Goal: Task Accomplishment & Management: Use online tool/utility

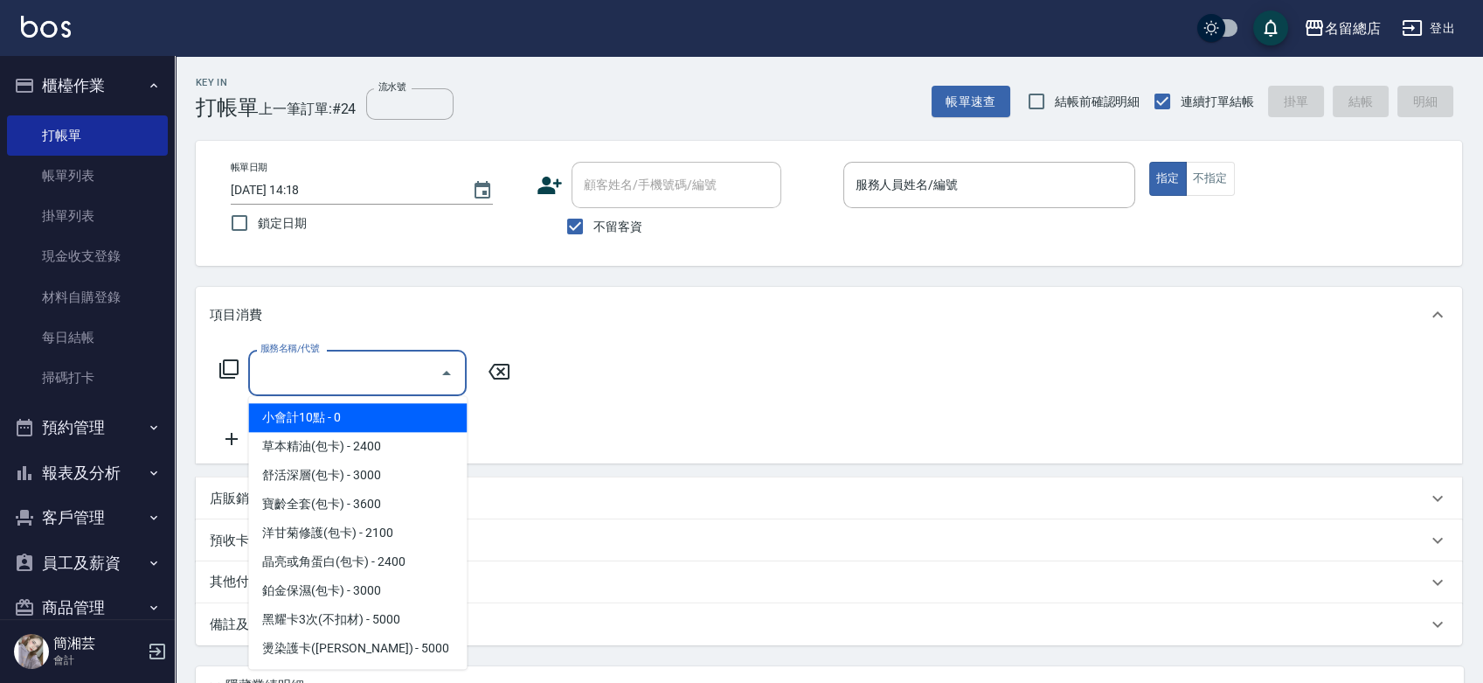
click at [343, 376] on input "服務名稱/代號" at bounding box center [344, 372] width 177 height 31
type input "6"
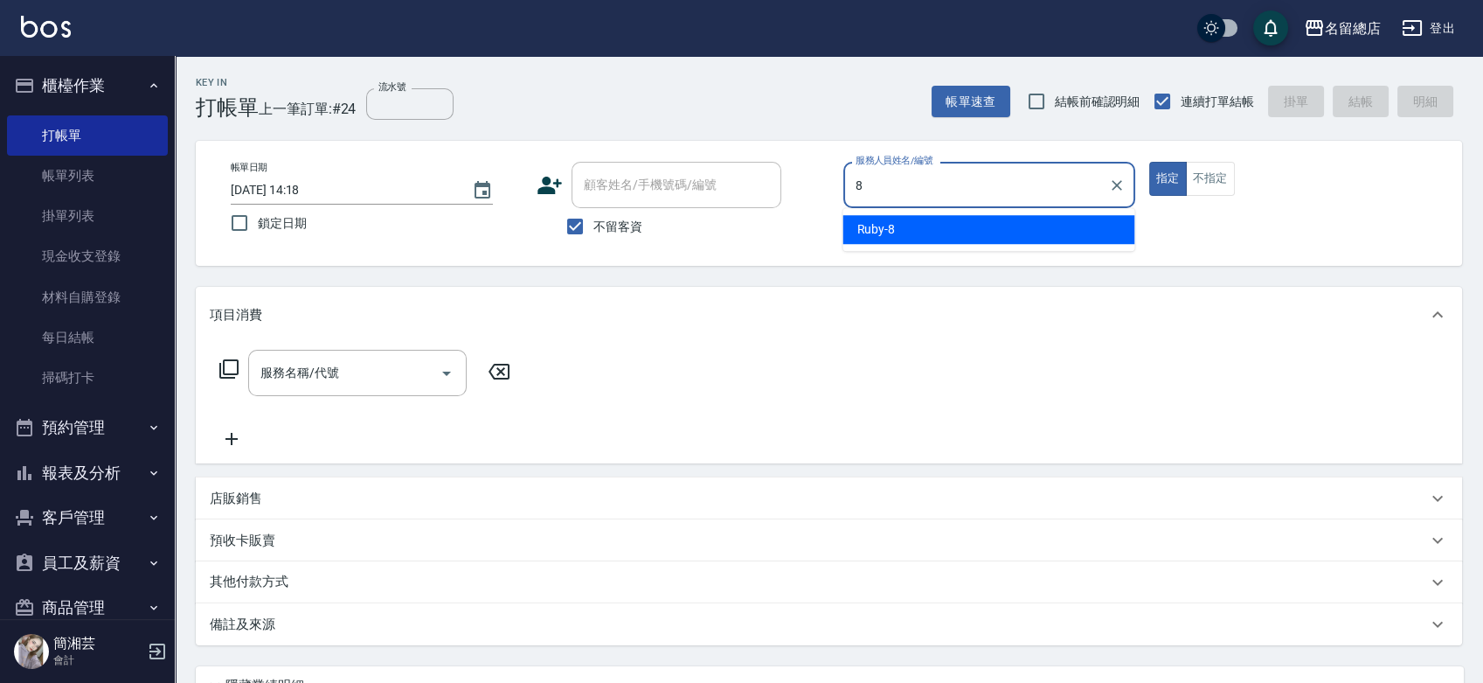
type input "Ruby-8"
type button "true"
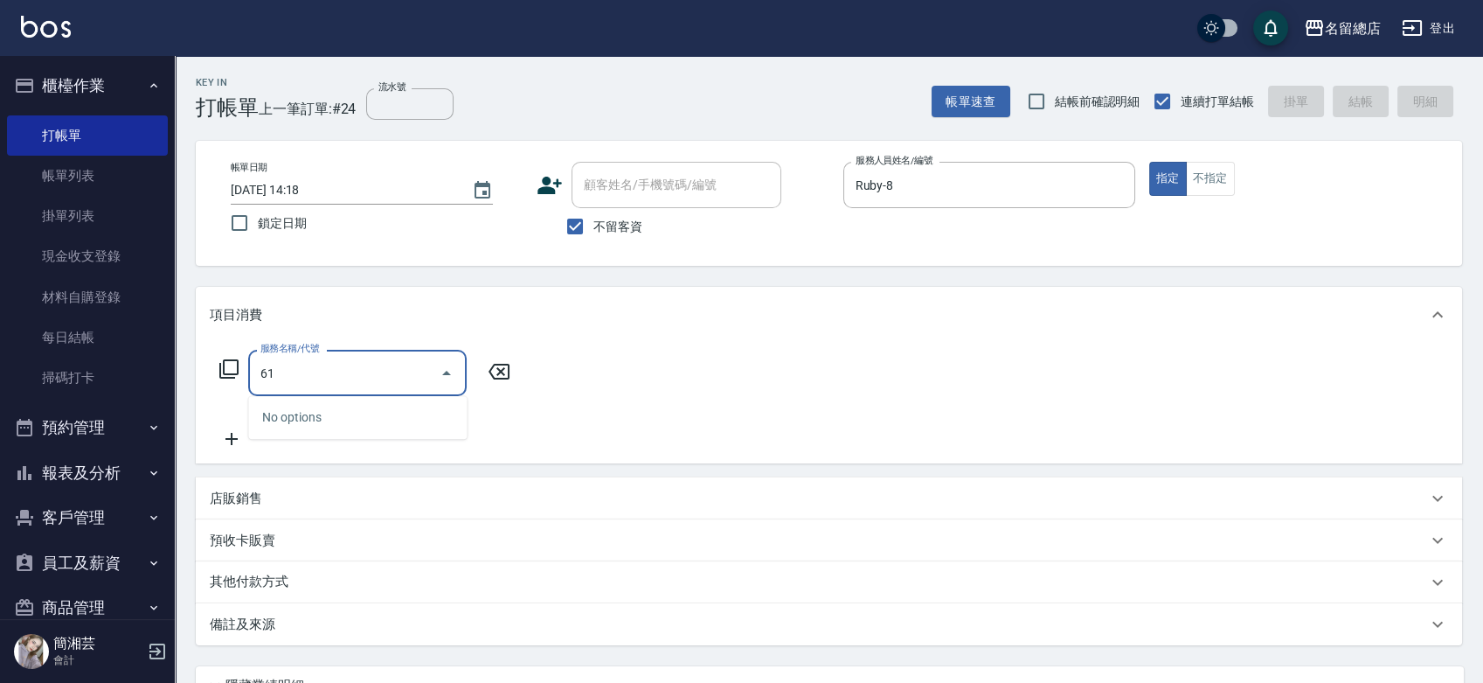
type input "6"
type input "9"
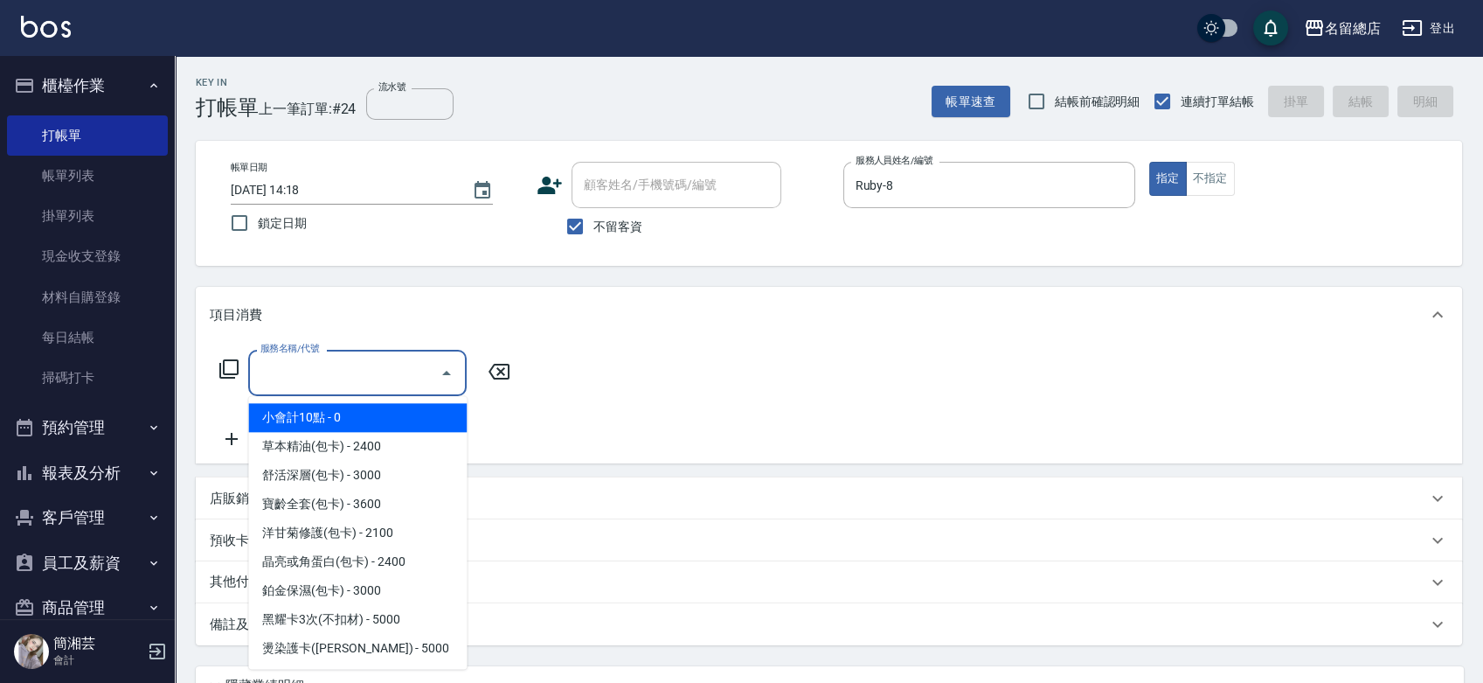
click at [1097, 306] on div "項目消費" at bounding box center [818, 315] width 1217 height 18
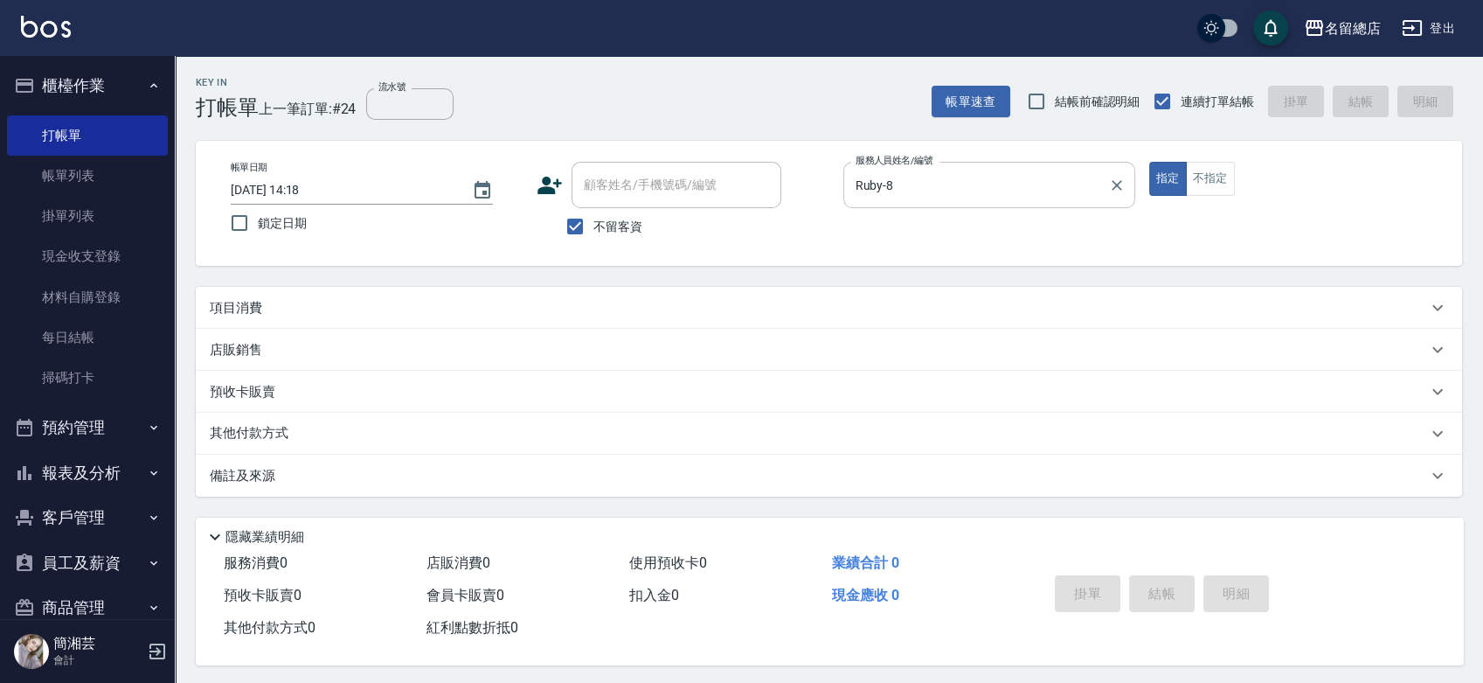
click at [1114, 182] on icon "Clear" at bounding box center [1117, 185] width 10 height 10
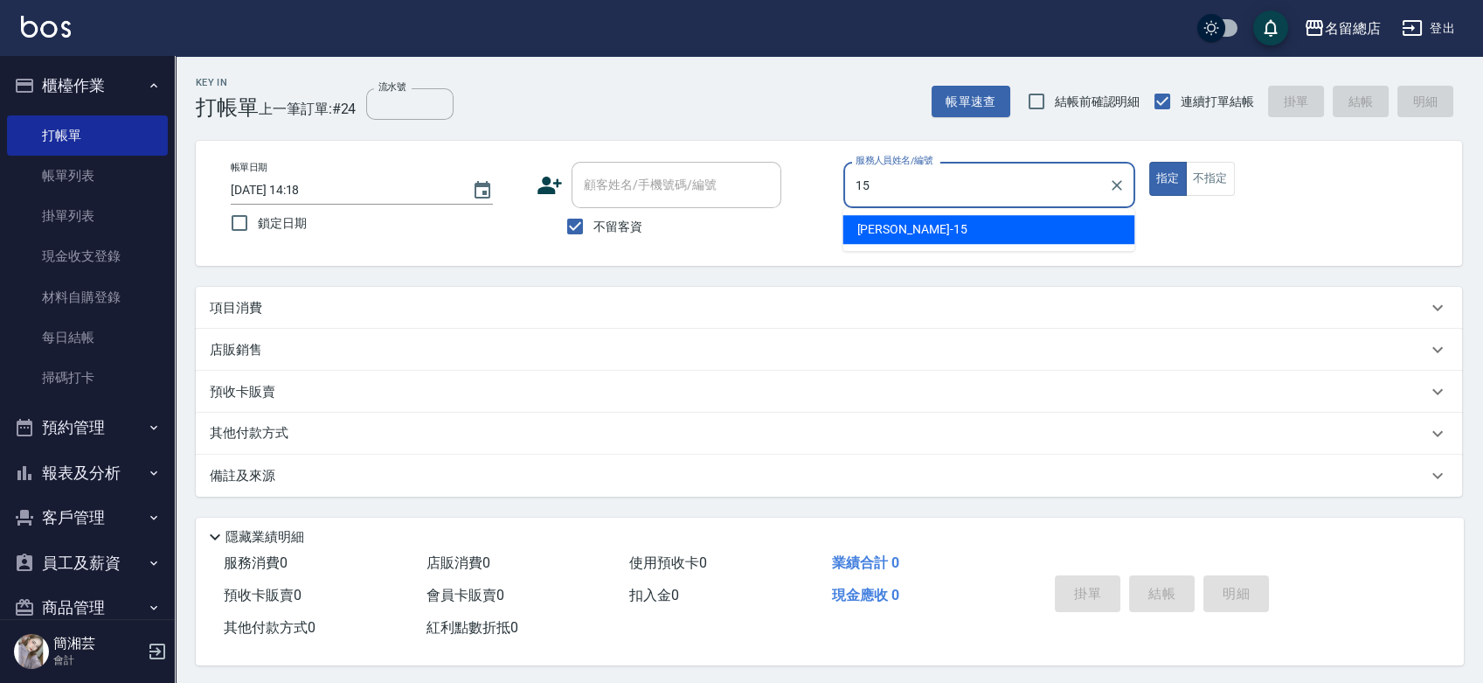
type input "Michelle-15"
click at [1149, 162] on button "指定" at bounding box center [1168, 179] width 38 height 34
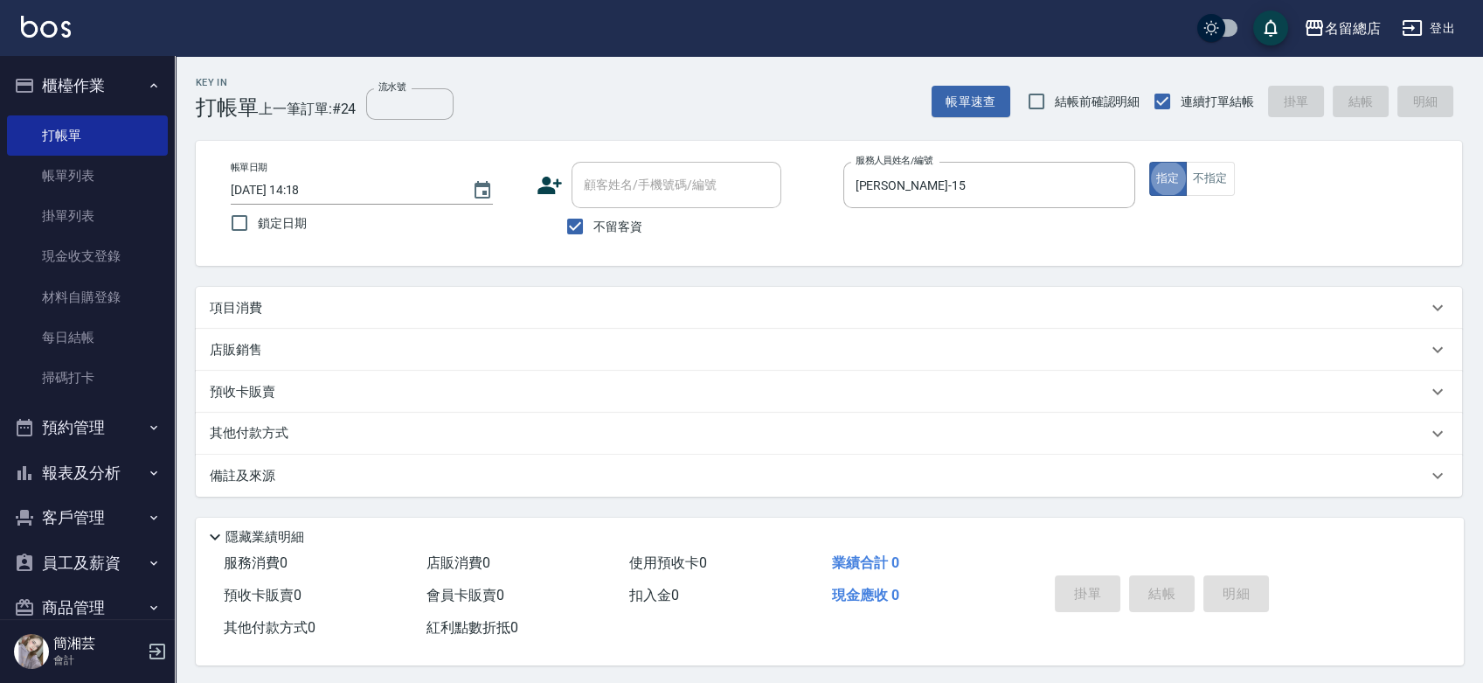
click at [995, 299] on div "項目消費" at bounding box center [818, 308] width 1217 height 18
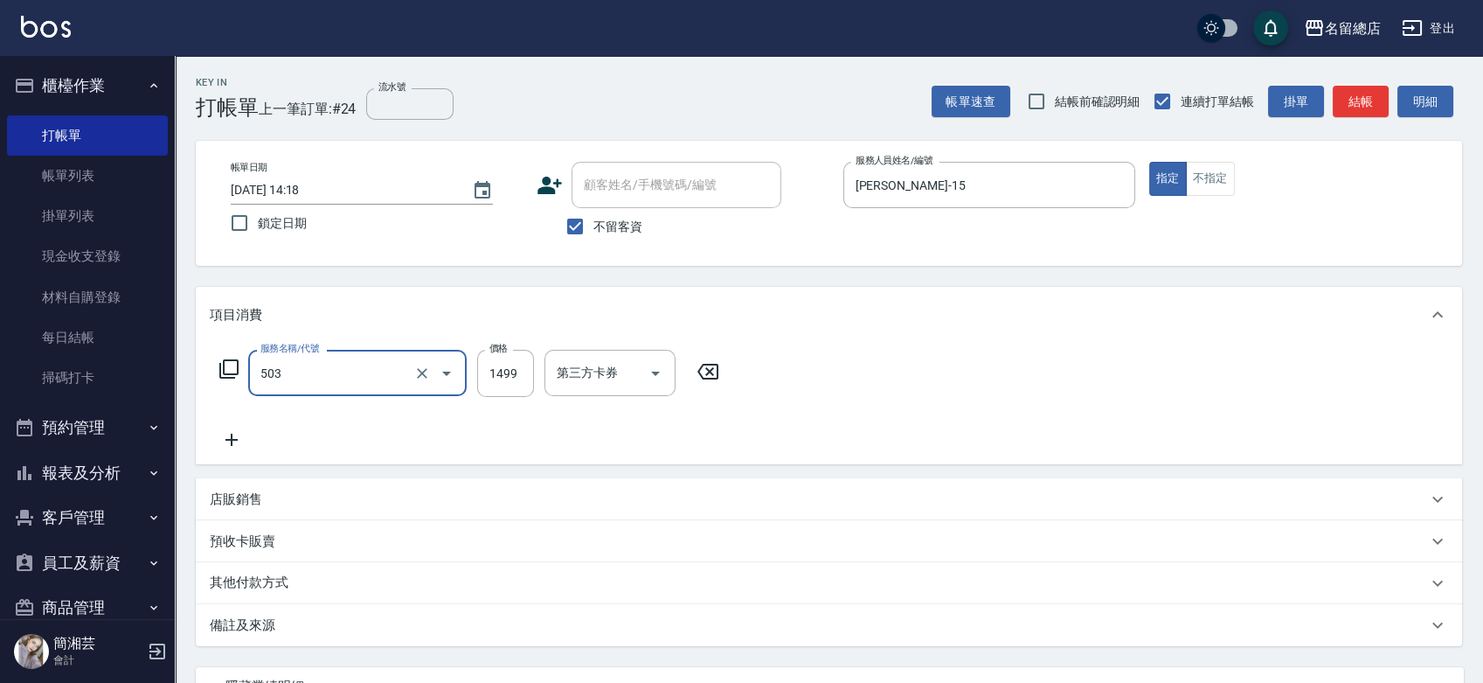
type input "染髮1000~1499(503)"
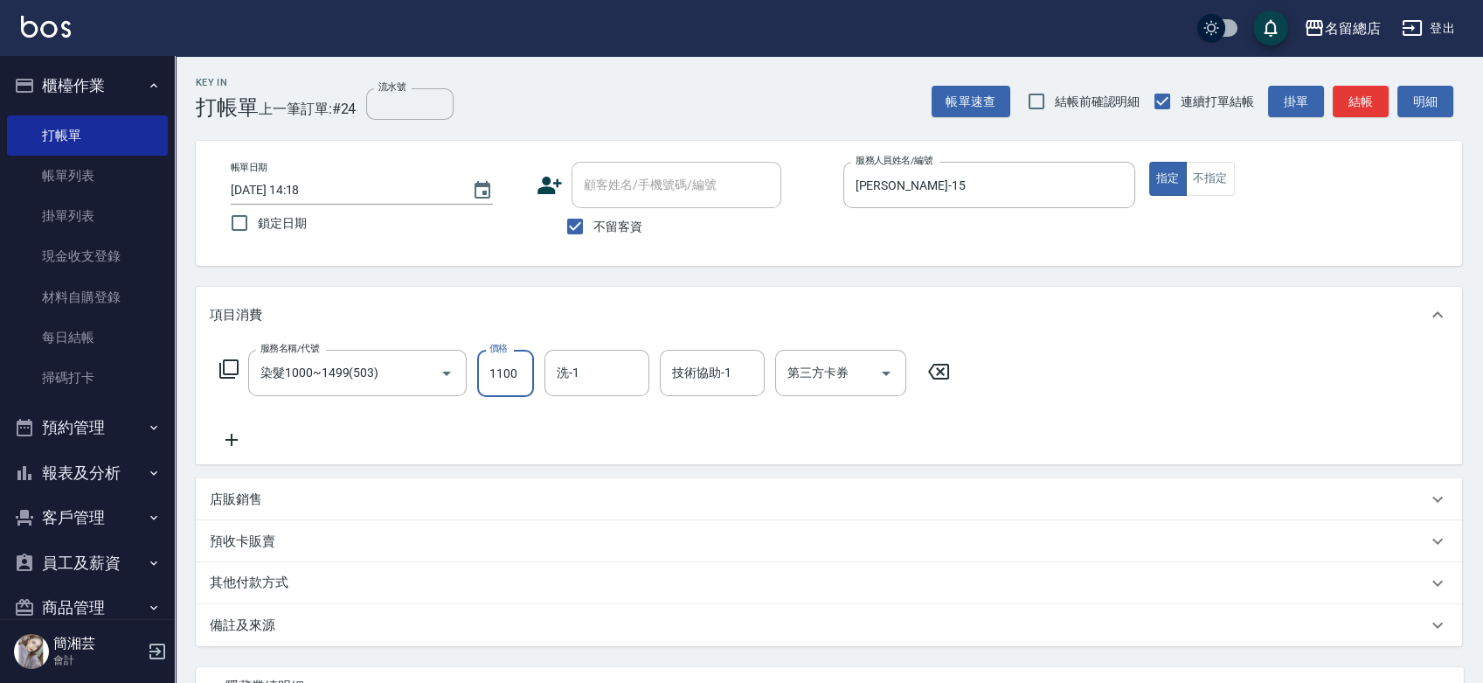
type input "1100"
type input "陳予歆-28"
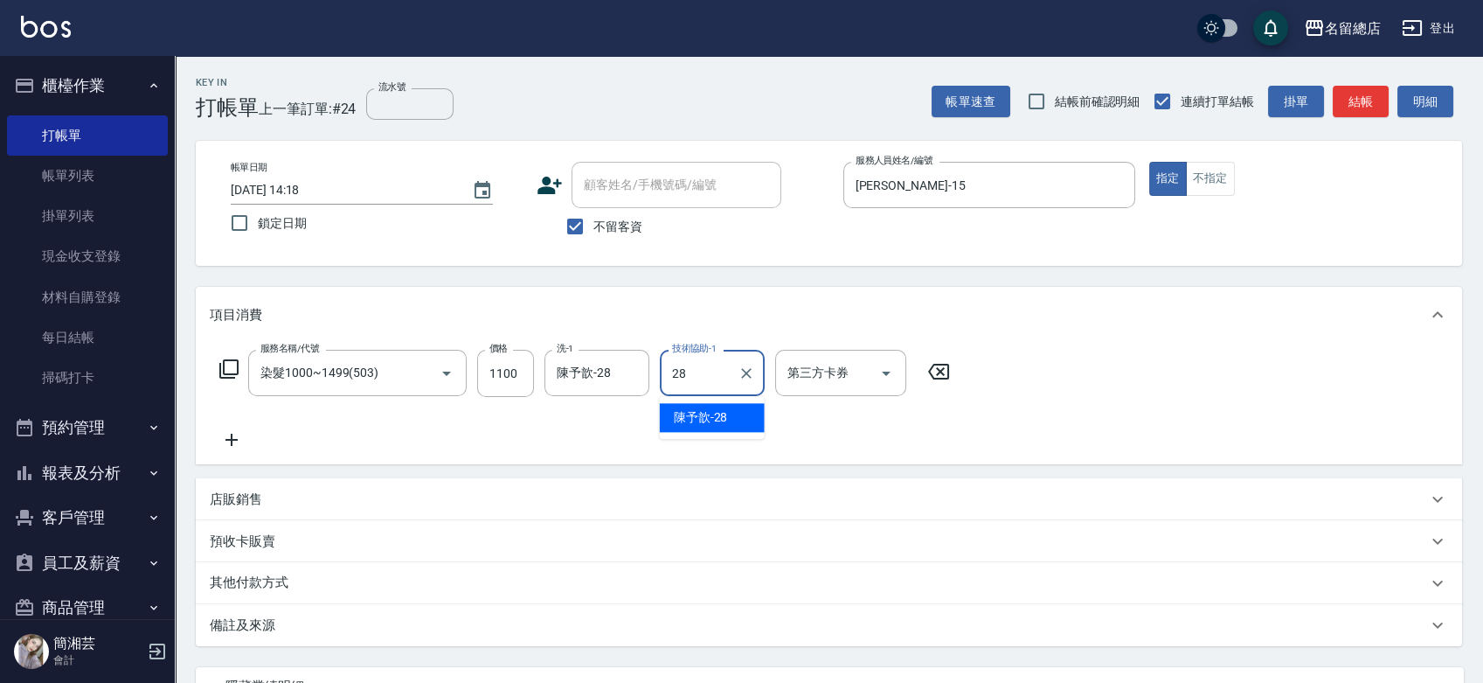
type input "陳予歆-28"
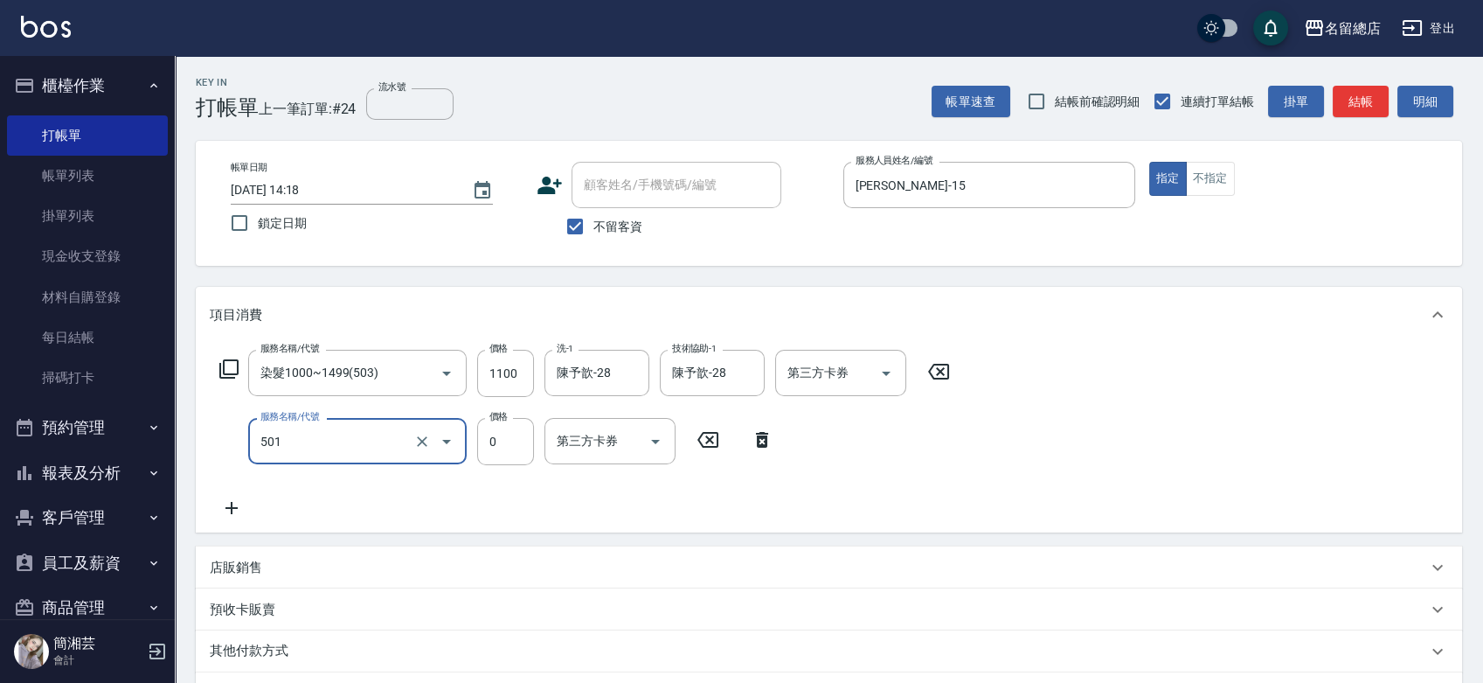
type input "2段蓋卡1300以上(501)"
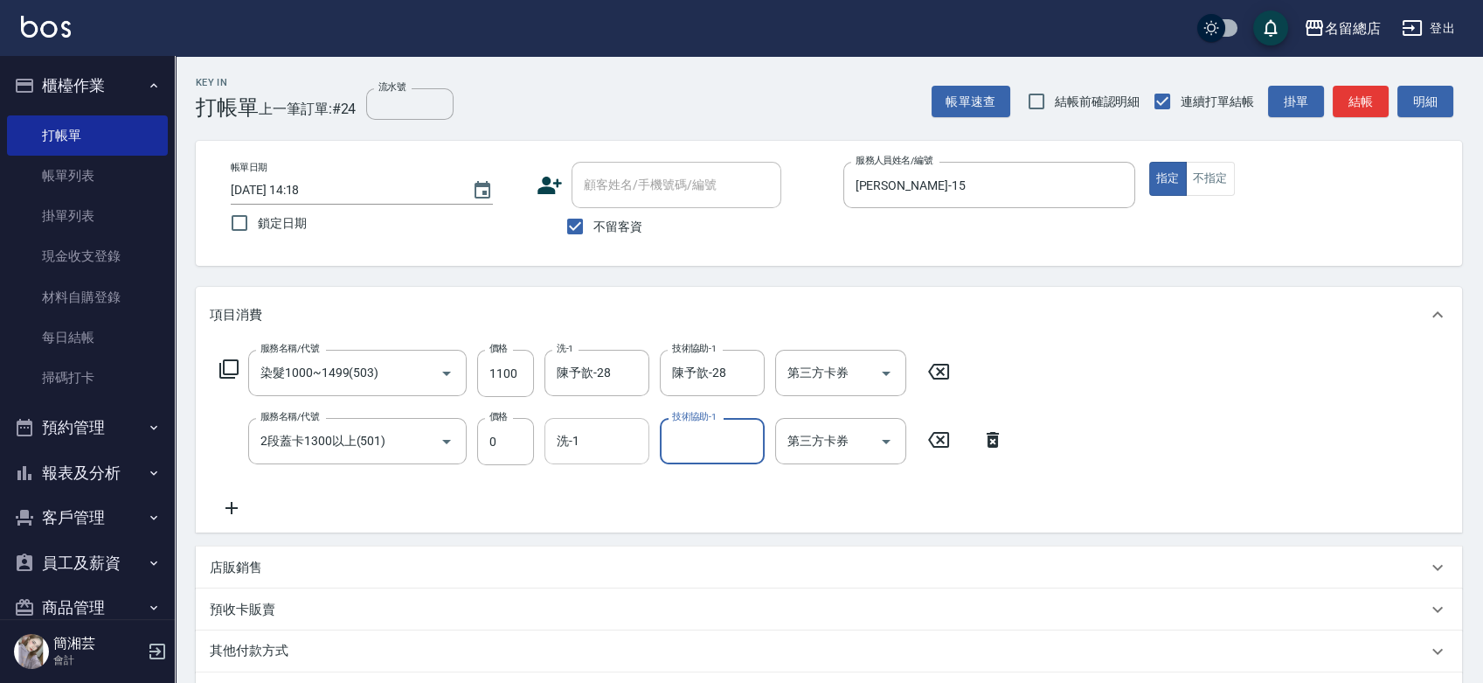
click at [549, 444] on div "洗-1" at bounding box center [596, 441] width 105 height 46
type input "陳予歆-28"
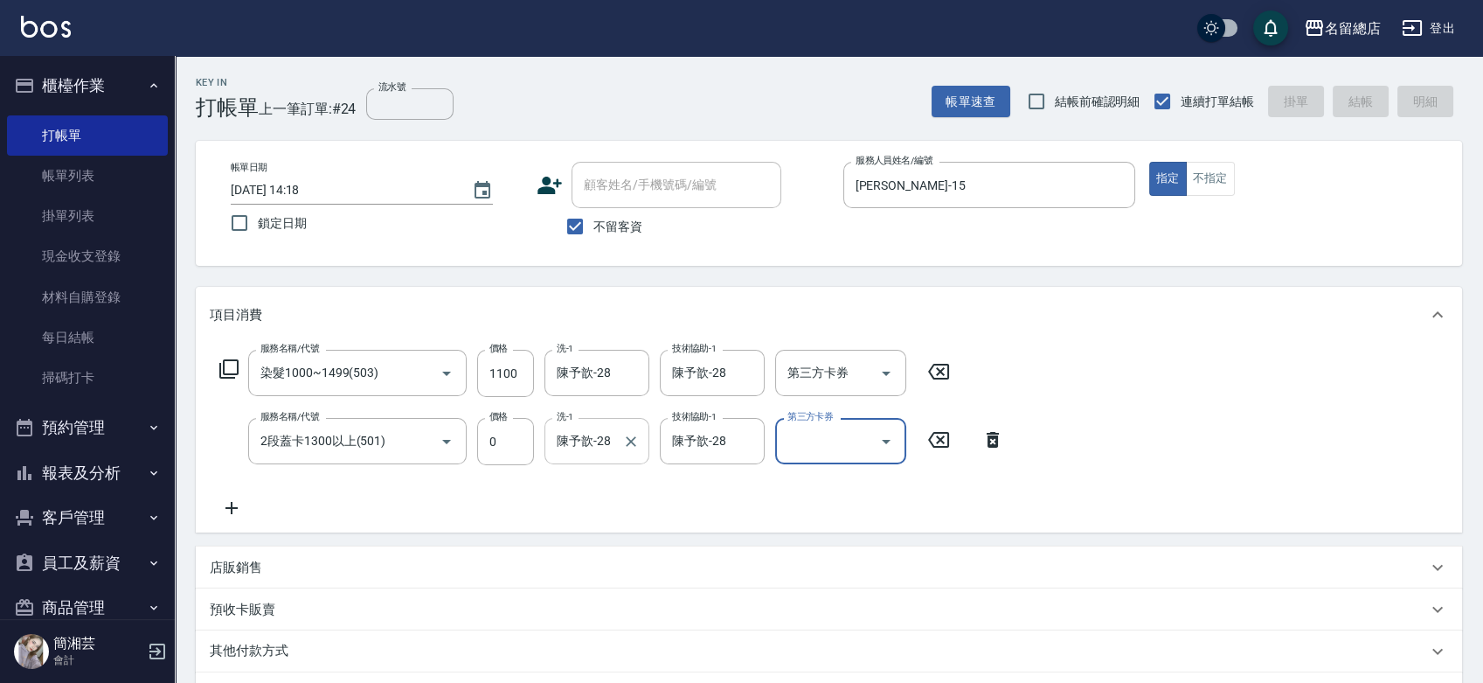
type input "2025/09/05 15:07"
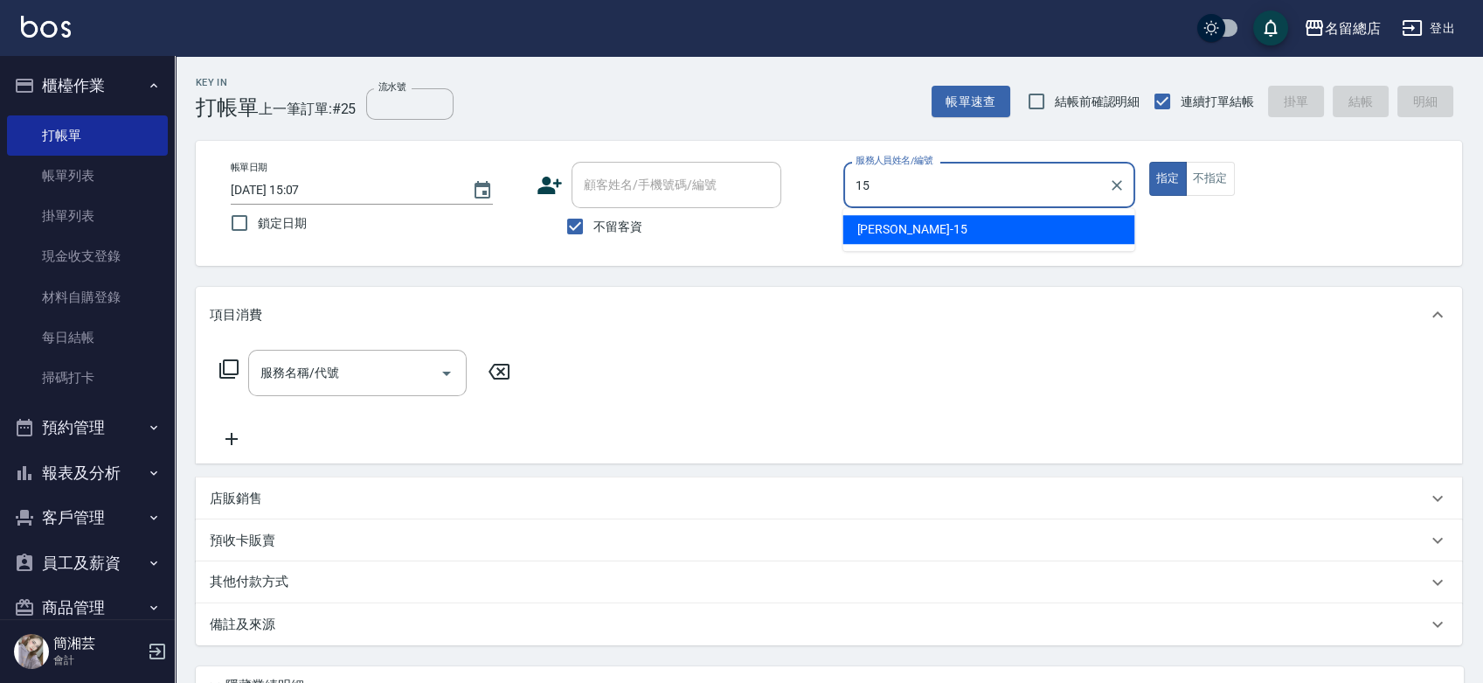
type input "Michelle-15"
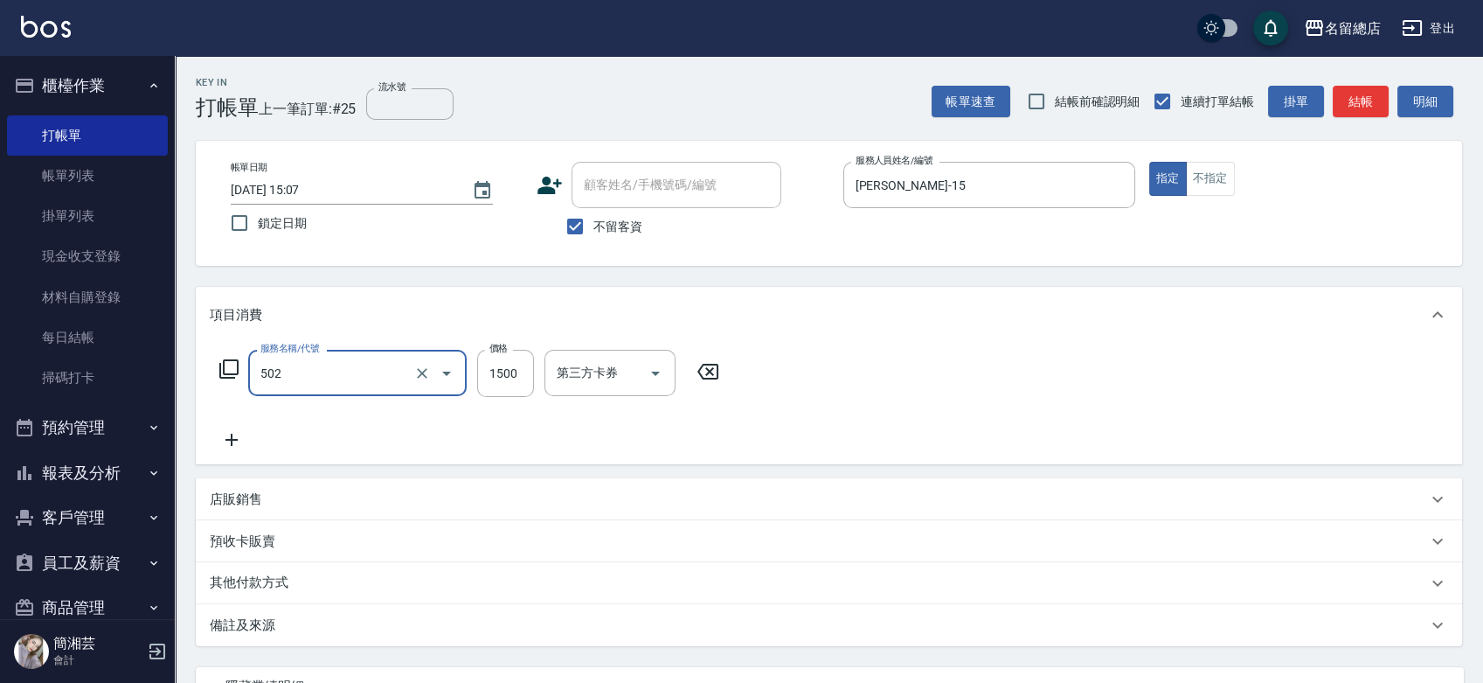
type input "染髮1500以上(502)"
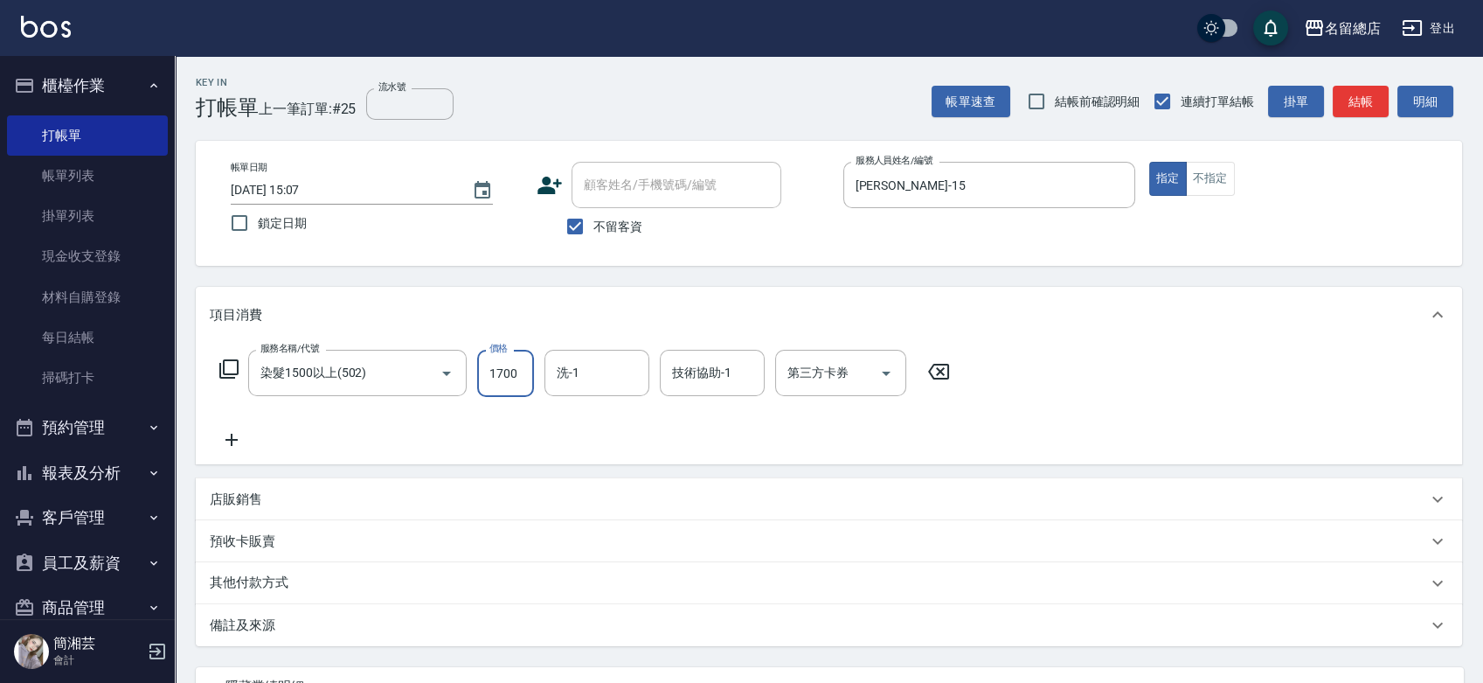
type input "1700"
type input "陳予歆-28"
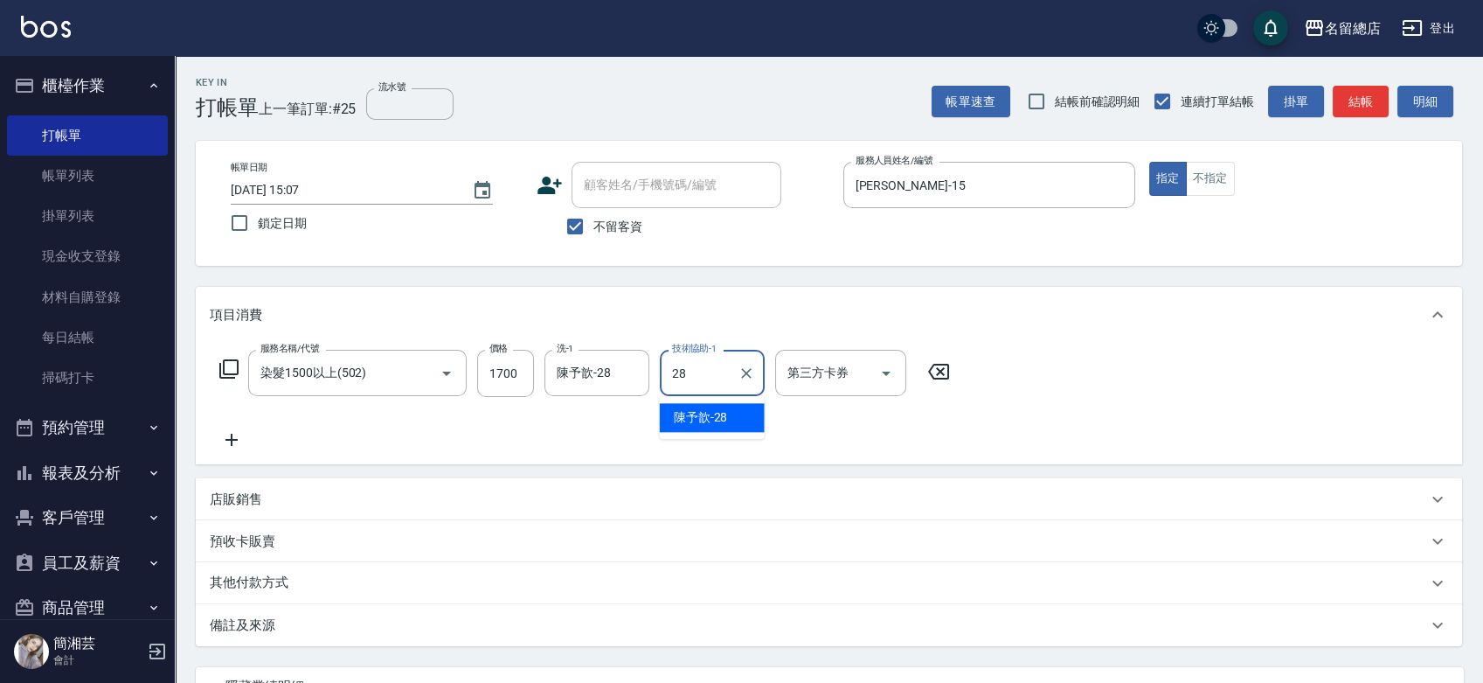
type input "陳予歆-28"
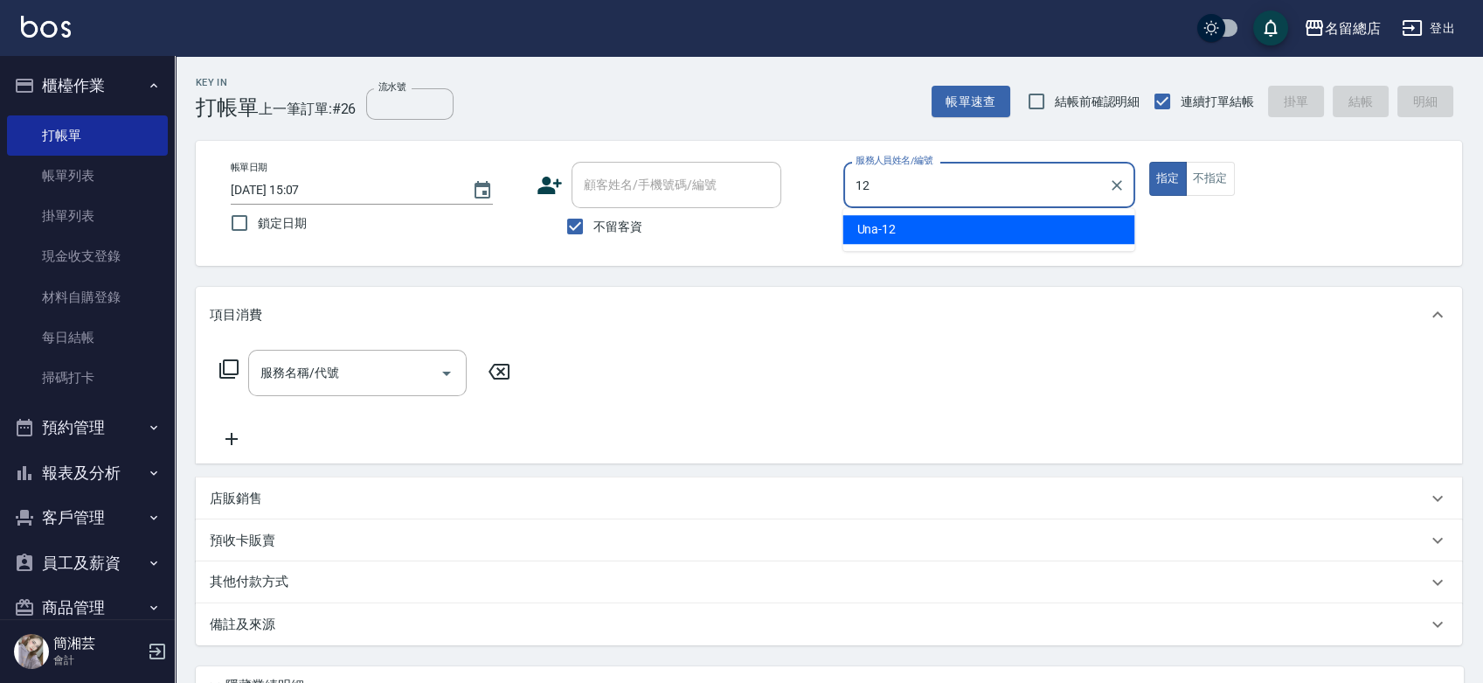
type input "Una-12"
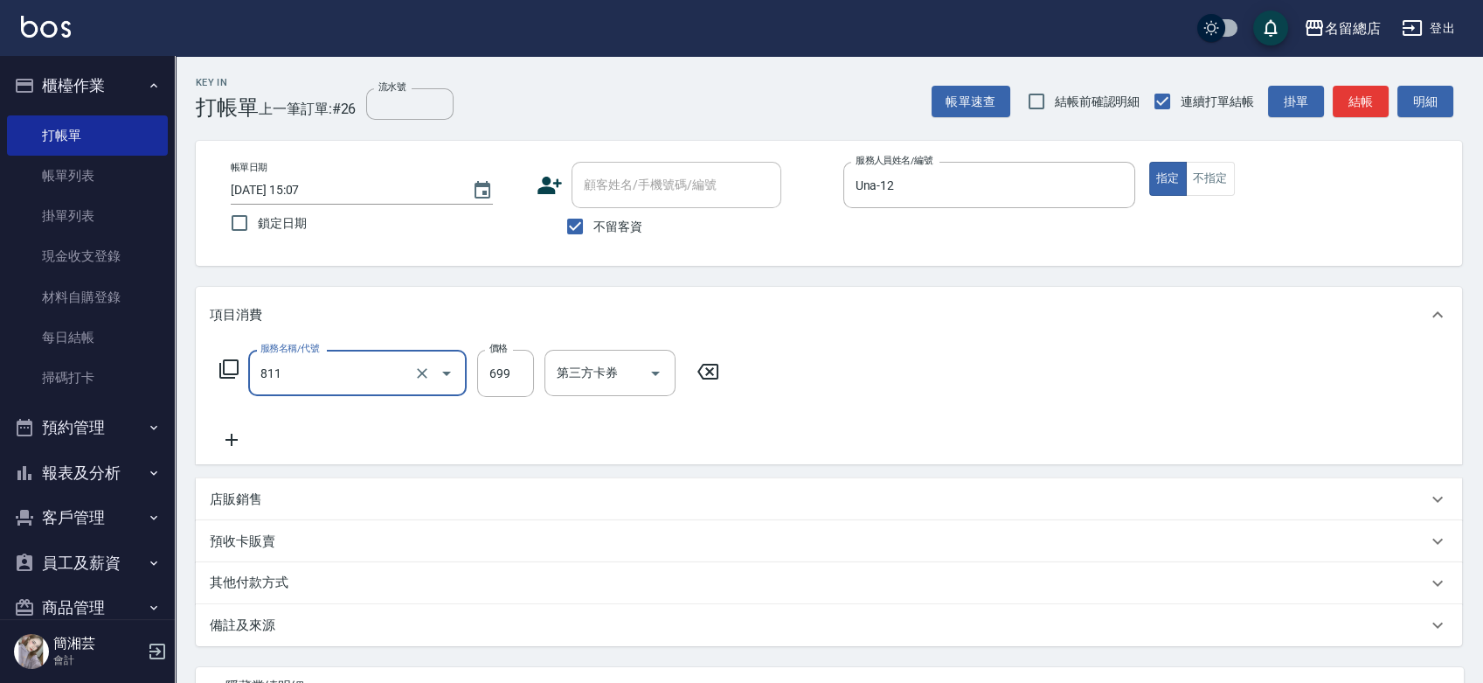
type input "洗+剪(811)"
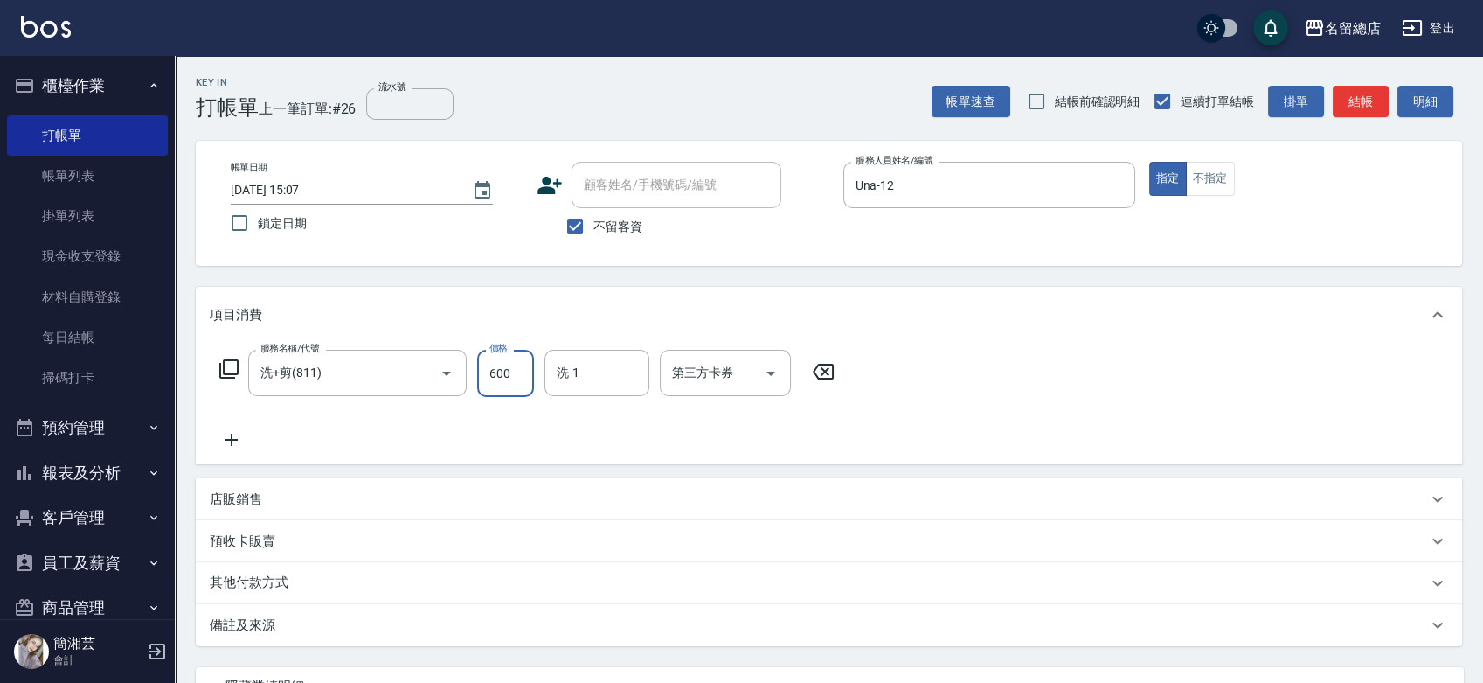
type input "600"
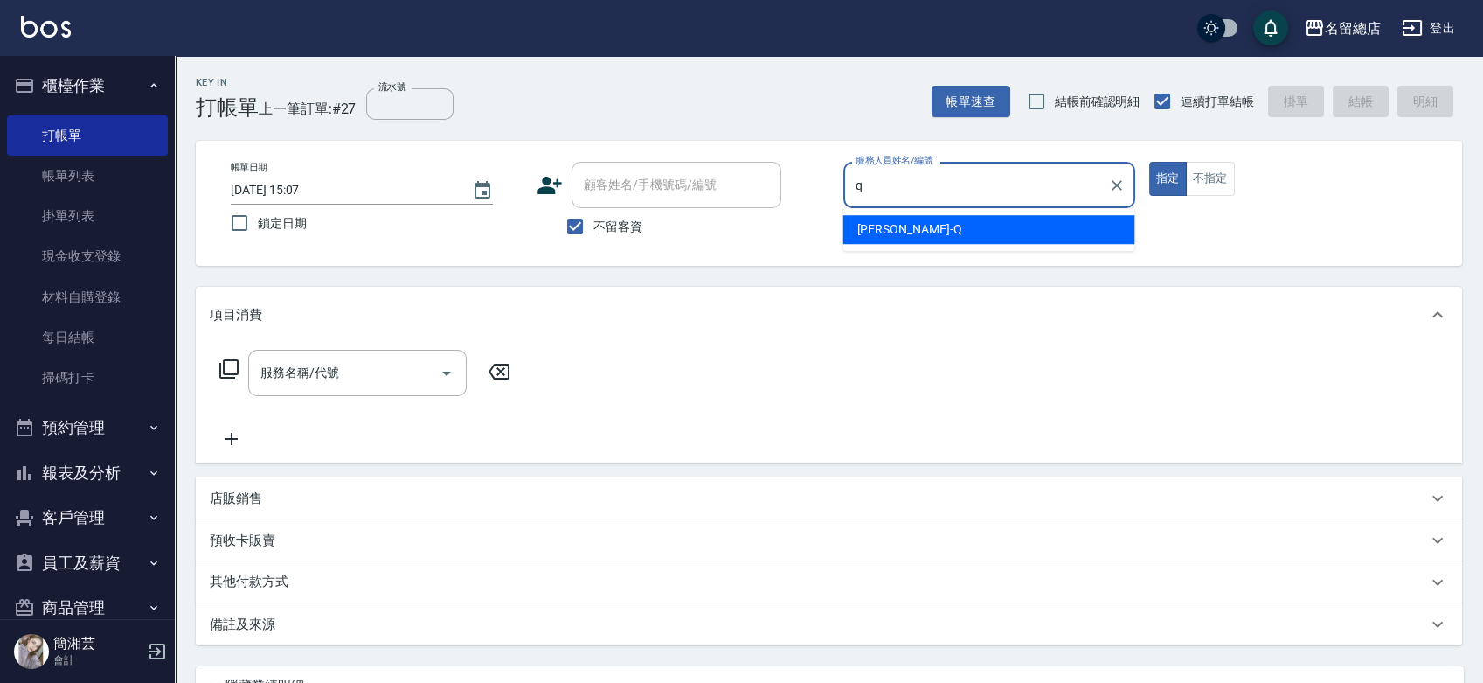
type input "Joyce-Q"
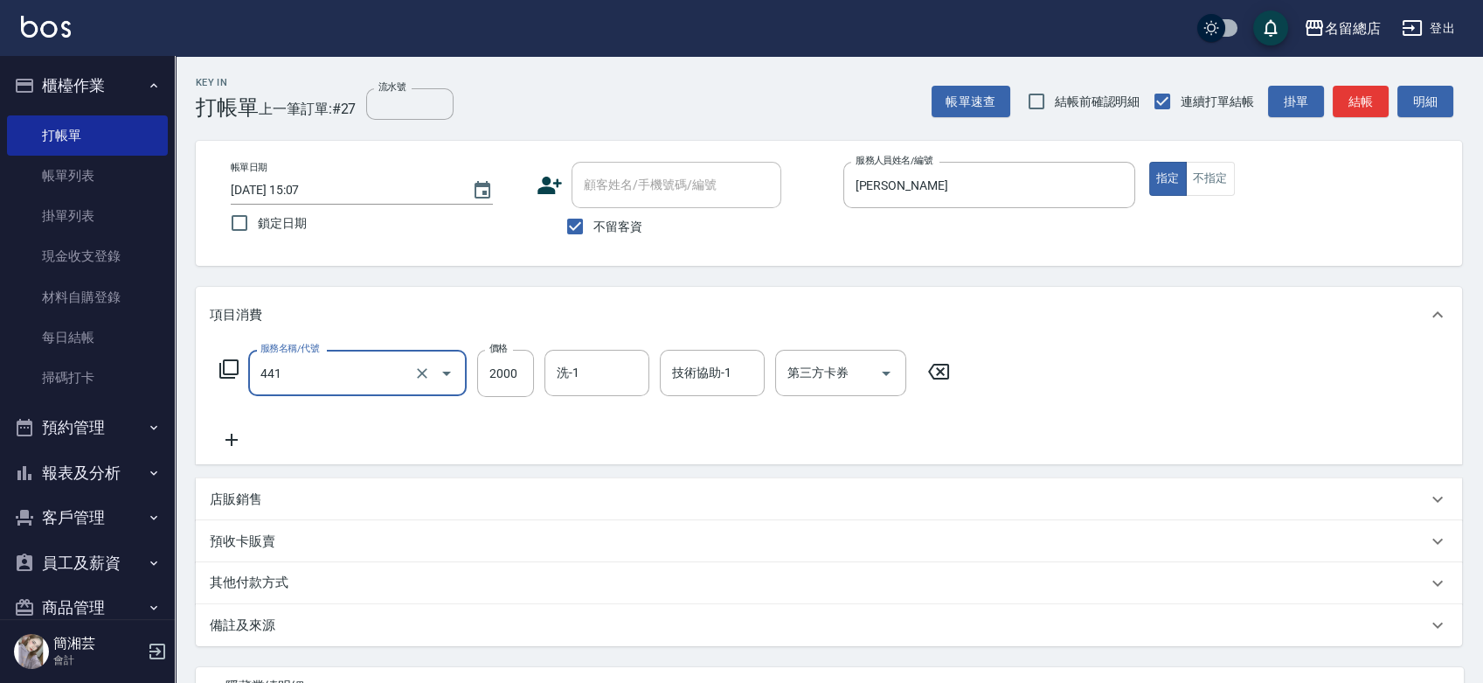
type input "2段自單次1300以上(441)"
type input "1600"
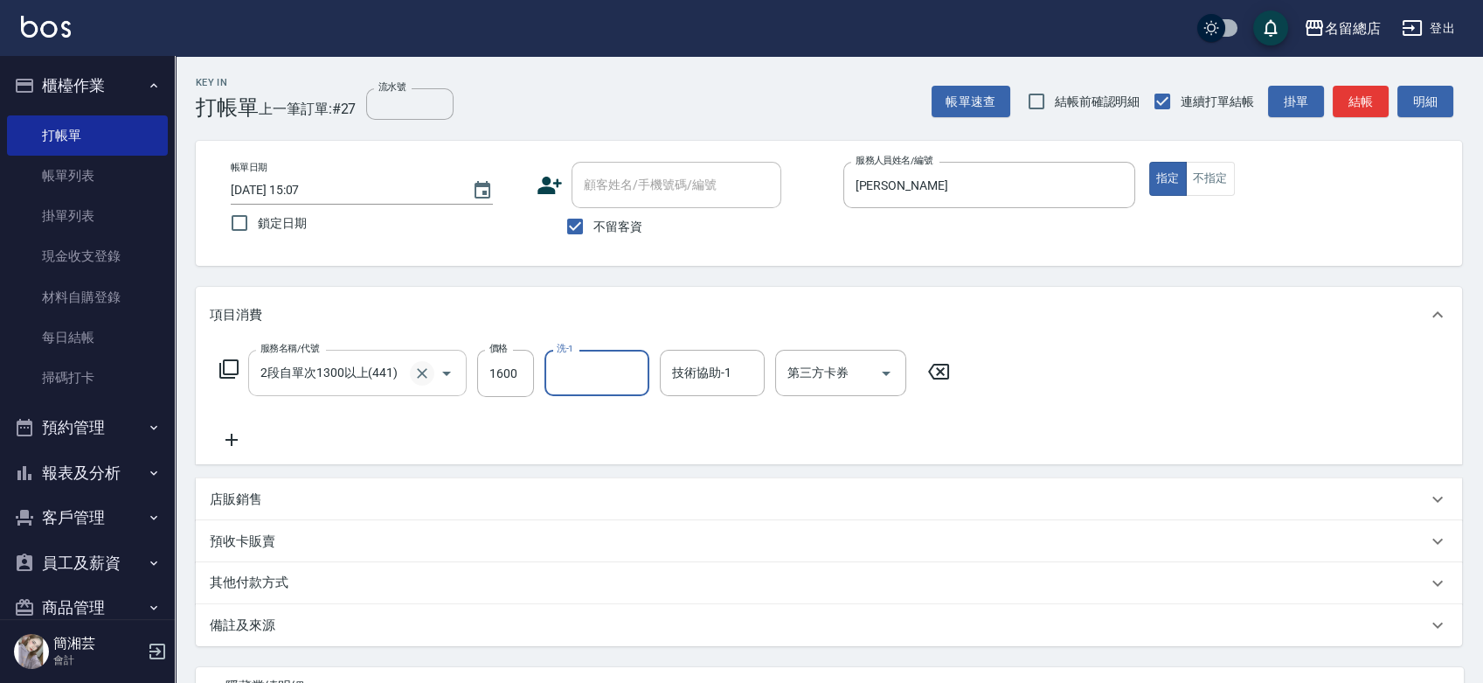
click at [423, 366] on icon "Clear" at bounding box center [421, 372] width 17 height 17
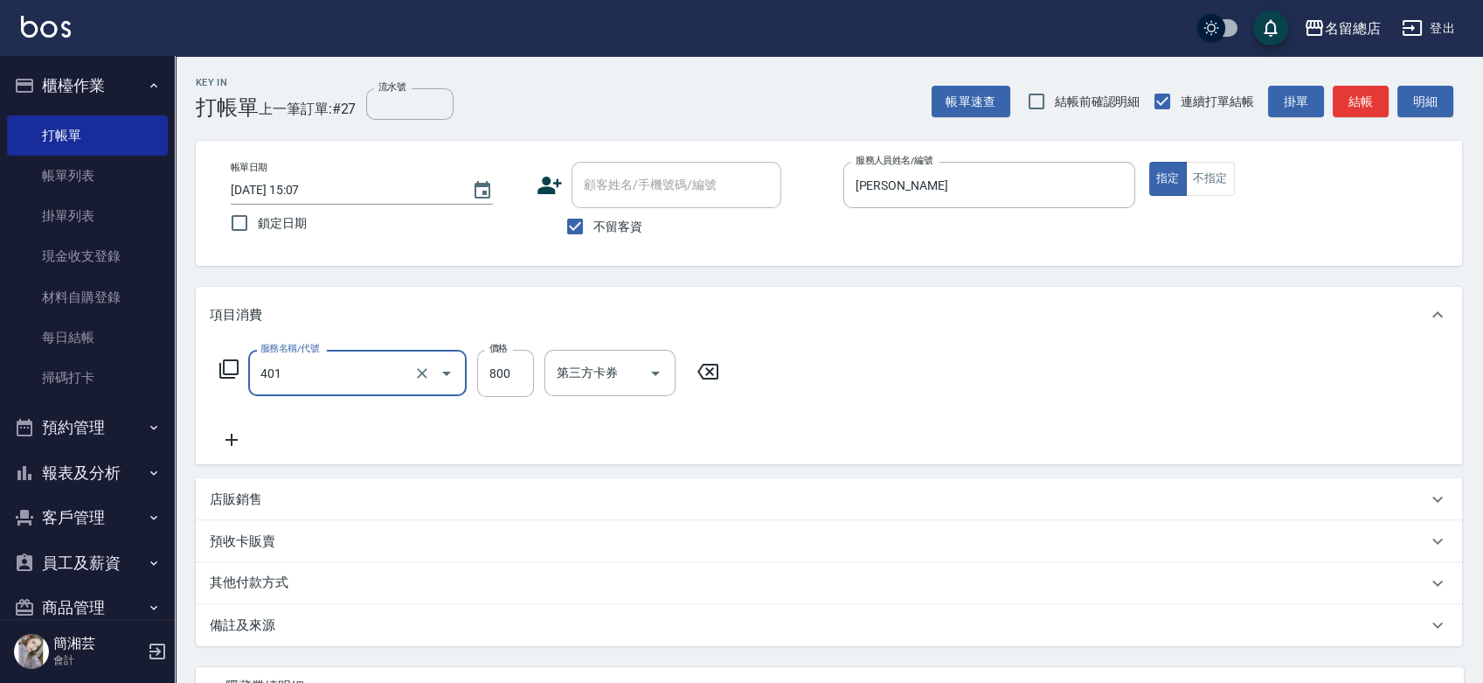
type input "自備護髮(401)"
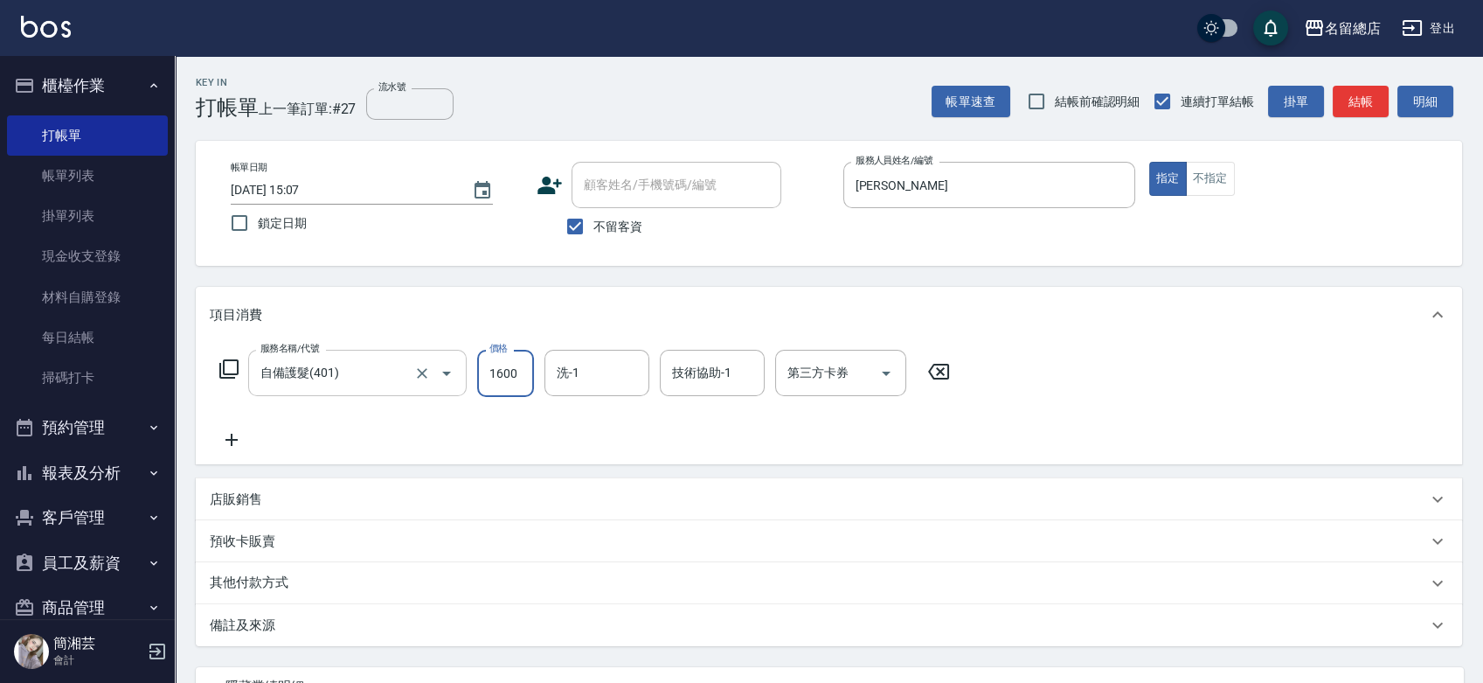
type input "1600"
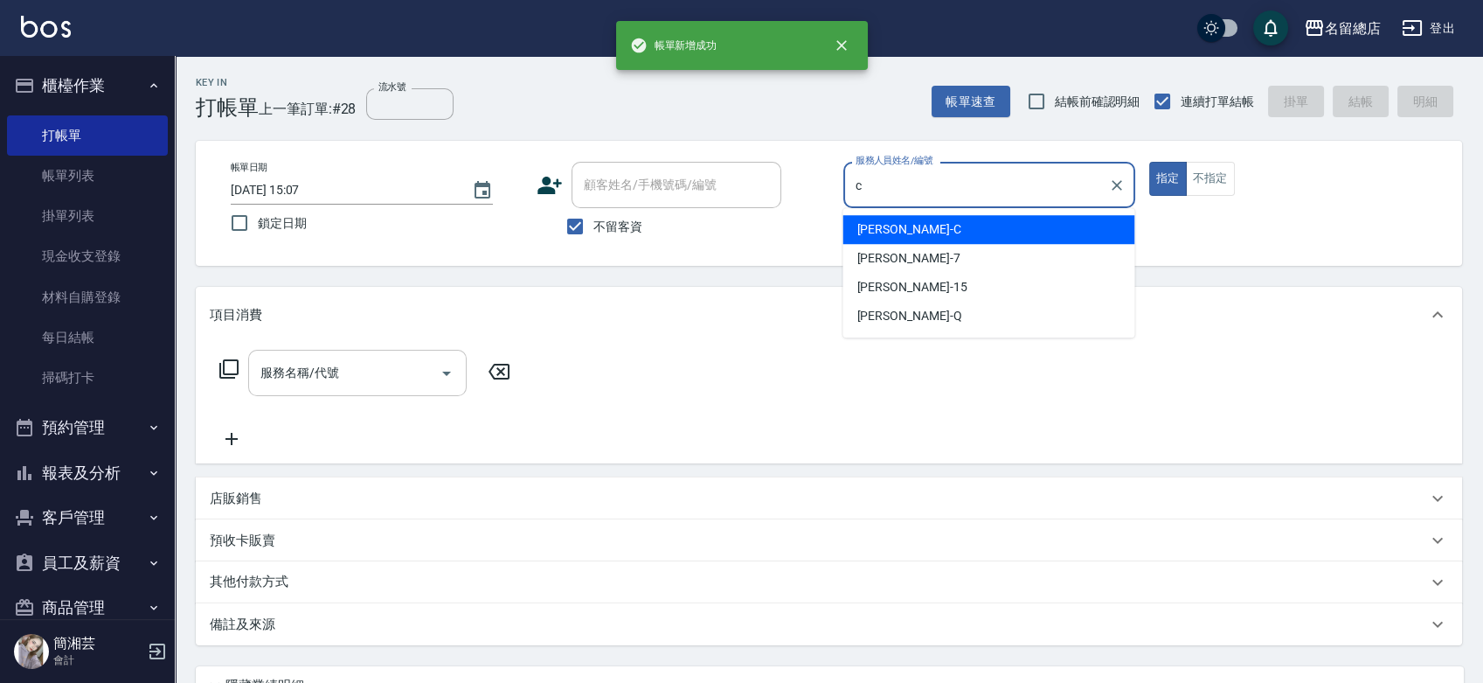
type input "麗花鄭-C"
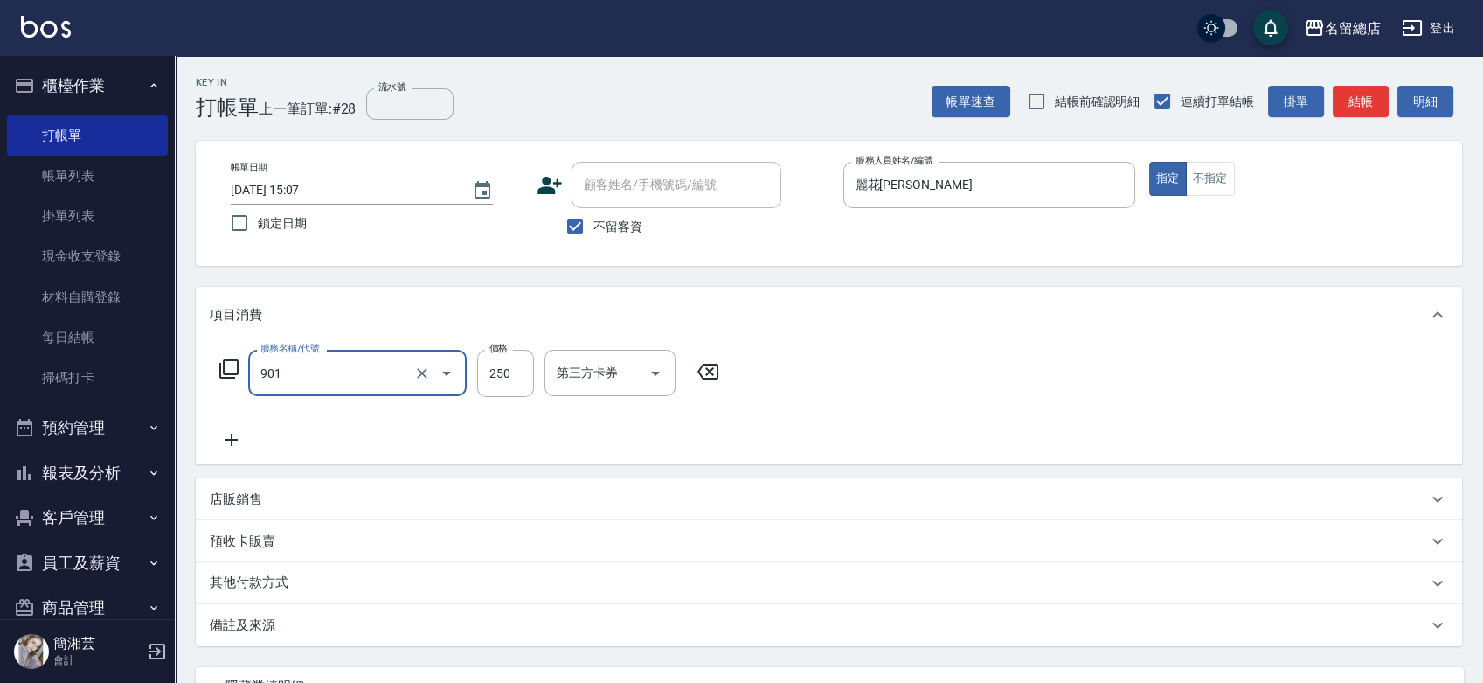
type input "手指甲女(901)"
type input "500"
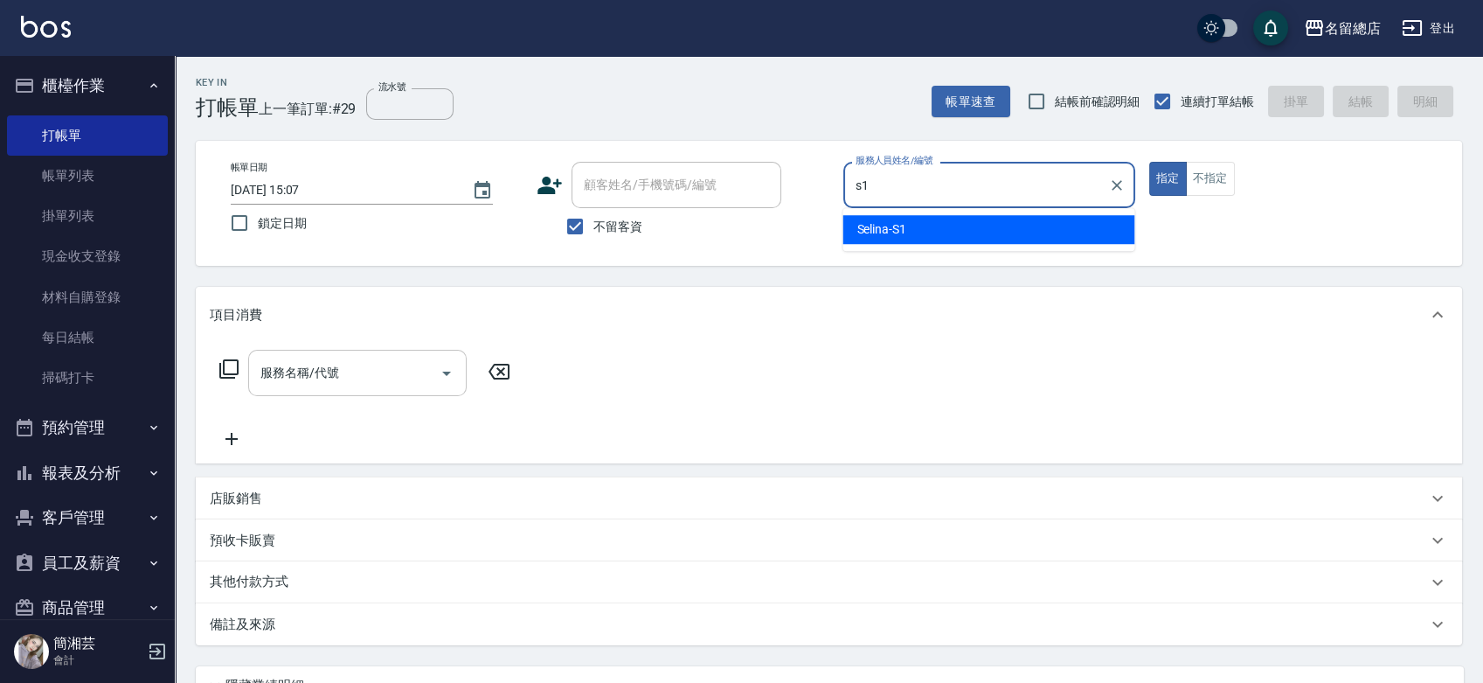
type input "Selina-S1"
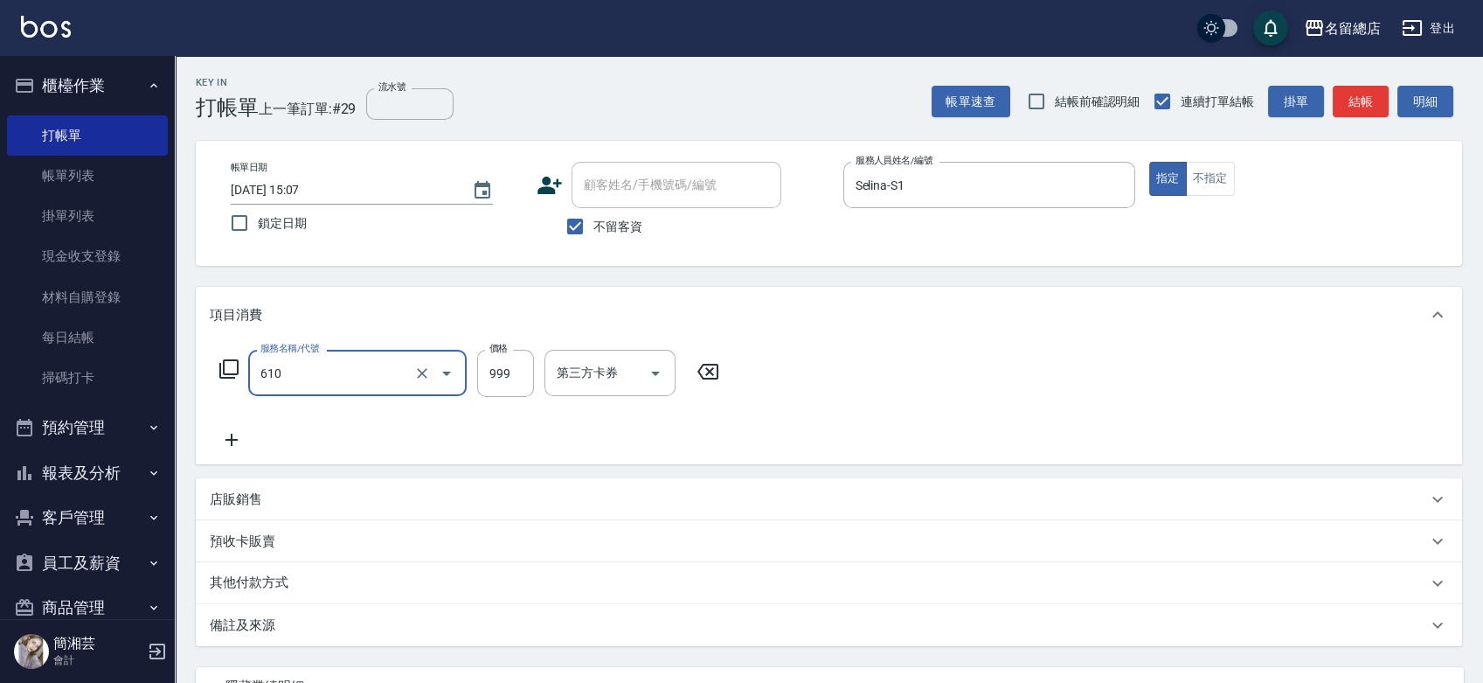
type input "頭皮SPA洗(610)"
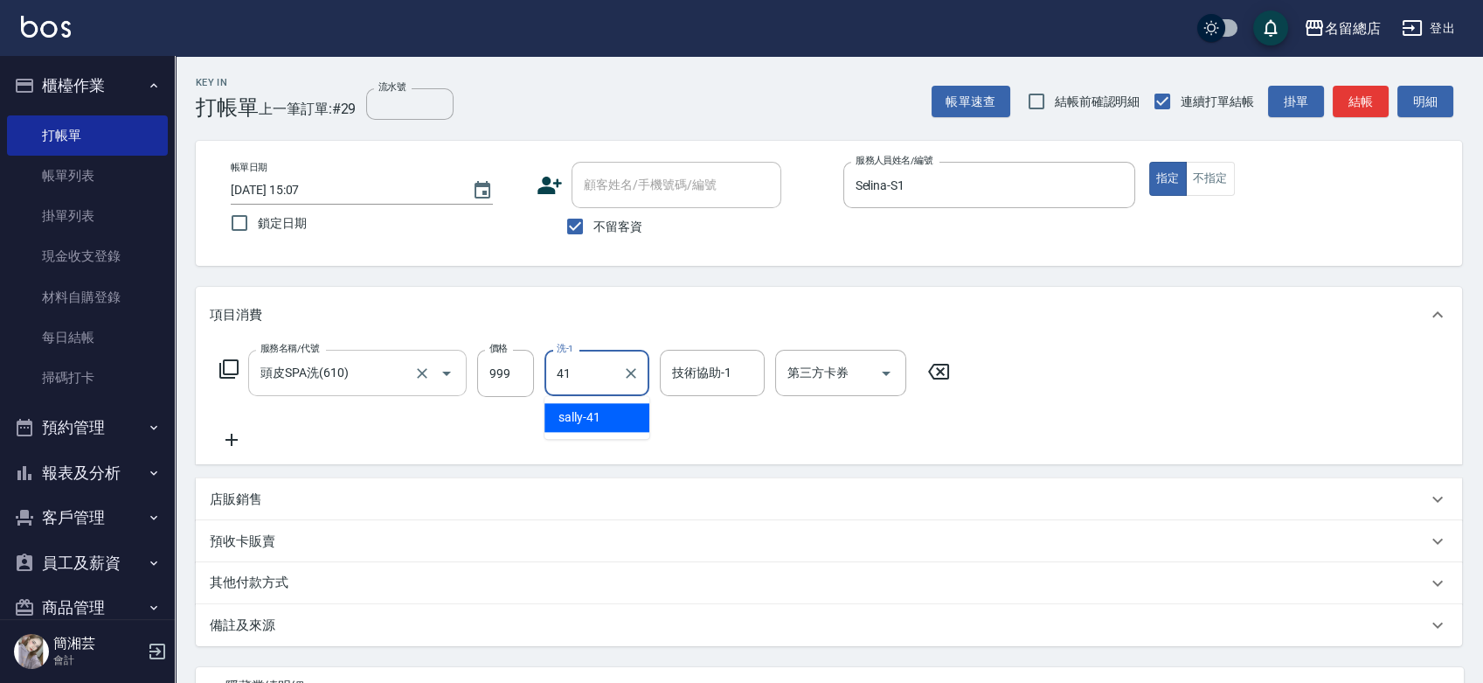
type input "sally-41"
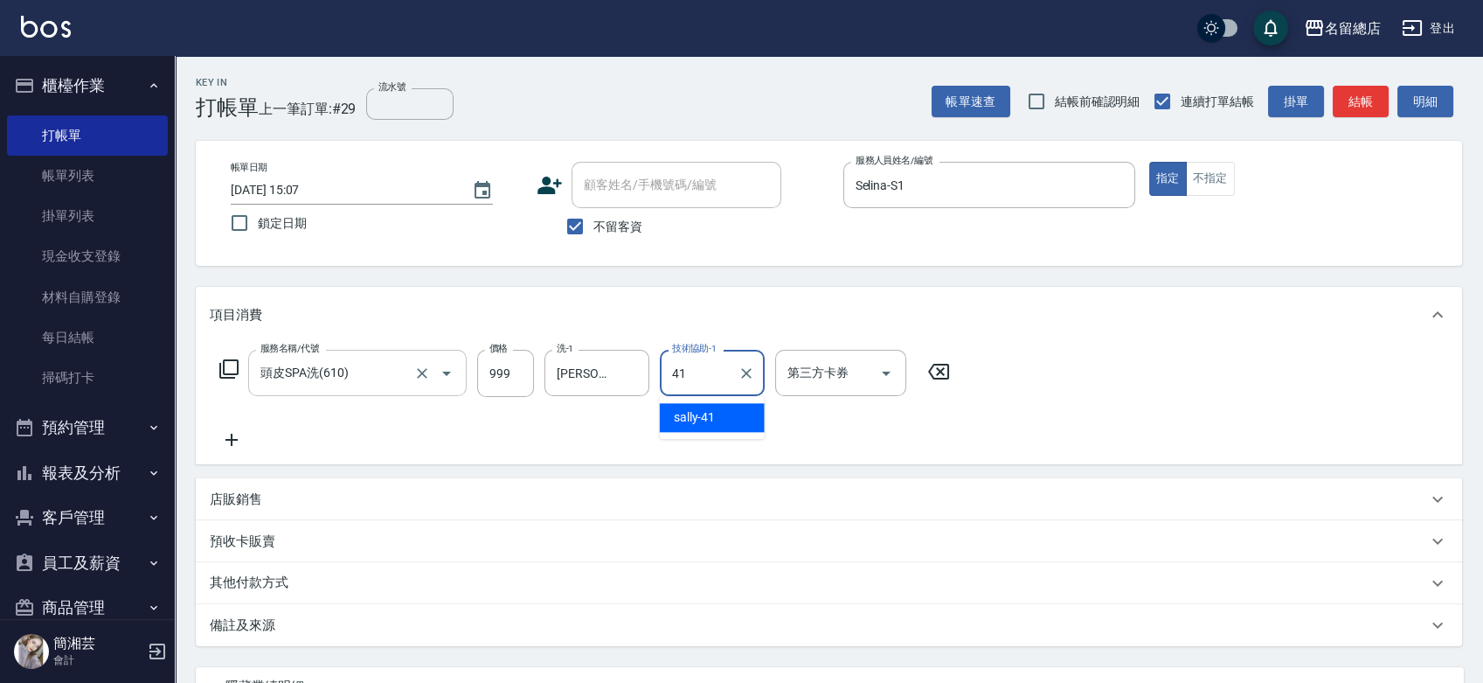
type input "sally-41"
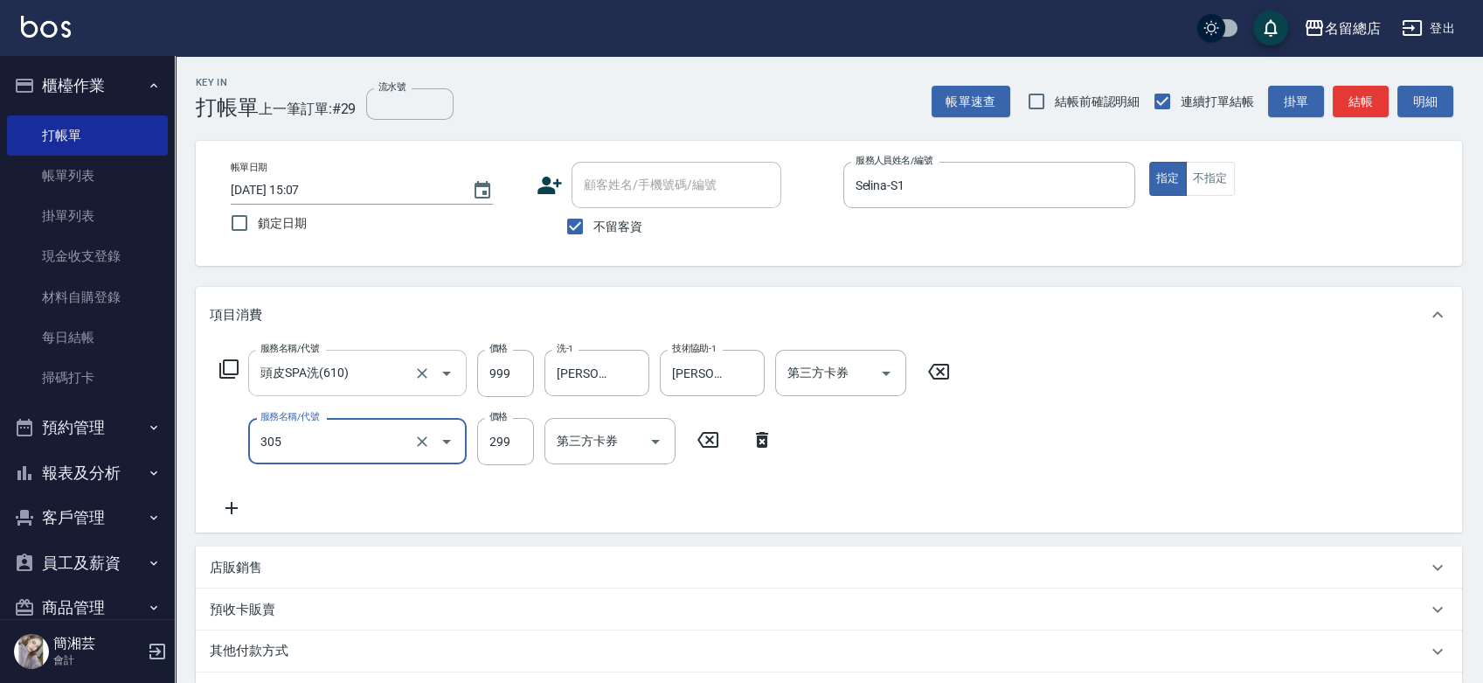
type input "剪髮(305)"
type input "400"
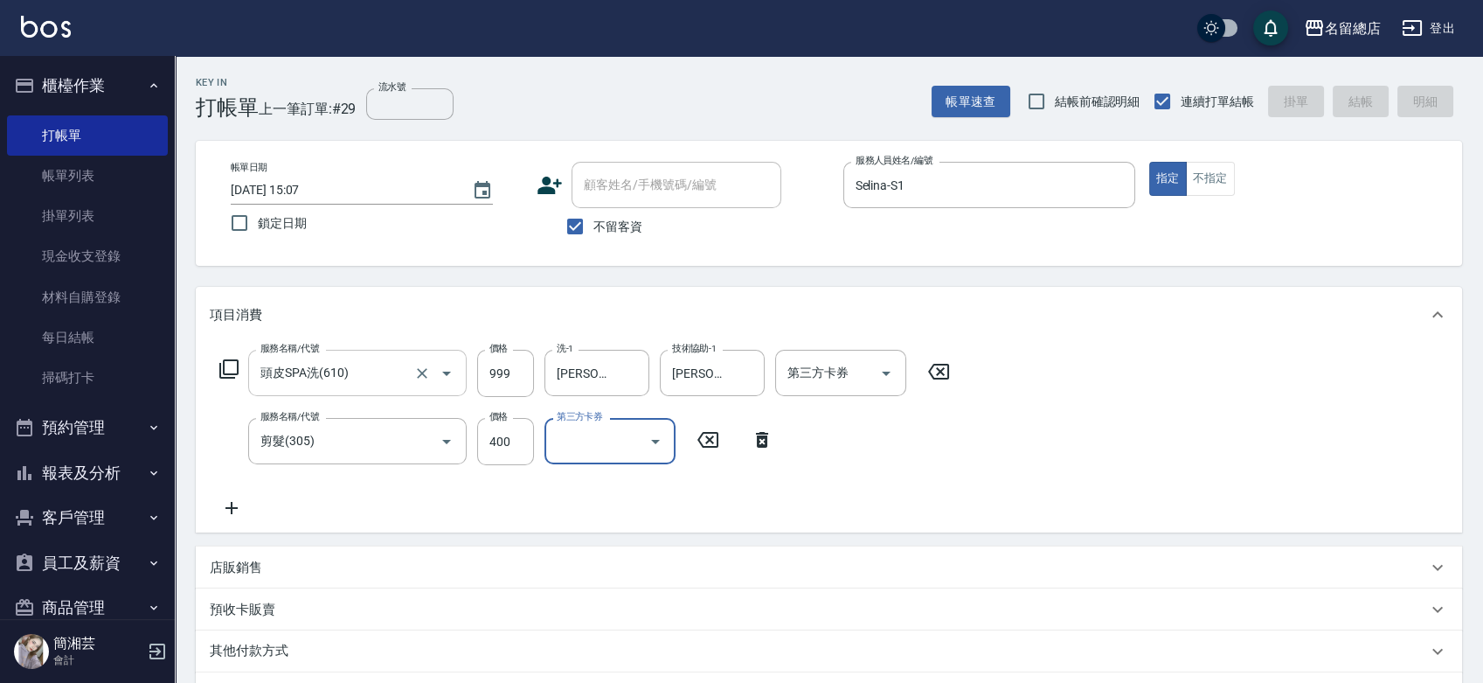
type input "2025/09/05 15:08"
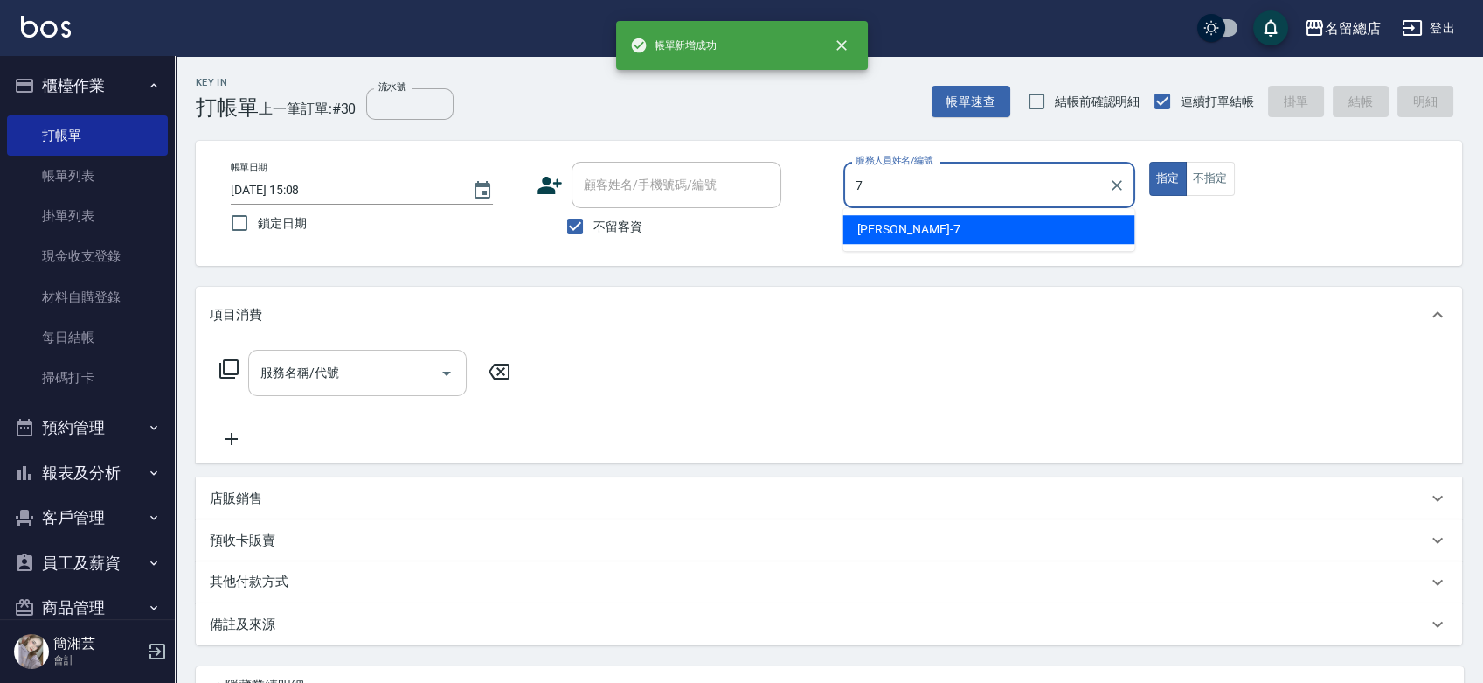
type input "Mick-7"
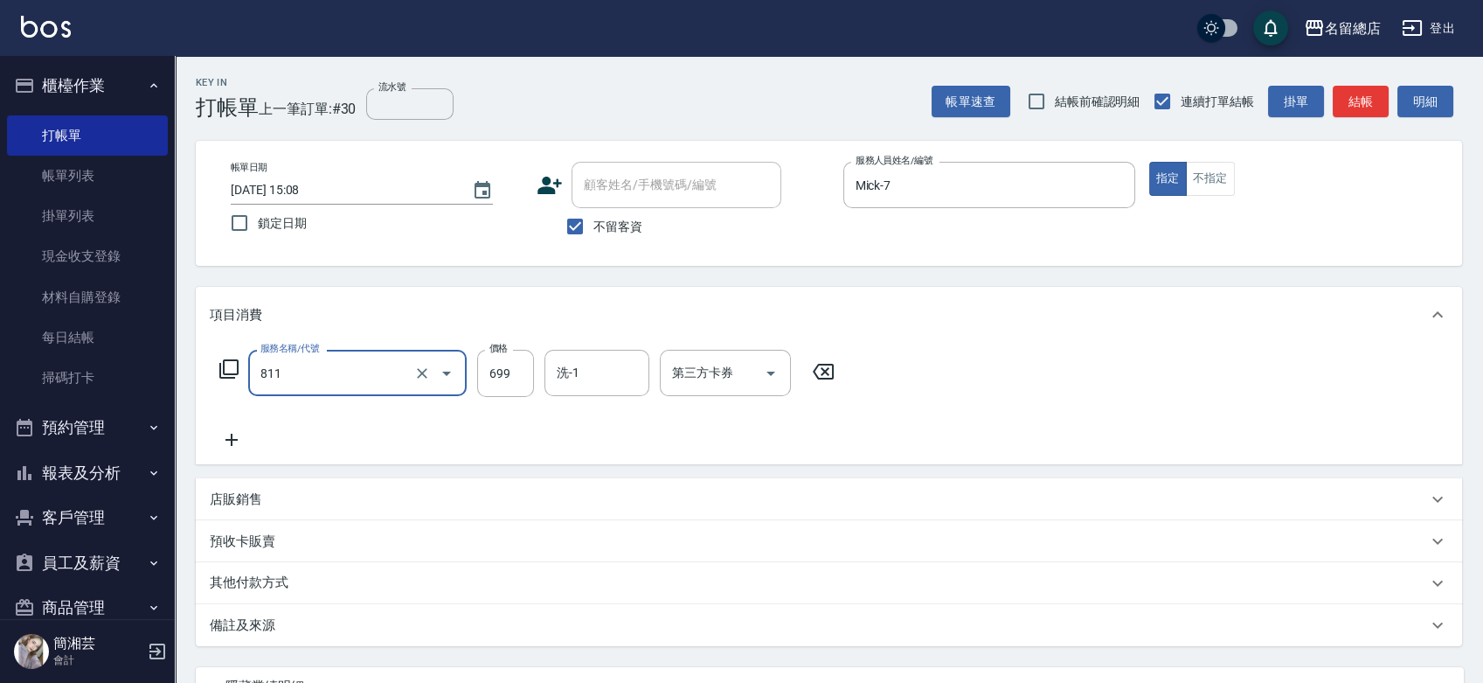
type input "洗+剪(811)"
type input "700"
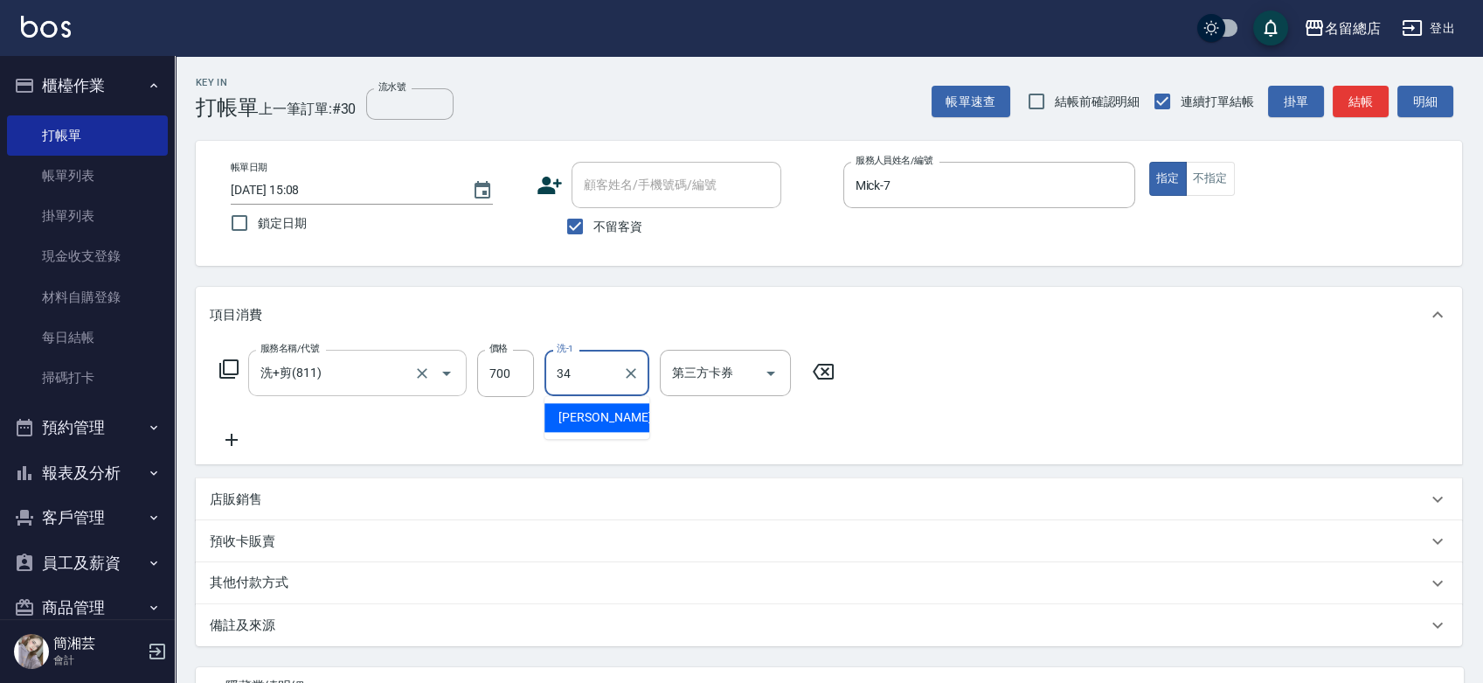
type input "黃楚云-34"
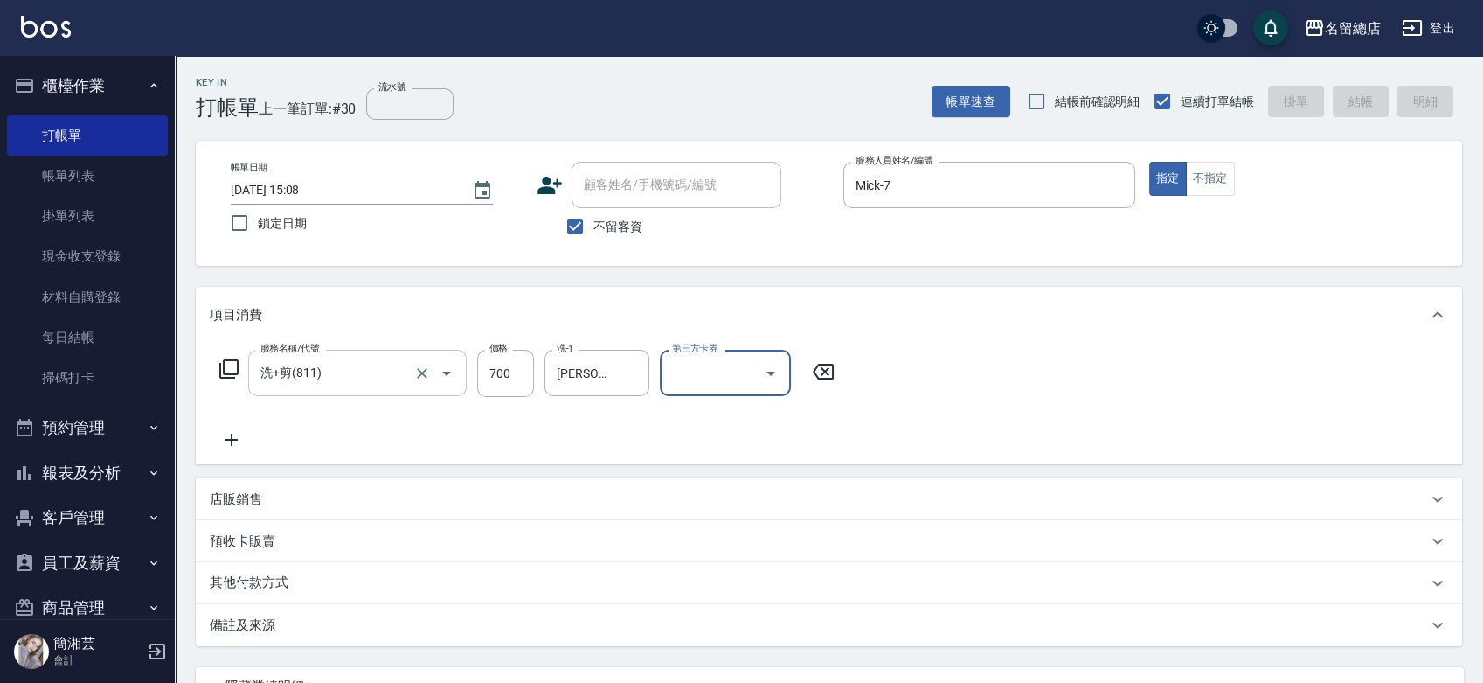
type input "2025/09/05 15:09"
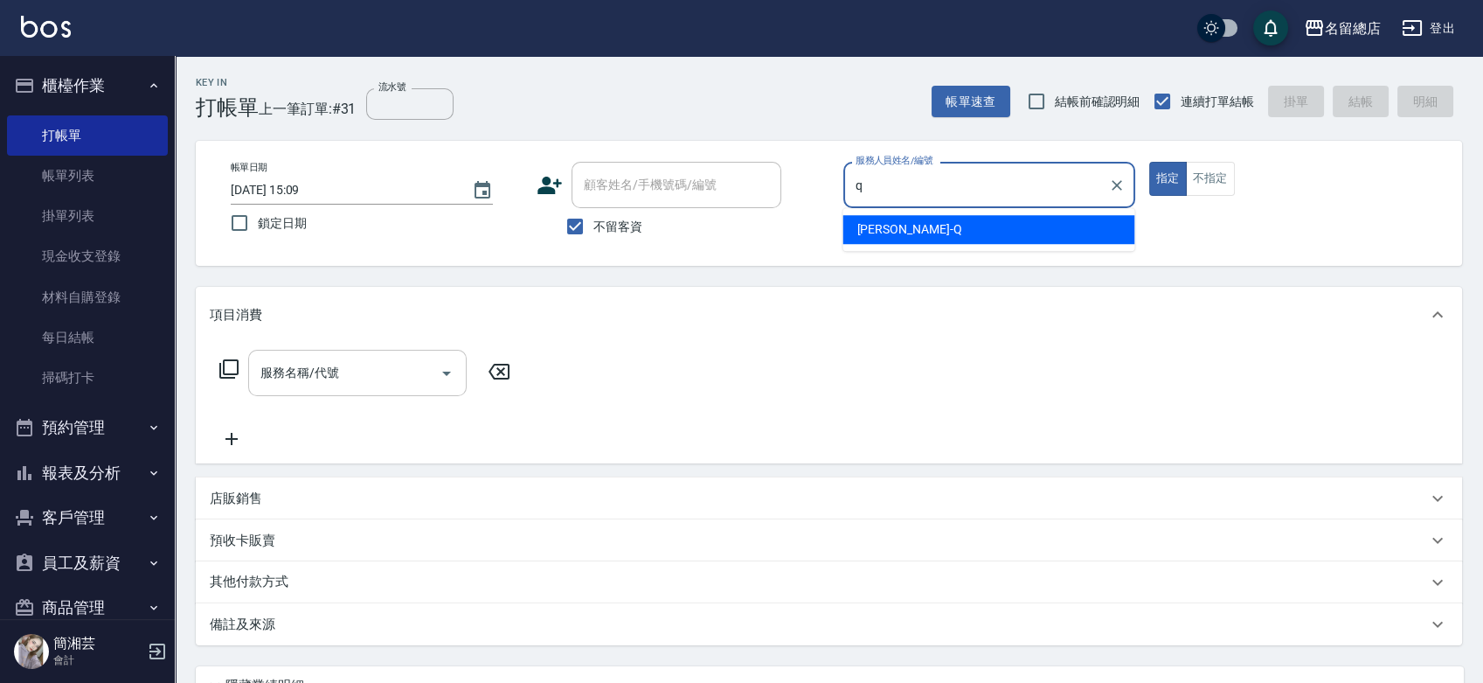
type input "Joyce-Q"
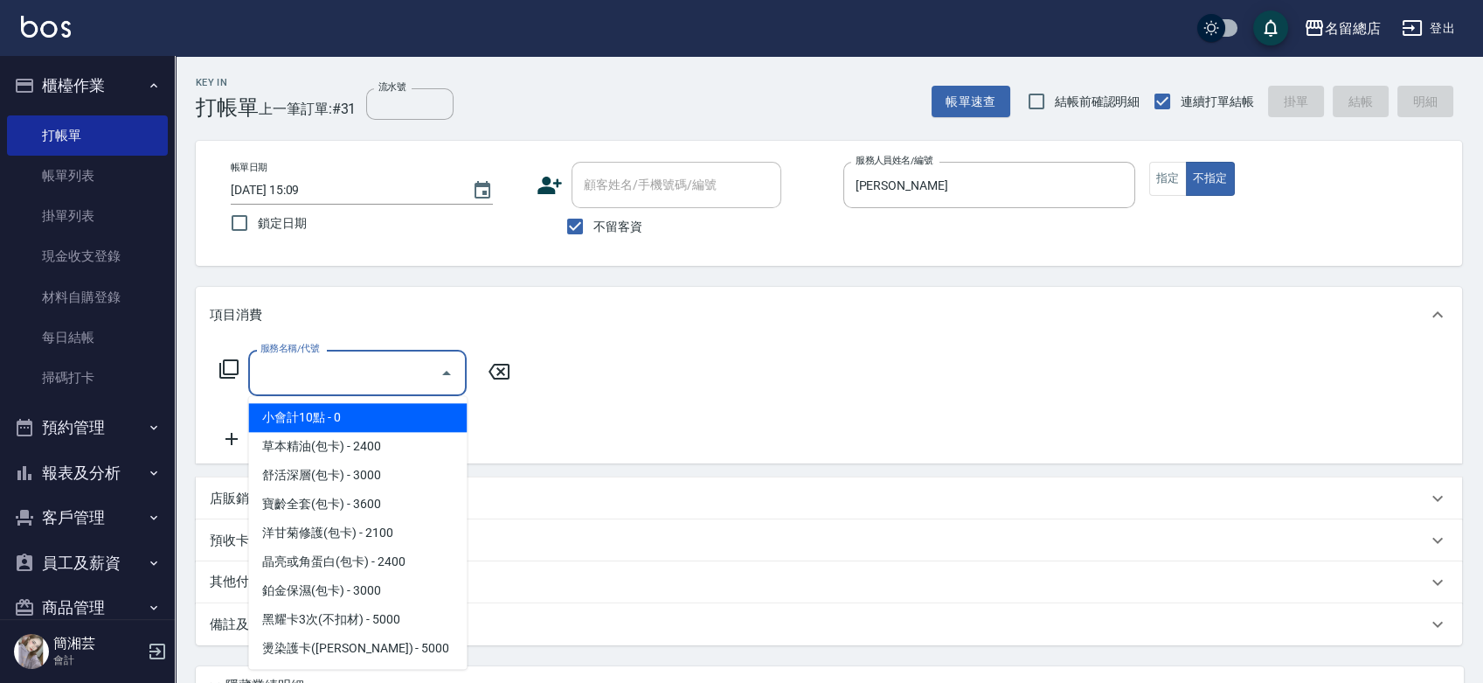
drag, startPoint x: 312, startPoint y: 370, endPoint x: 314, endPoint y: 397, distance: 27.1
click at [312, 371] on input "服務名稱/代號" at bounding box center [344, 372] width 177 height 31
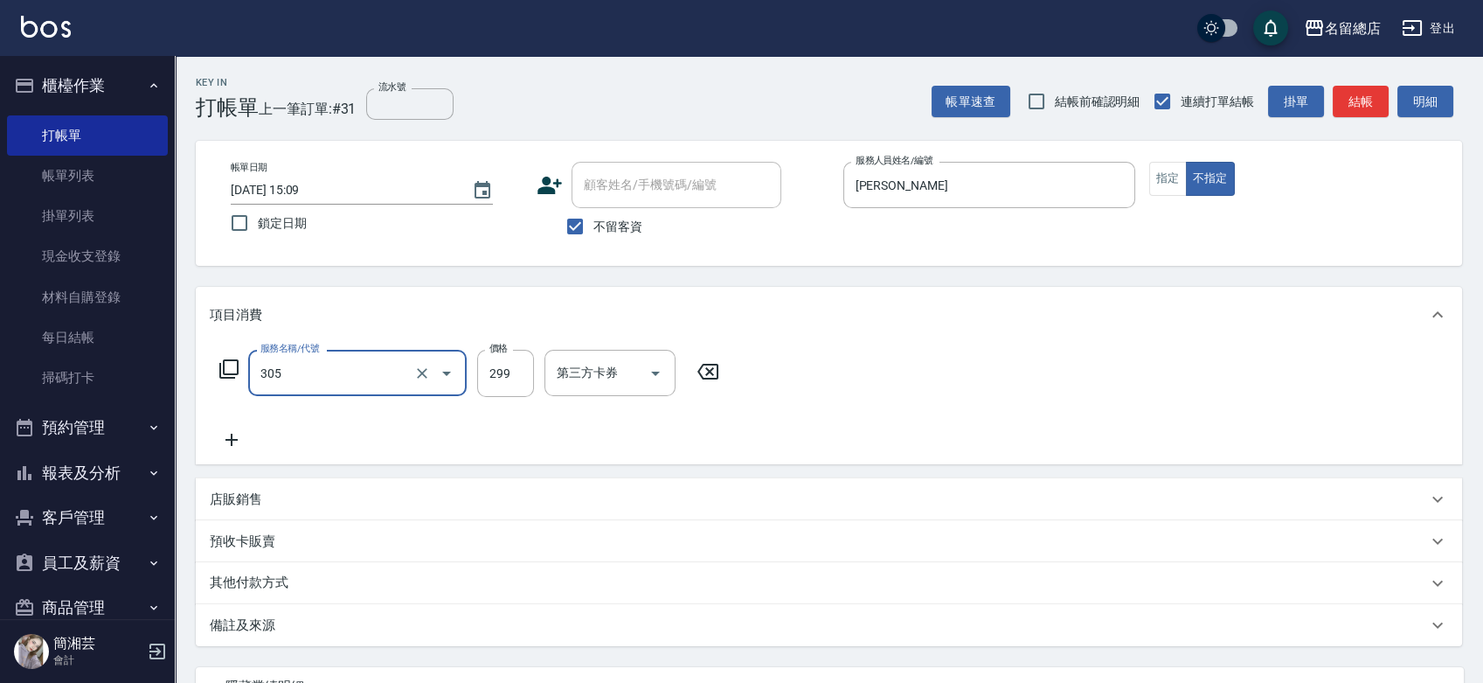
type input "剪髮(305)"
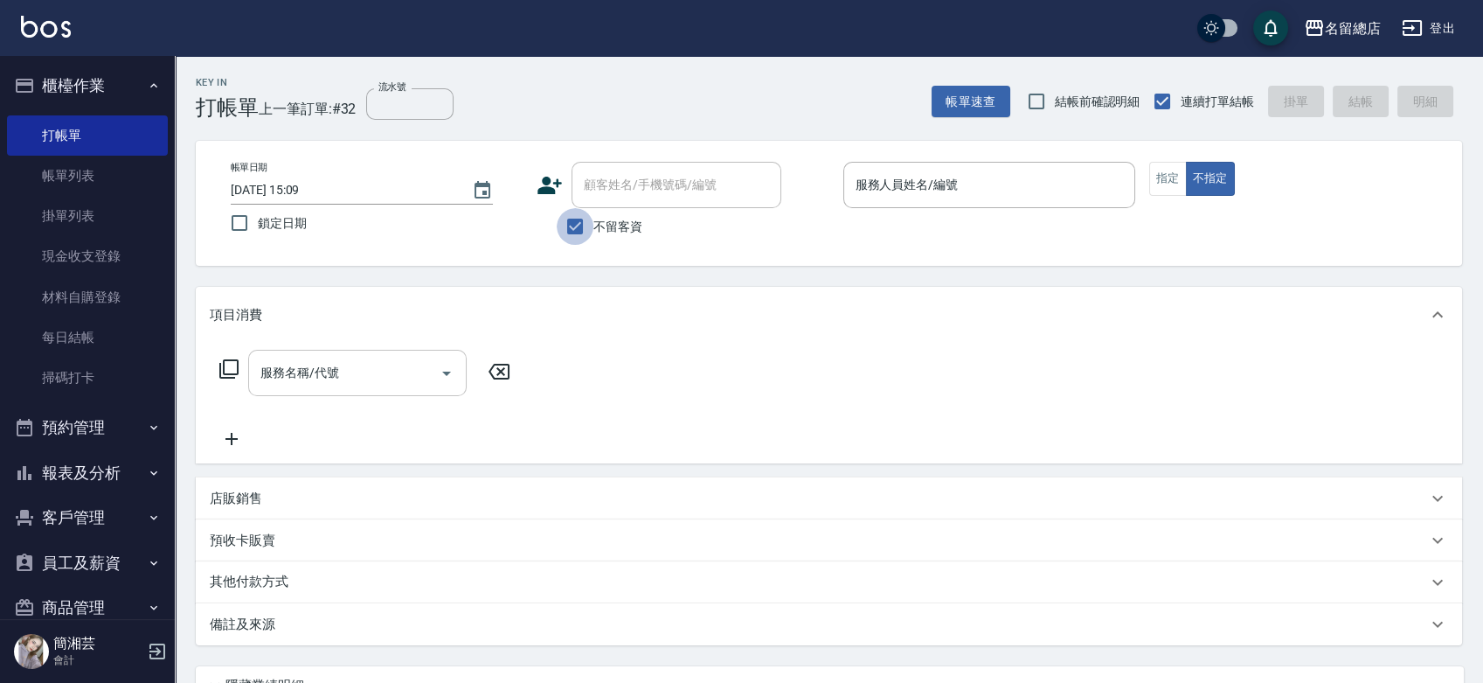
click at [592, 217] on input "不留客資" at bounding box center [575, 226] width 37 height 37
checkbox input "false"
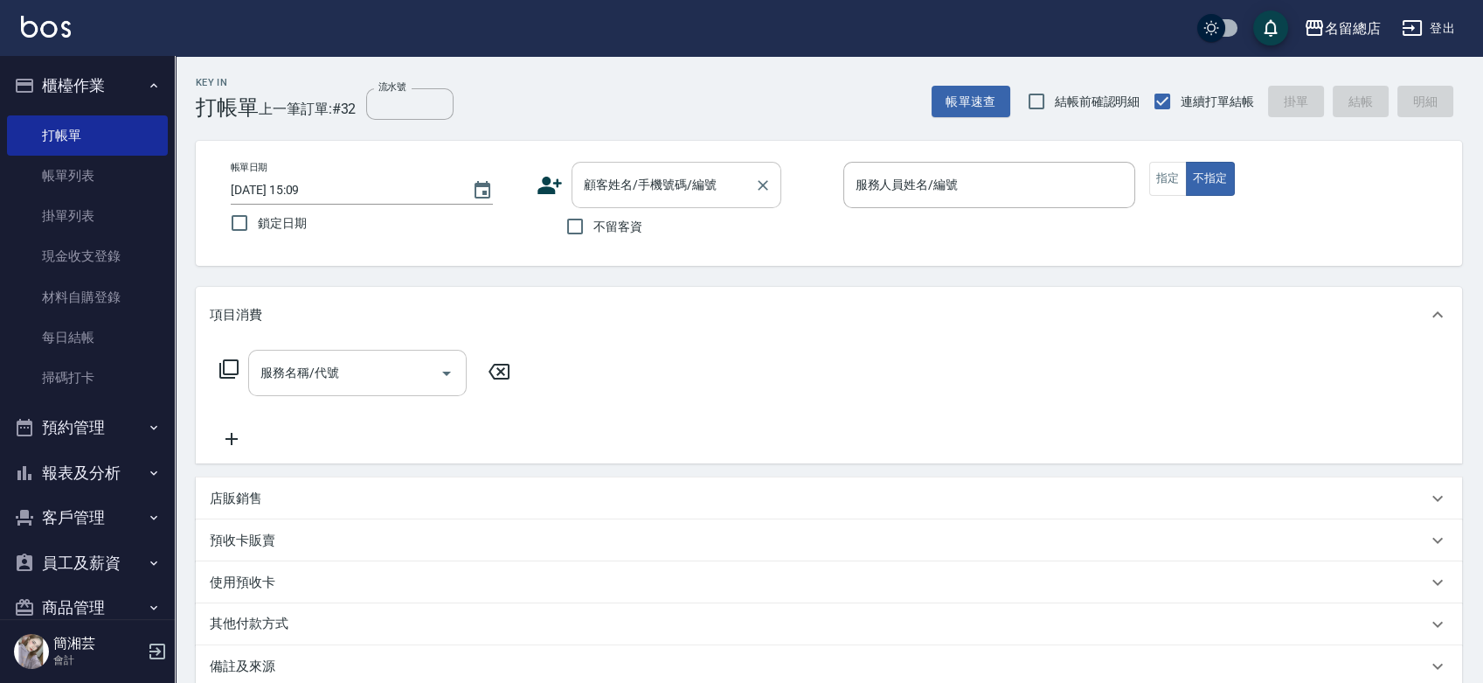
drag, startPoint x: 607, startPoint y: 165, endPoint x: 603, endPoint y: 192, distance: 27.4
click at [607, 166] on div "顧客姓名/手機號碼/編號" at bounding box center [677, 185] width 210 height 46
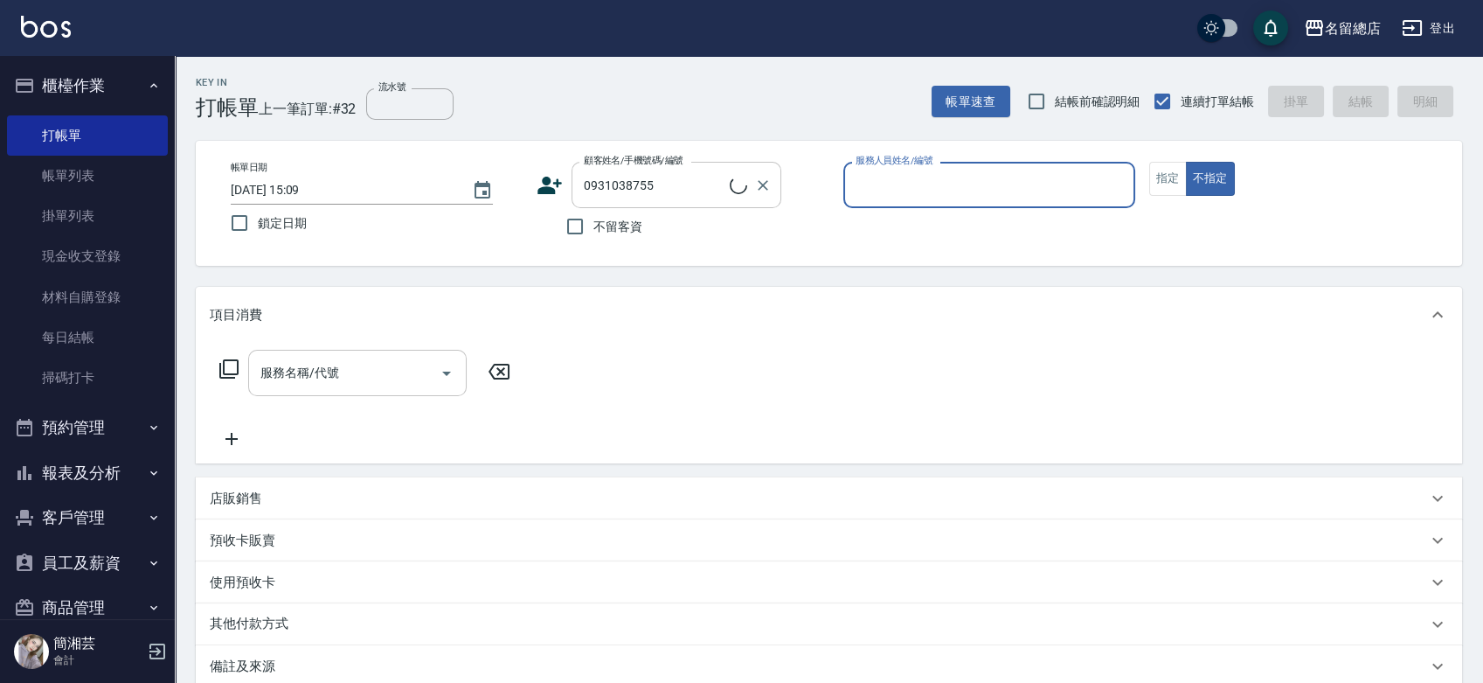
type input "蔣秀芬/0931038755/026"
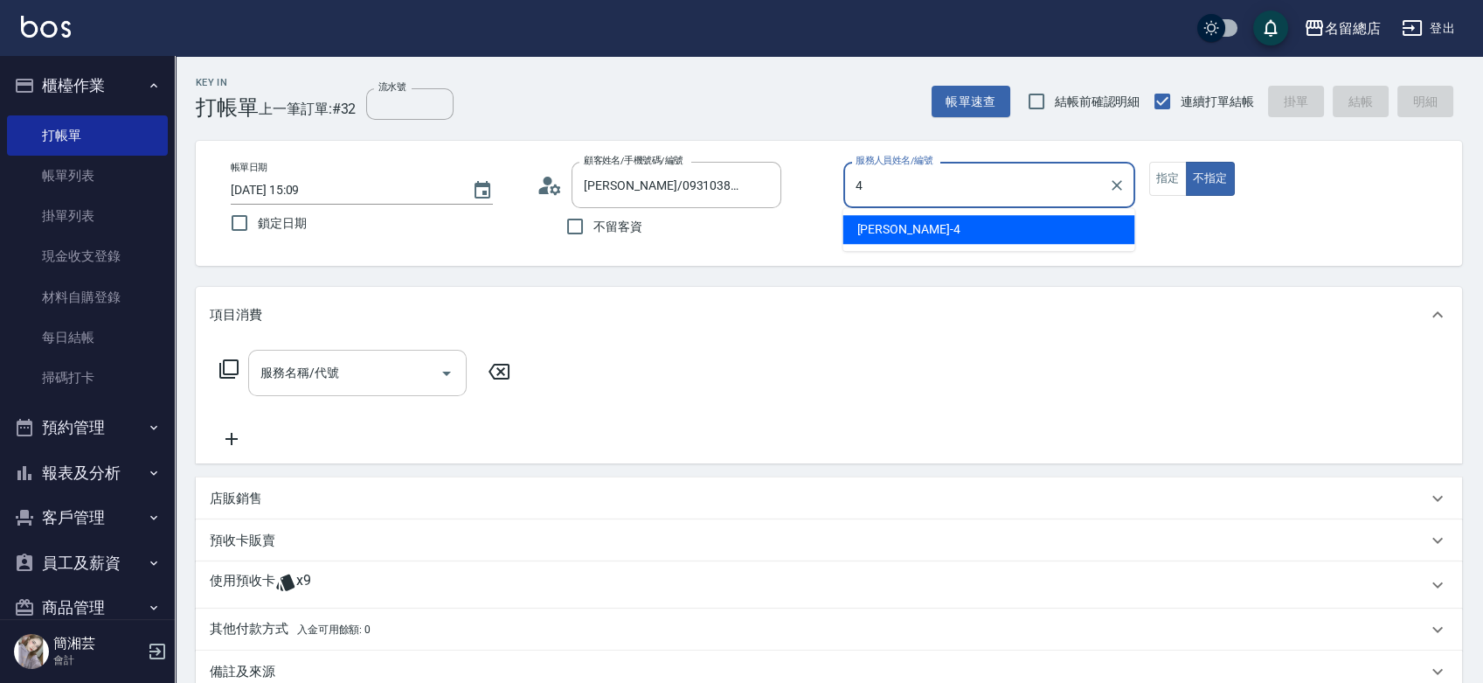
type input "Amy-4"
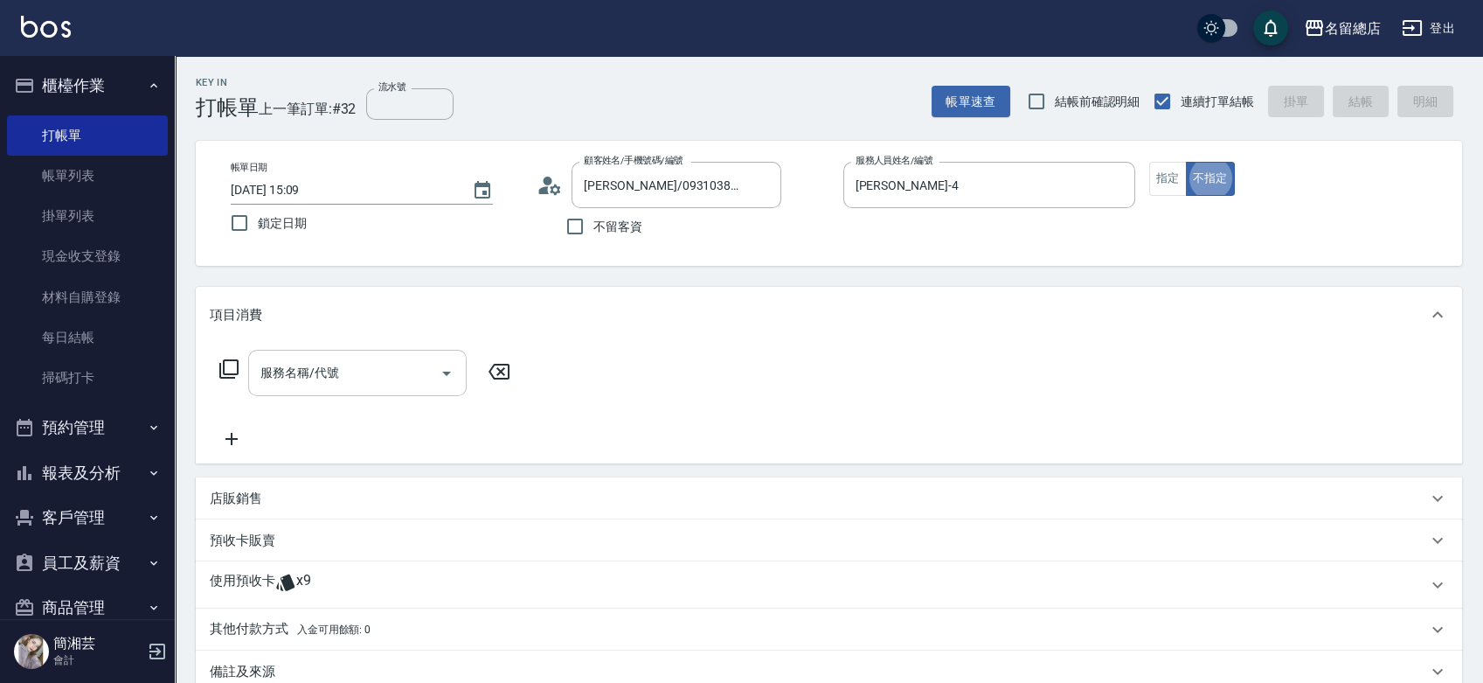
type button "false"
click at [1169, 175] on button "指定" at bounding box center [1168, 179] width 38 height 34
click at [381, 353] on div "服務名稱/代號" at bounding box center [357, 373] width 218 height 46
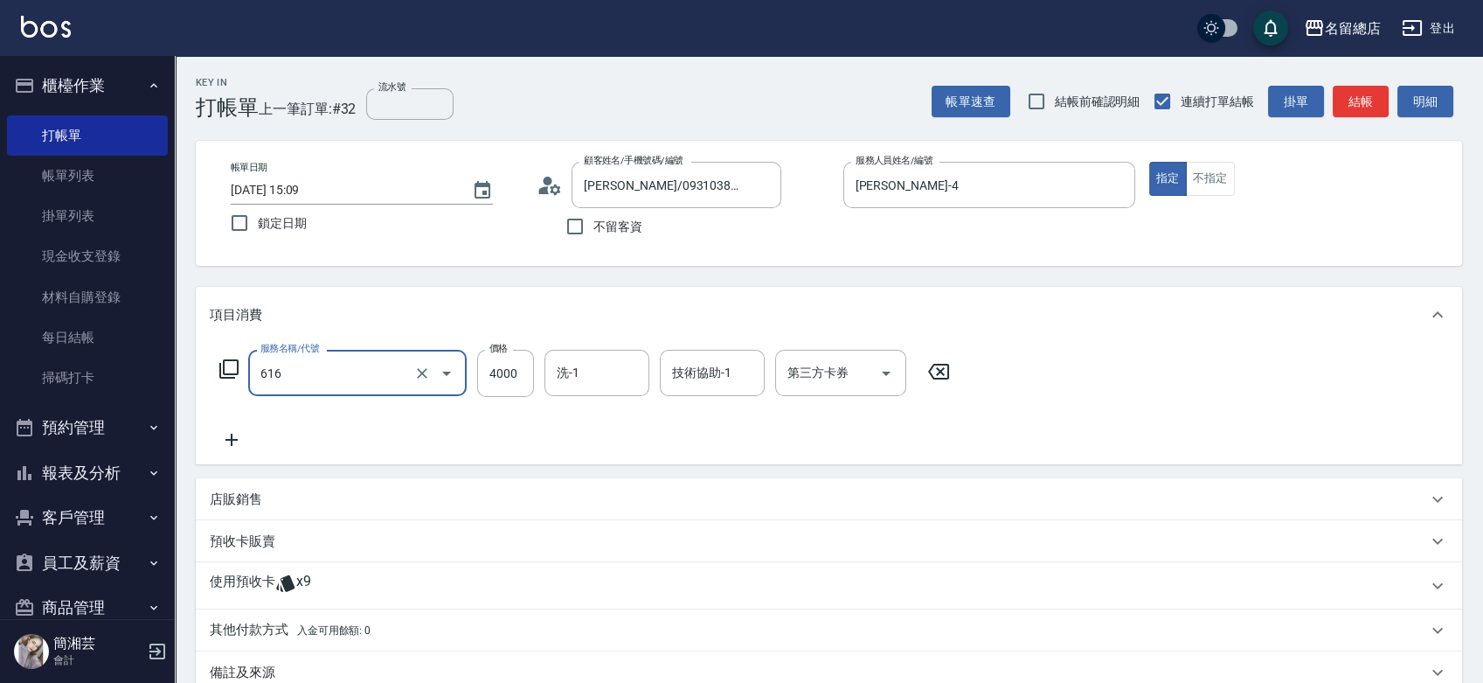
type input "自備接髮(616)"
click at [518, 375] on input "300" at bounding box center [505, 373] width 57 height 47
type input "3000"
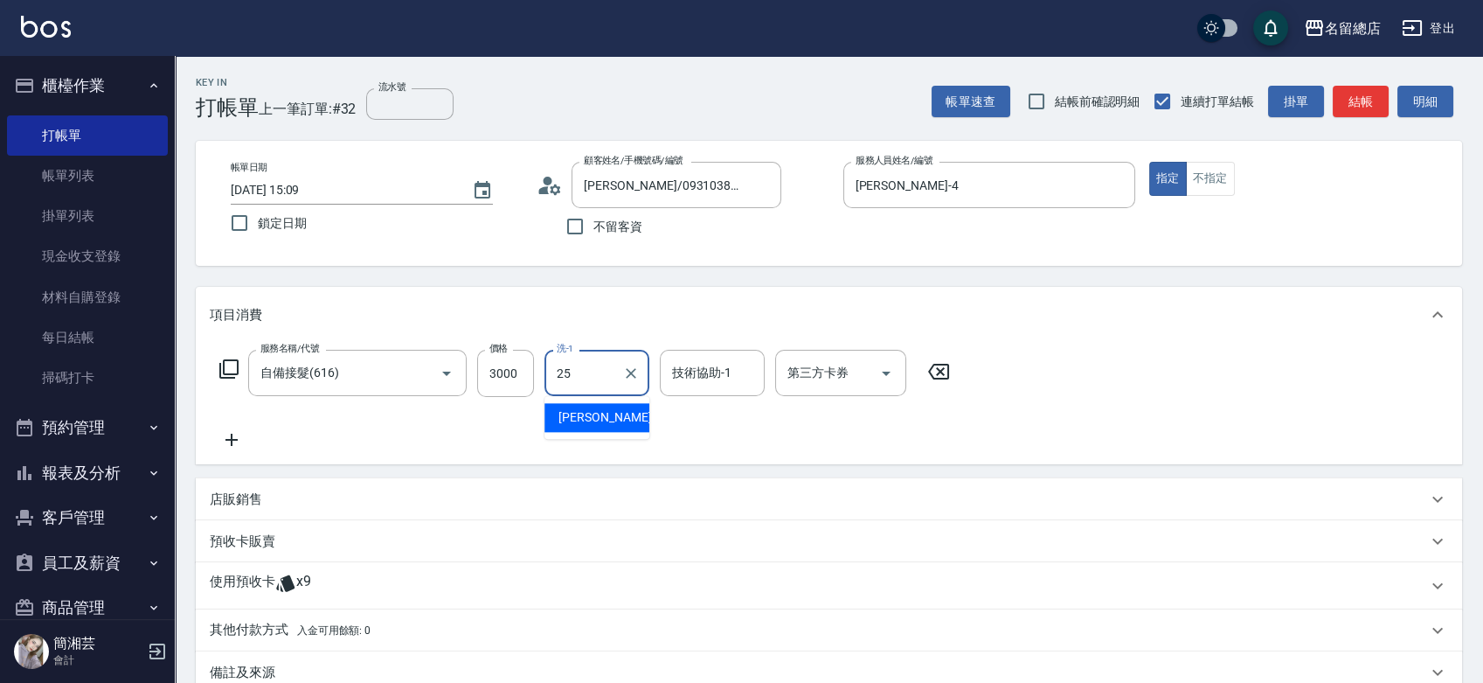
type input "王娟-25"
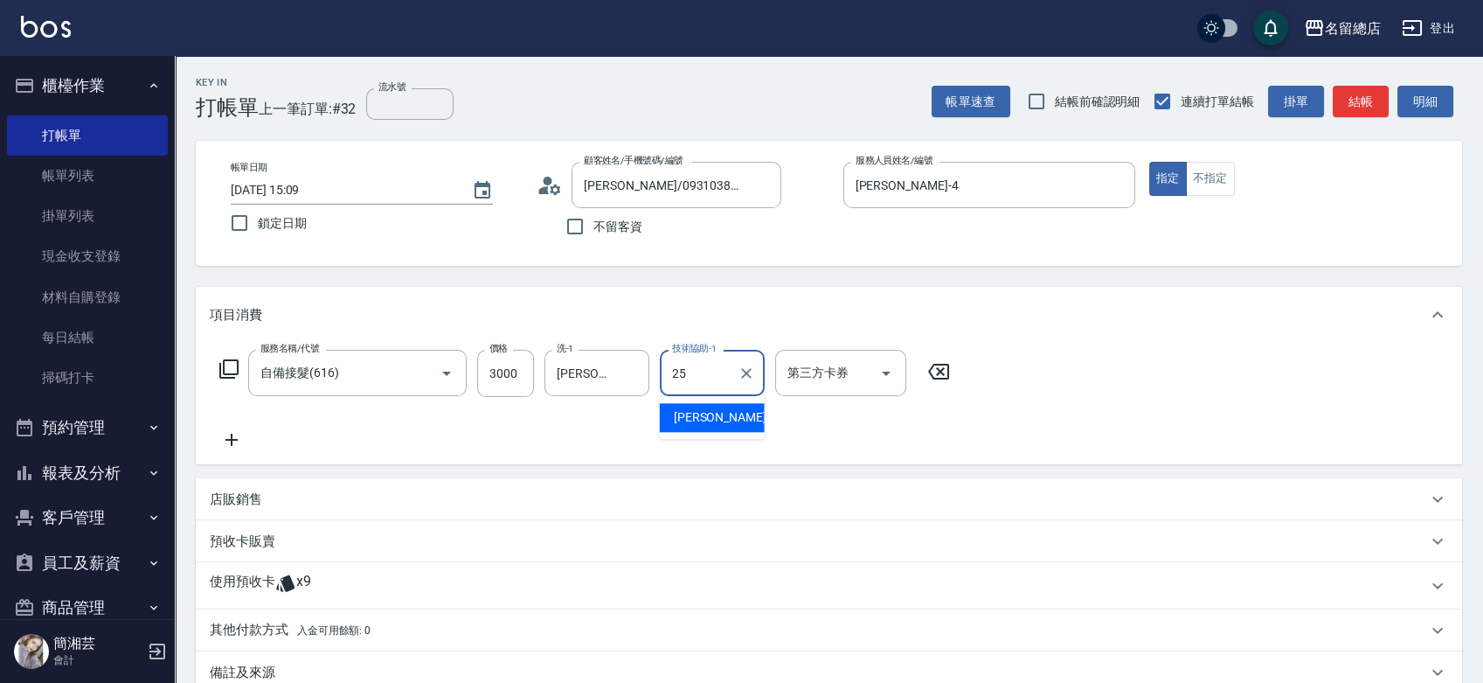
type input "王娟-25"
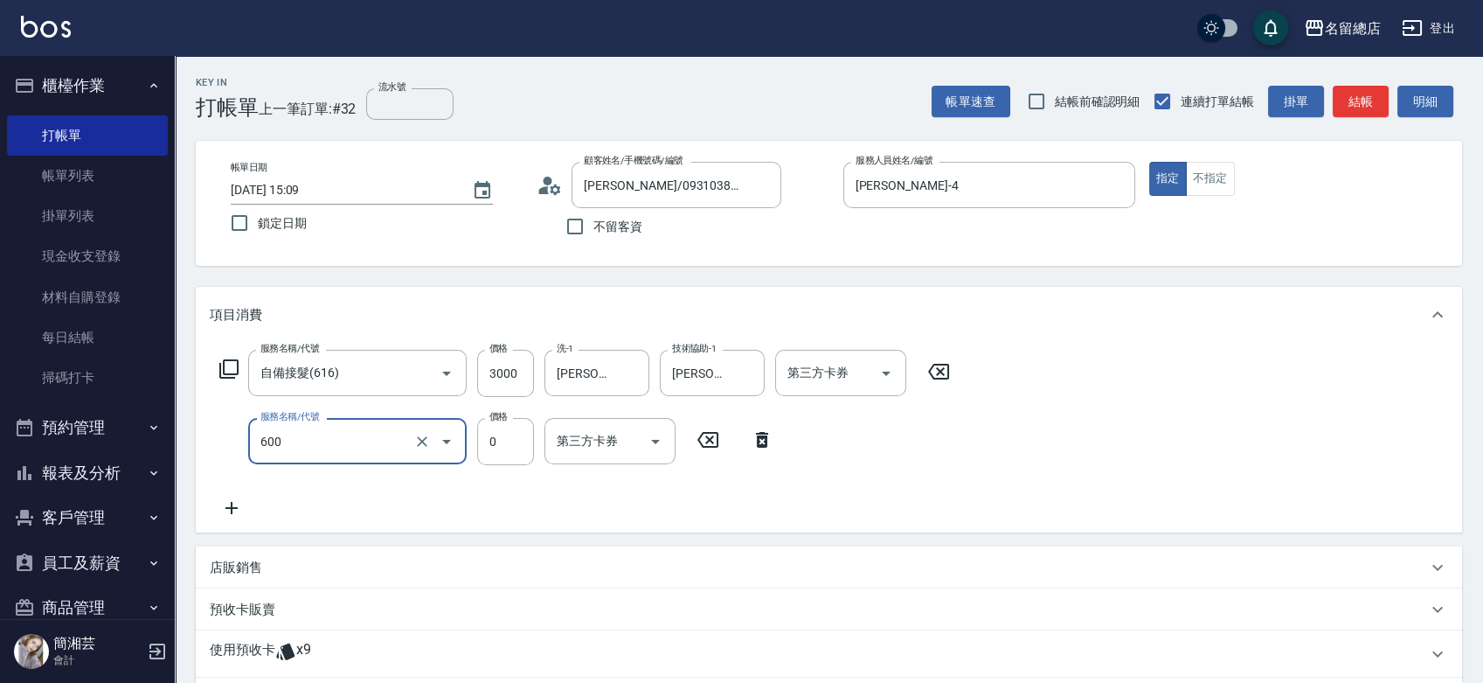
type input "洗髮(免費)(600)"
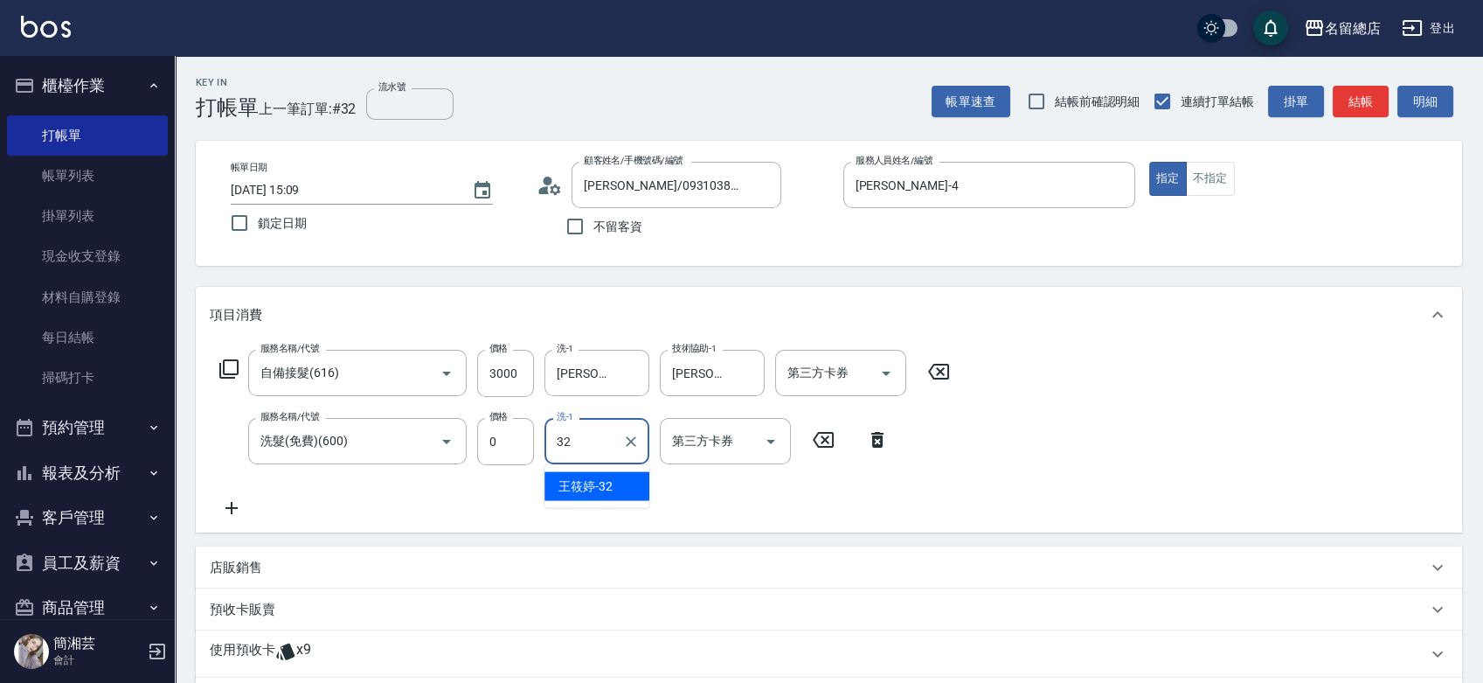
type input "王筱婷-32"
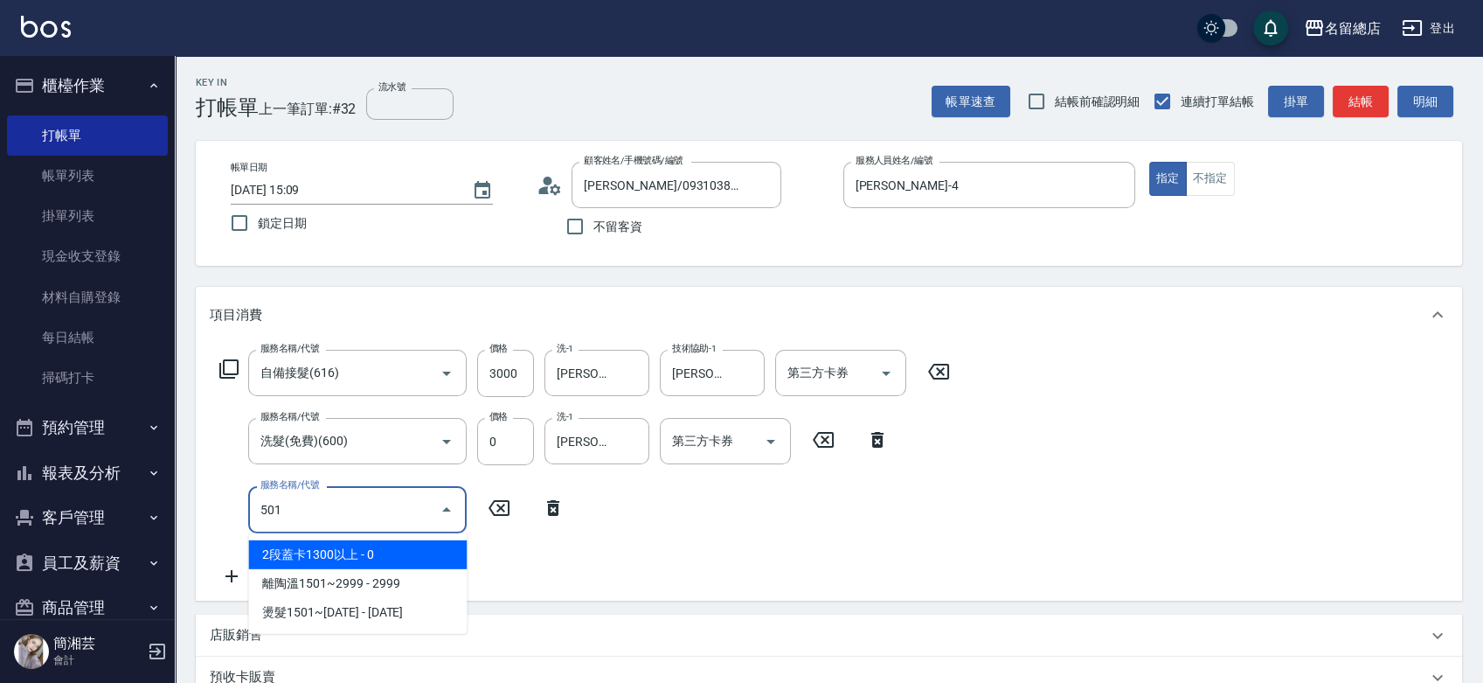
type input "2段蓋卡1300以上(501)"
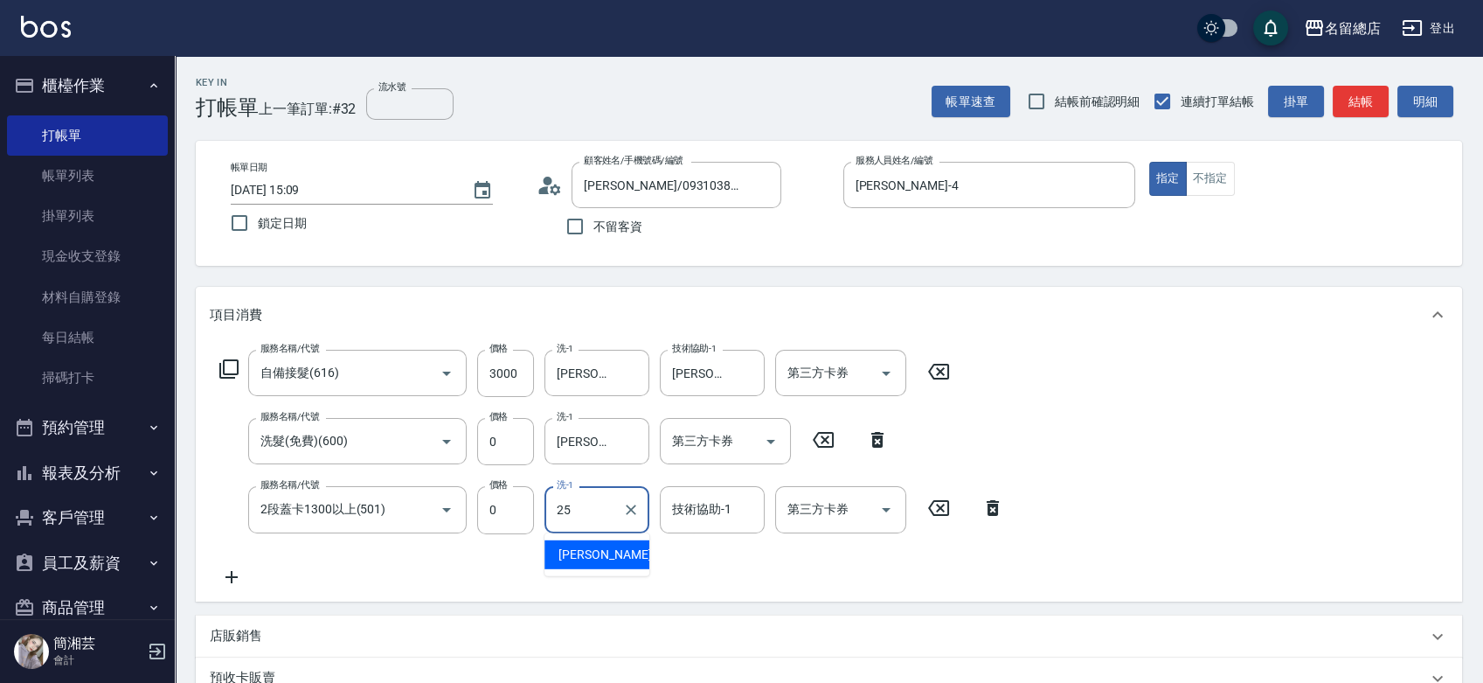
type input "王娟-25"
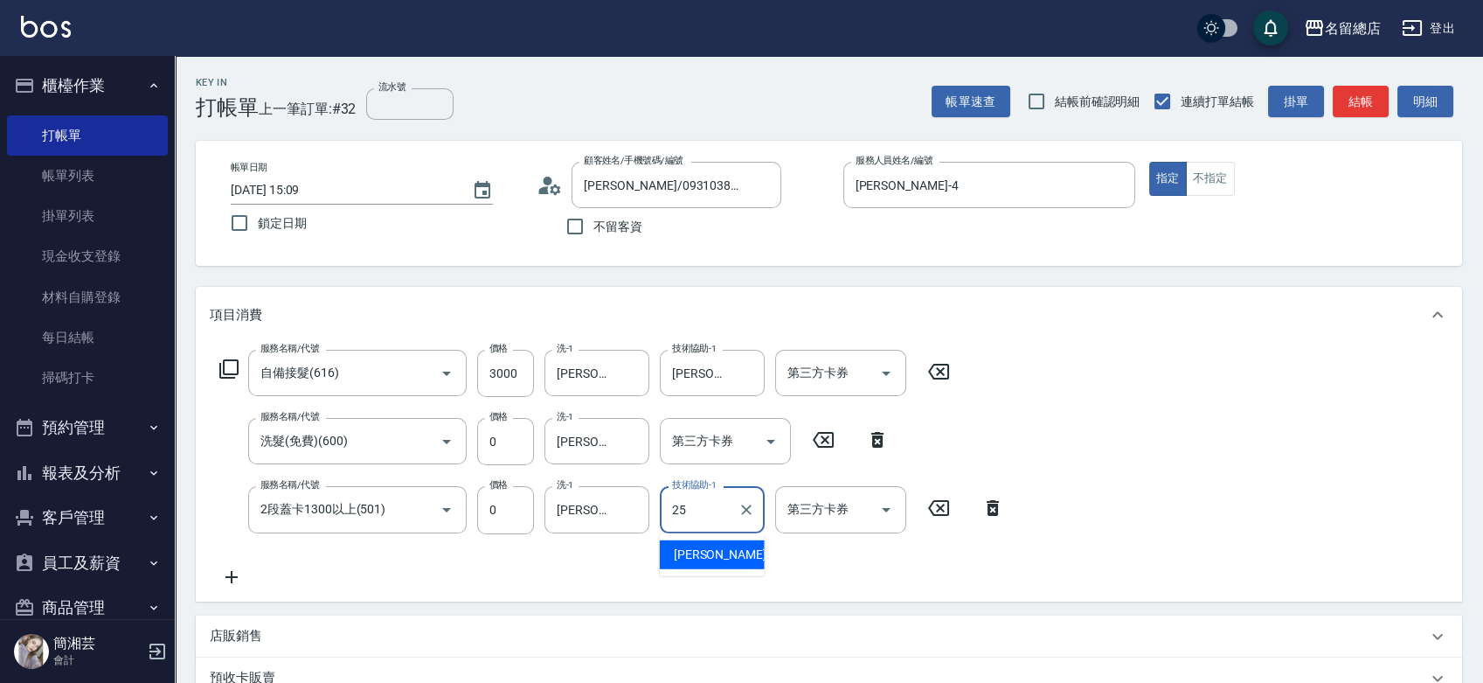
type input "王娟-25"
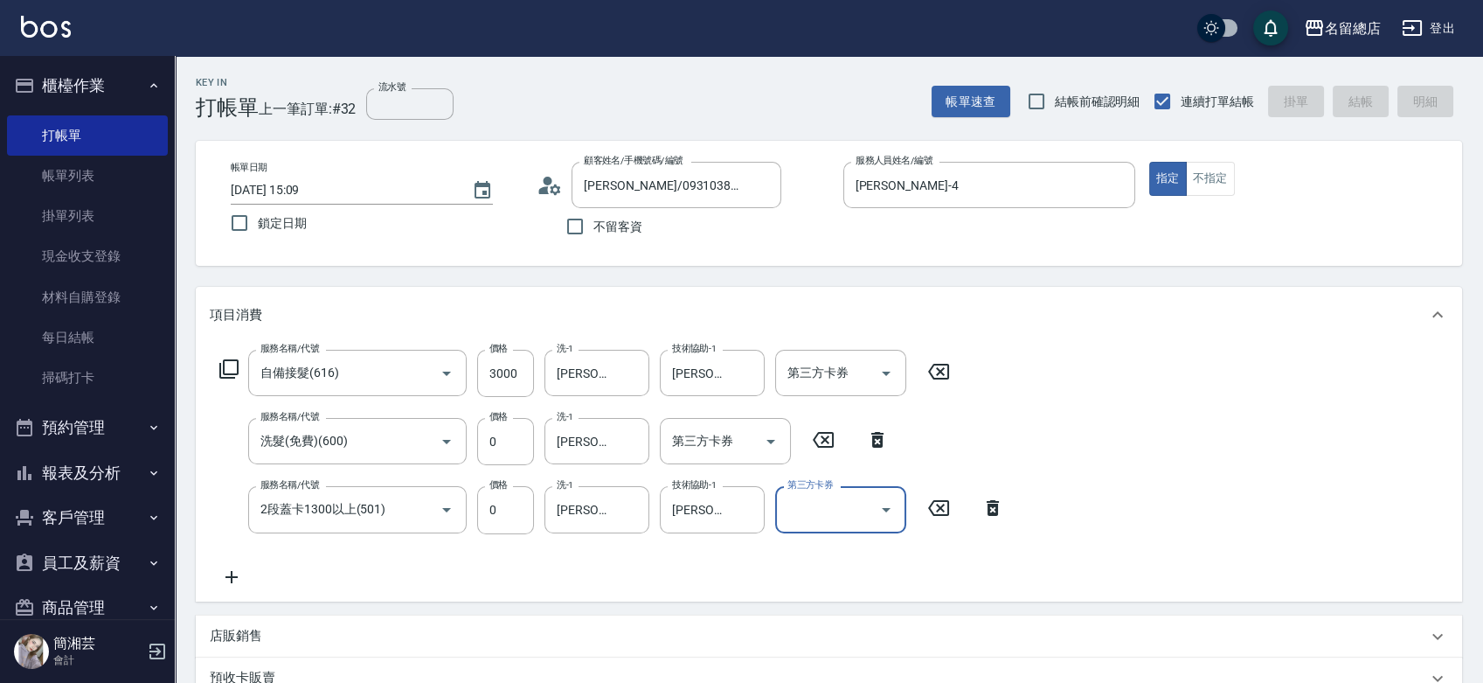
type input "2025/09/05 15:10"
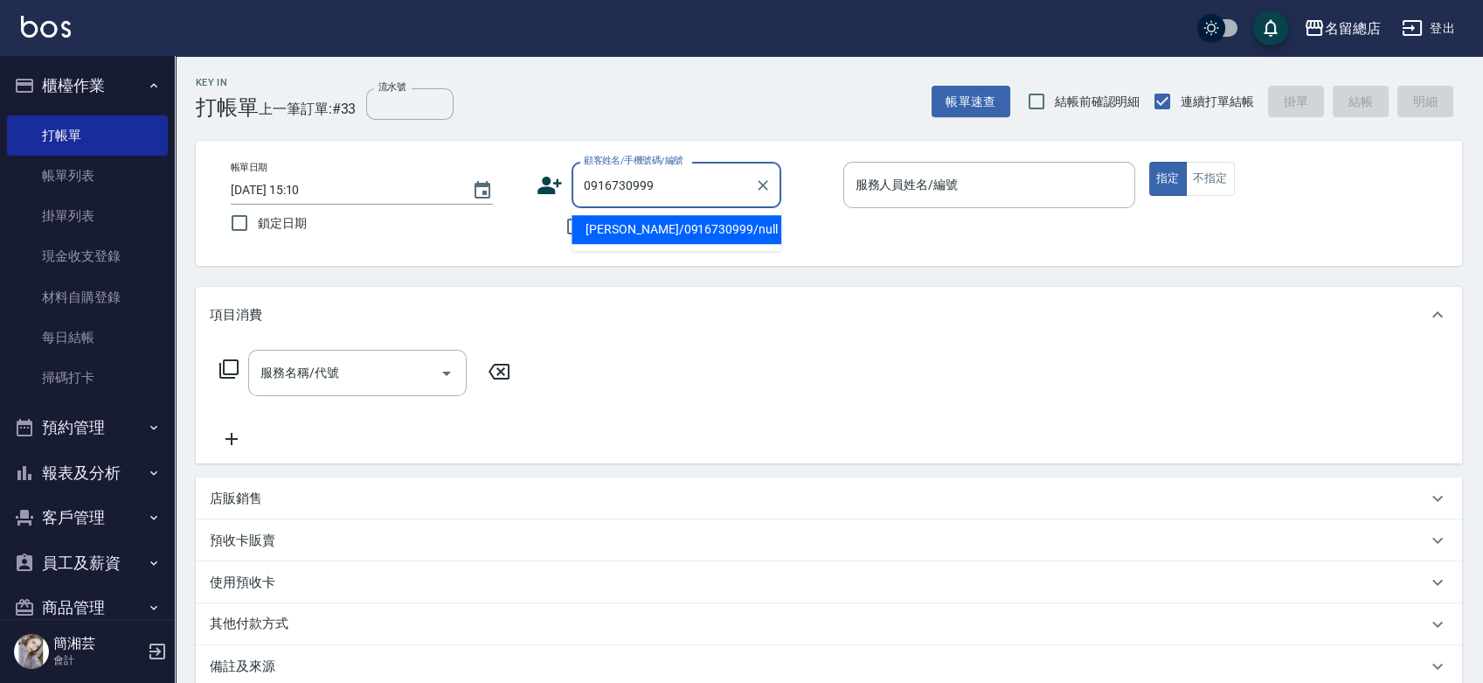
type input "陳惠真/0916730999/null"
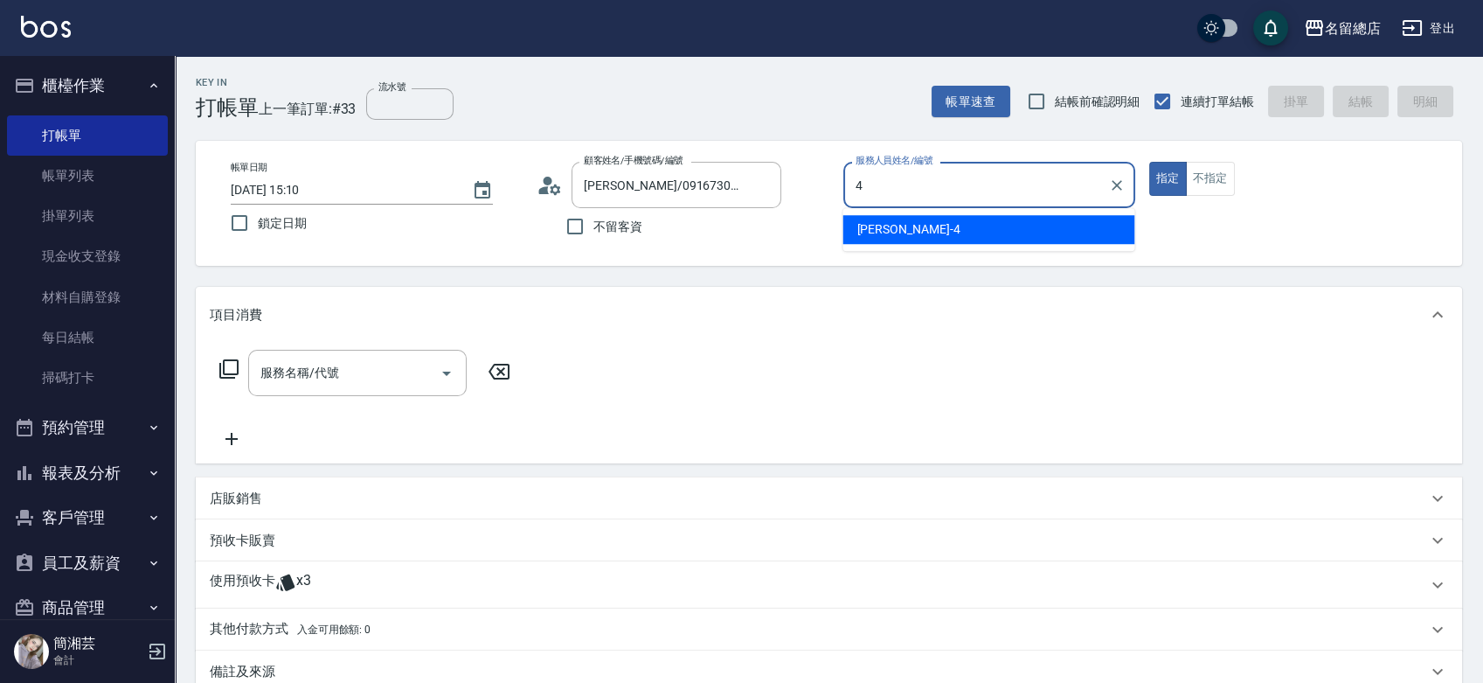
type input "Amy-4"
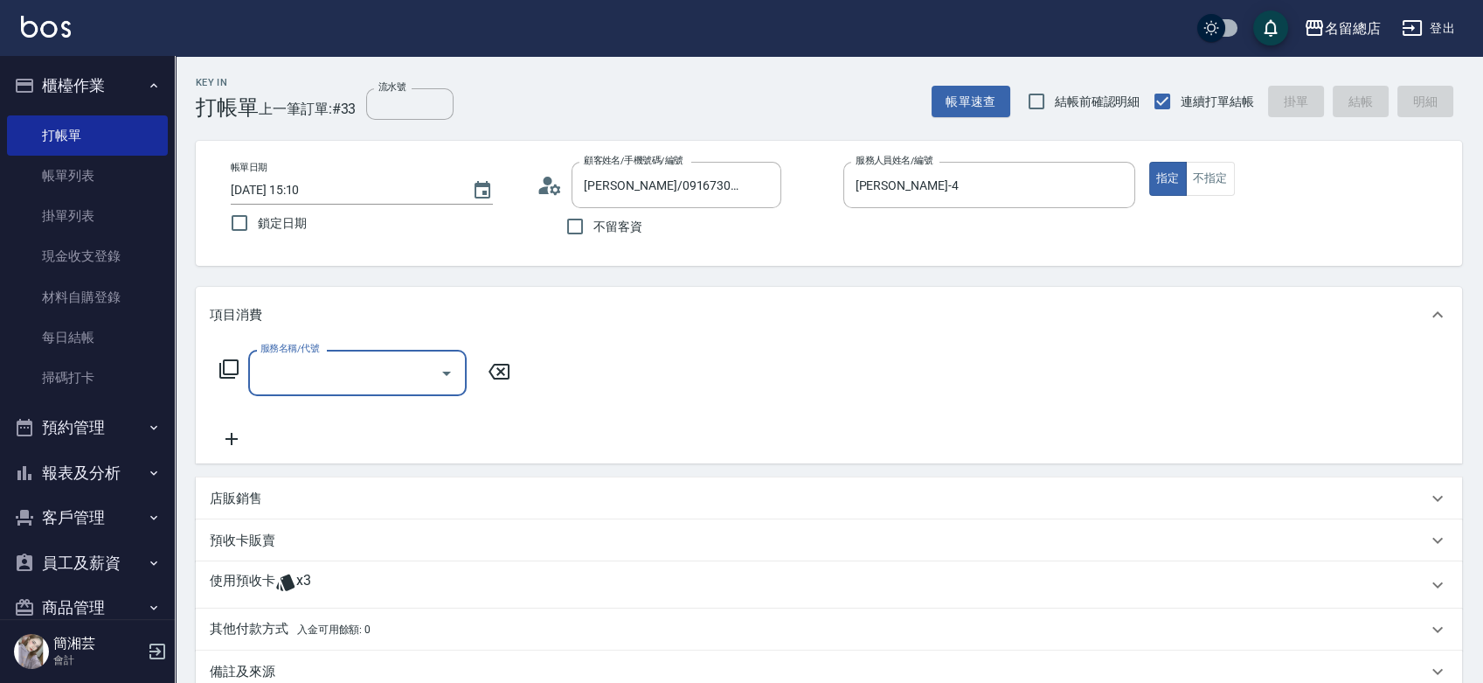
type input "5"
type input "護染蓋卡1000~1499(414)"
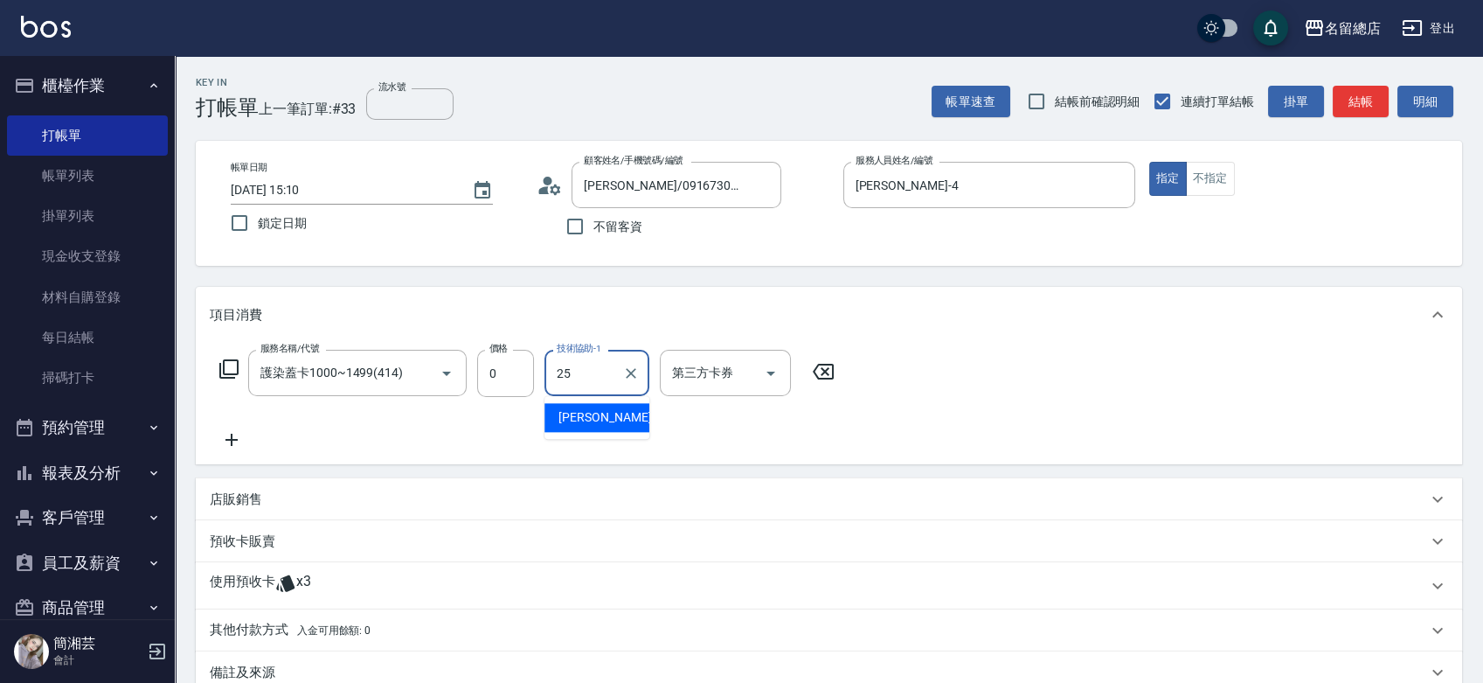
type input "王娟-25"
click at [359, 565] on div "使用預收卡 x3" at bounding box center [829, 585] width 1266 height 47
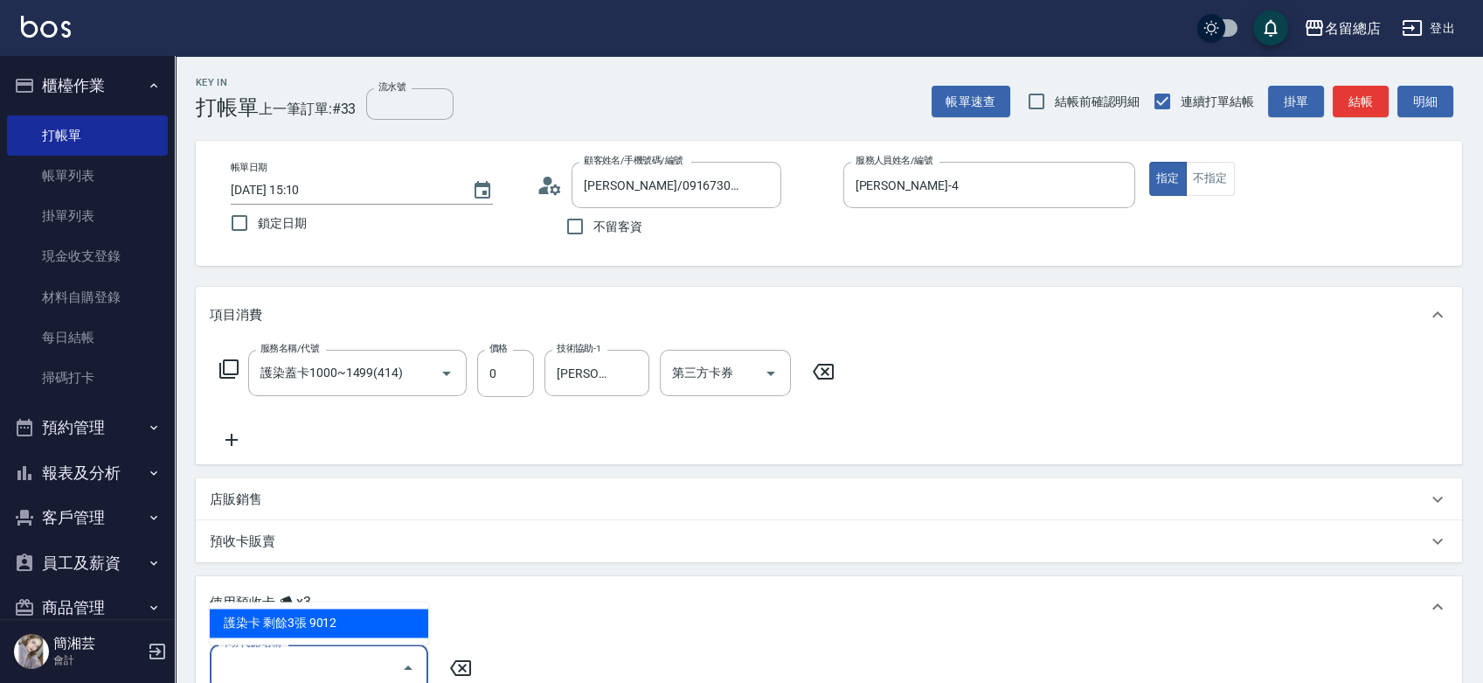
drag, startPoint x: 336, startPoint y: 668, endPoint x: 337, endPoint y: 637, distance: 30.6
click at [337, 667] on input "卡券代號/名稱" at bounding box center [306, 667] width 177 height 31
click at [343, 626] on div "護染卡 剩餘3張 9012" at bounding box center [319, 622] width 218 height 29
type input "護染卡 9012"
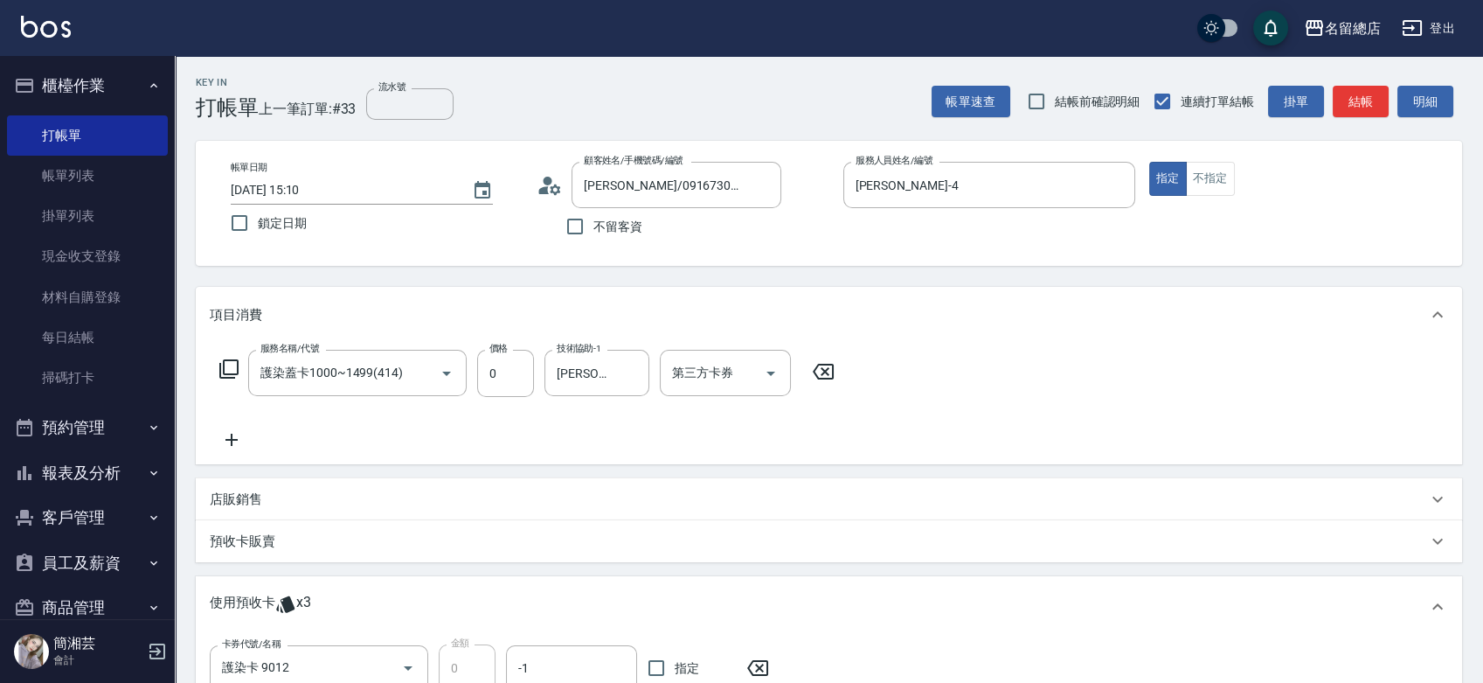
click at [684, 656] on label "指定" at bounding box center [681, 667] width 87 height 37
click at [675, 656] on input "指定" at bounding box center [656, 667] width 37 height 37
checkbox input "true"
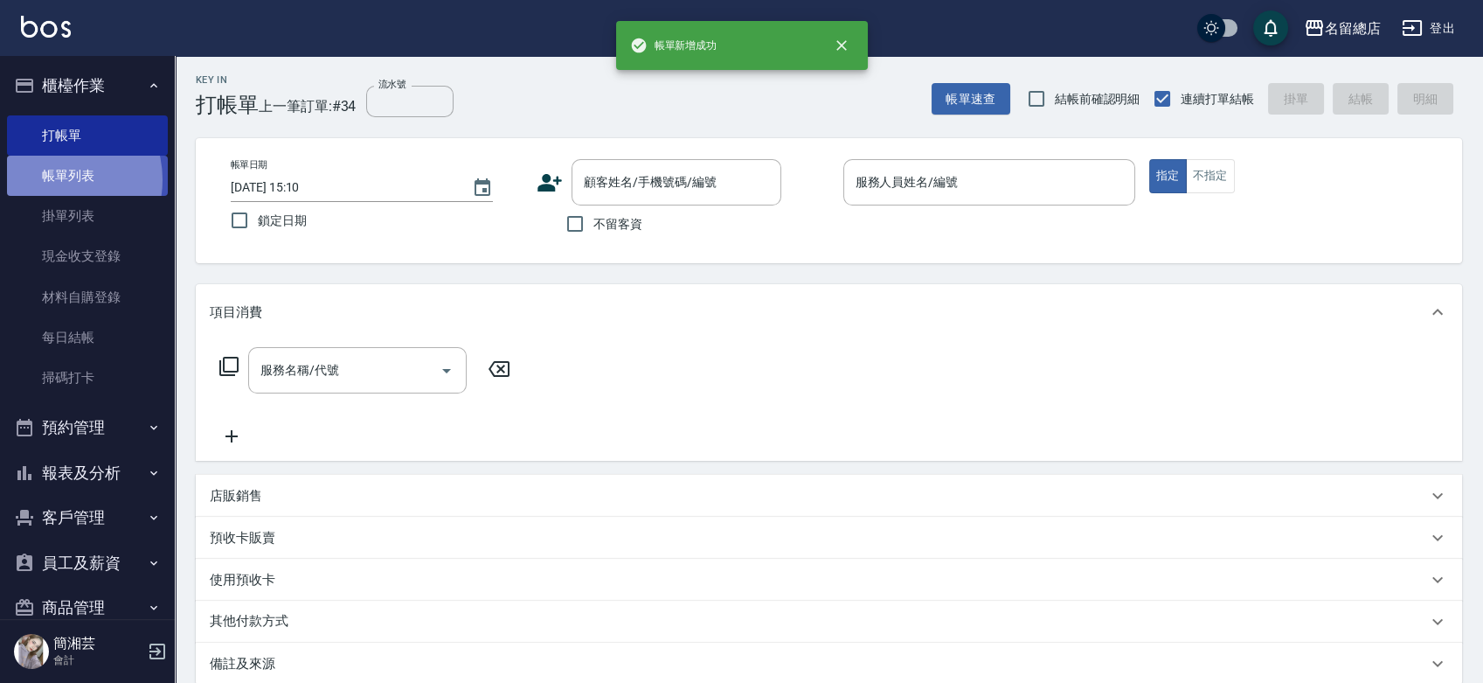
click at [56, 180] on link "帳單列表" at bounding box center [87, 176] width 161 height 40
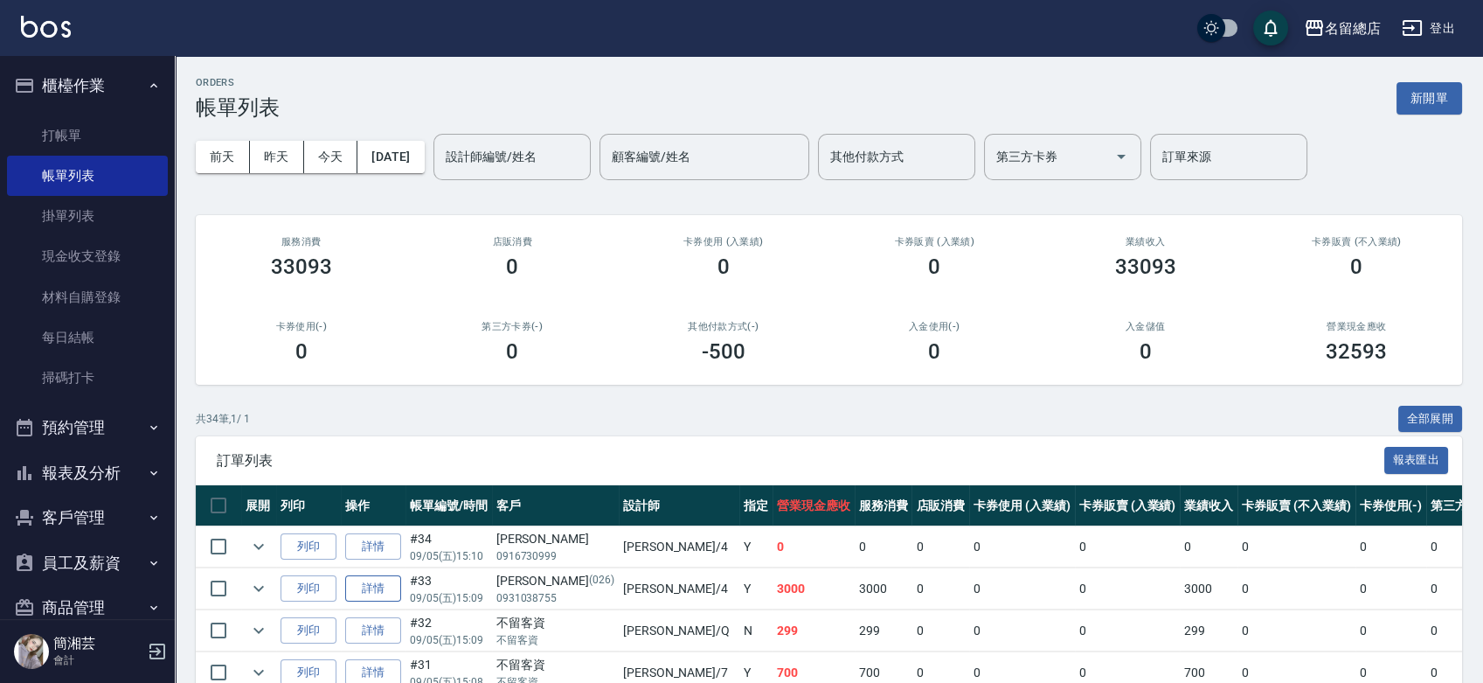
click at [376, 597] on link "詳情" at bounding box center [373, 588] width 56 height 27
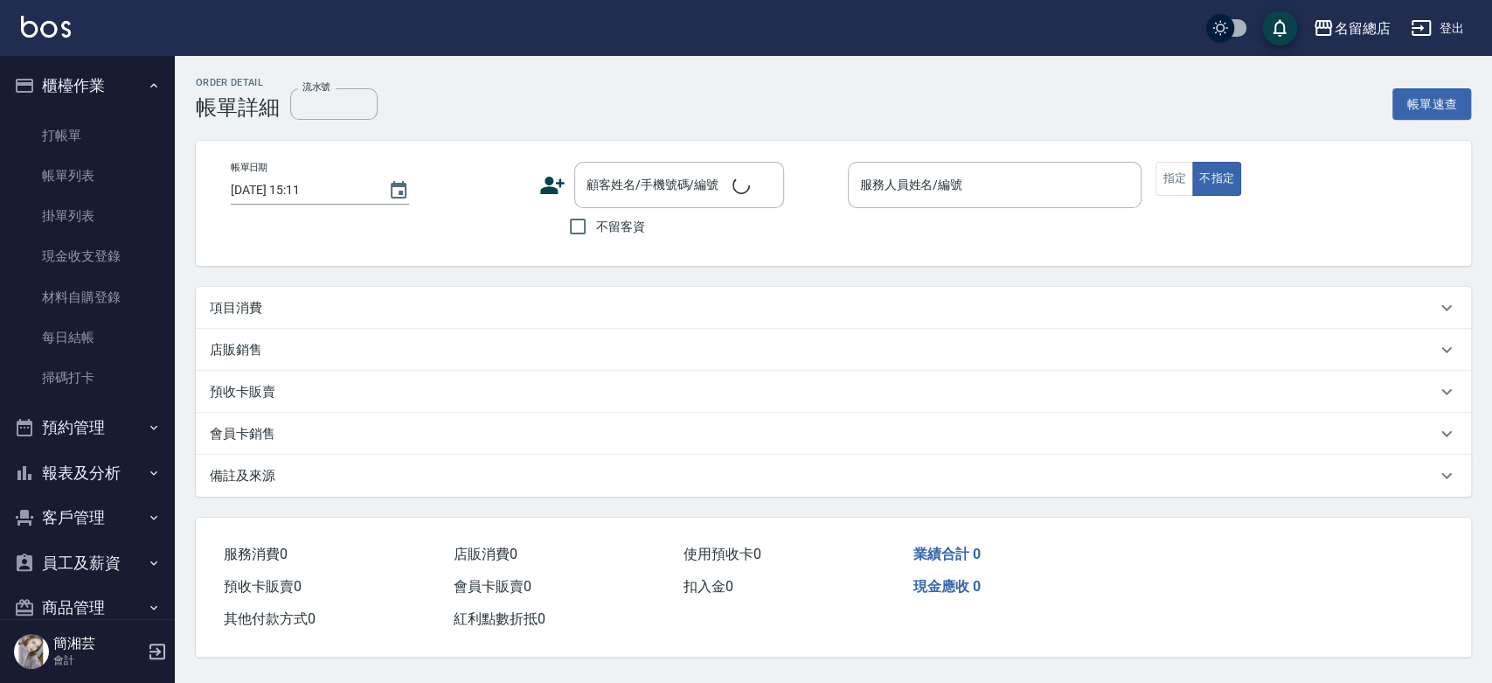
type input "2025/09/05 15:09"
type input "Amy-4"
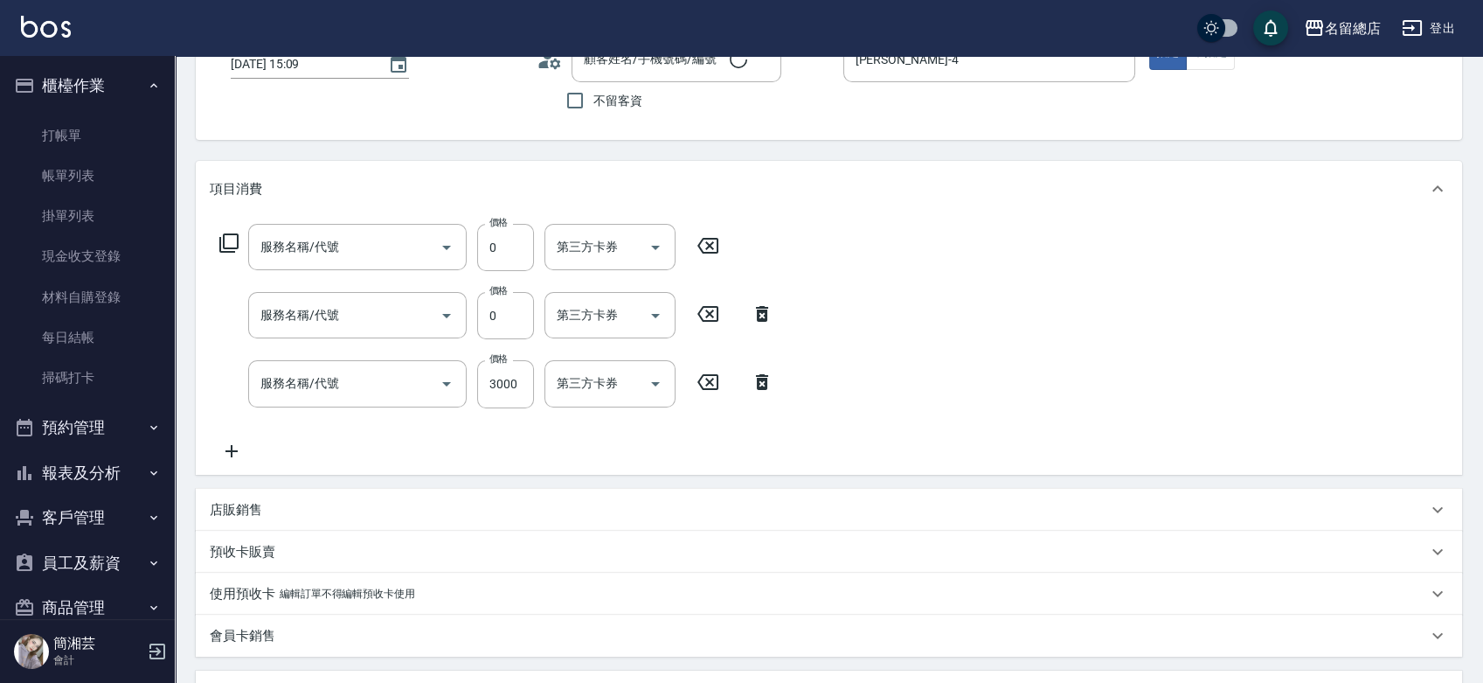
type input "蔣秀芬/0931038755/026"
type input "2段蓋卡1300以上(501)"
type input "洗髮(免費)(600)"
type input "自備接髮(616)"
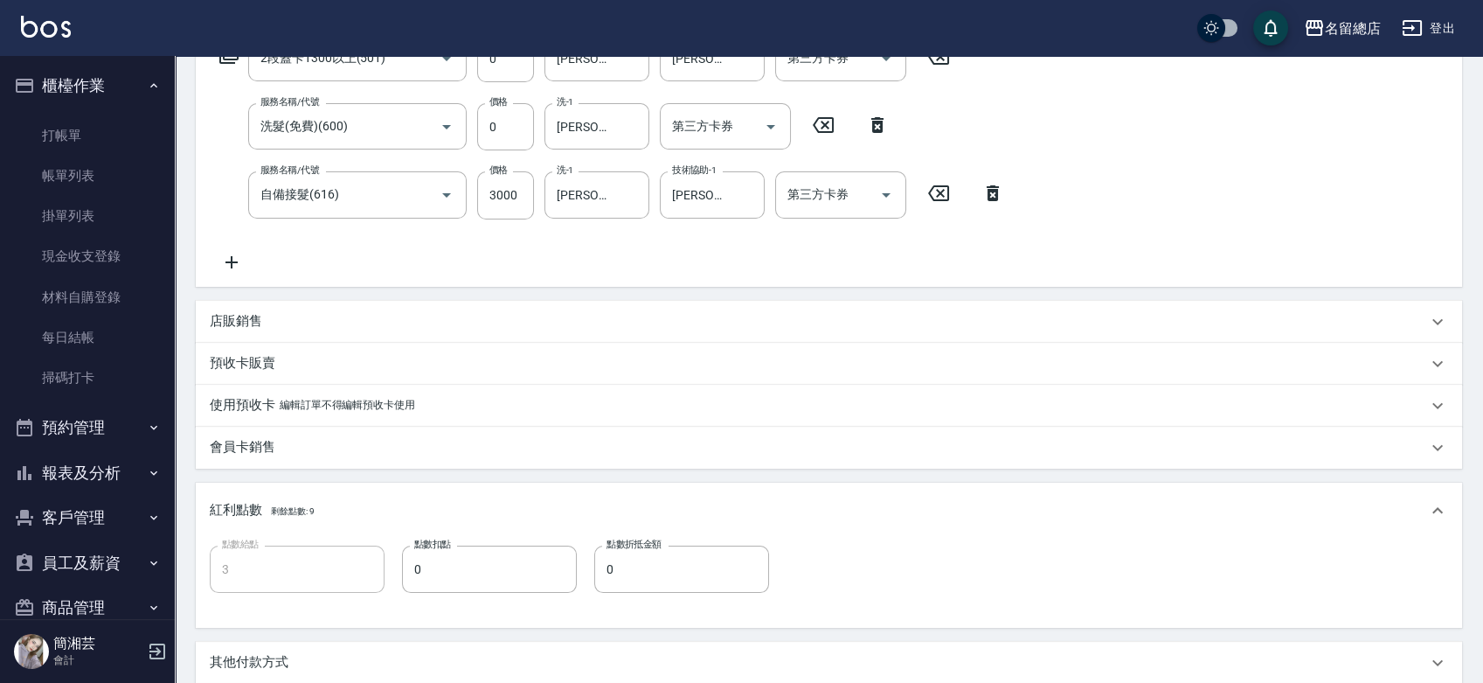
scroll to position [320, 0]
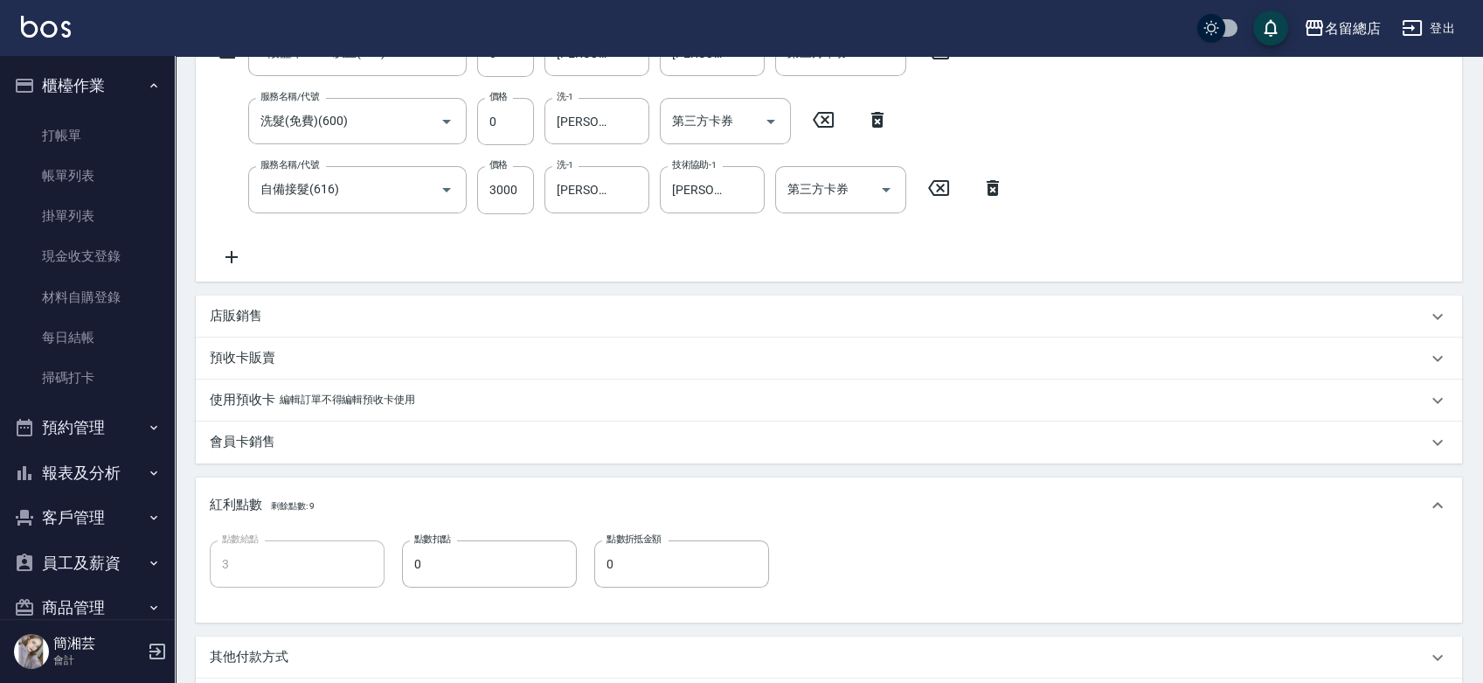
click at [376, 402] on p "編輯訂單不得編輯預收卡使用" at bounding box center [347, 400] width 135 height 18
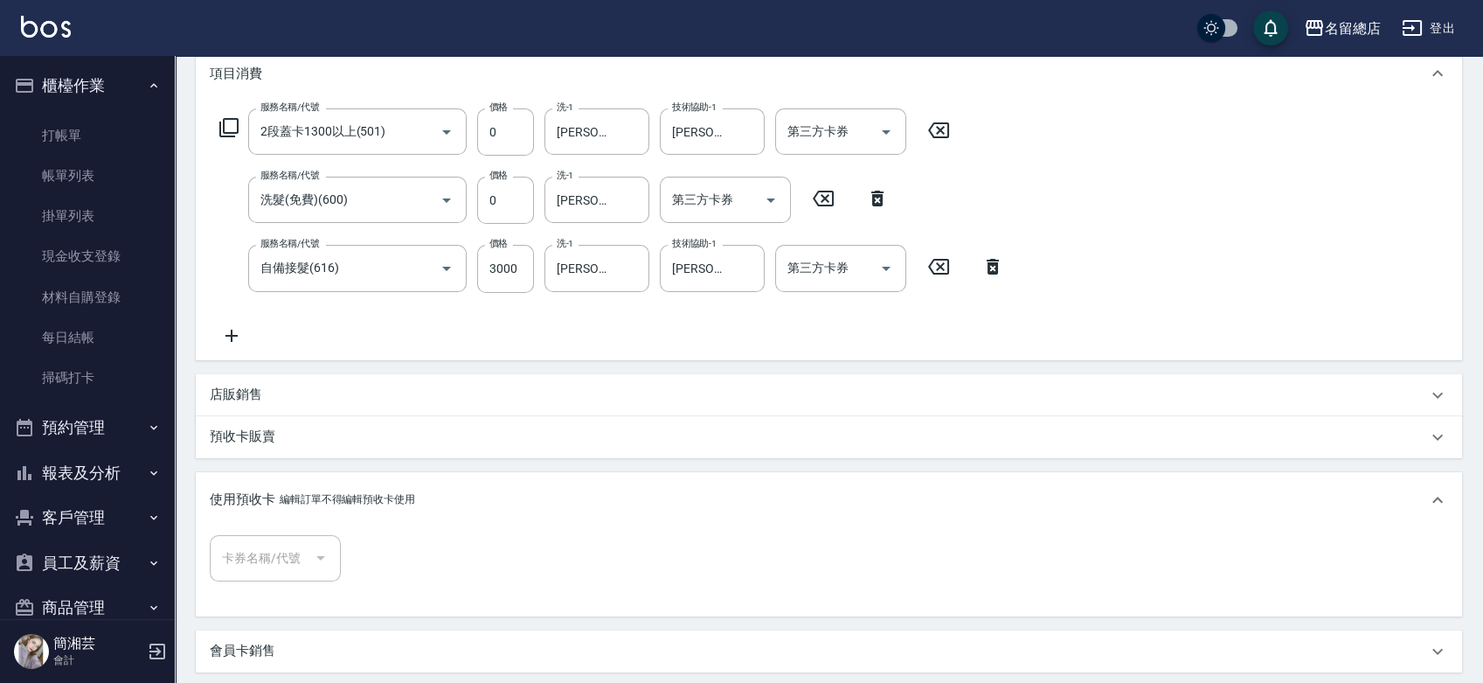
scroll to position [28, 0]
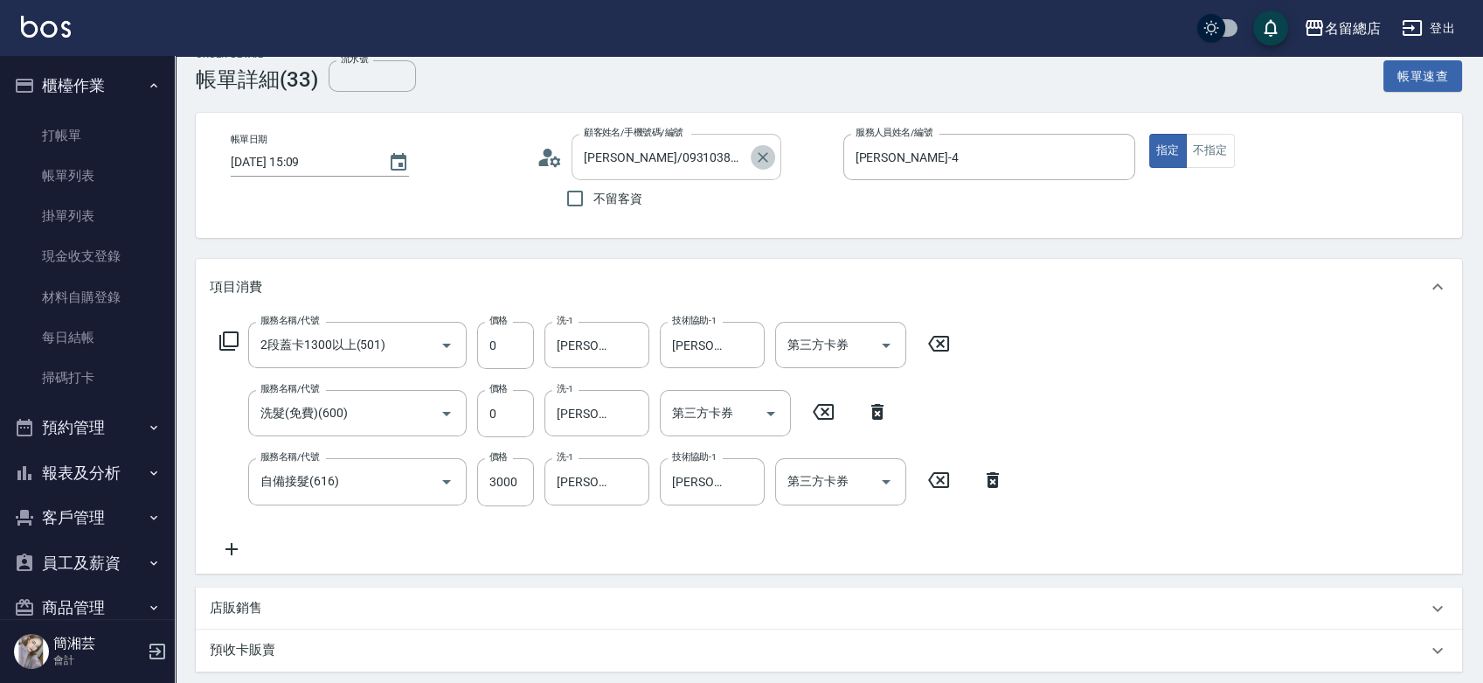
click at [761, 162] on icon "Clear" at bounding box center [762, 157] width 17 height 17
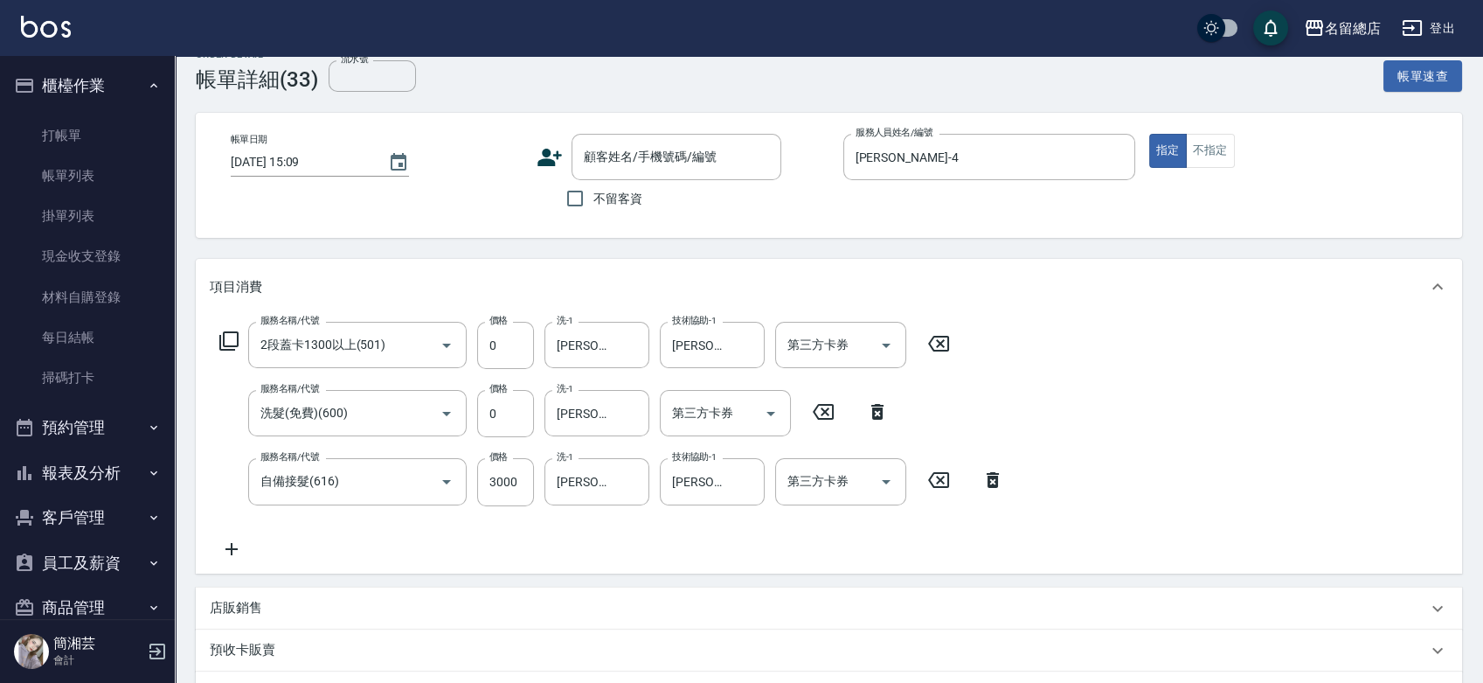
click at [924, 337] on icon at bounding box center [939, 343] width 44 height 21
click at [854, 400] on div "服務名稱/代號 洗髮(免費)(600) 服務名稱/代號 價格 0 價格 洗-1 王筱婷-32 洗-1 第三方卡券 第三方卡券" at bounding box center [554, 412] width 689 height 47
click at [874, 417] on icon at bounding box center [877, 411] width 12 height 16
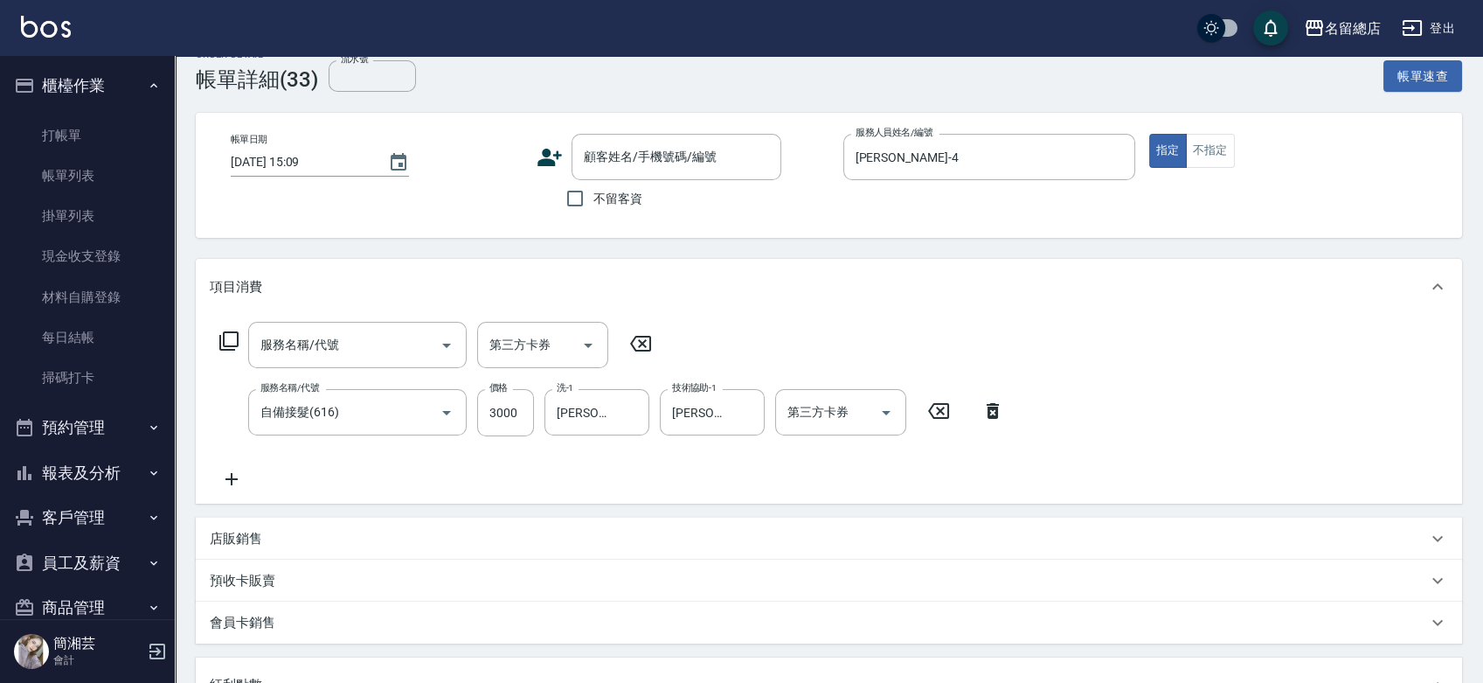
click at [993, 419] on icon at bounding box center [993, 410] width 44 height 21
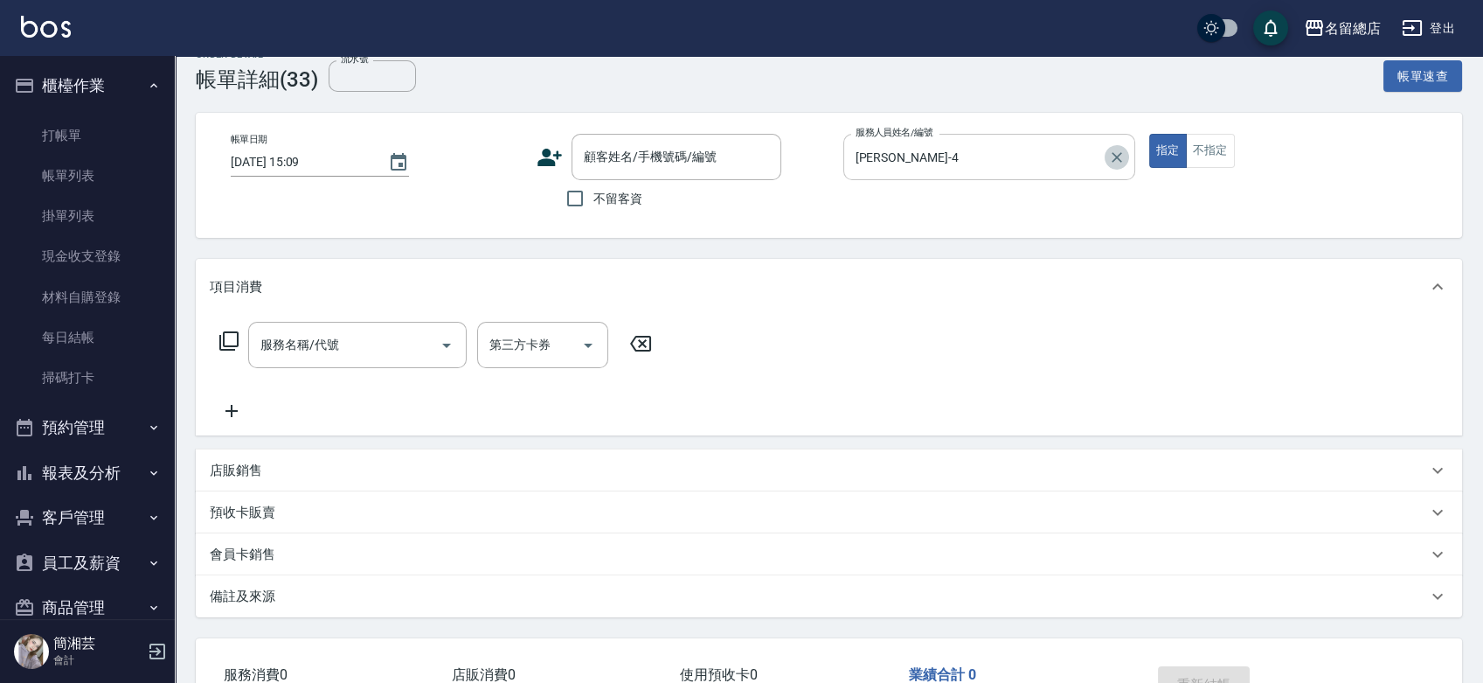
click at [1110, 153] on icon "Clear" at bounding box center [1116, 157] width 17 height 17
click at [561, 193] on input "不留客資" at bounding box center [575, 198] width 37 height 37
checkbox input "true"
click at [903, 152] on input "服務人員姓名/編號" at bounding box center [989, 157] width 276 height 31
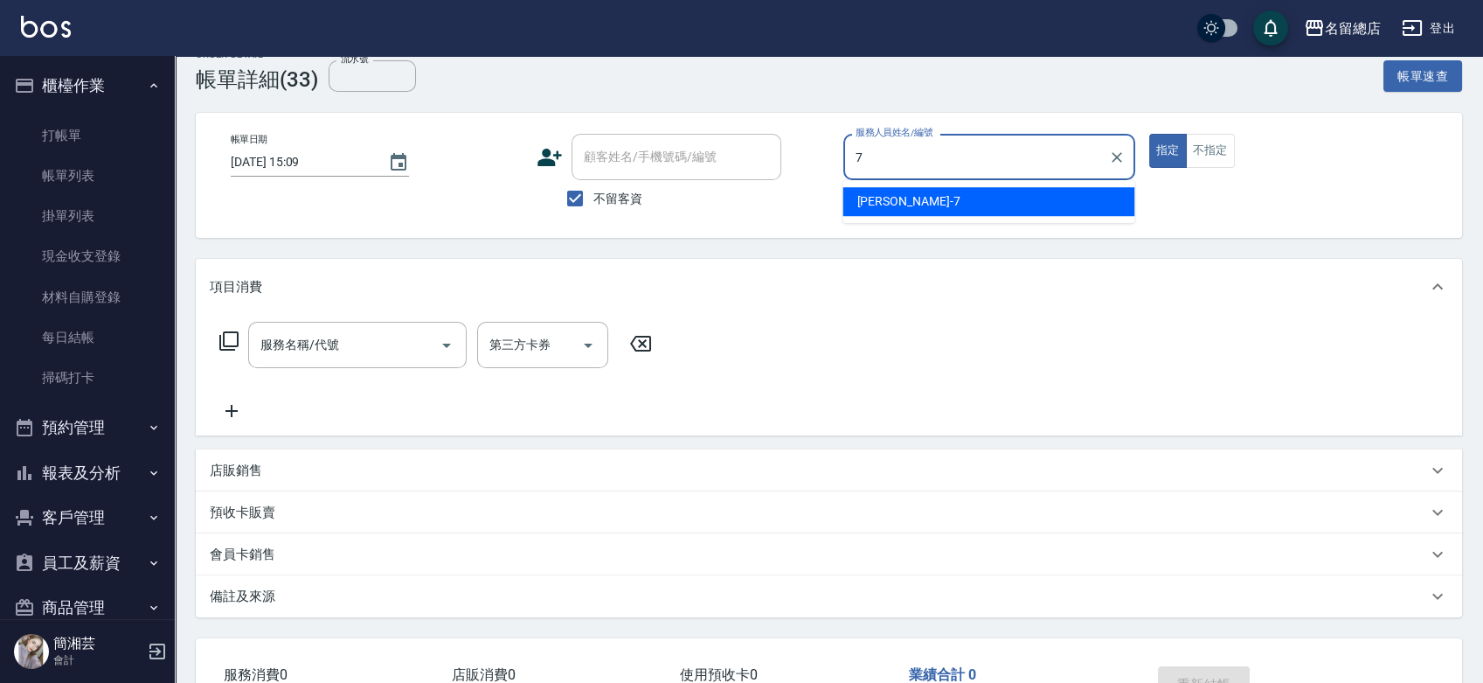
type input "Mick-7"
type button "true"
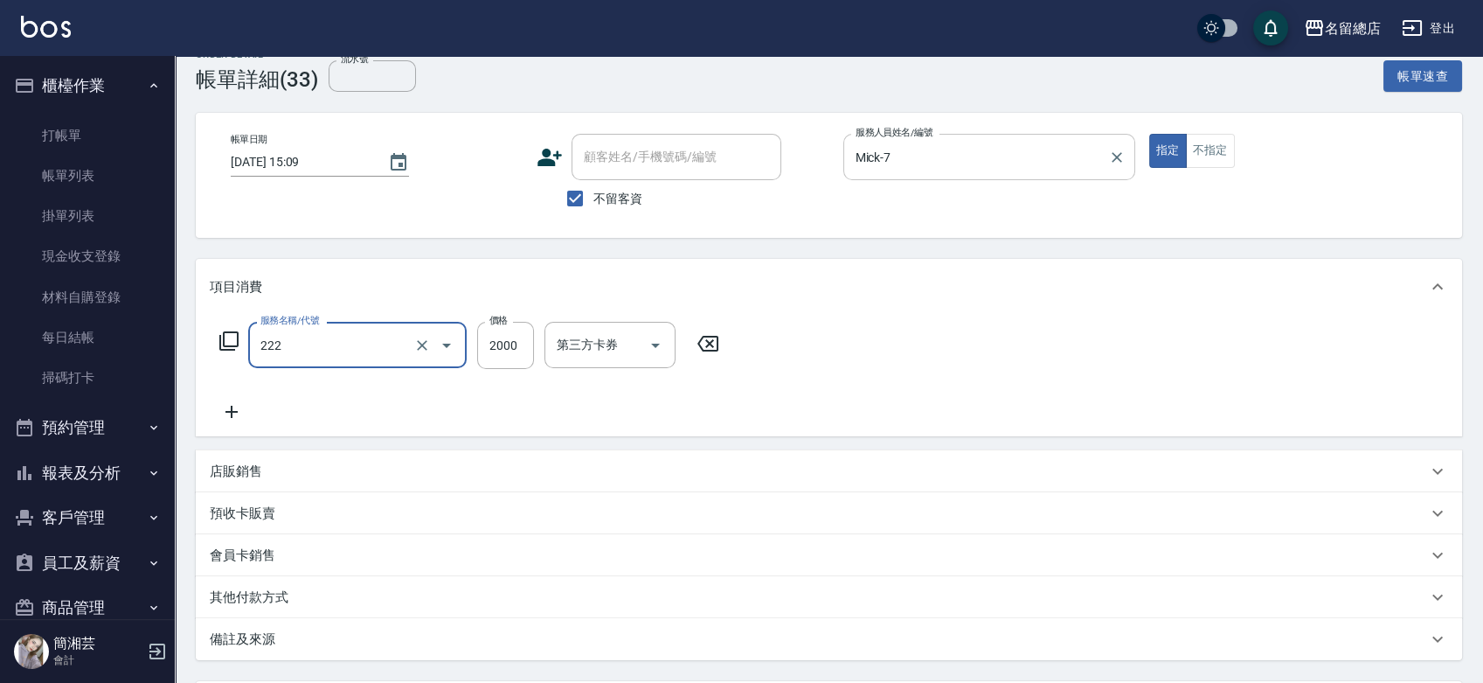
type input "燙髮2000以上(222)"
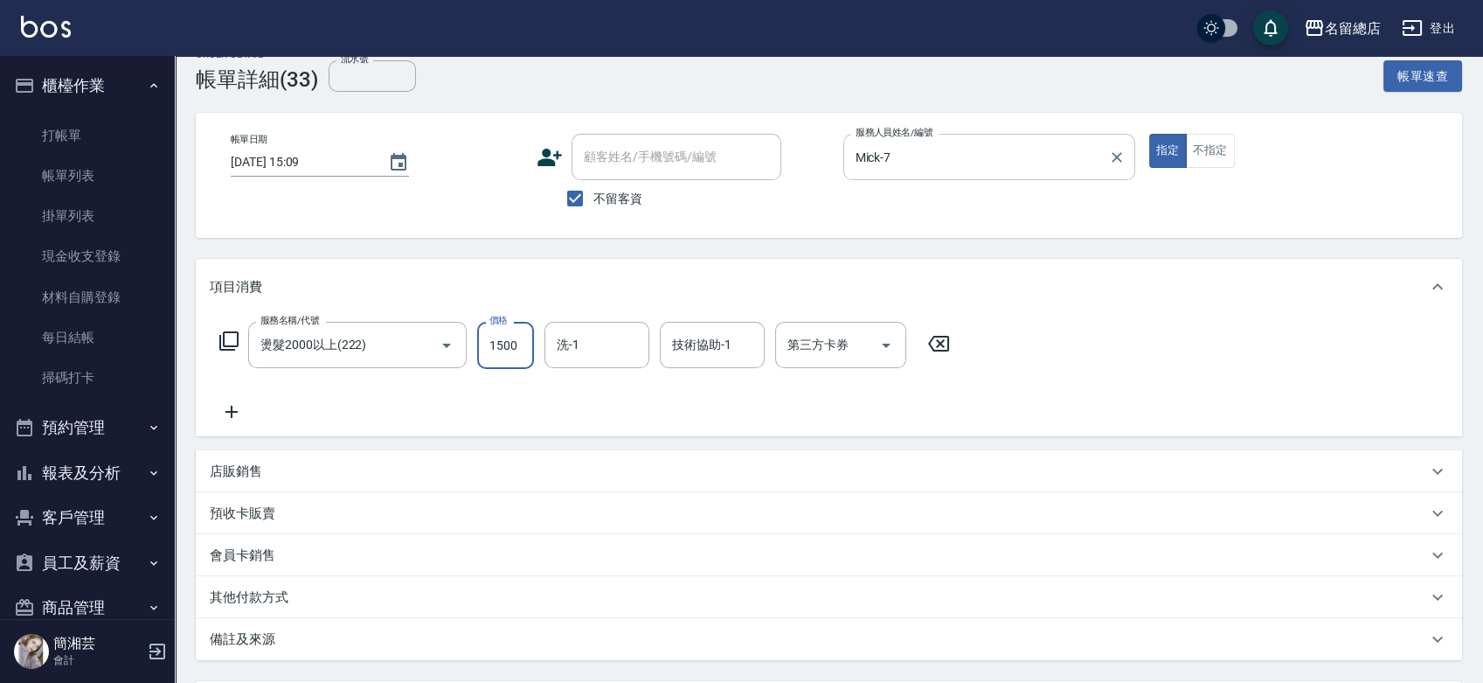
type input "1500"
type input "黃楚云-34"
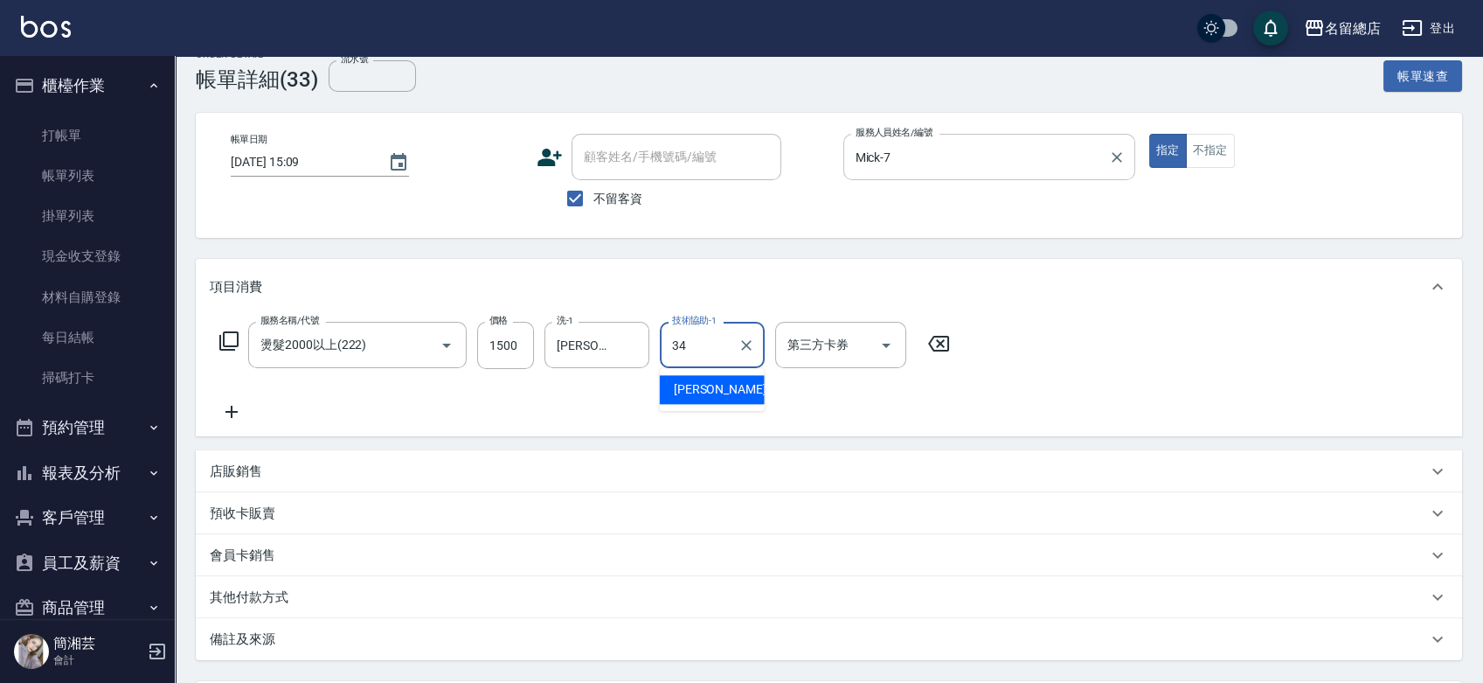
type input "黃楚云-34"
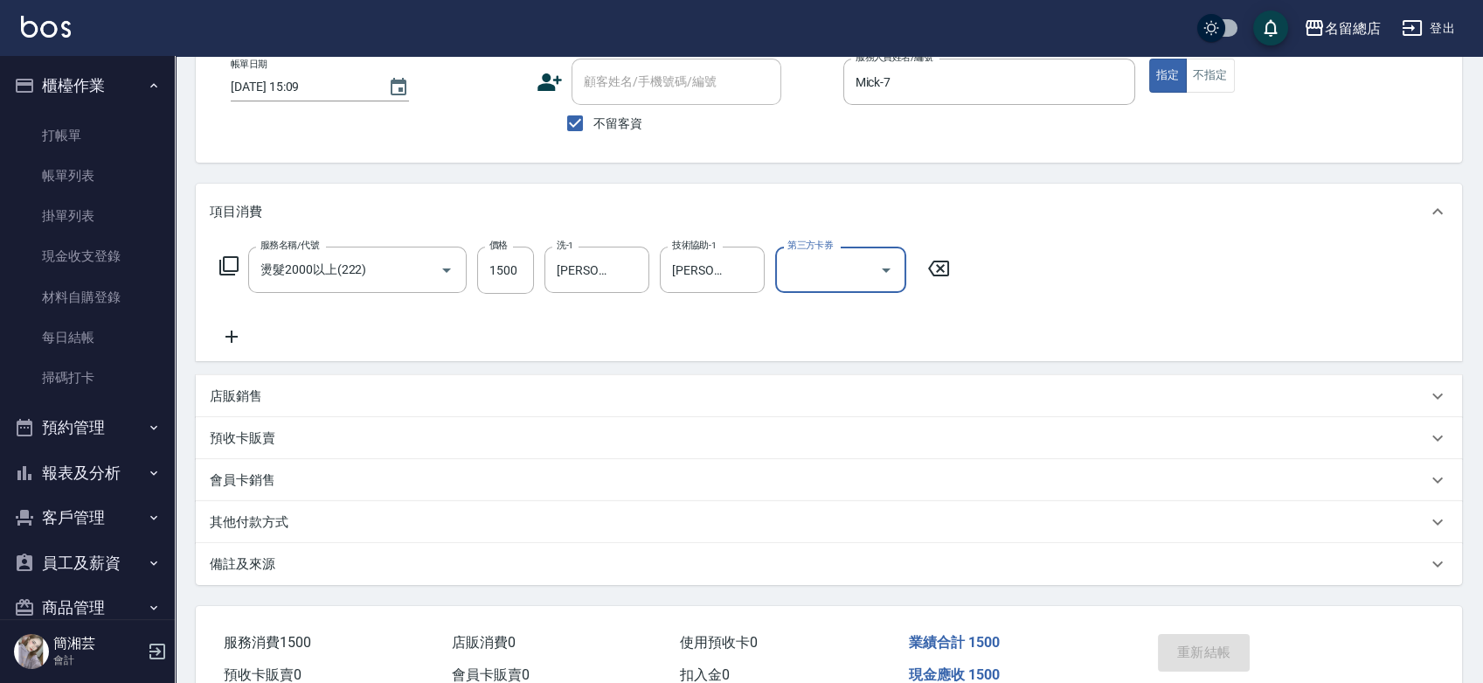
scroll to position [0, 0]
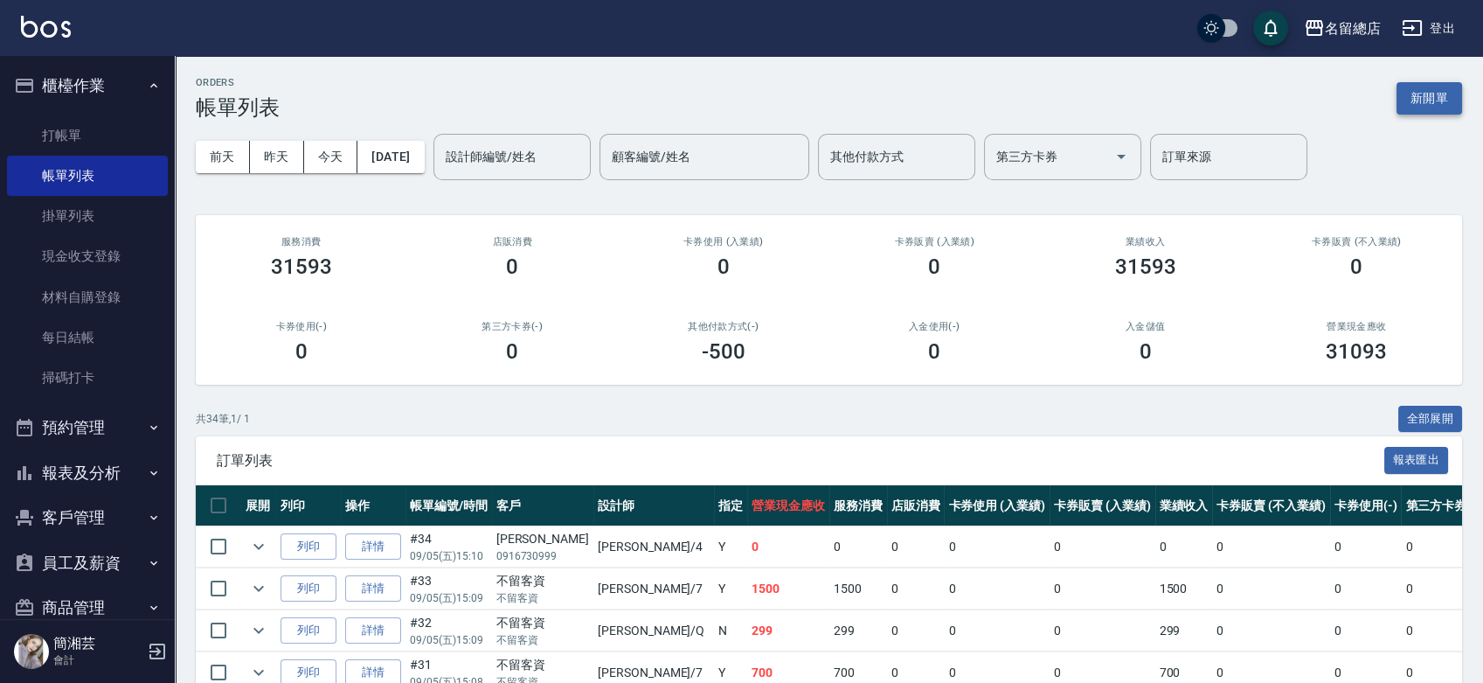
click at [1430, 93] on button "新開單" at bounding box center [1429, 98] width 66 height 32
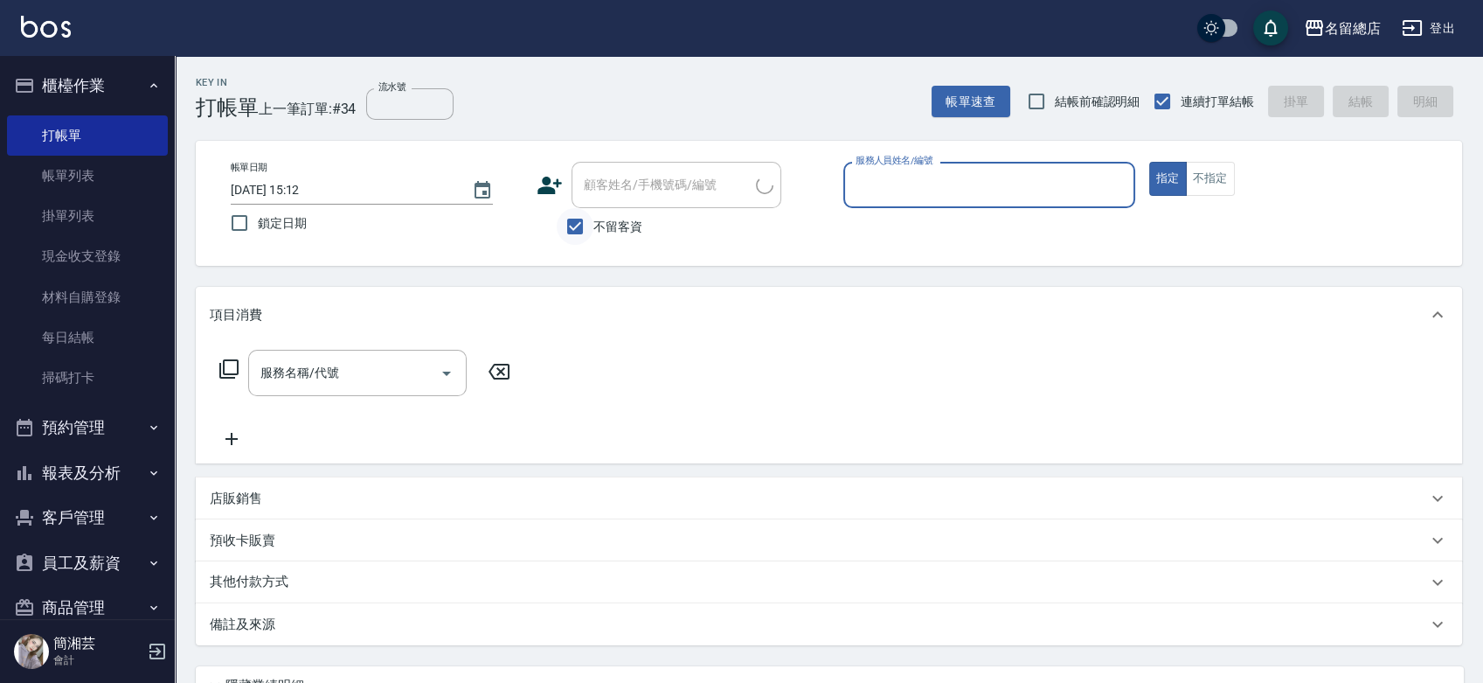
click at [588, 225] on input "不留客資" at bounding box center [575, 226] width 37 height 37
checkbox input "false"
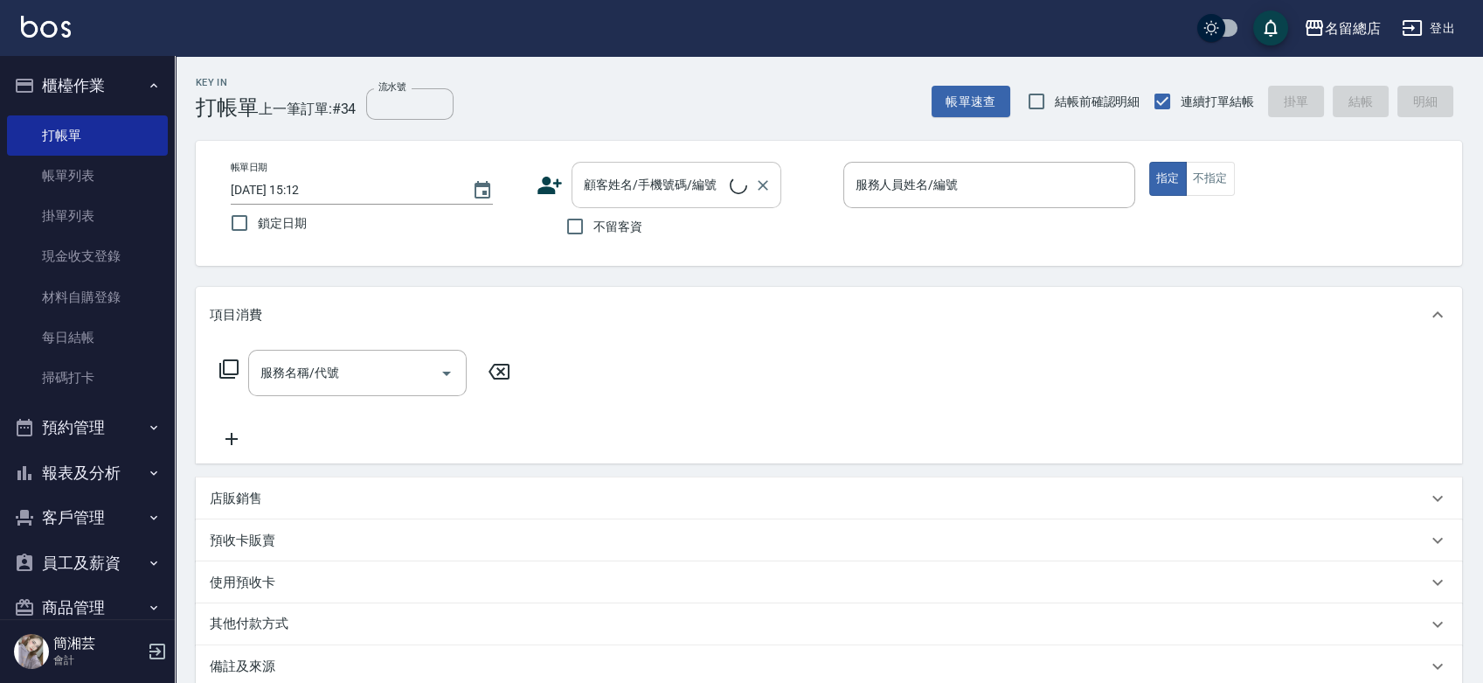
click at [608, 163] on div "顧客姓名/手機號碼/編號" at bounding box center [677, 185] width 210 height 46
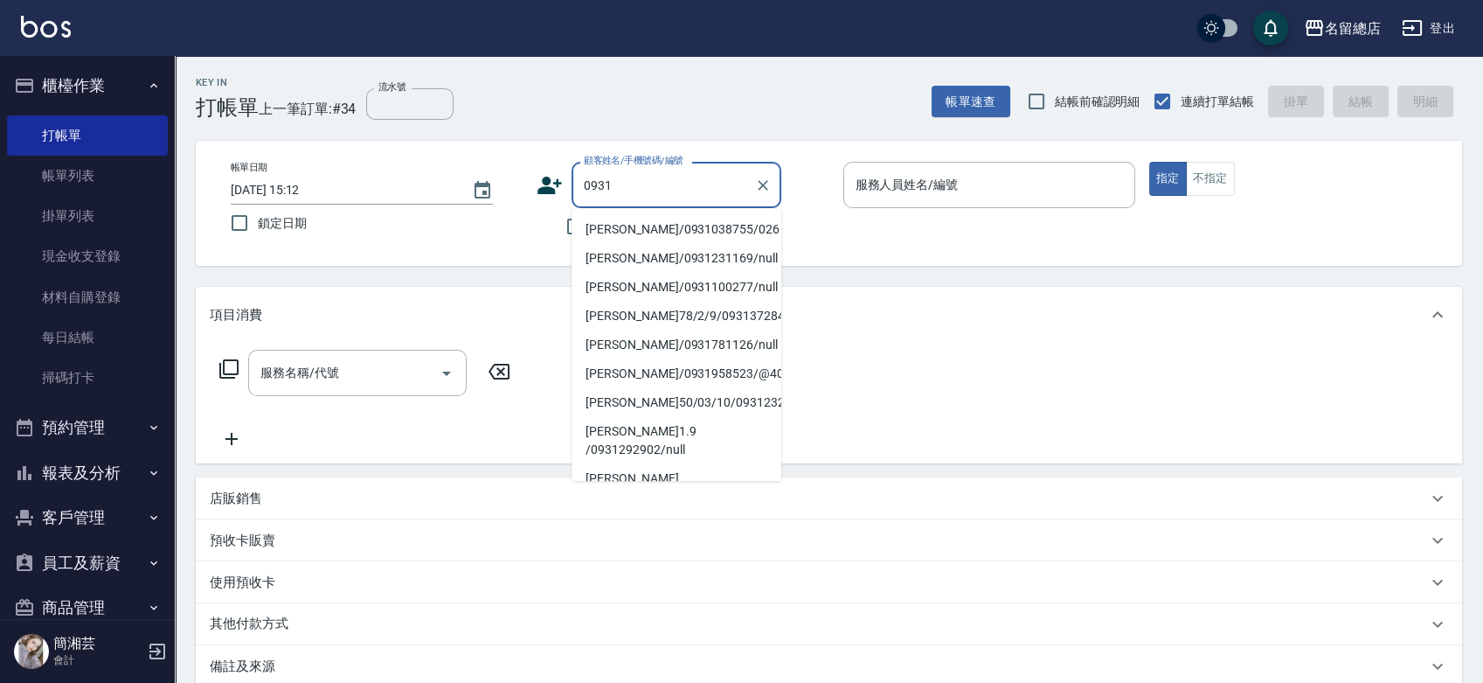
click at [686, 227] on li "蔣秀芬/0931038755/026" at bounding box center [677, 229] width 210 height 29
type input "蔣秀芬/0931038755/026"
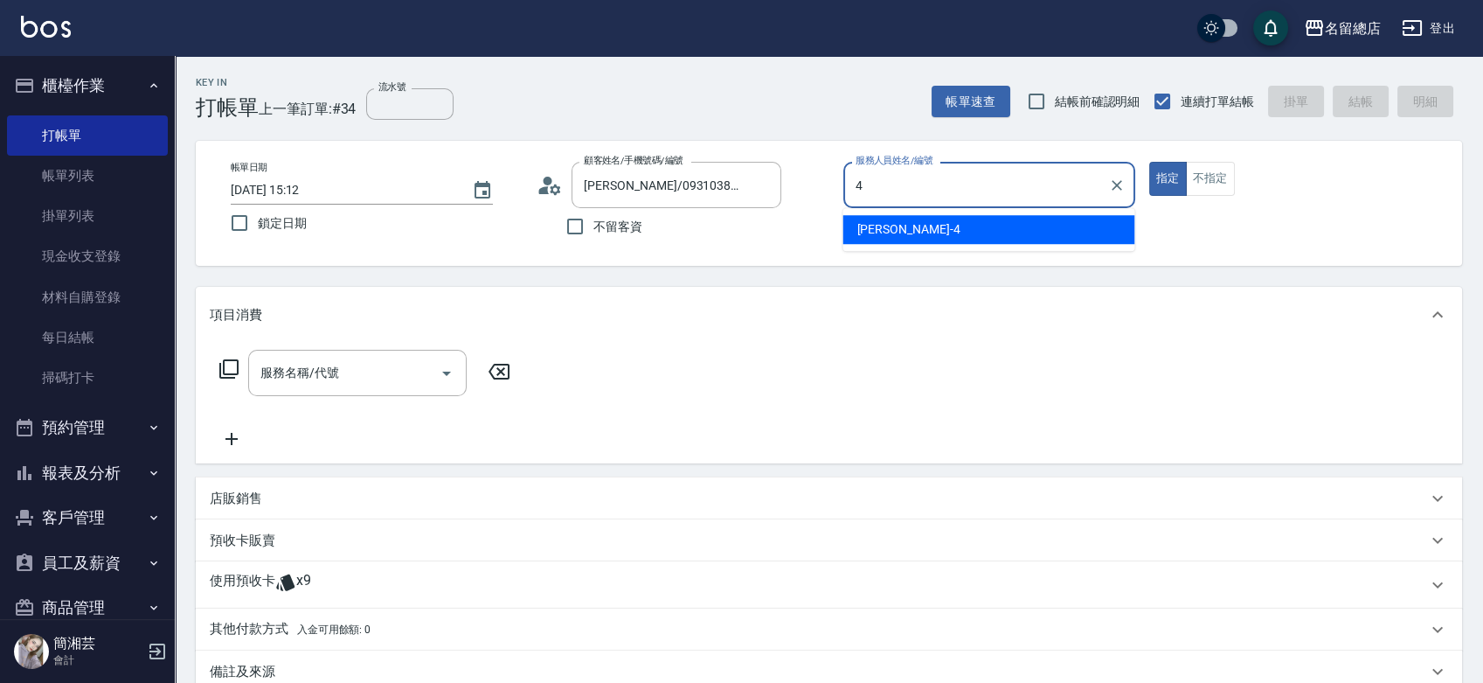
type input "Amy-4"
type button "true"
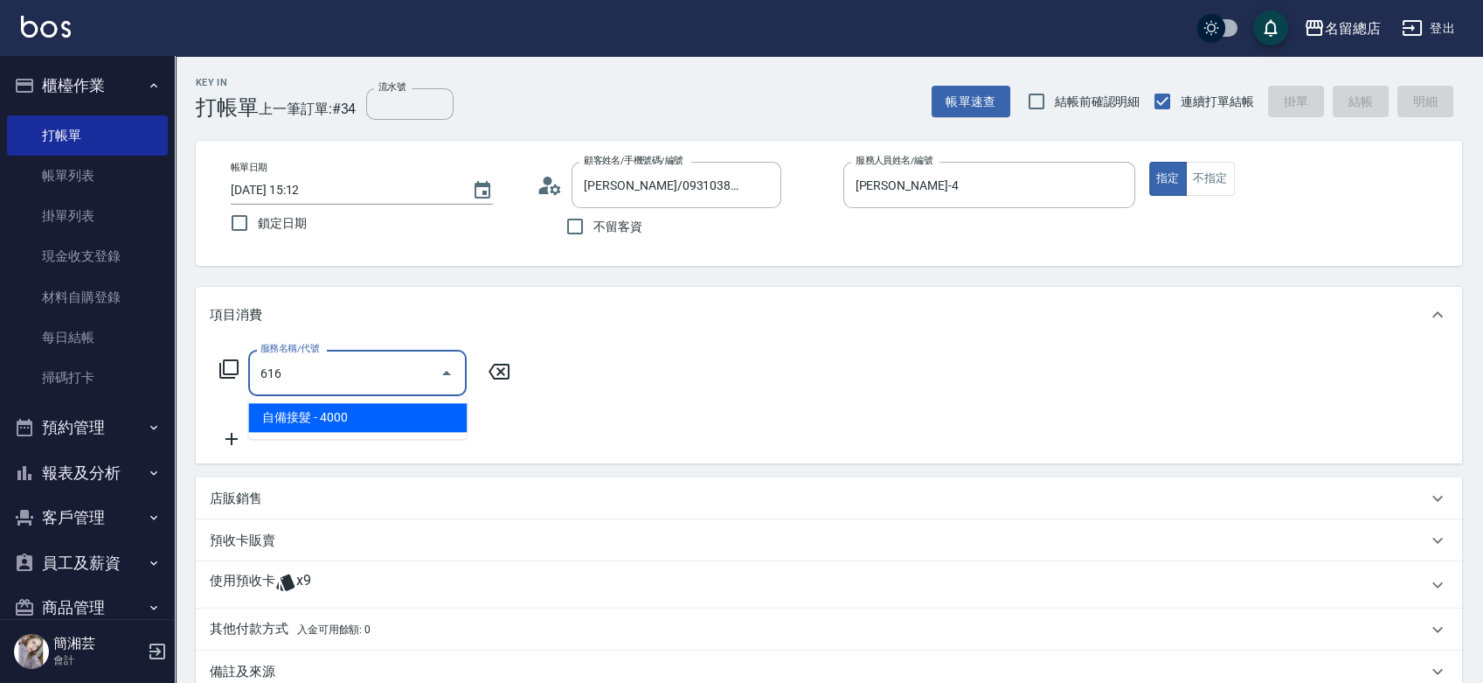
type input "自備接髮(616)"
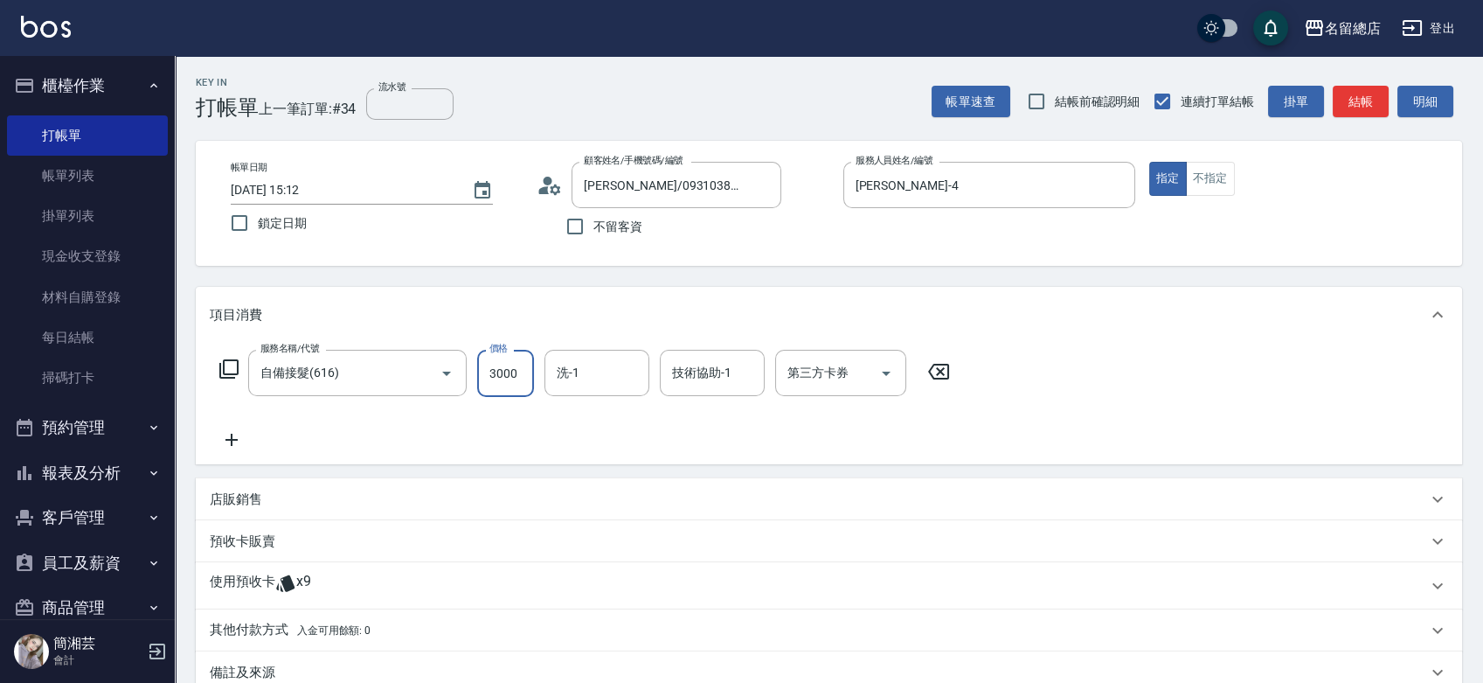
type input "3000"
type input "王娟-25"
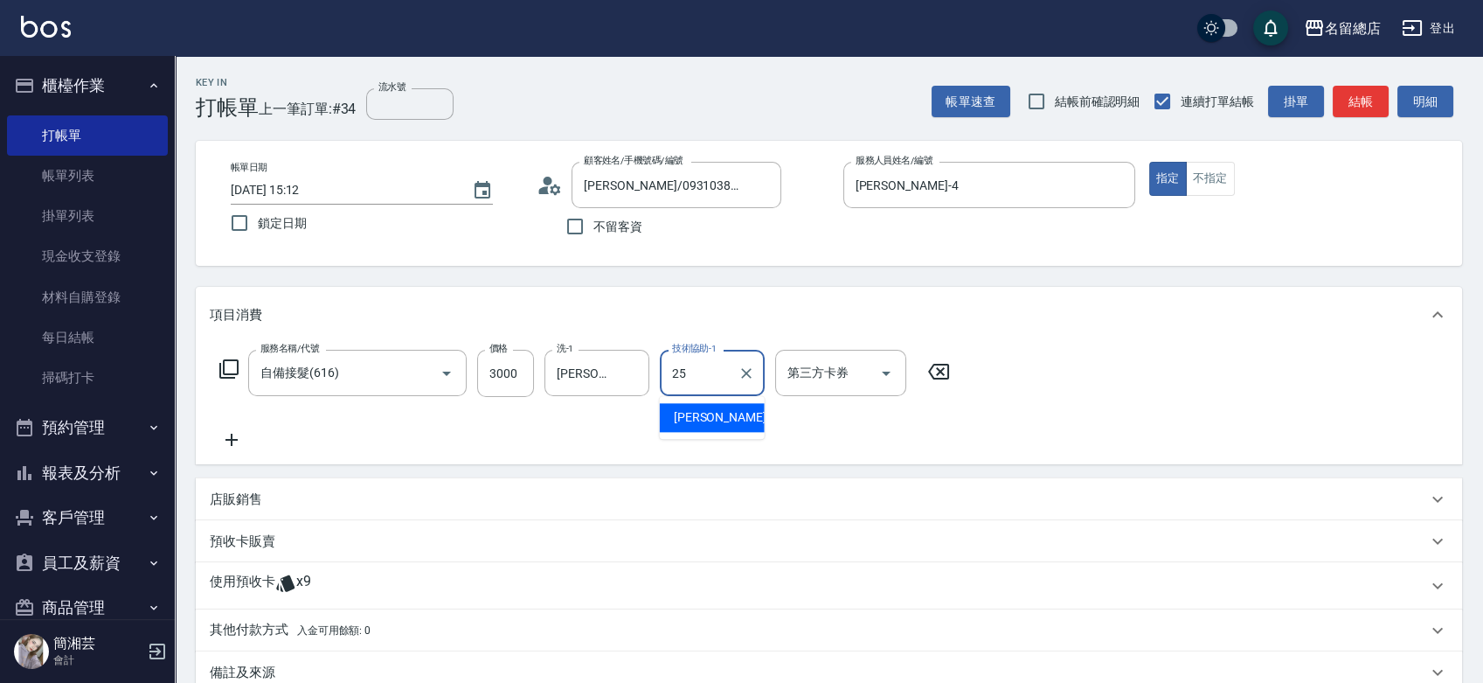
type input "王娟-25"
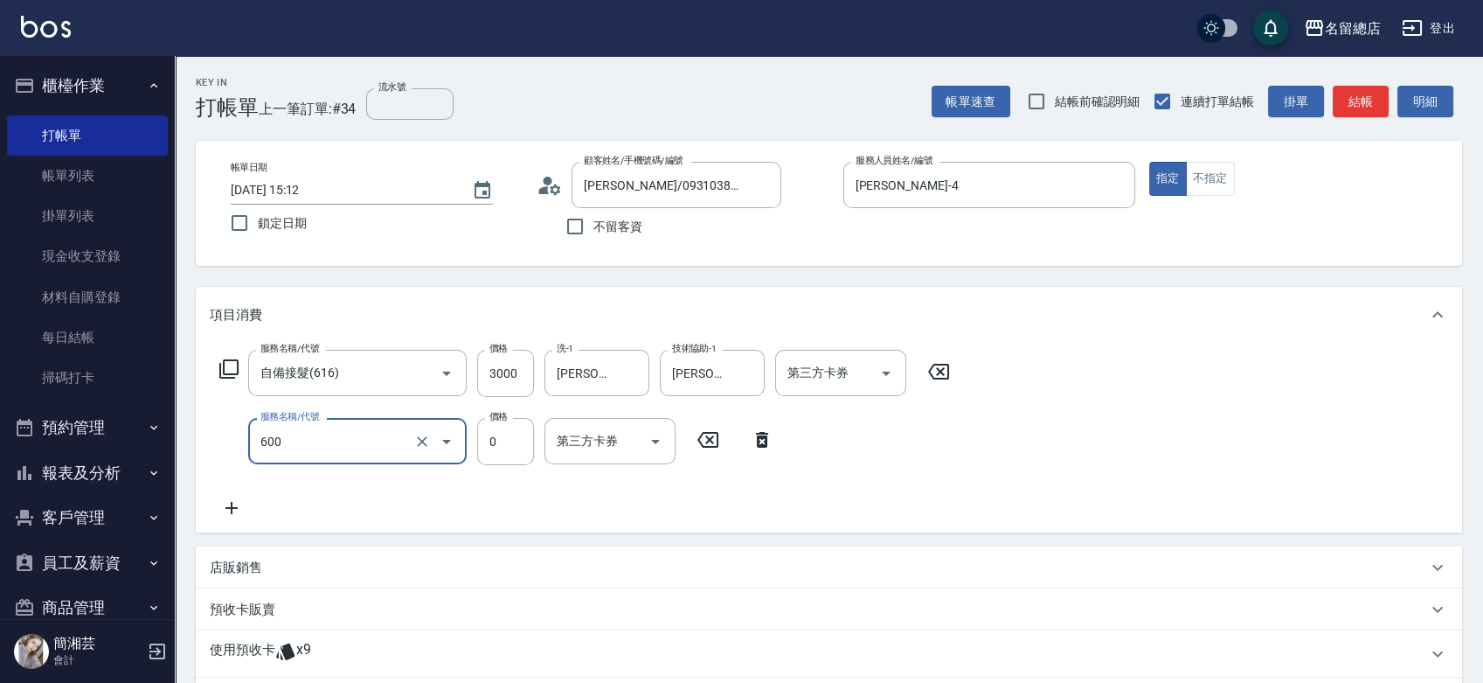
type input "洗髮(免費)(600)"
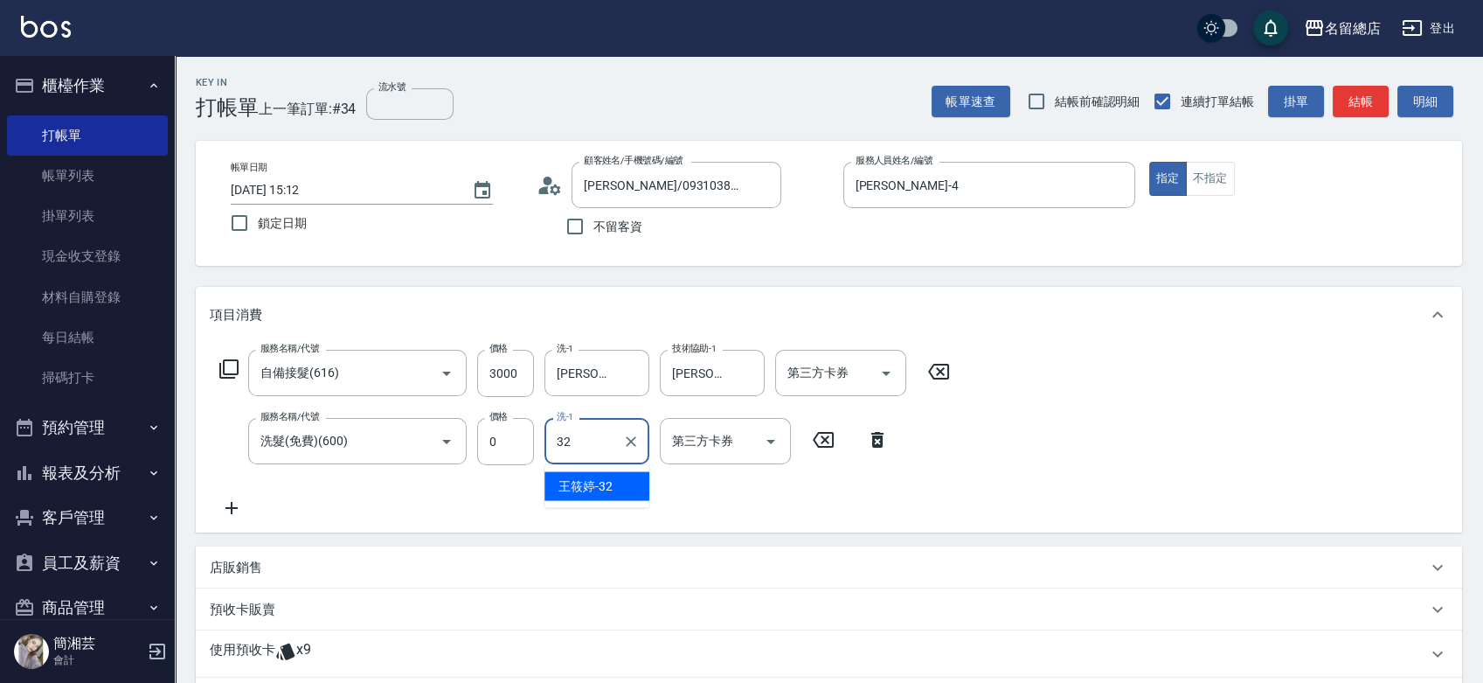
type input "王筱婷-32"
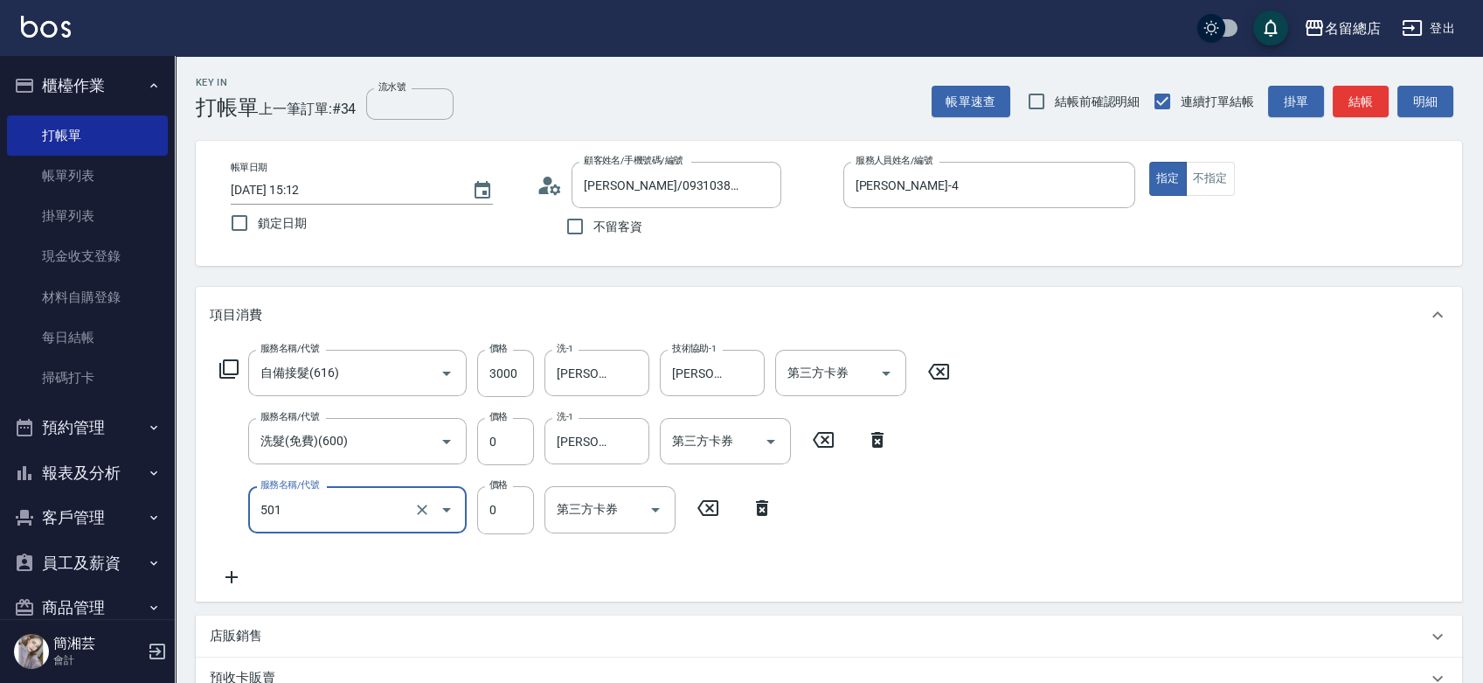
type input "2段蓋卡1300以上(501)"
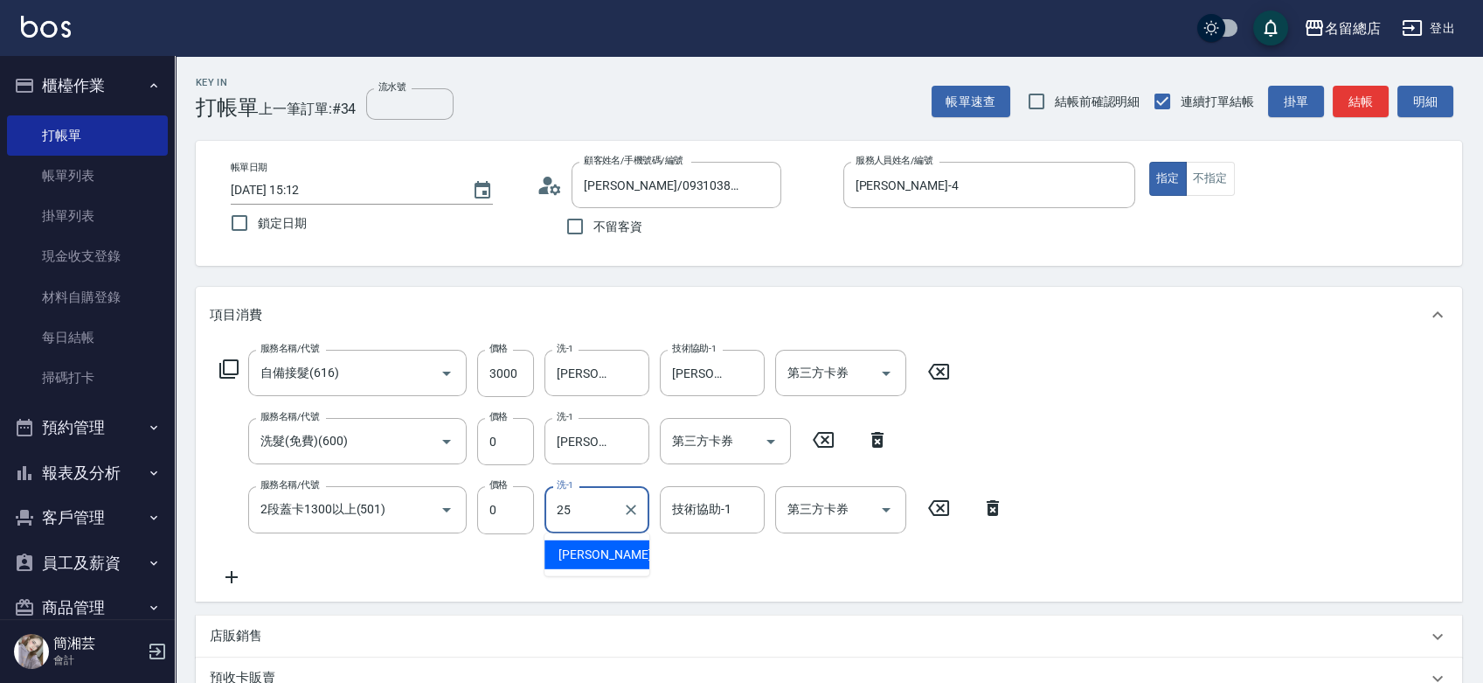
type input "王娟-25"
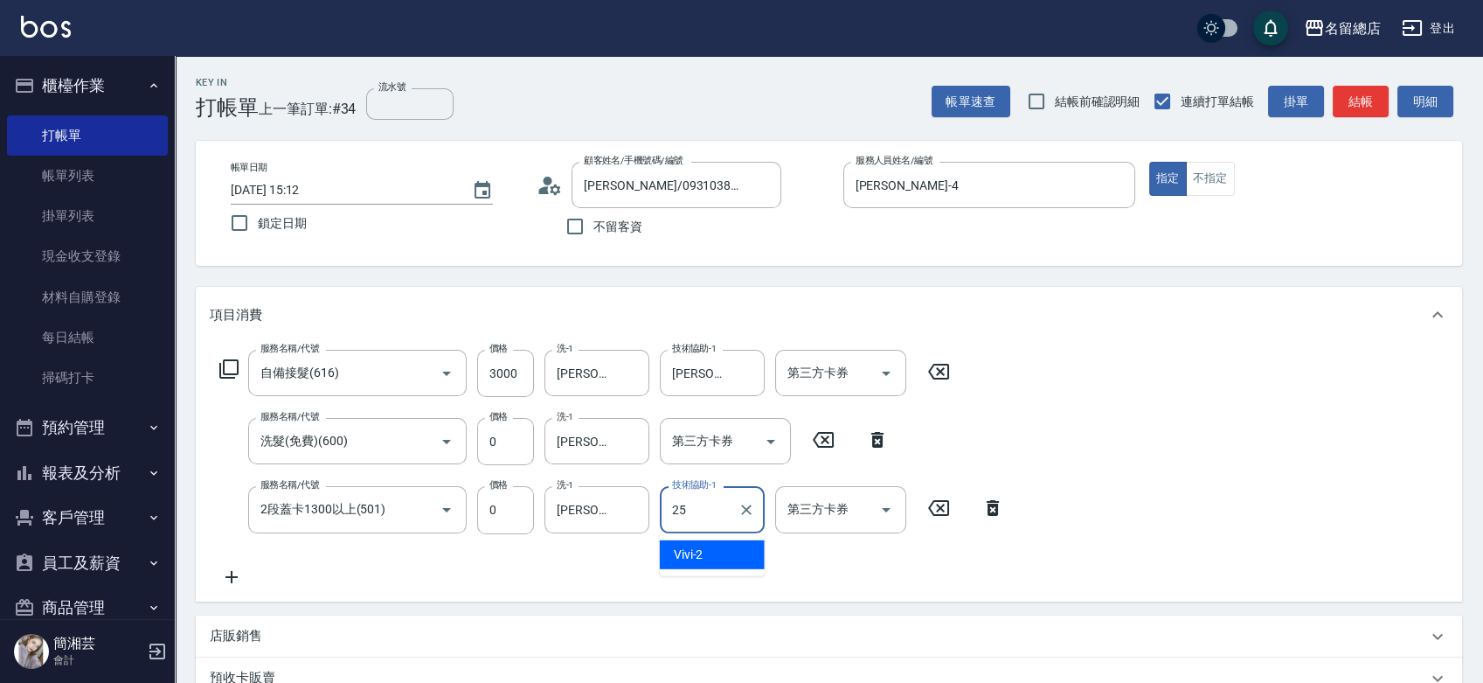
type input "王娟-25"
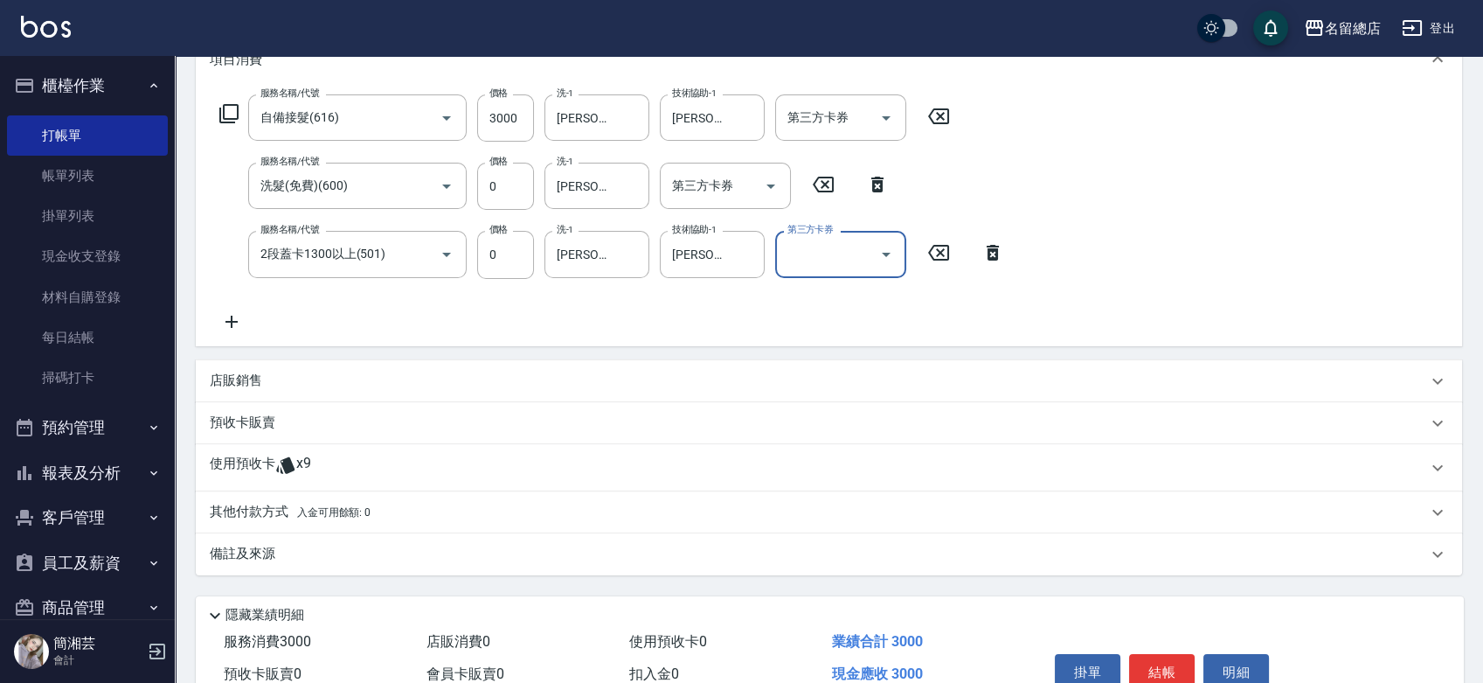
scroll to position [291, 0]
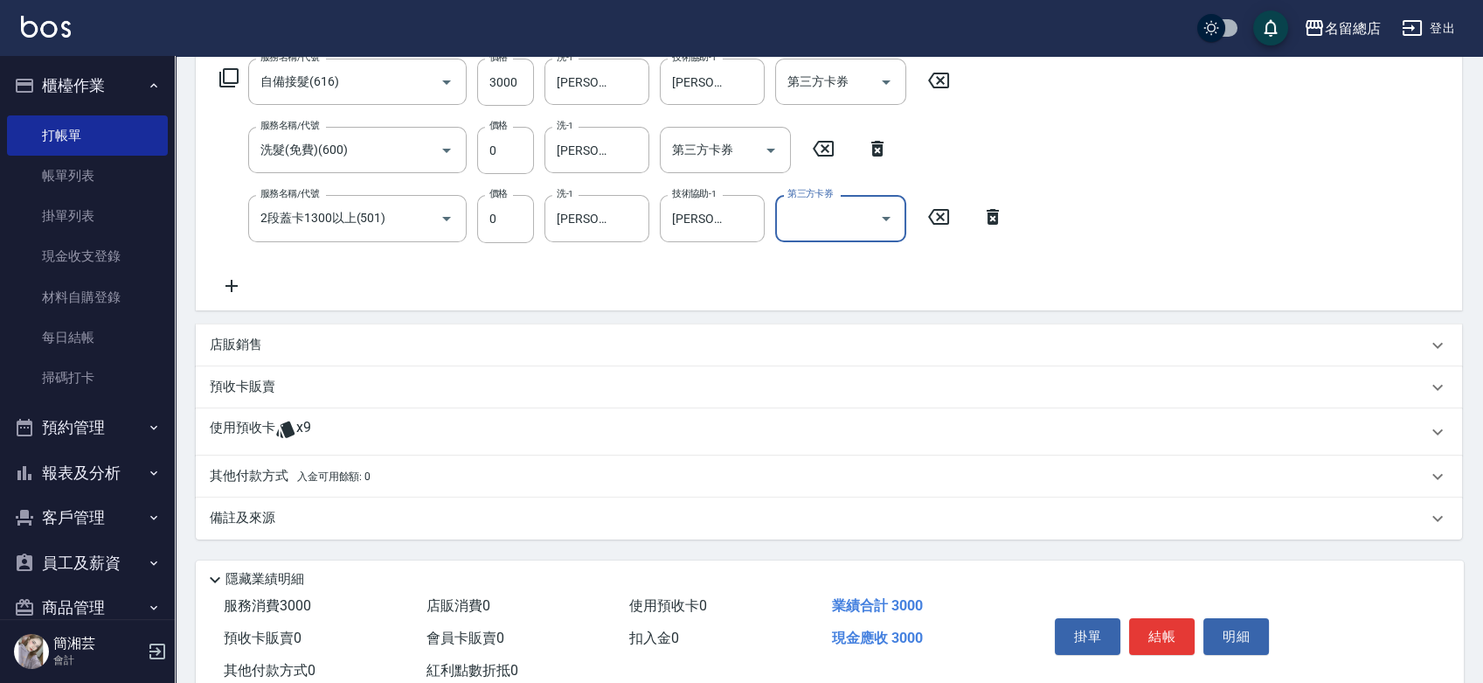
click at [252, 427] on p "使用預收卡" at bounding box center [243, 432] width 66 height 26
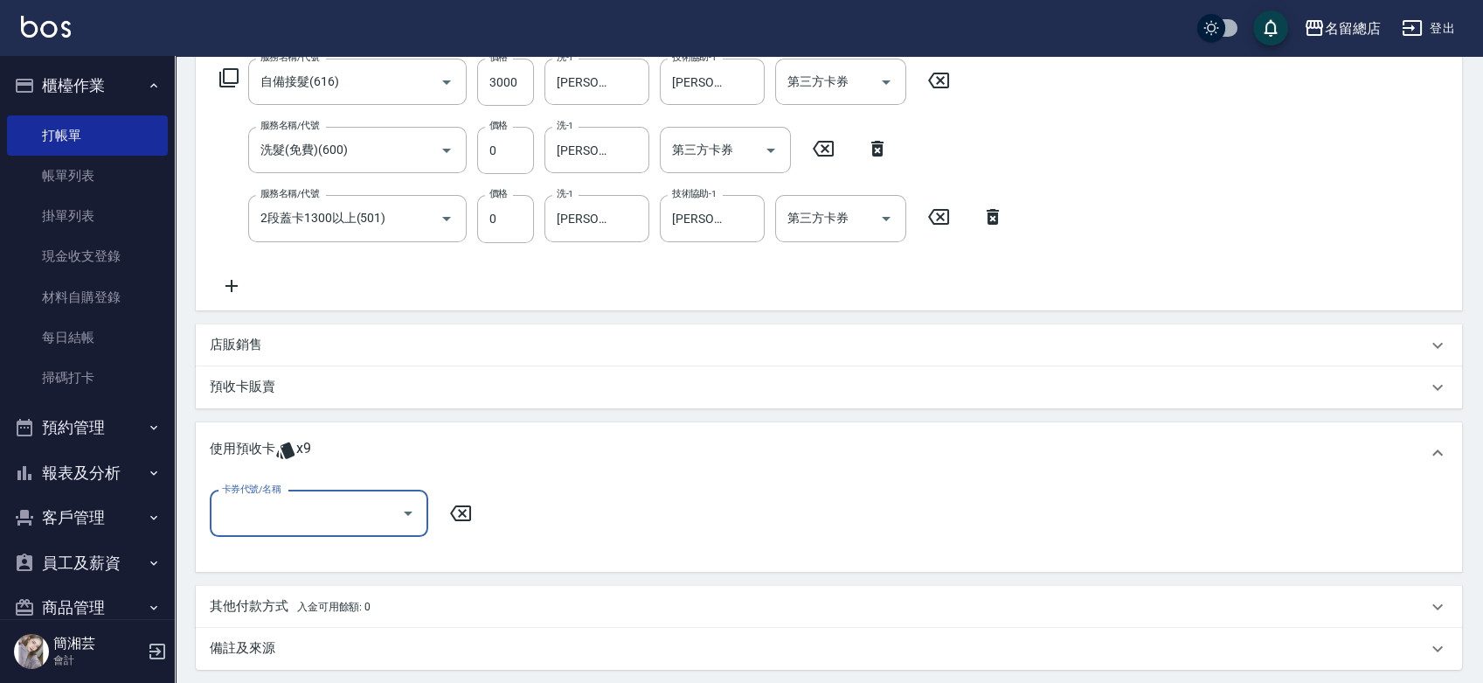
scroll to position [0, 0]
click at [266, 502] on input "卡券代號/名稱" at bounding box center [306, 513] width 177 height 31
click at [292, 585] on div "洗髮卡 剩餘6張 314" at bounding box center [319, 586] width 218 height 29
type input "洗髮卡 314"
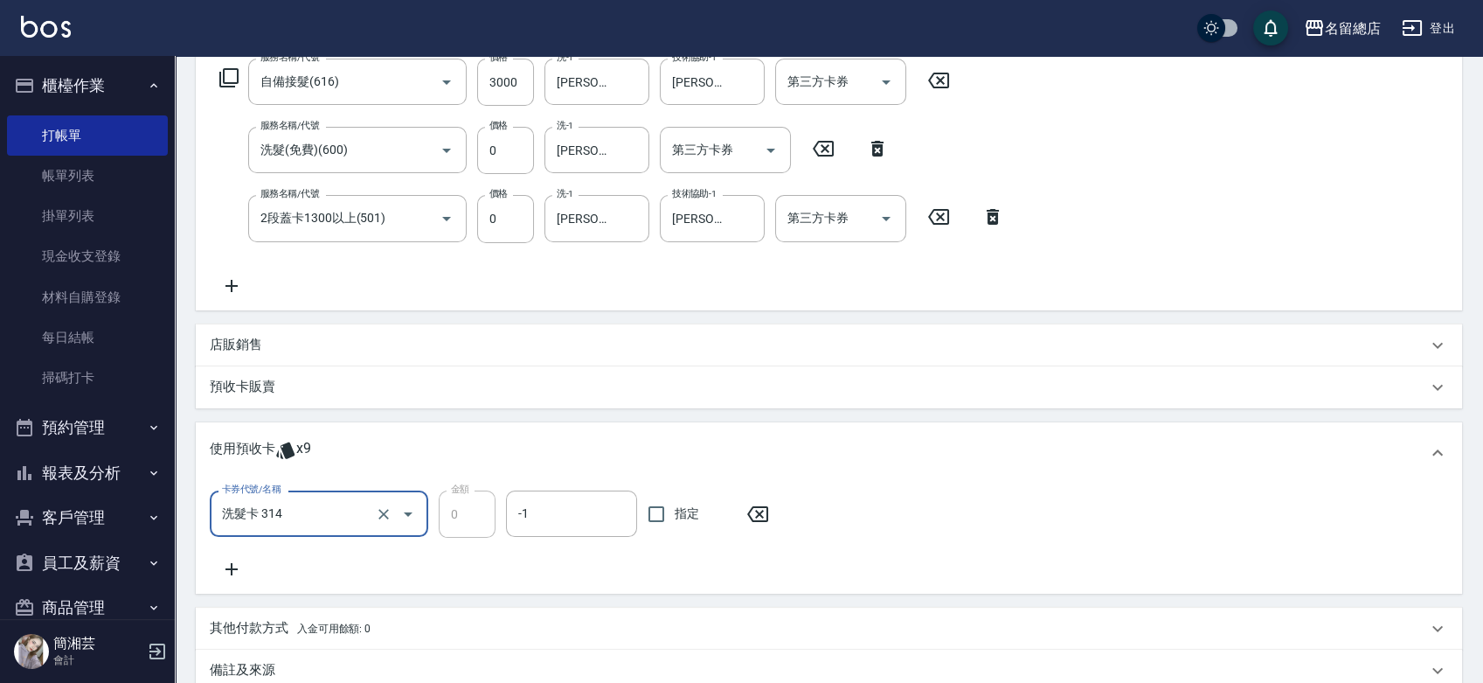
click at [676, 513] on span "指定" at bounding box center [687, 513] width 24 height 18
click at [675, 513] on input "指定" at bounding box center [656, 513] width 37 height 37
checkbox input "true"
click at [226, 563] on icon at bounding box center [232, 568] width 44 height 21
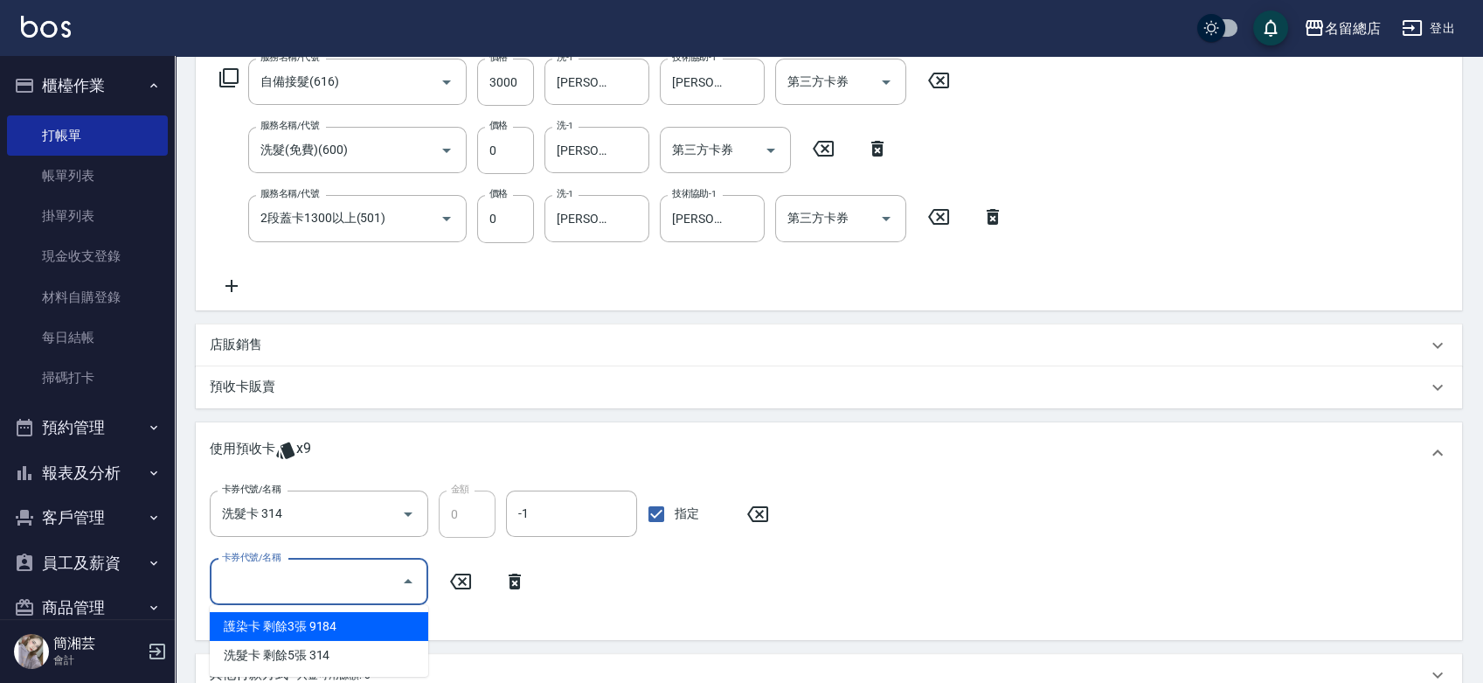
click at [254, 586] on input "卡券代號/名稱" at bounding box center [306, 581] width 177 height 31
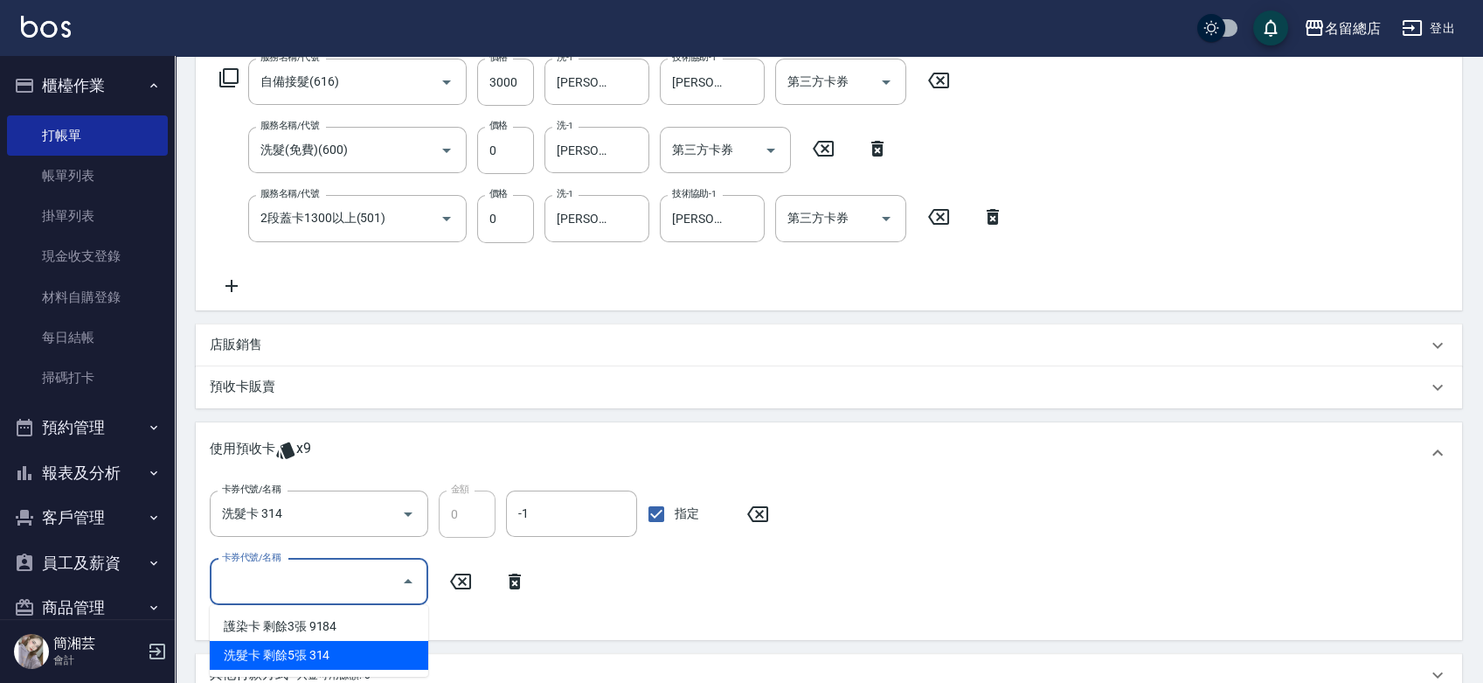
click at [267, 647] on div "洗髮卡 剩餘5張 314" at bounding box center [319, 655] width 218 height 29
type input "洗髮卡 314"
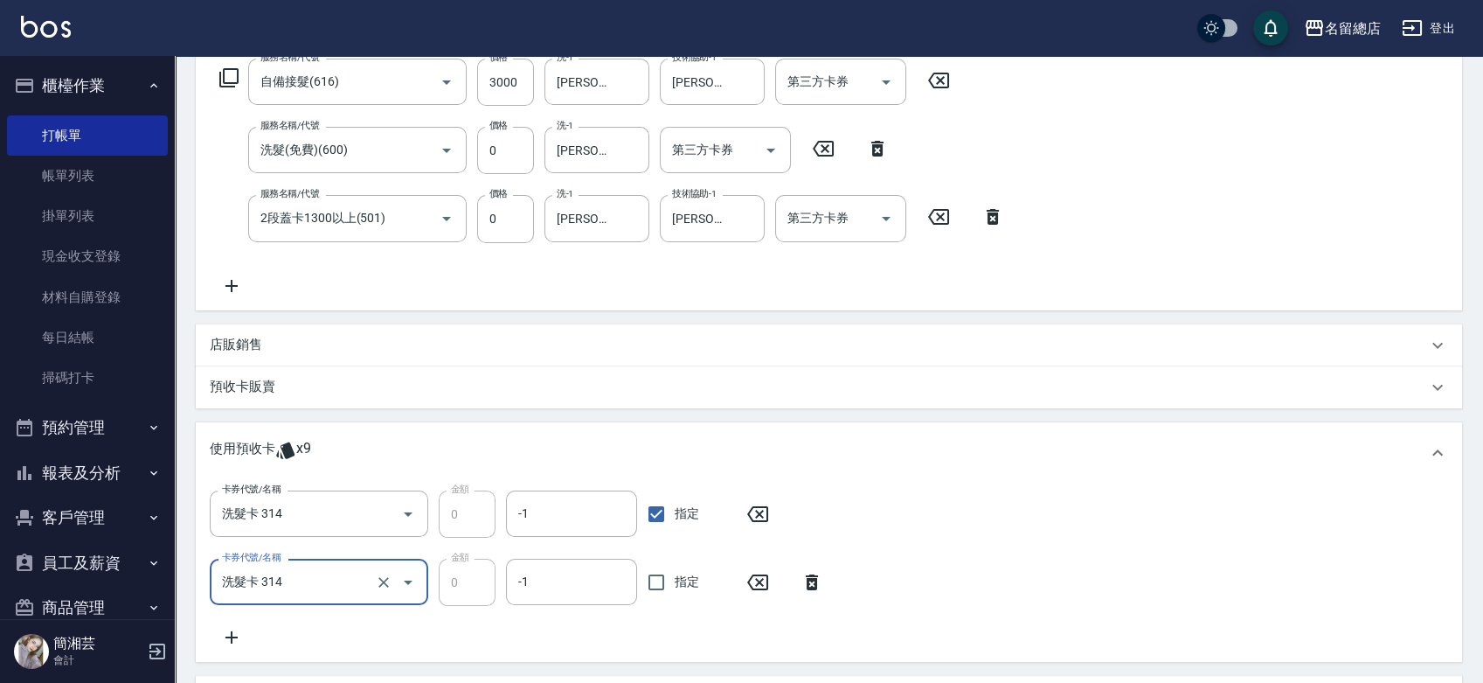
click at [676, 581] on span "指定" at bounding box center [687, 581] width 24 height 18
click at [675, 581] on input "指定" at bounding box center [656, 582] width 37 height 37
checkbox input "true"
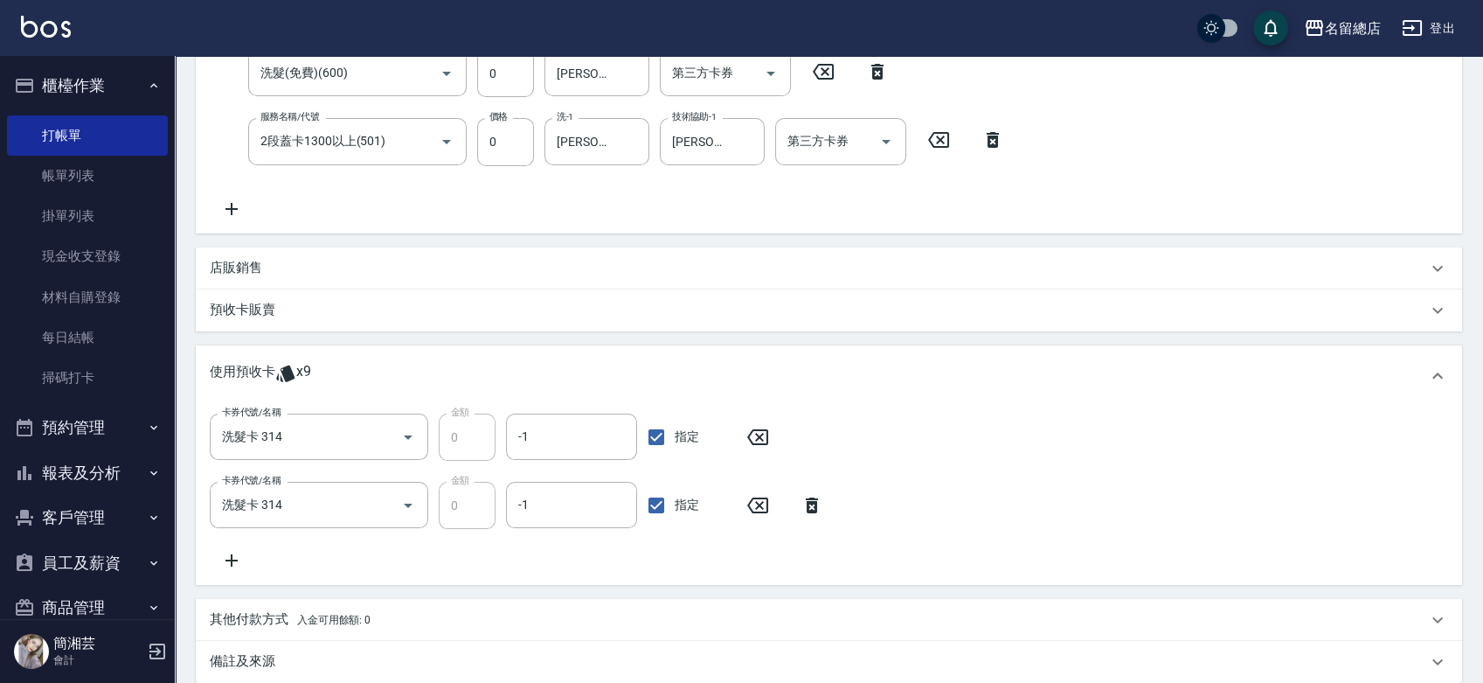
scroll to position [271, 0]
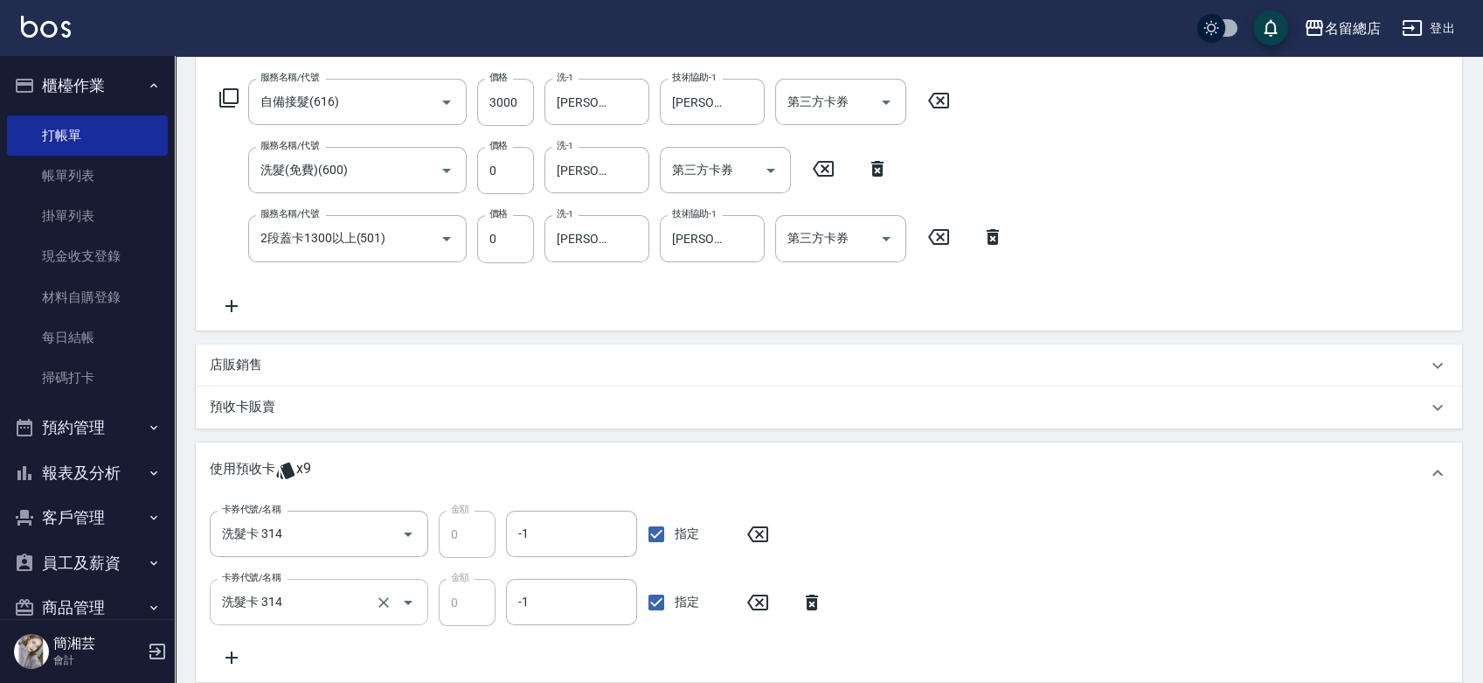
type input "2025/09/05 15:13"
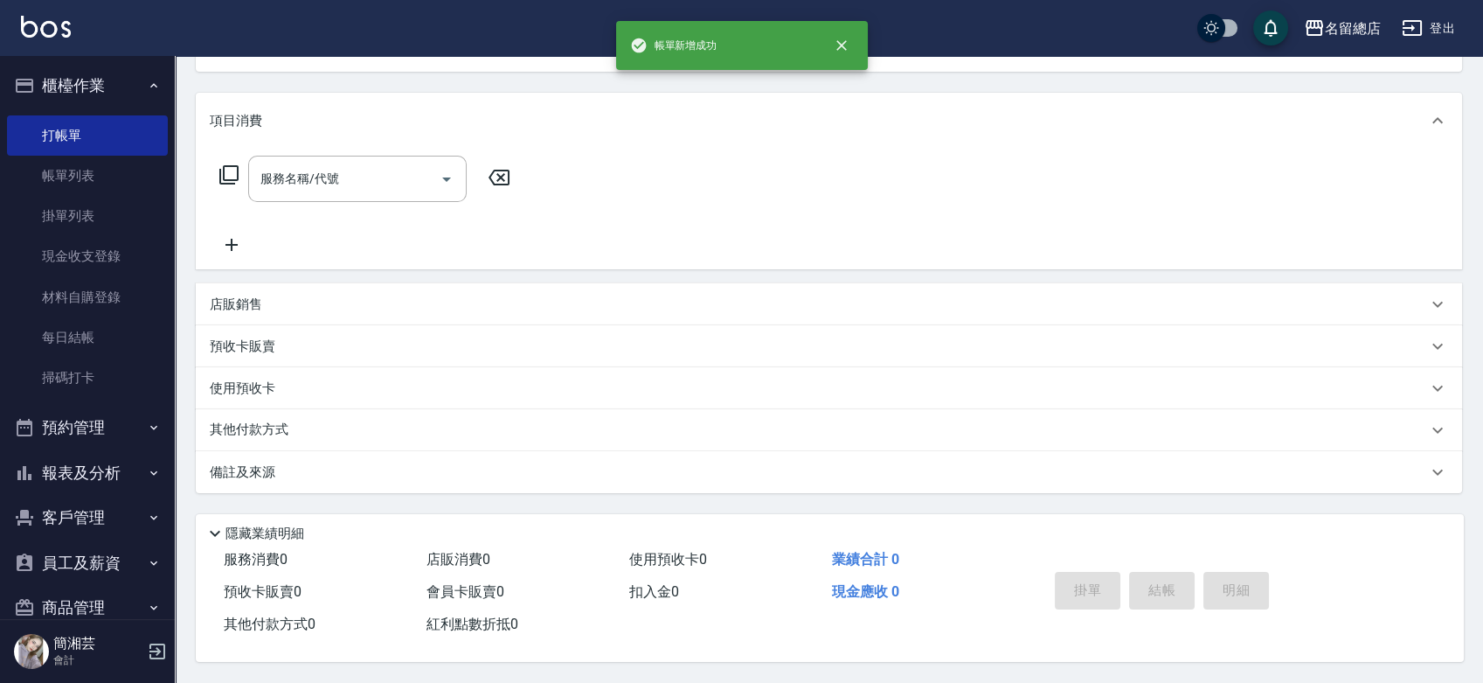
scroll to position [0, 0]
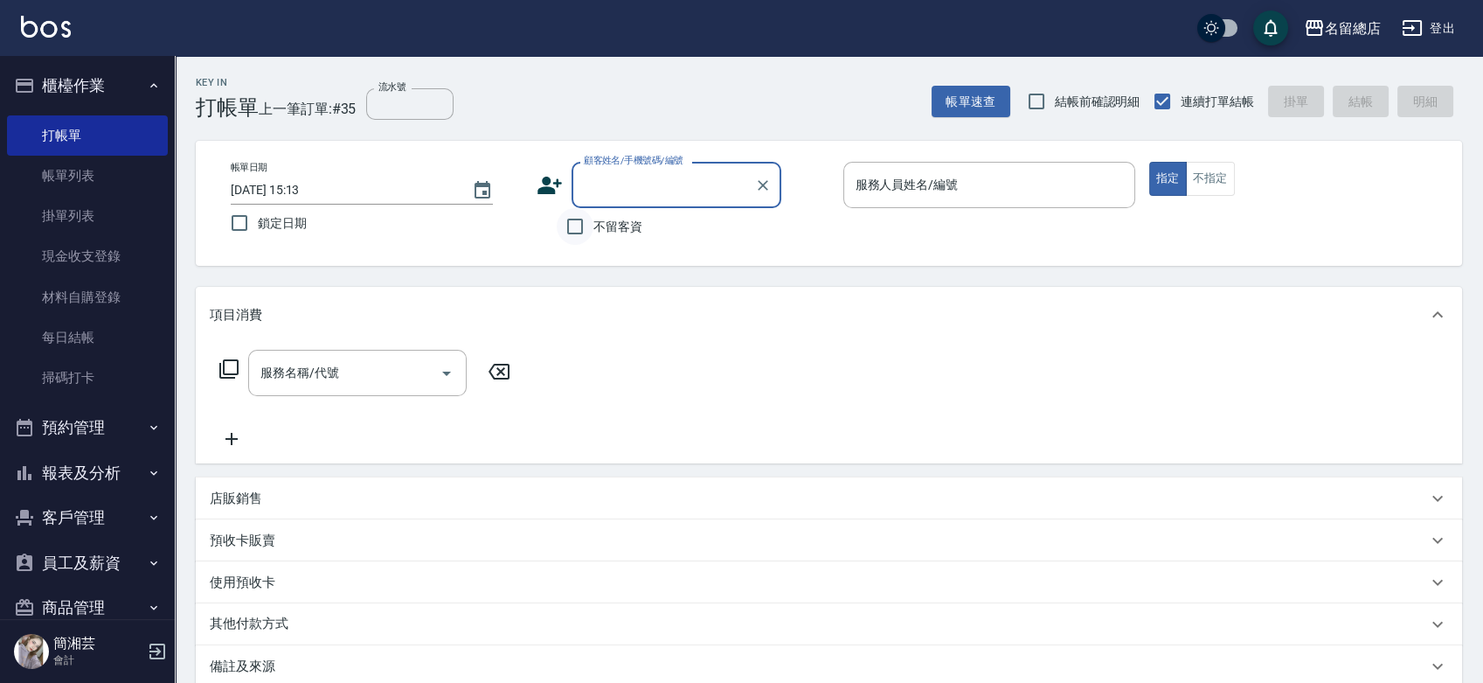
click at [588, 221] on input "不留客資" at bounding box center [575, 226] width 37 height 37
checkbox input "true"
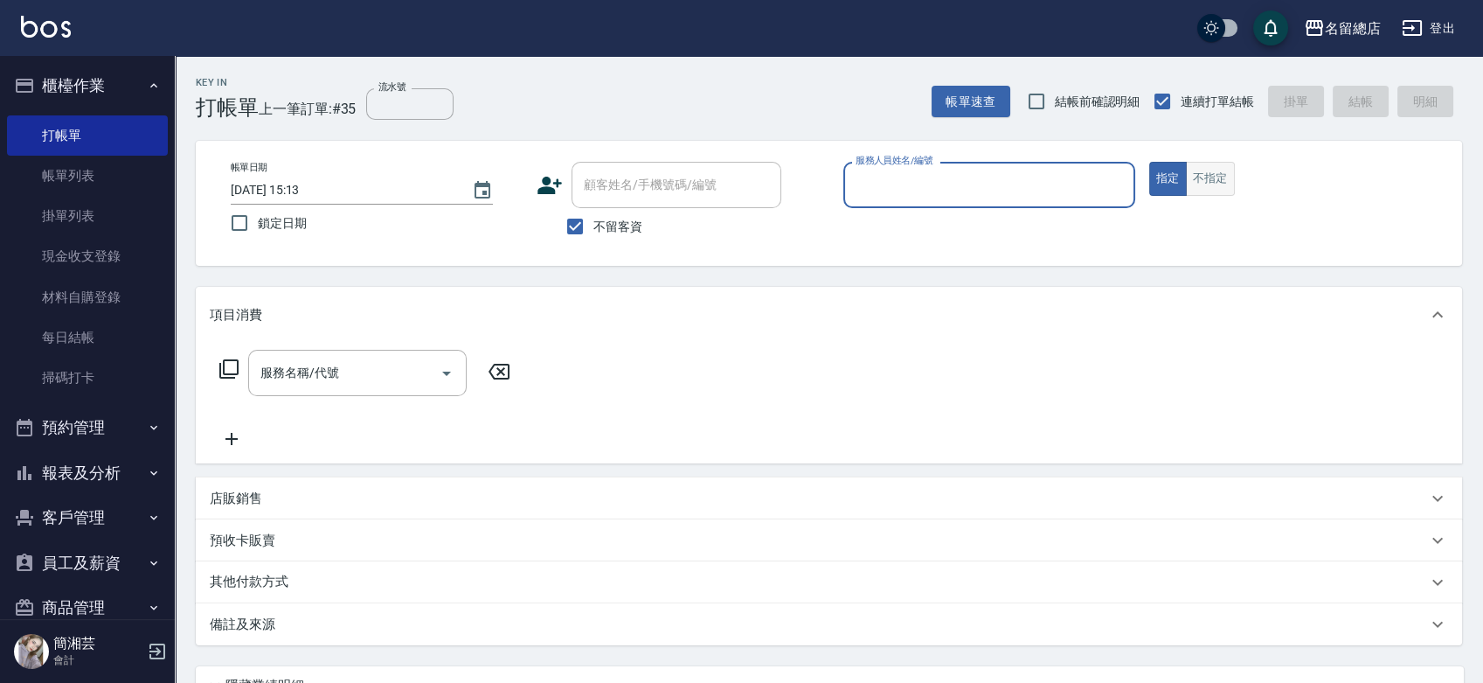
click at [1214, 175] on button "不指定" at bounding box center [1210, 179] width 49 height 34
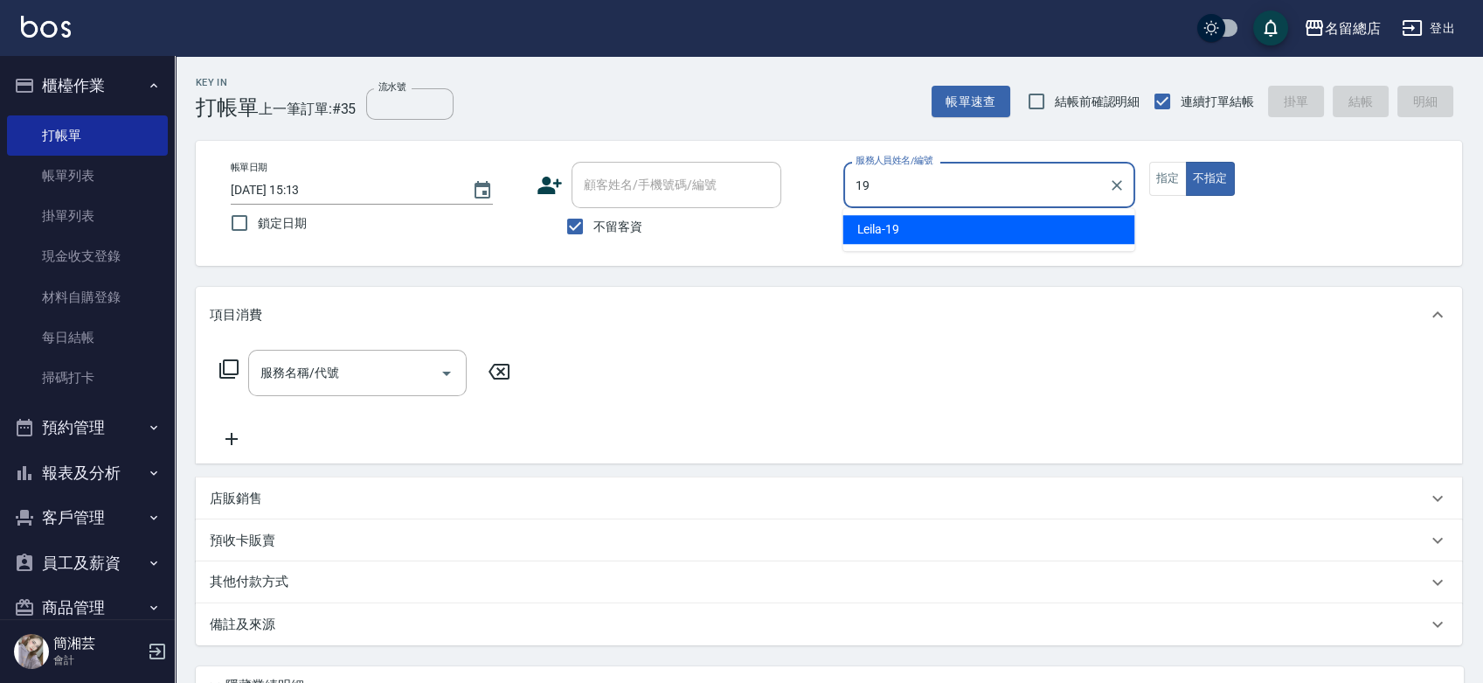
type input "Leila-19"
type button "false"
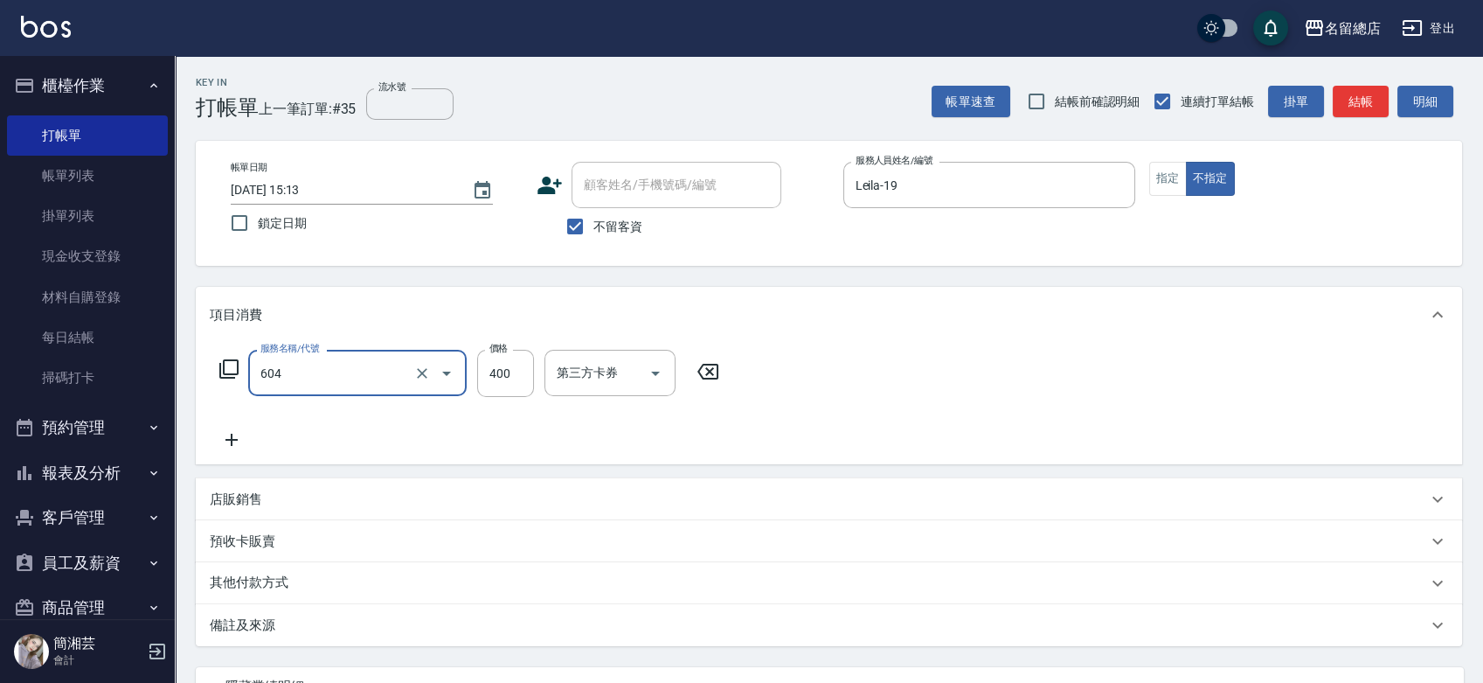
type input "健康洗髮(604)"
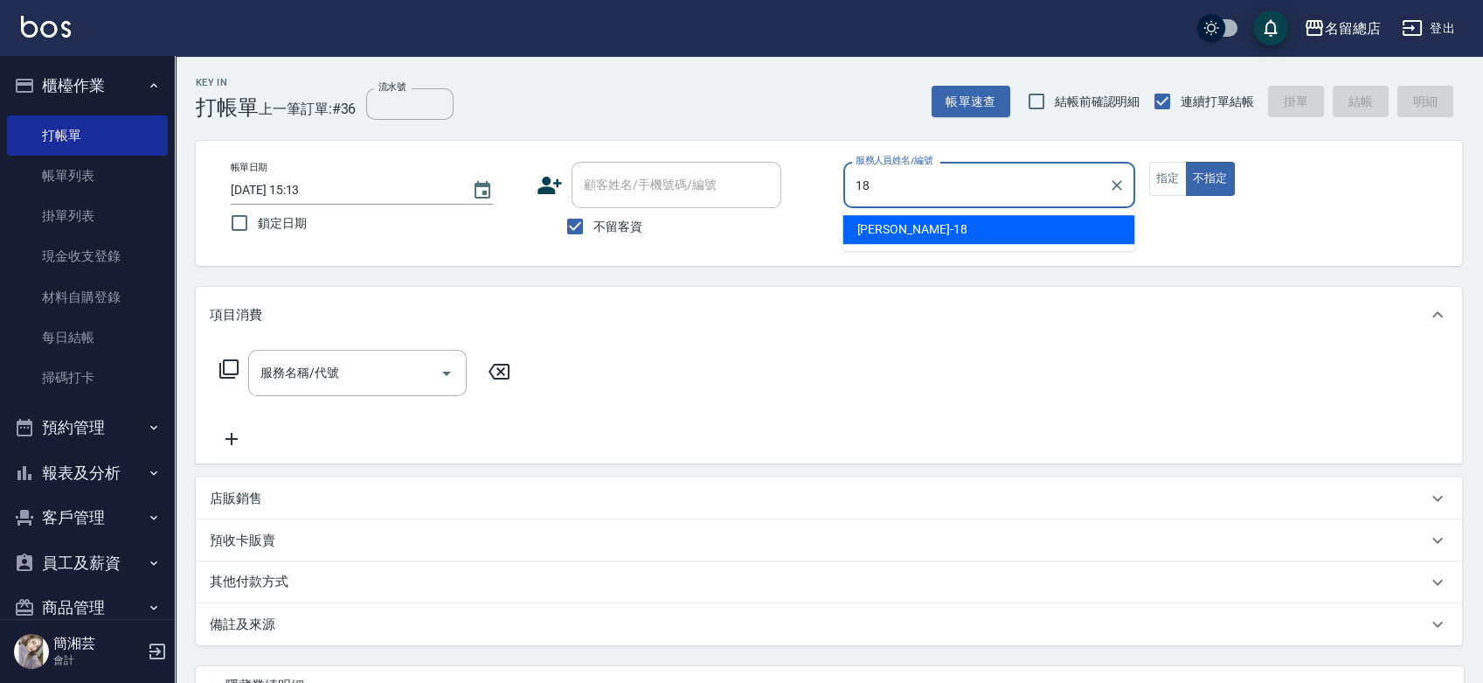
type input "Angela-18"
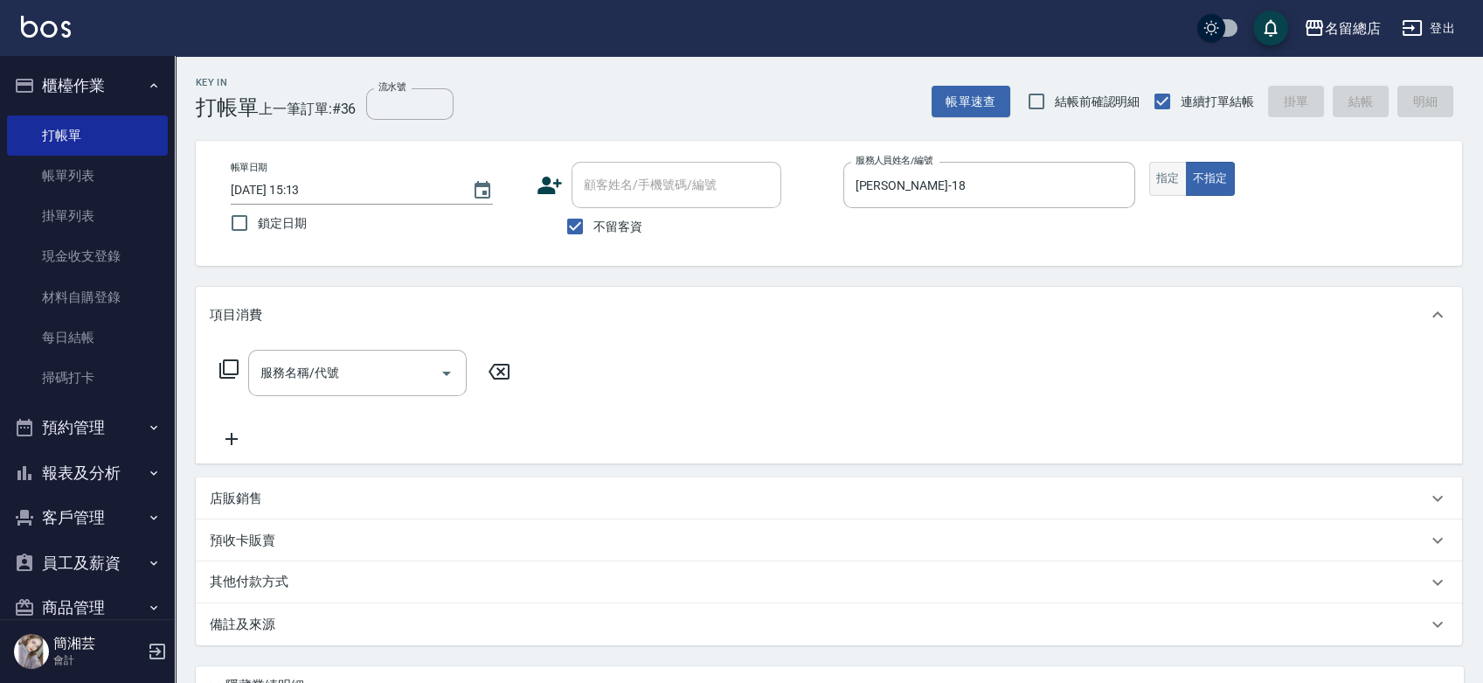
click at [1168, 176] on button "指定" at bounding box center [1168, 179] width 38 height 34
click at [395, 359] on input "服務名稱/代號" at bounding box center [344, 372] width 177 height 31
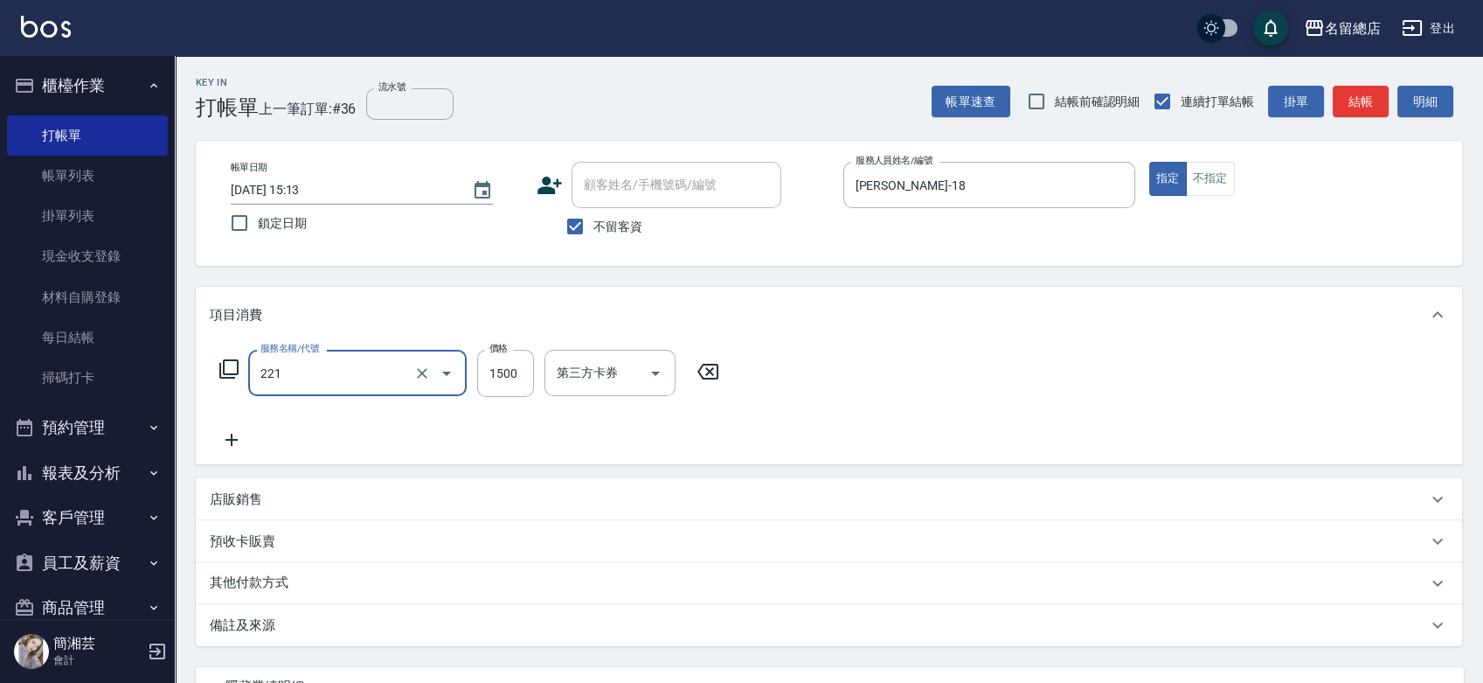
type input "燙髮1500以下(221)"
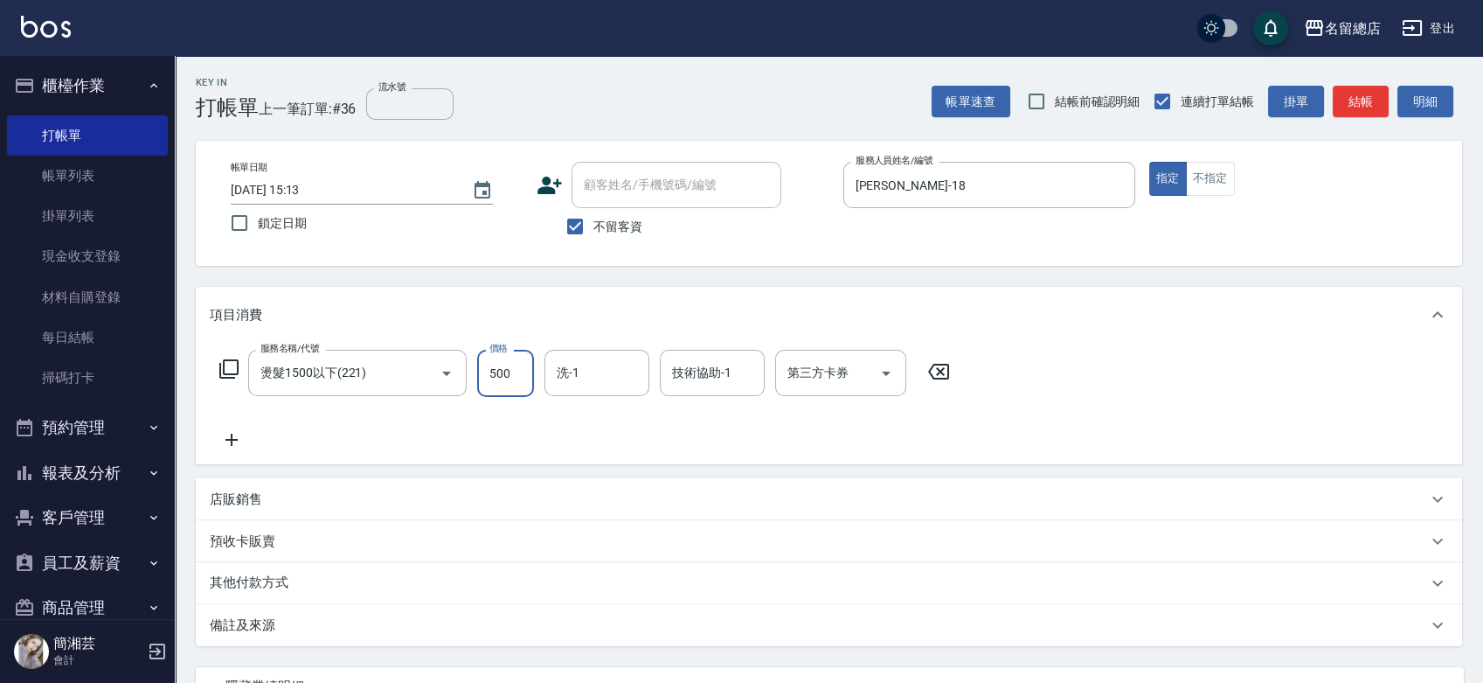
type input "500"
click at [417, 369] on icon "Clear" at bounding box center [422, 373] width 10 height 10
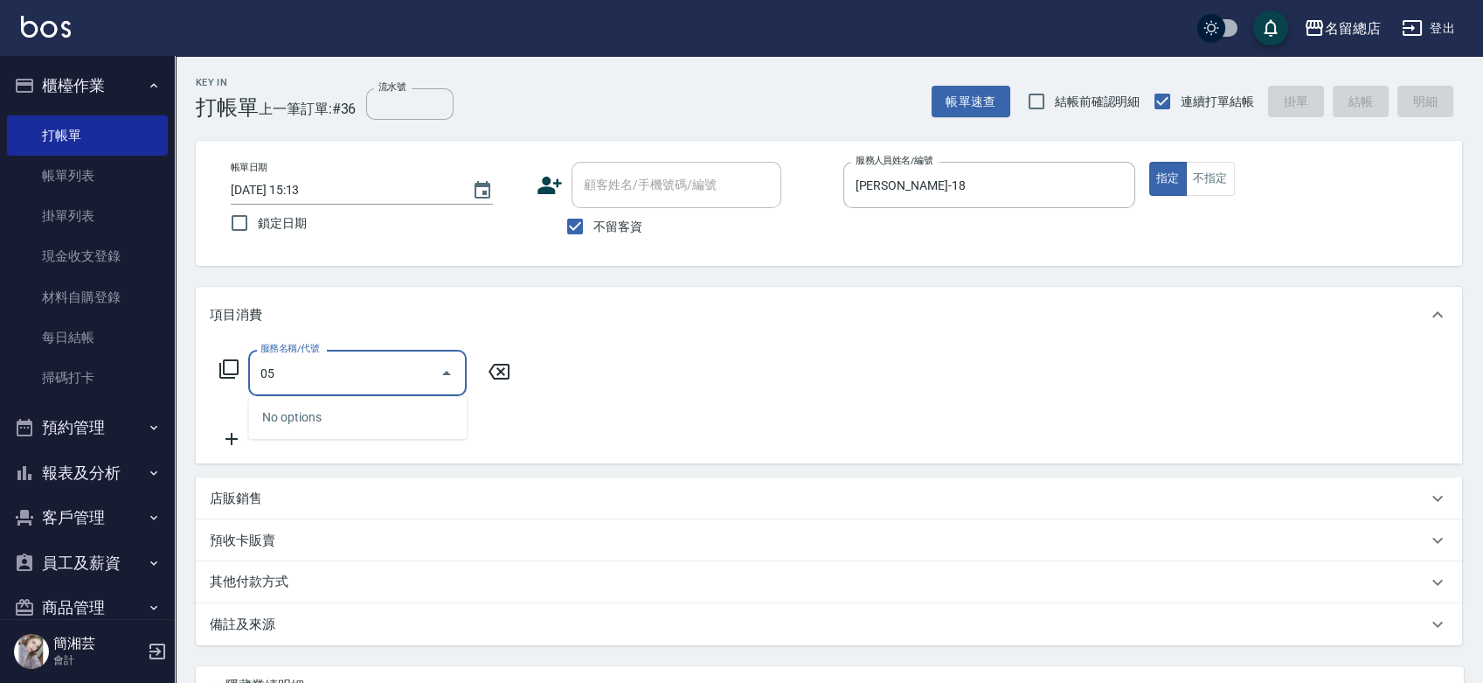
type input "0"
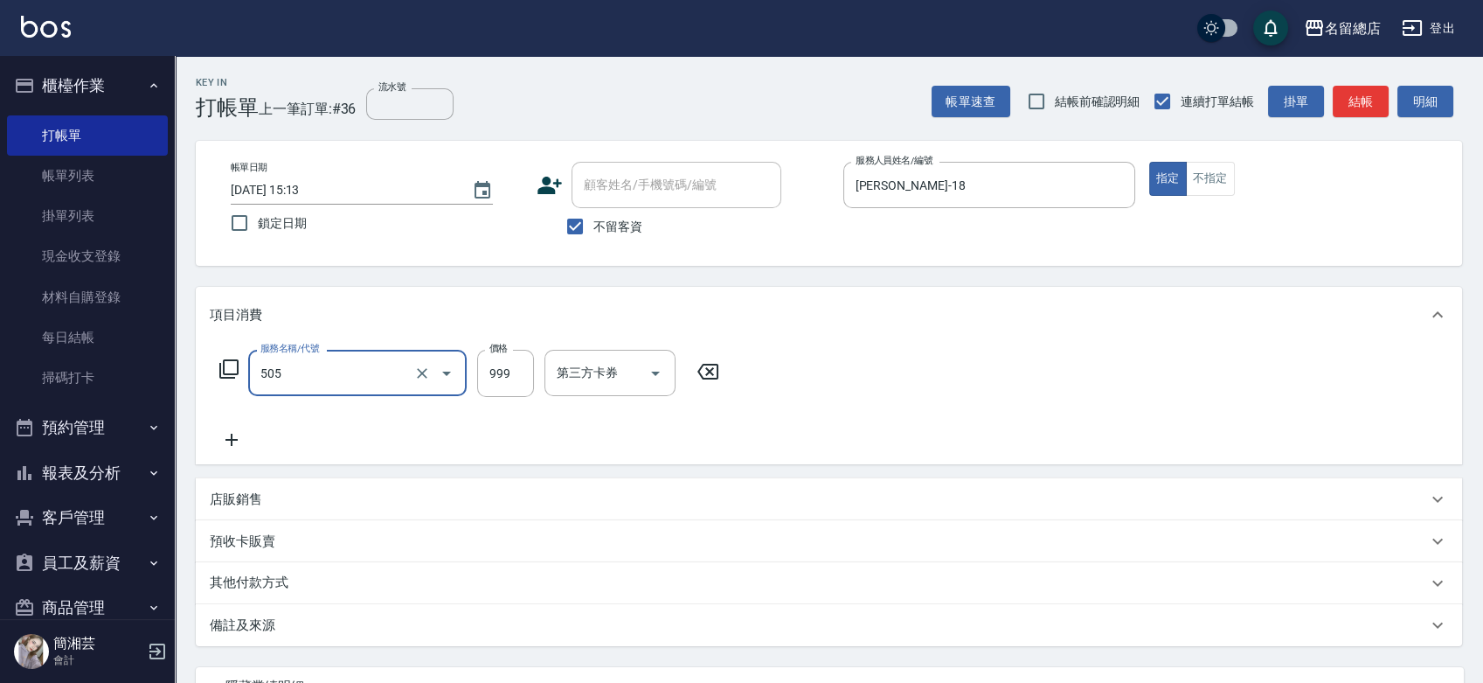
type input "染髮999以下(505)"
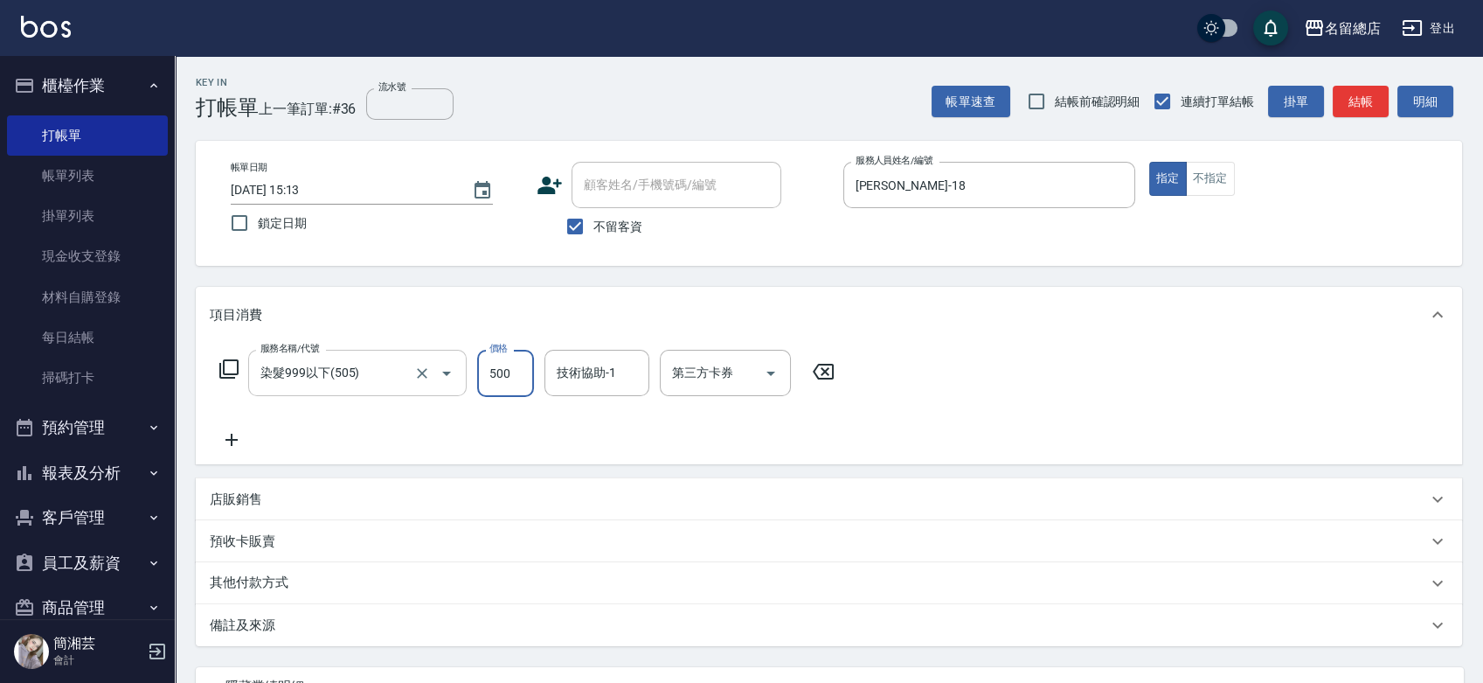
type input "500"
click at [589, 397] on div "技術協助-1 技術協助-1" at bounding box center [601, 373] width 115 height 47
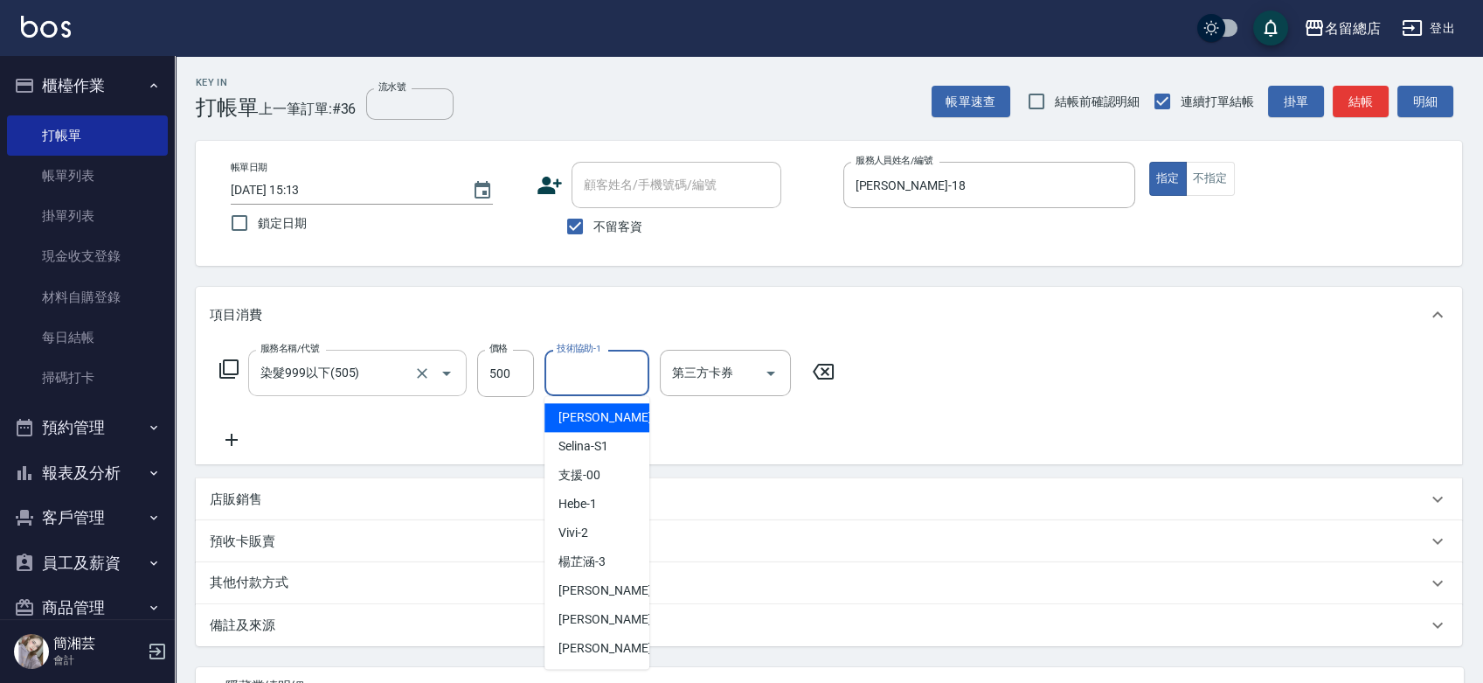
click at [588, 377] on input "技術協助-1" at bounding box center [596, 372] width 89 height 31
type input "林欣怡-66"
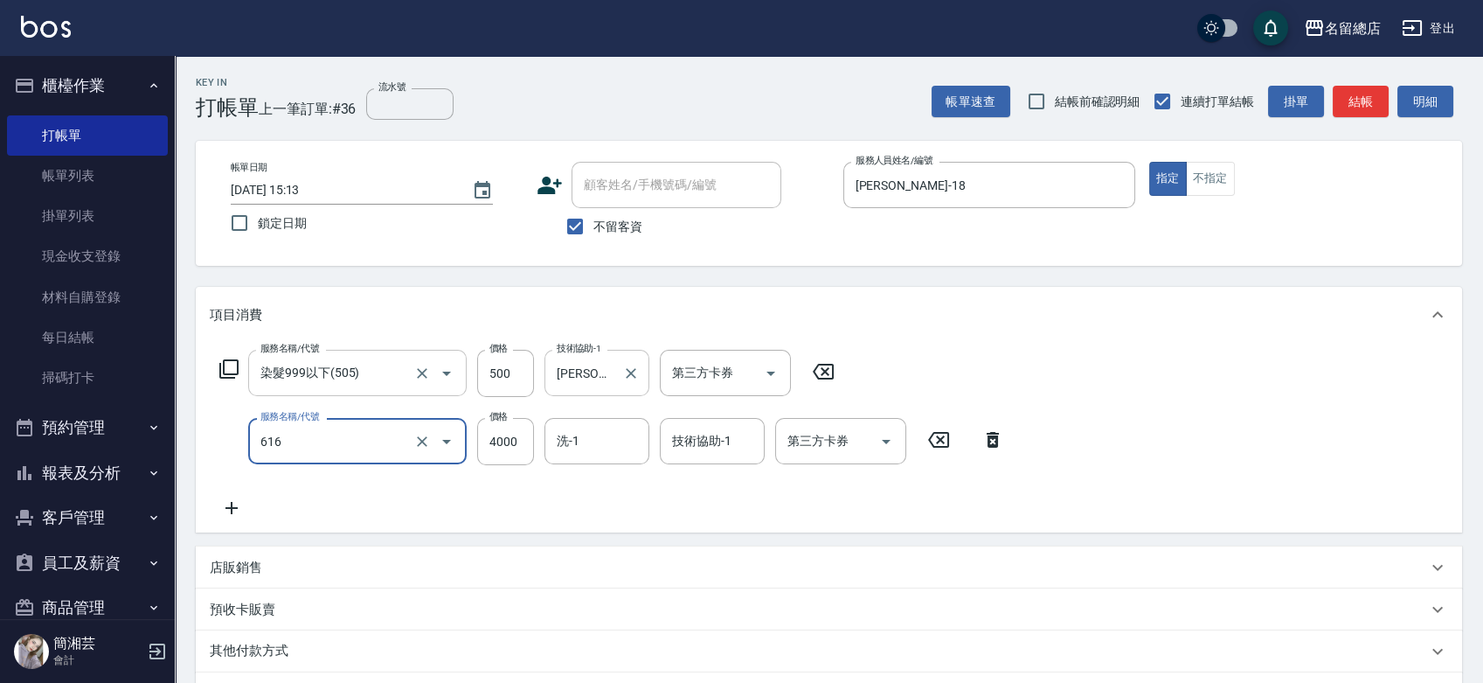
type input "自備接髮(616)"
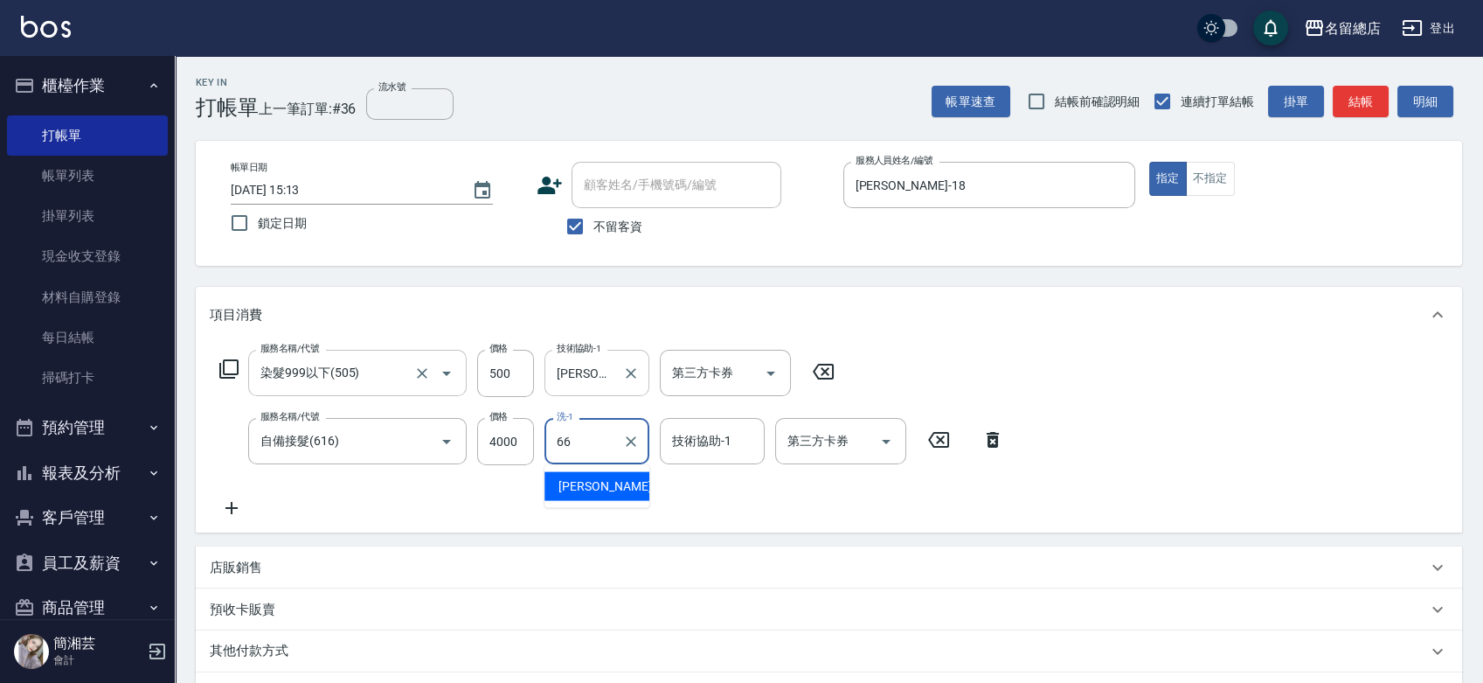
type input "林欣怡-66"
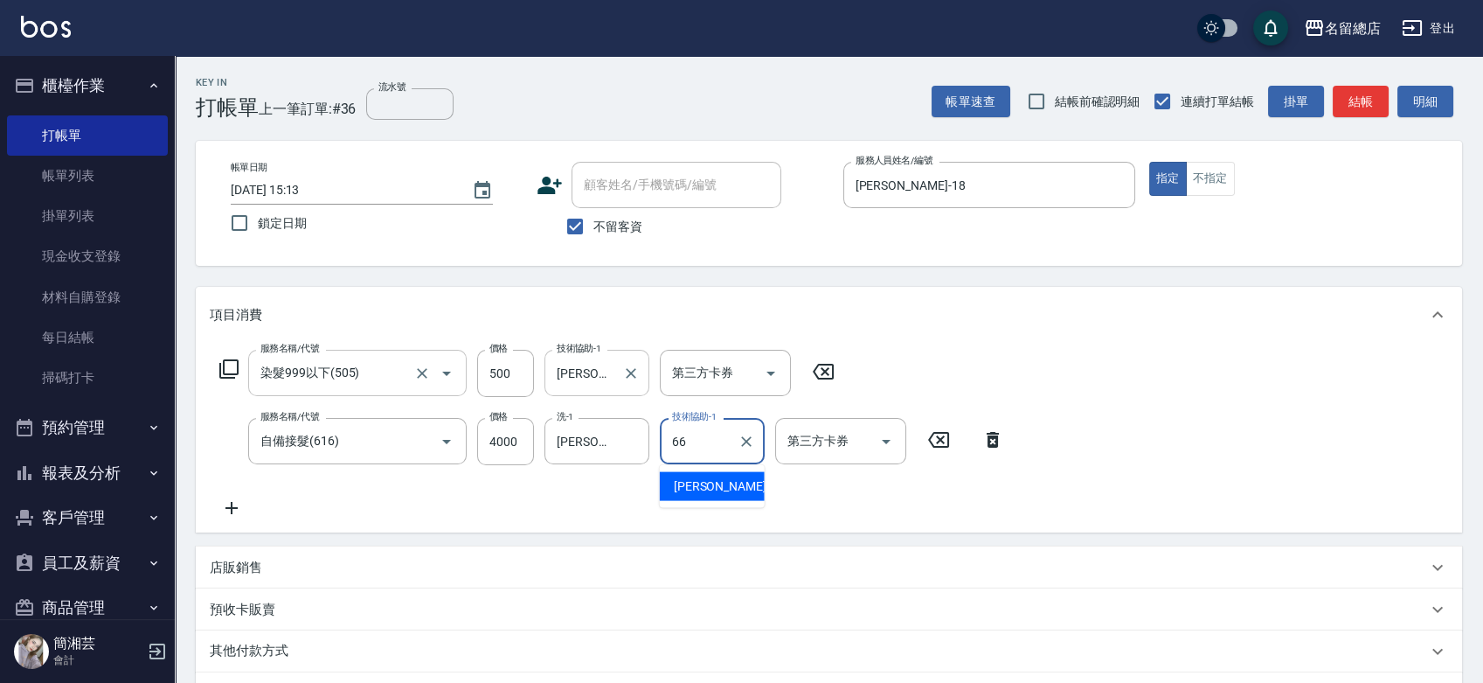
type input "林欣怡-66"
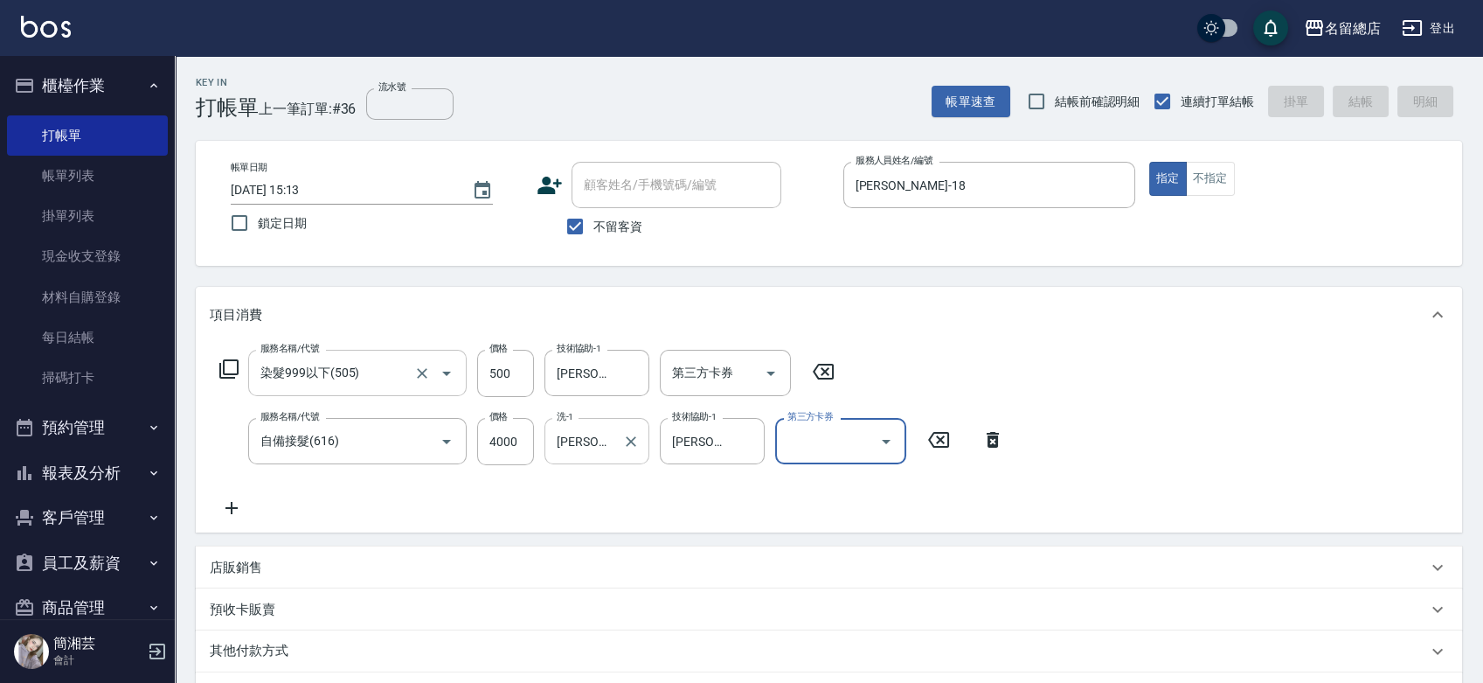
type input "2025/09/05 15:32"
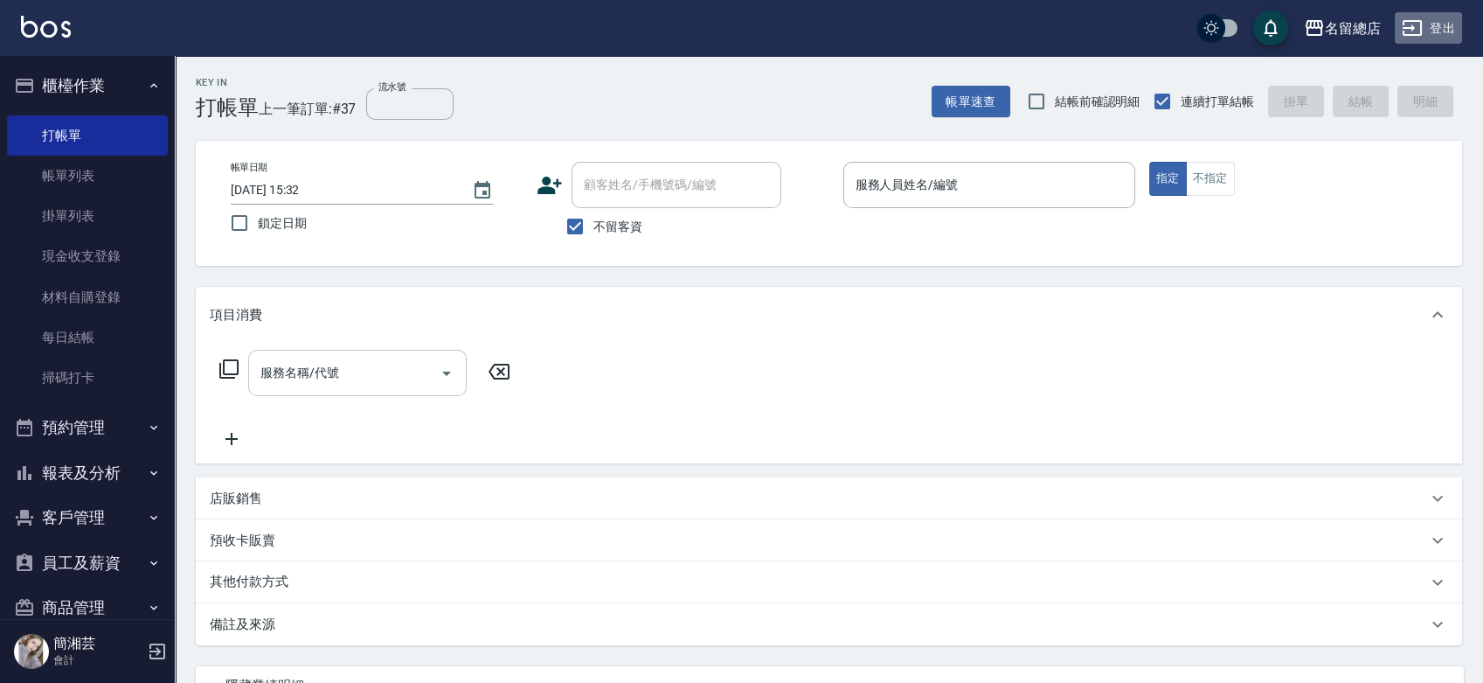
click at [1428, 20] on button "登出" at bounding box center [1428, 28] width 67 height 32
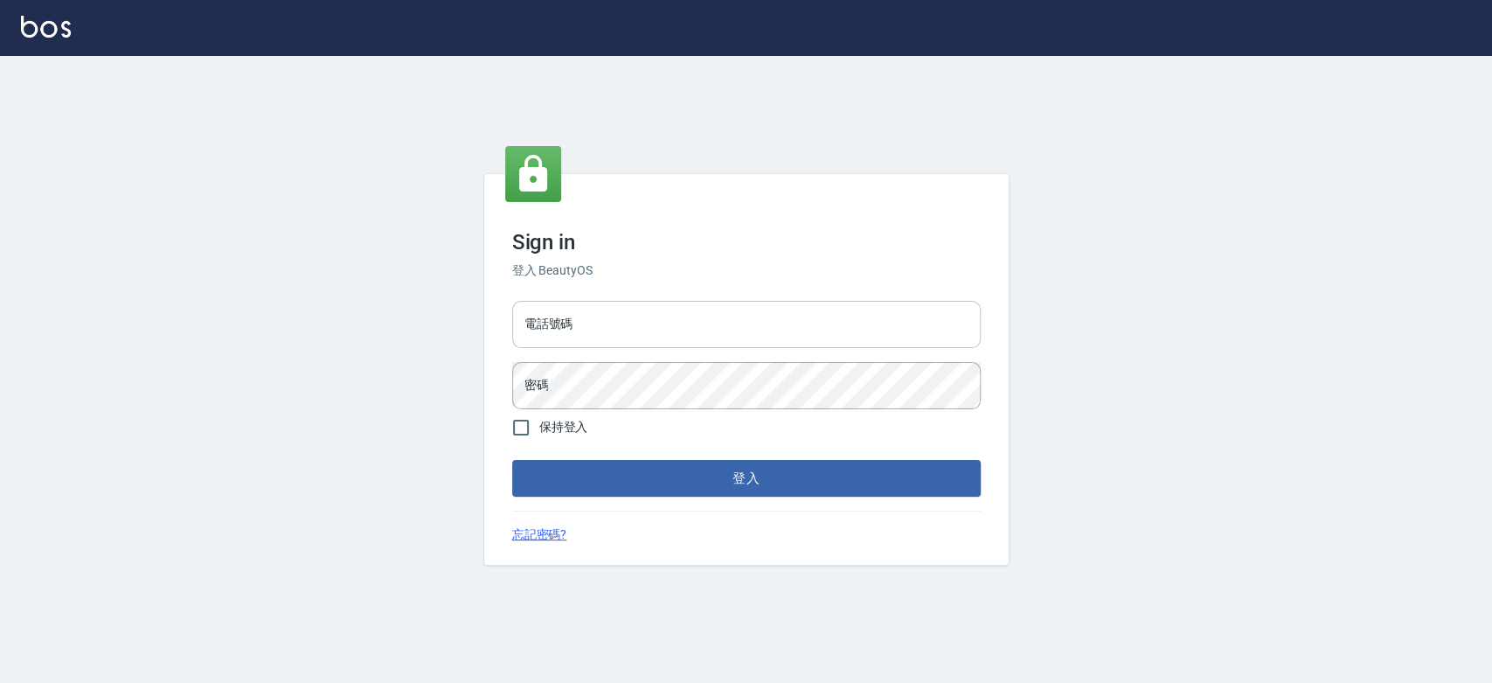
click at [579, 313] on input "電話號碼" at bounding box center [746, 324] width 468 height 47
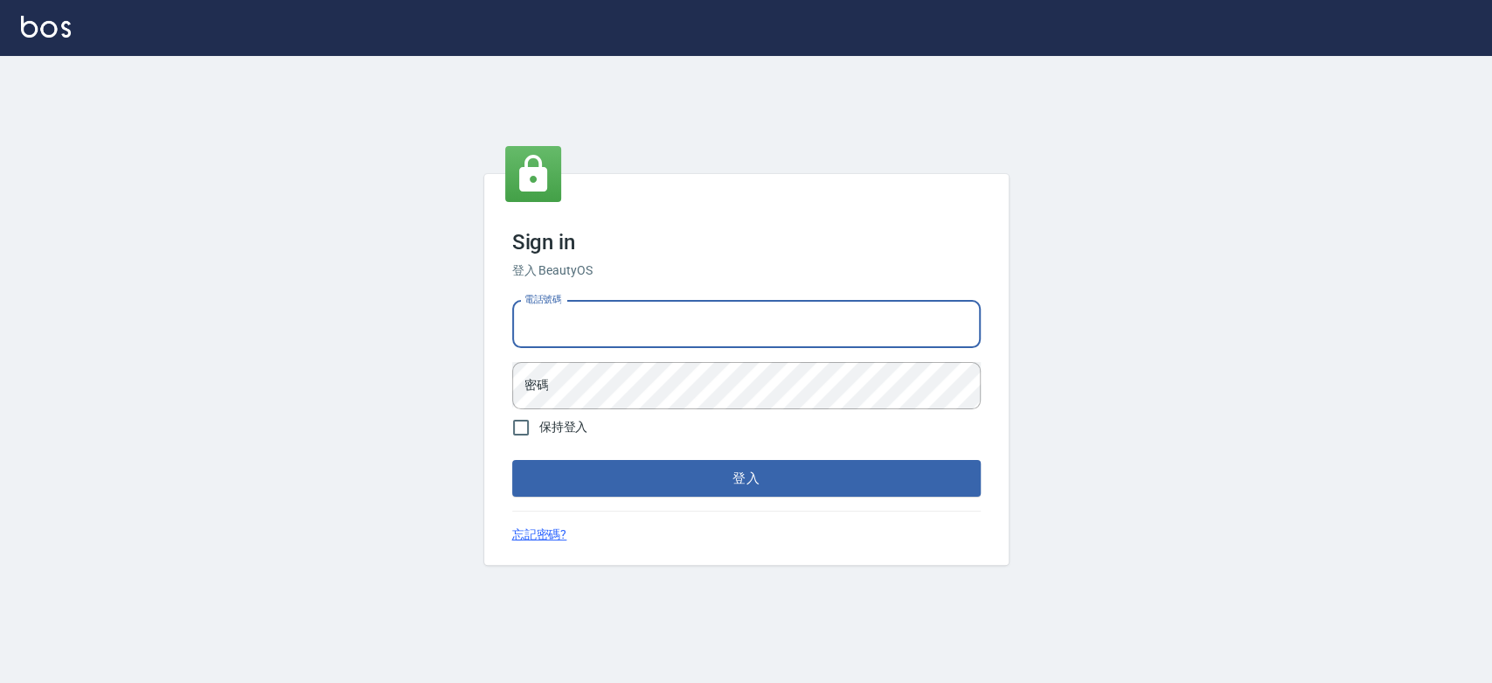
type input "0989886729"
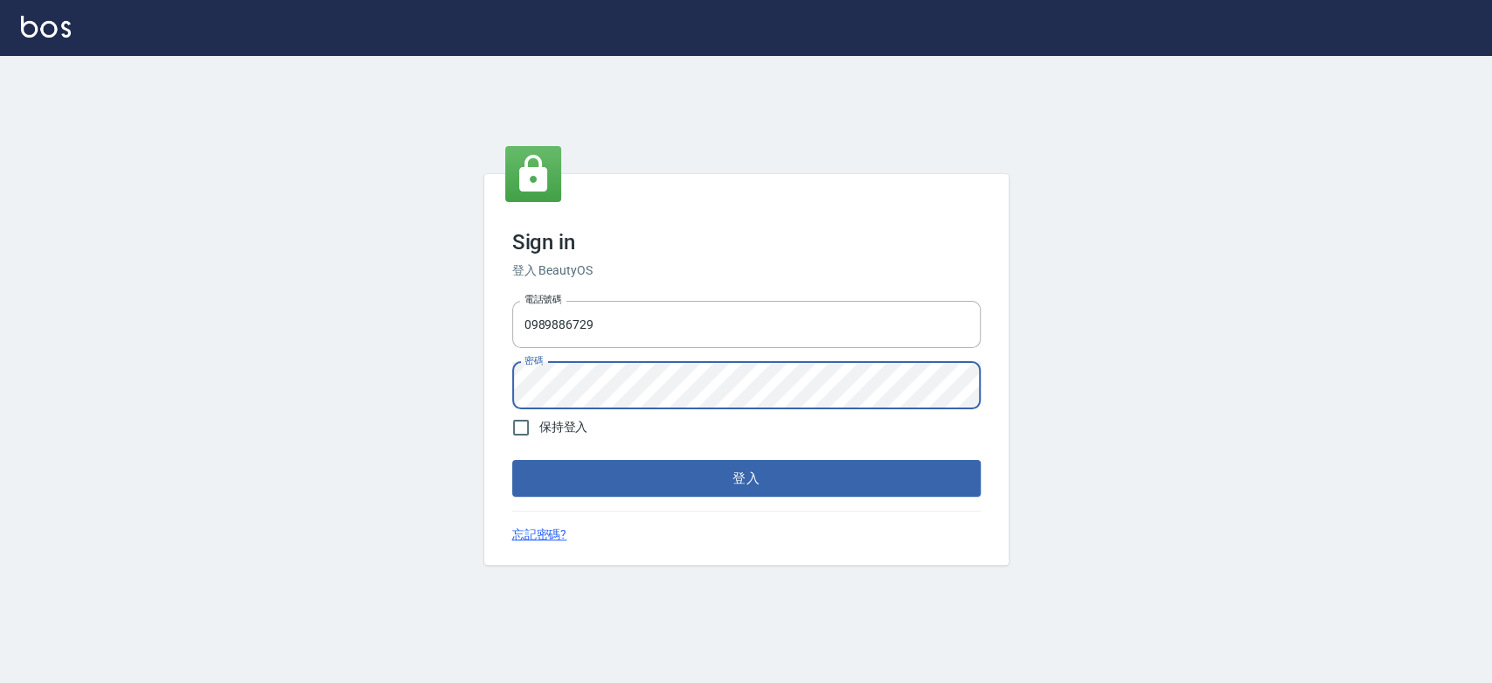
click at [512, 460] on button "登入" at bounding box center [746, 478] width 468 height 37
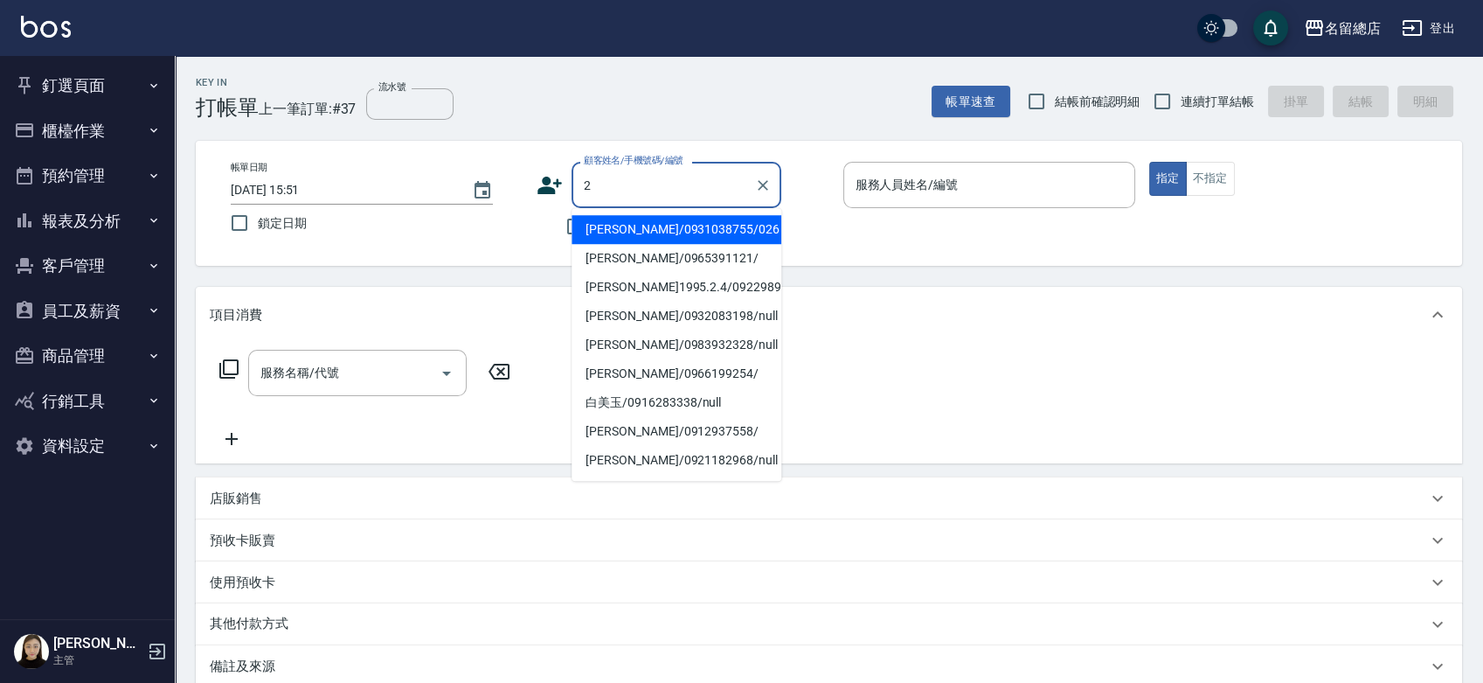
type input "[PERSON_NAME]/0931038755/026"
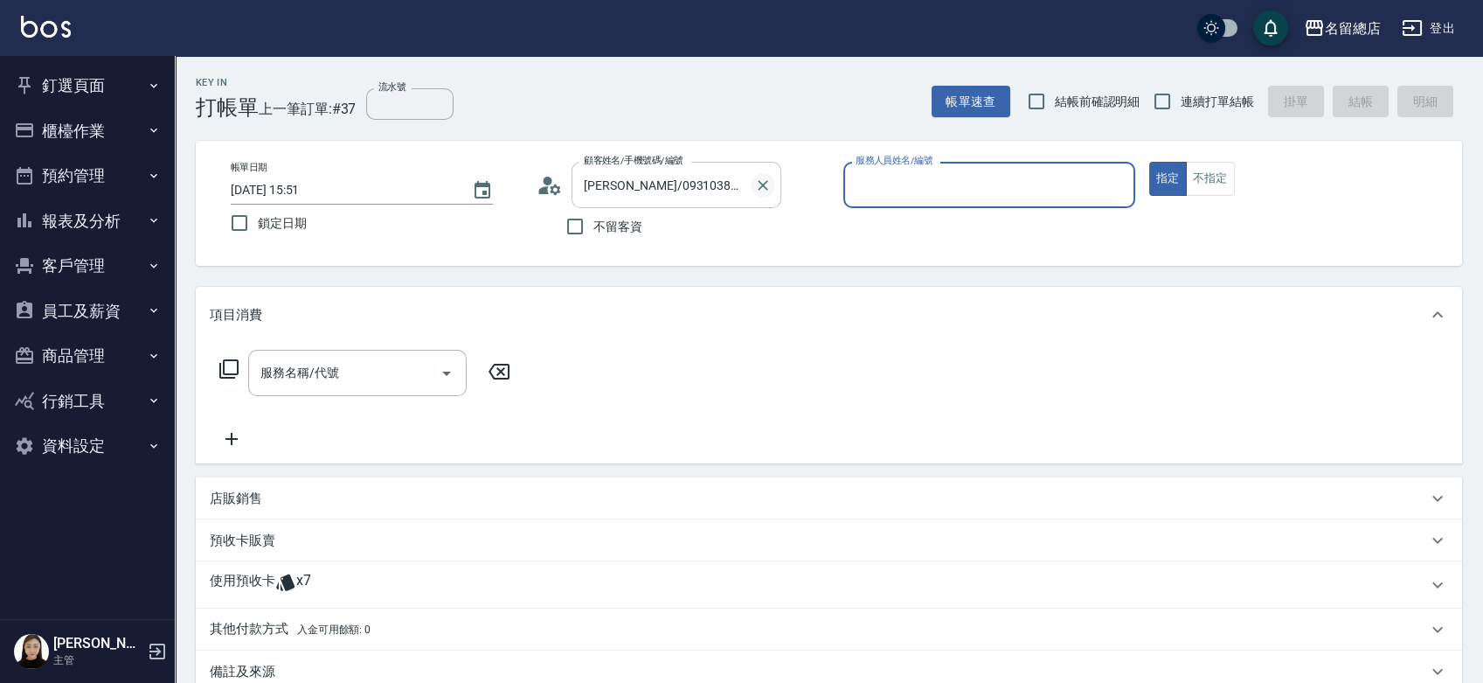
click at [762, 186] on icon "Clear" at bounding box center [762, 185] width 17 height 17
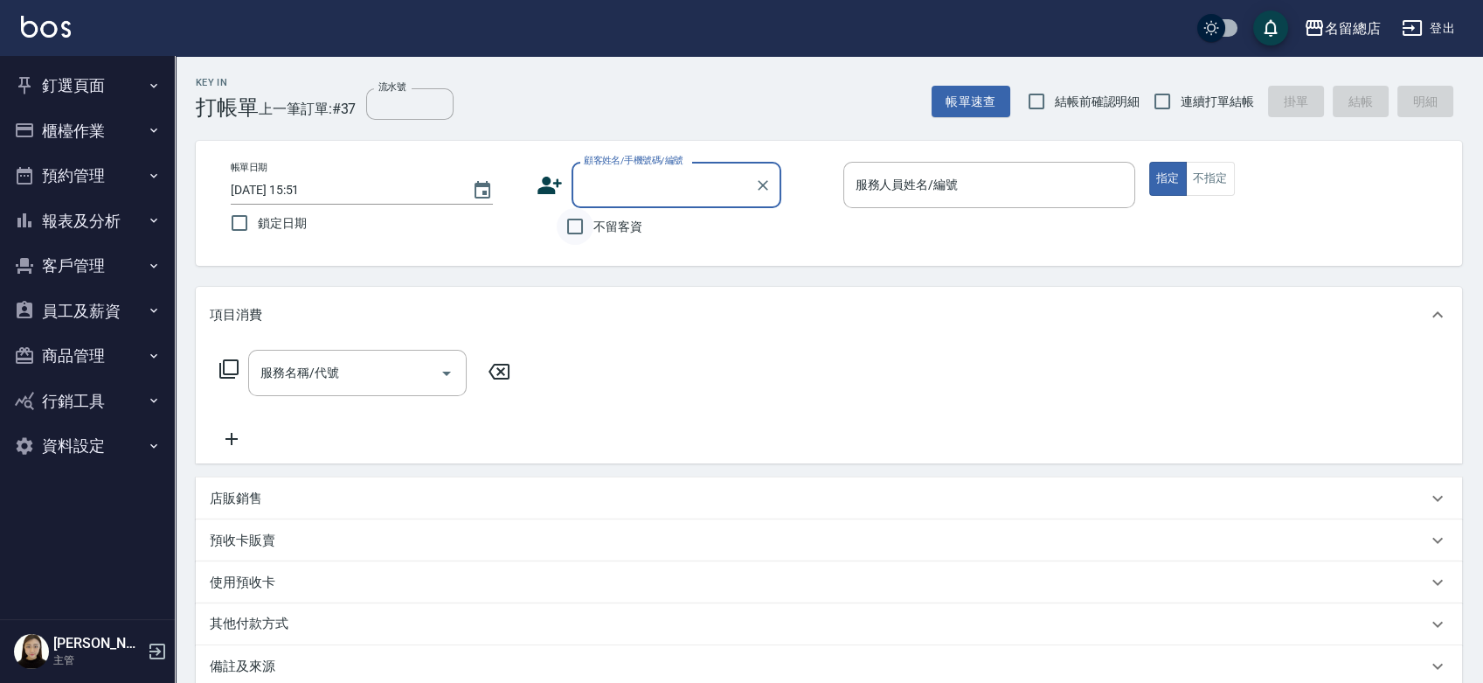
click at [576, 222] on input "不留客資" at bounding box center [575, 226] width 37 height 37
checkbox input "true"
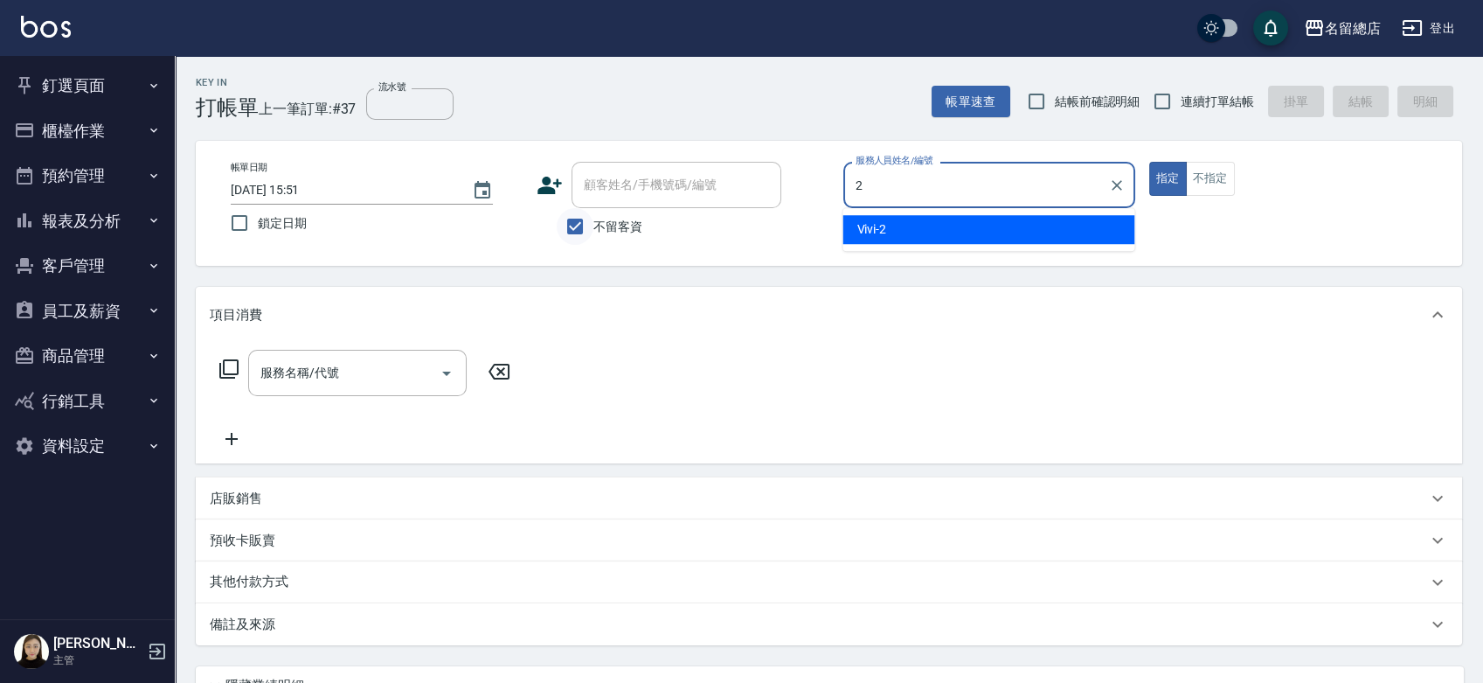
type input "Vivi-2"
type button "true"
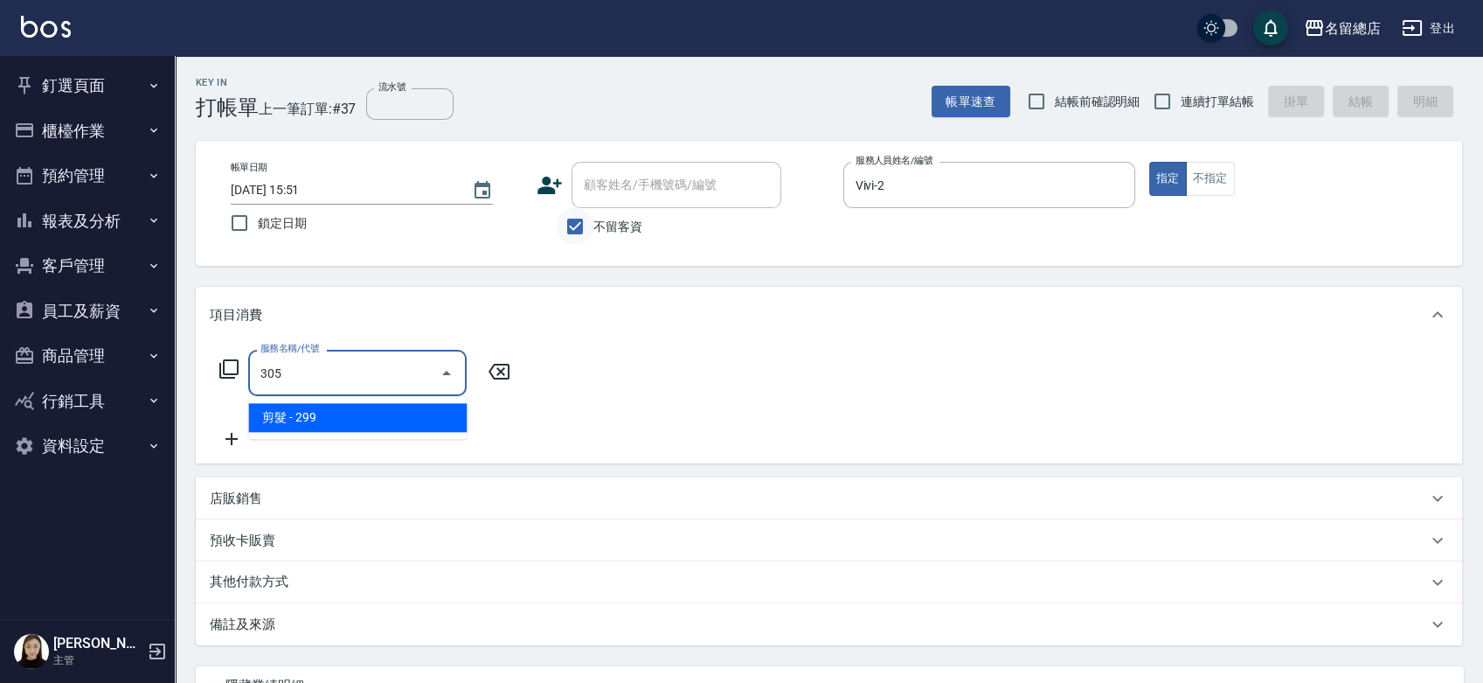
type input "剪髮(305)"
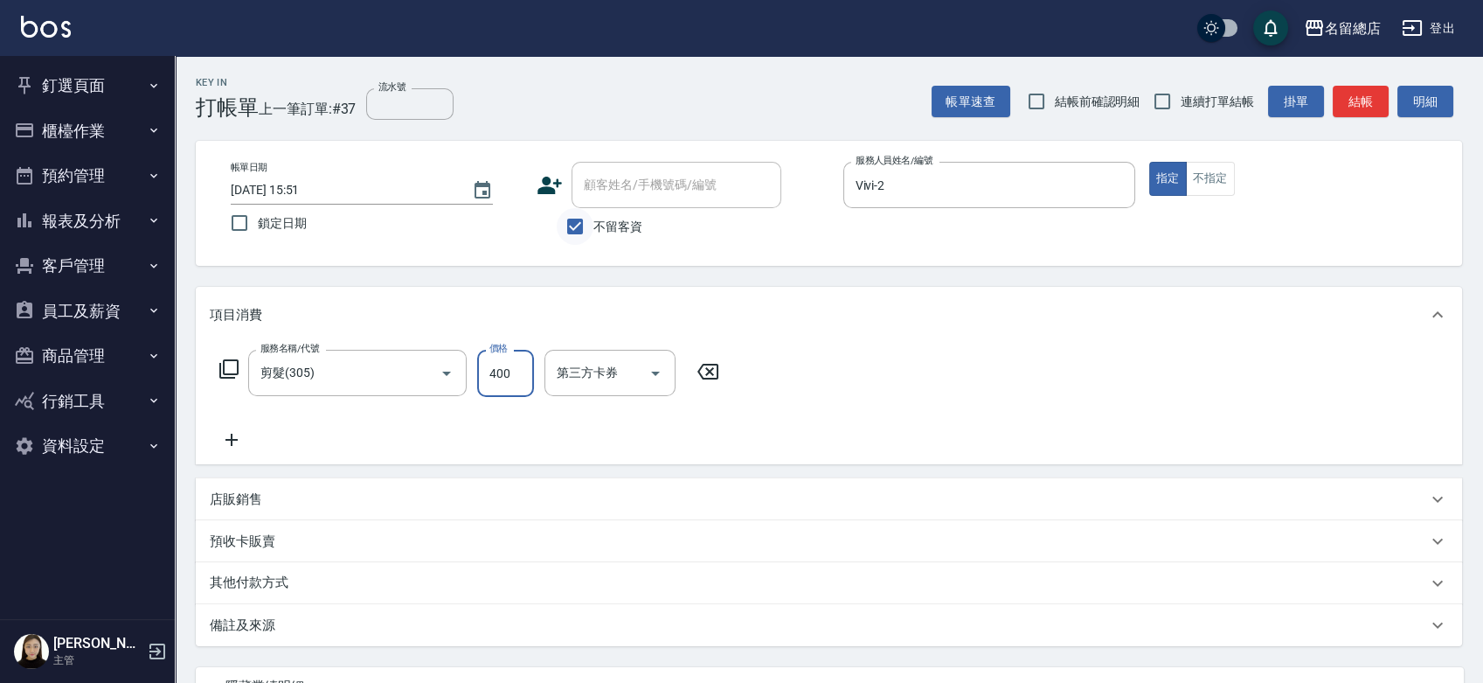
type input "400"
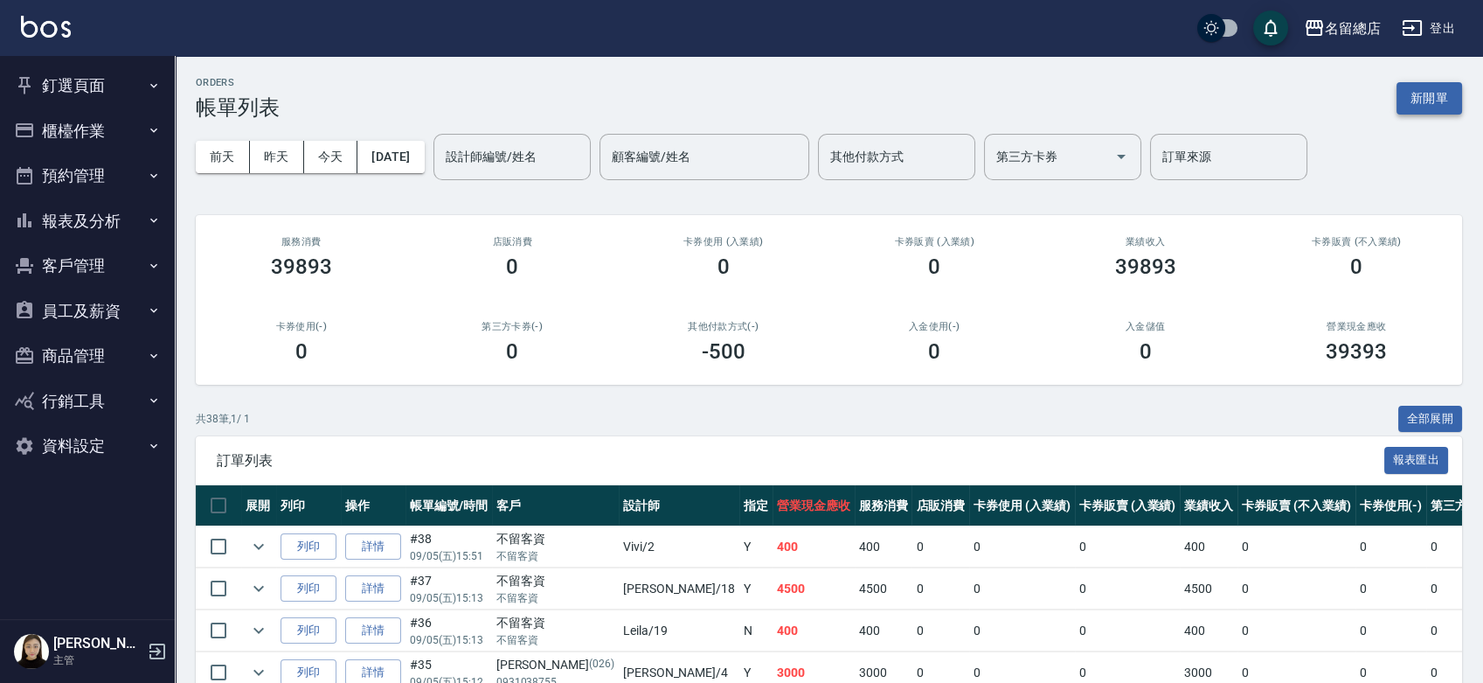
click at [1445, 102] on button "新開單" at bounding box center [1429, 98] width 66 height 32
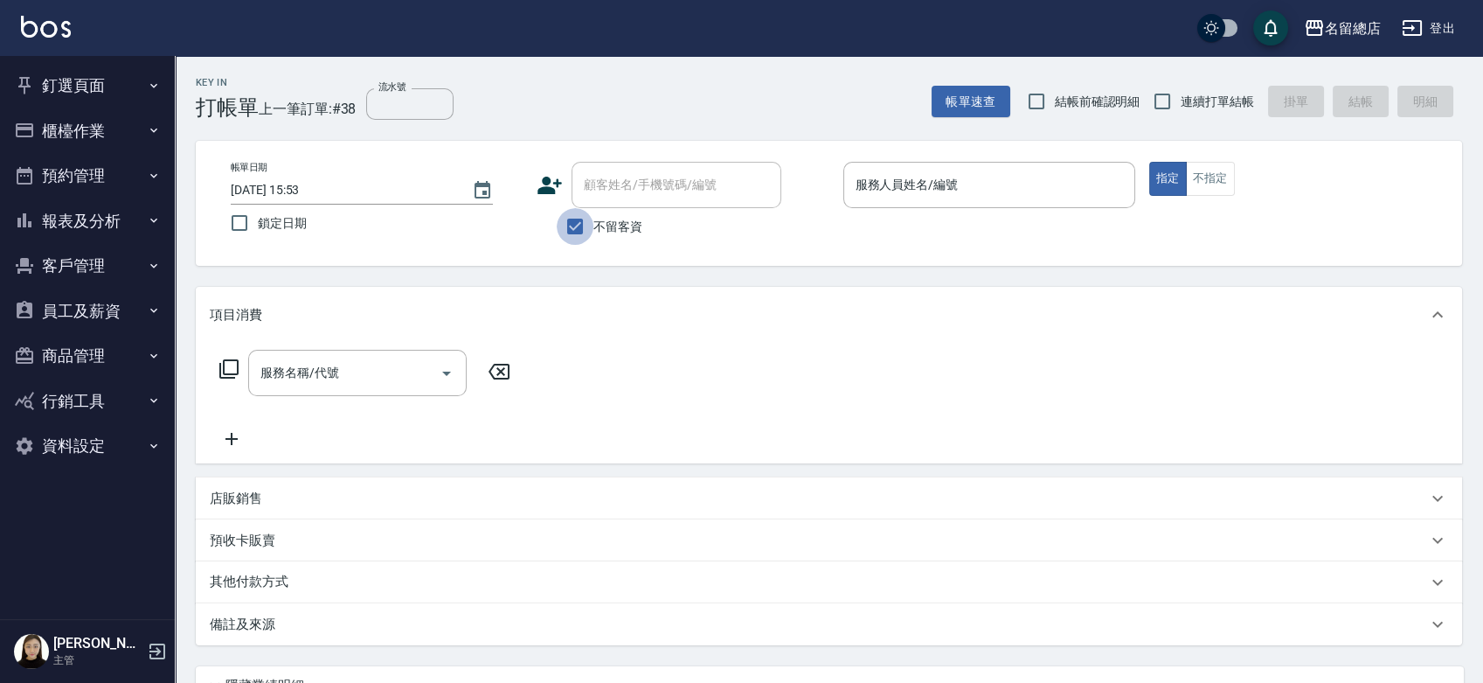
click at [577, 214] on input "不留客資" at bounding box center [575, 226] width 37 height 37
checkbox input "false"
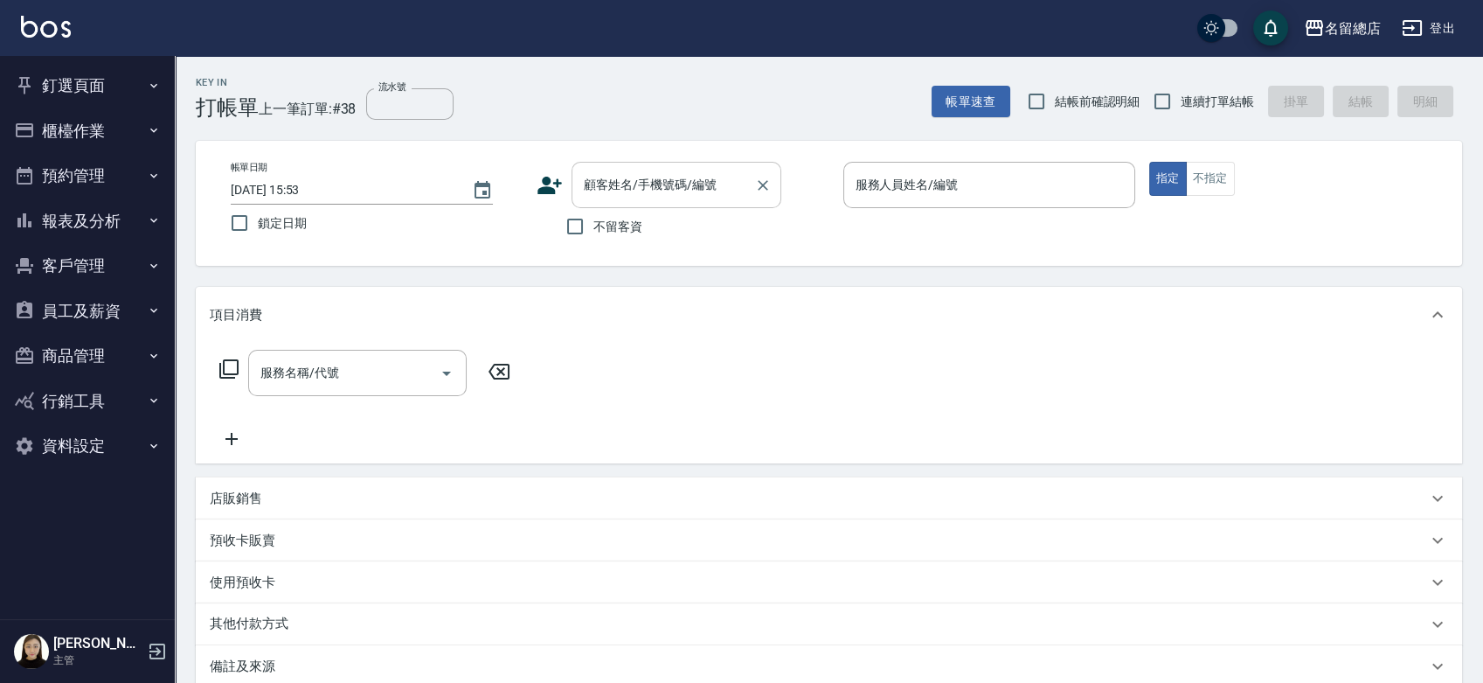
click at [609, 173] on div "顧客姓名/手機號碼/編號 顧客姓名/手機號碼/編號" at bounding box center [677, 185] width 210 height 46
click at [741, 240] on li "鄭煊羚 2003/02/26/0979390032/null" at bounding box center [677, 229] width 210 height 29
type input "鄭煊羚 2003/02/26/0979390032/null"
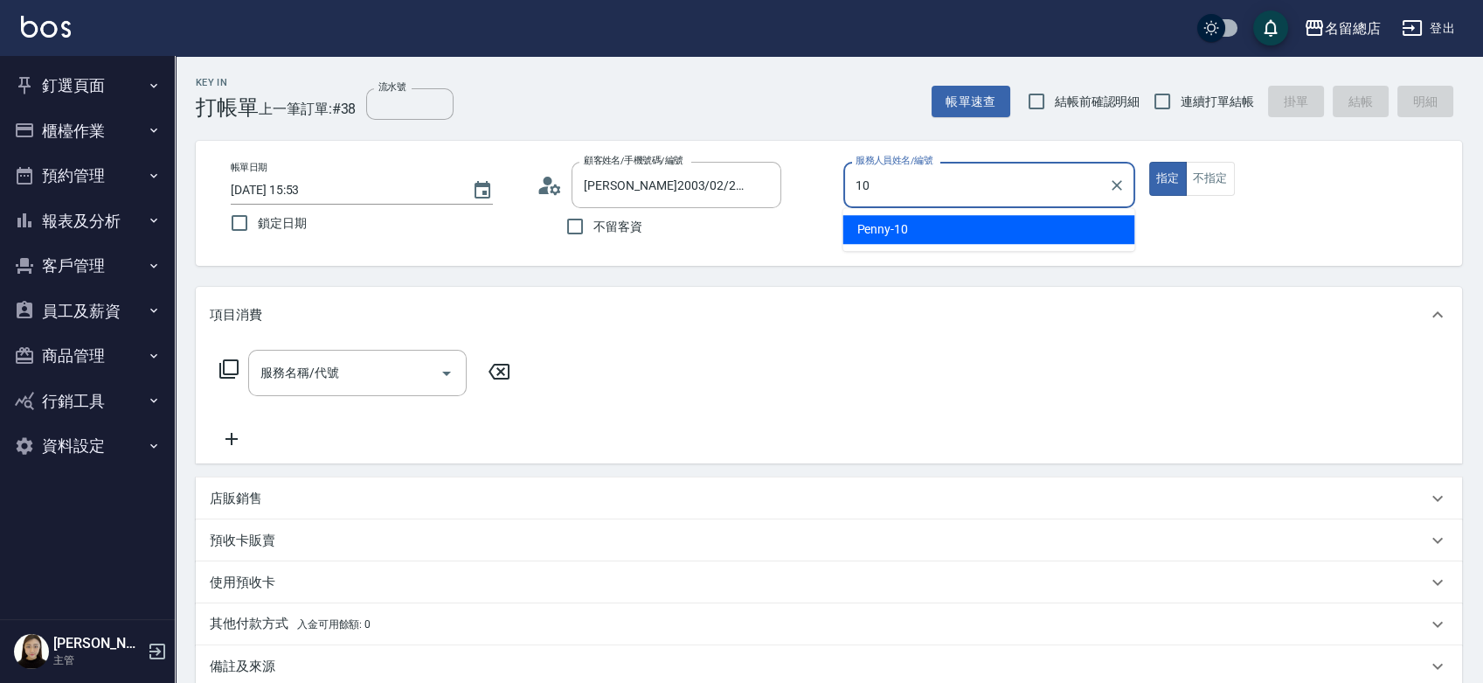
type input "Penny-10"
type button "true"
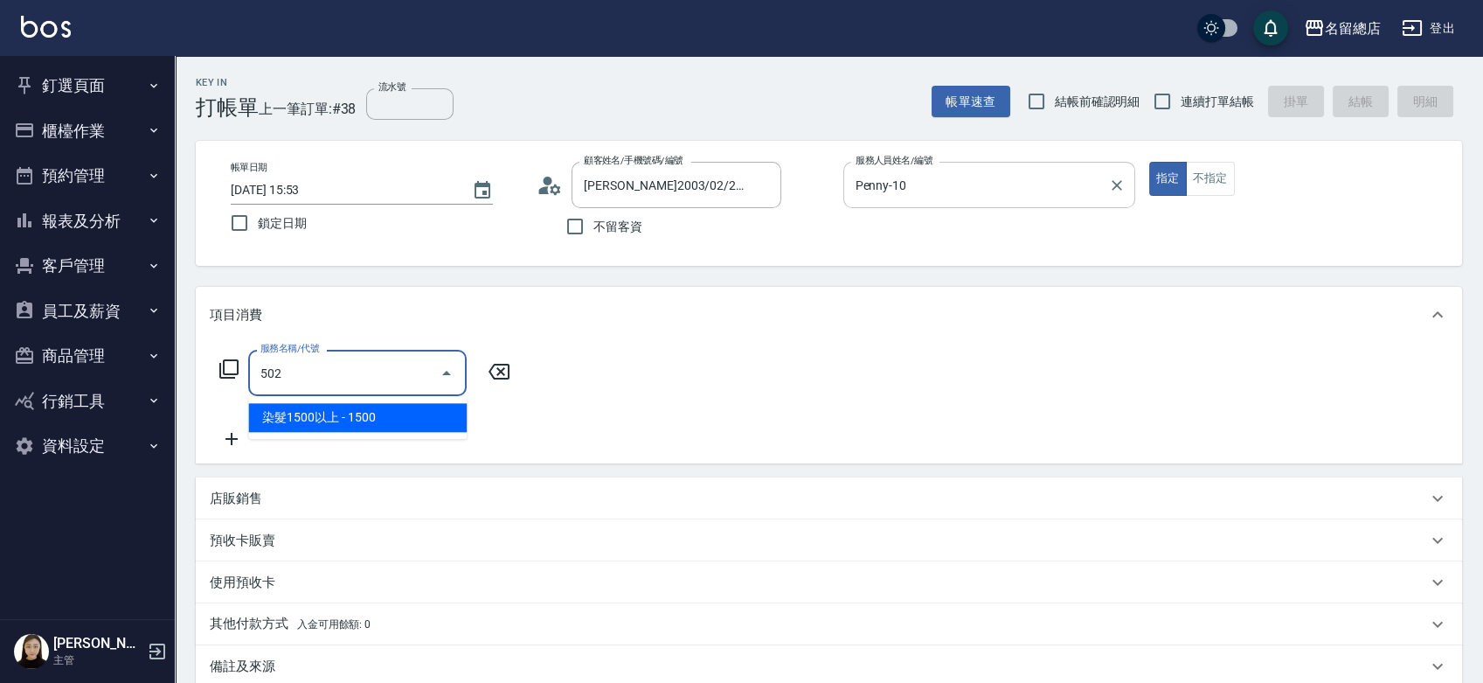
type input "染髮1500以上(502)"
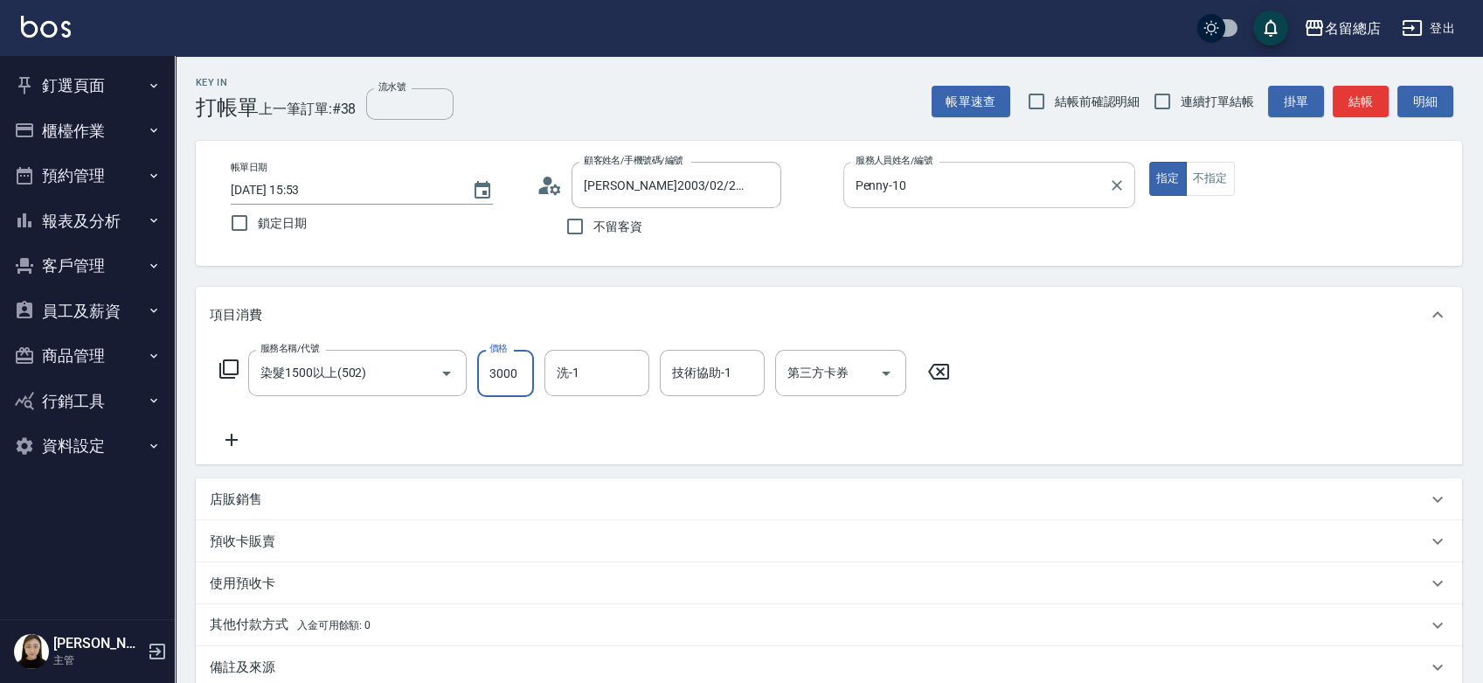
type input "3000"
type input "謝雅筑-26"
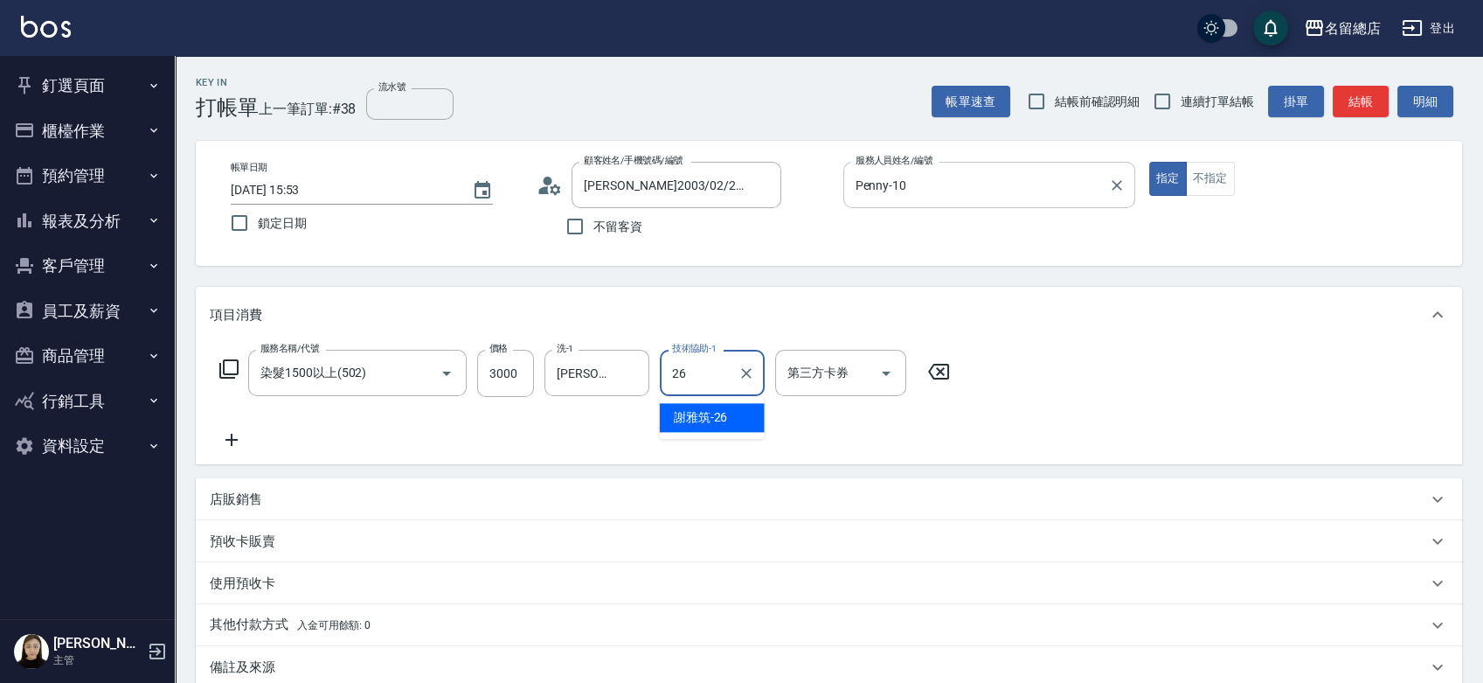
type input "謝雅筑-26"
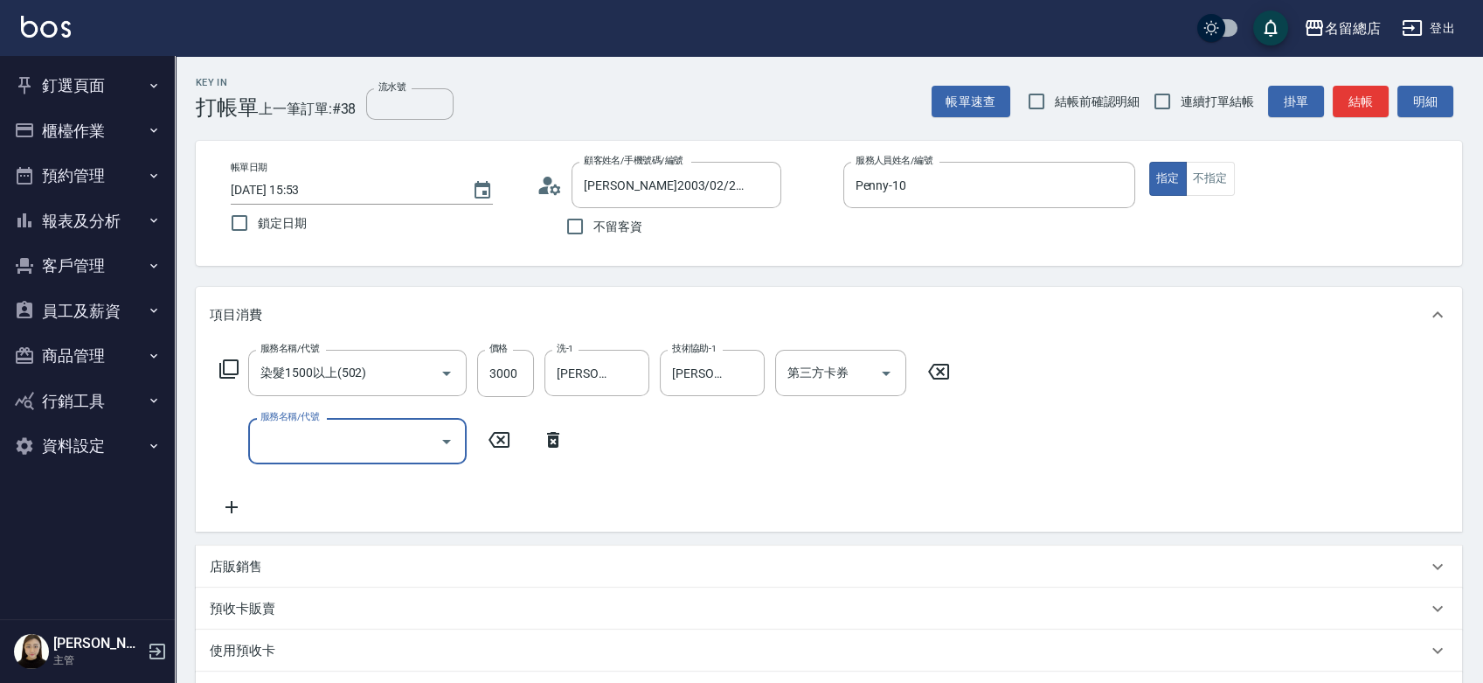
scroll to position [194, 0]
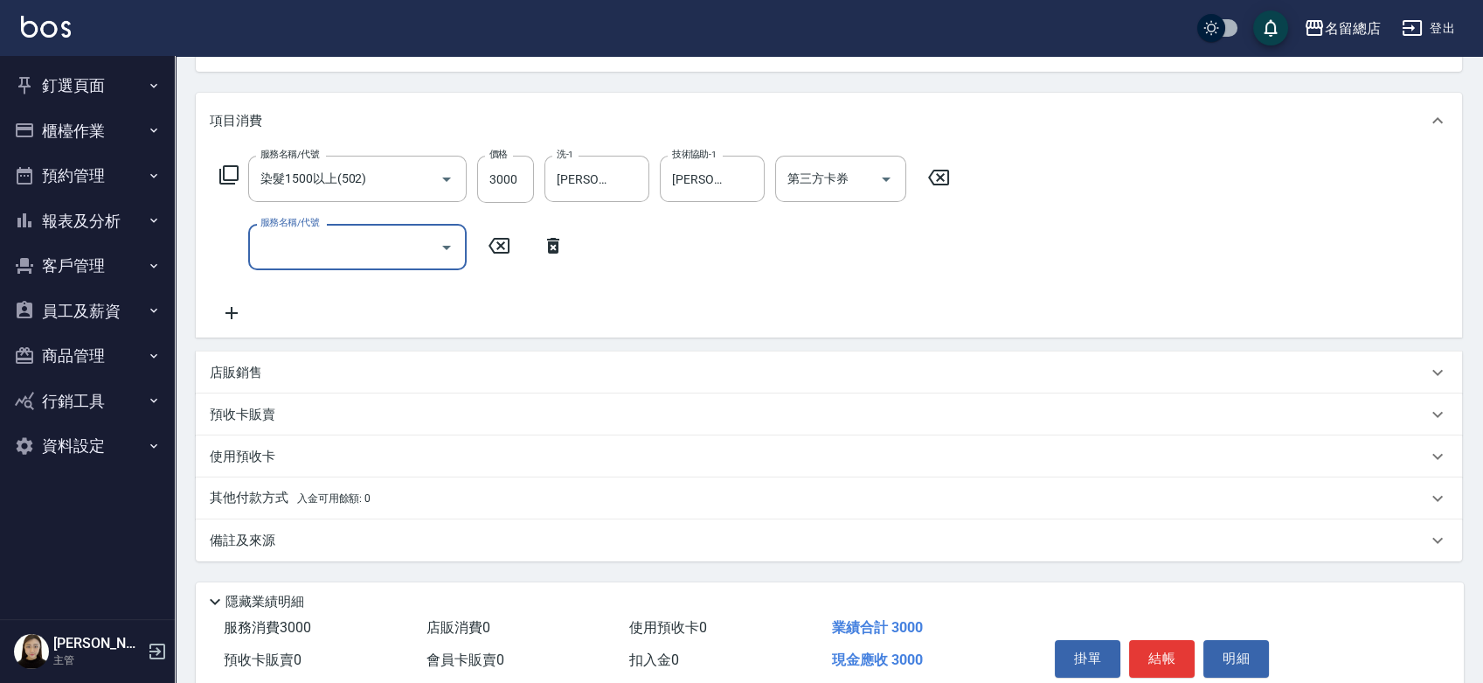
drag, startPoint x: 374, startPoint y: 500, endPoint x: 370, endPoint y: 515, distance: 15.5
click at [374, 502] on div "其他付款方式 入金可用餘額: 0" at bounding box center [818, 498] width 1217 height 19
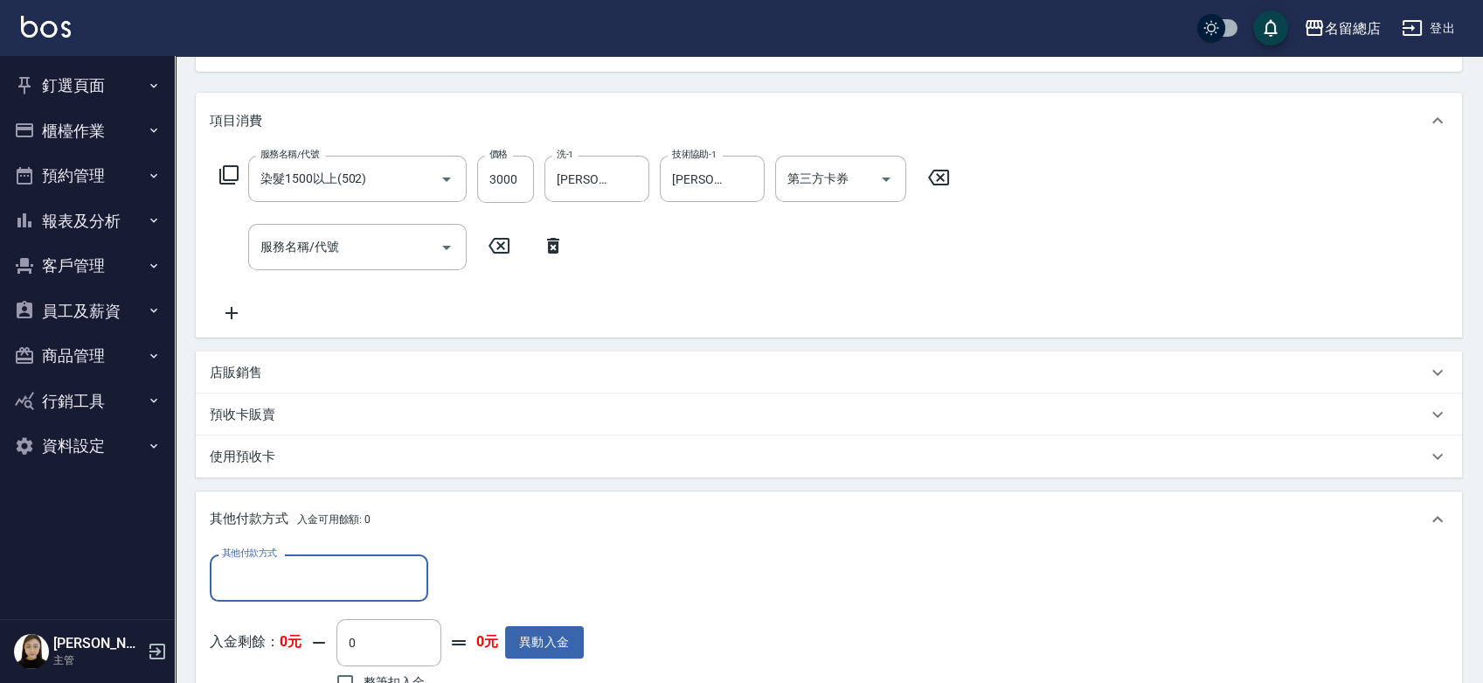
scroll to position [0, 0]
drag, startPoint x: 360, startPoint y: 558, endPoint x: 352, endPoint y: 565, distance: 11.1
click at [356, 563] on div "其他付款方式" at bounding box center [319, 577] width 218 height 46
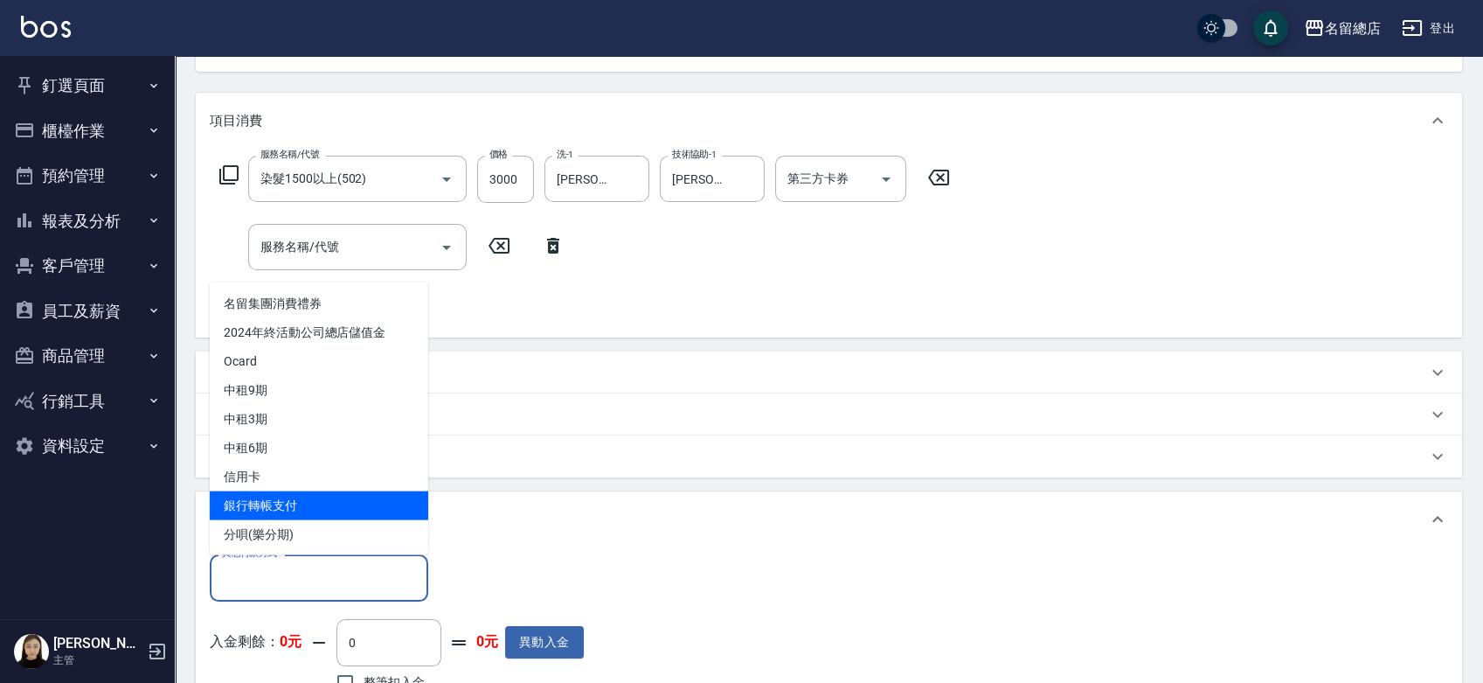
click at [320, 509] on span "銀行轉帳支付" at bounding box center [319, 504] width 218 height 29
type input "銀行轉帳支付"
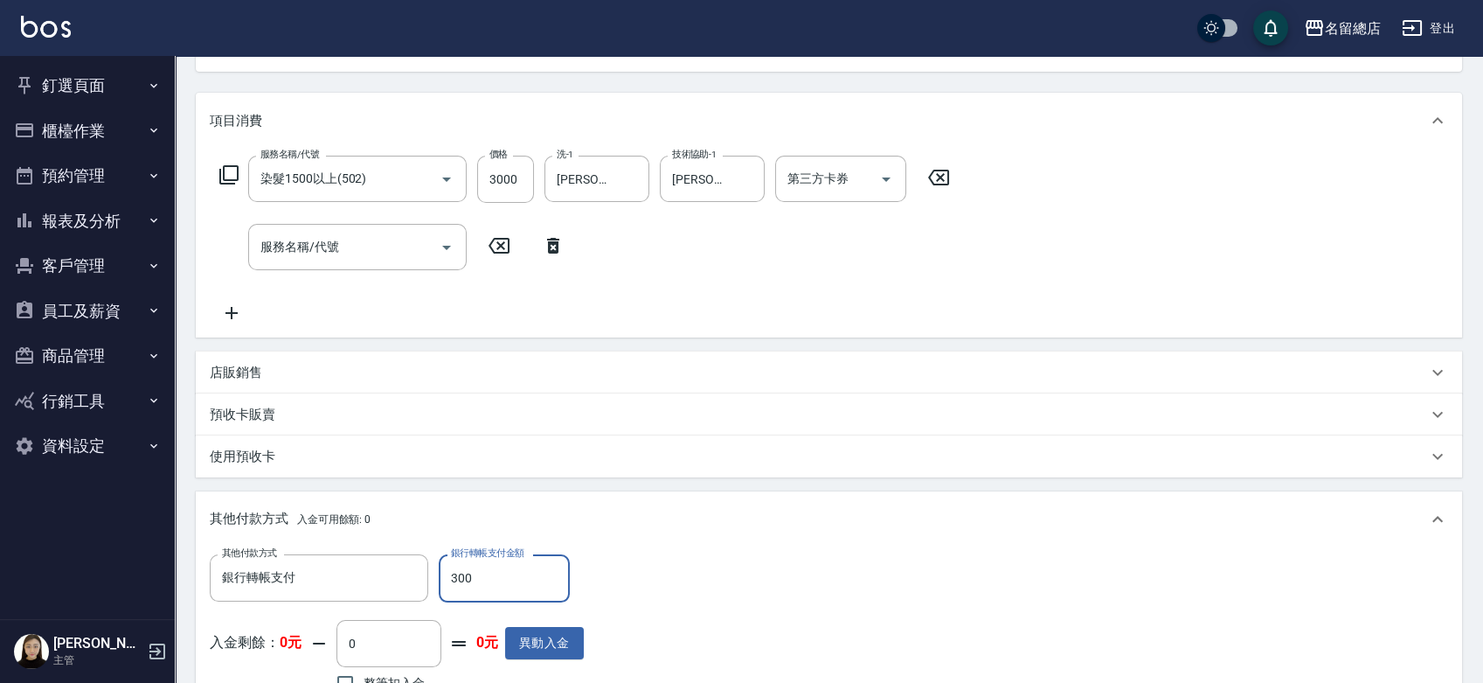
type input "3000"
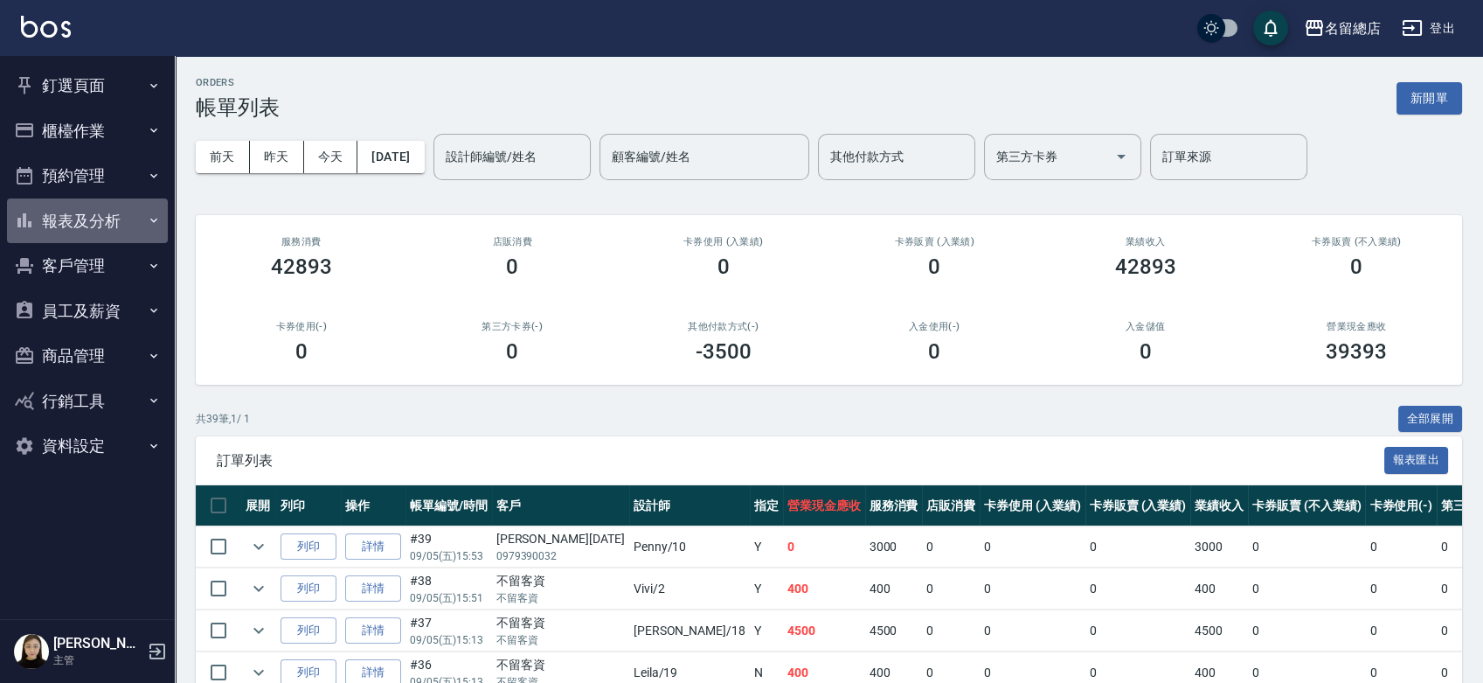
click at [65, 217] on button "報表及分析" at bounding box center [87, 220] width 161 height 45
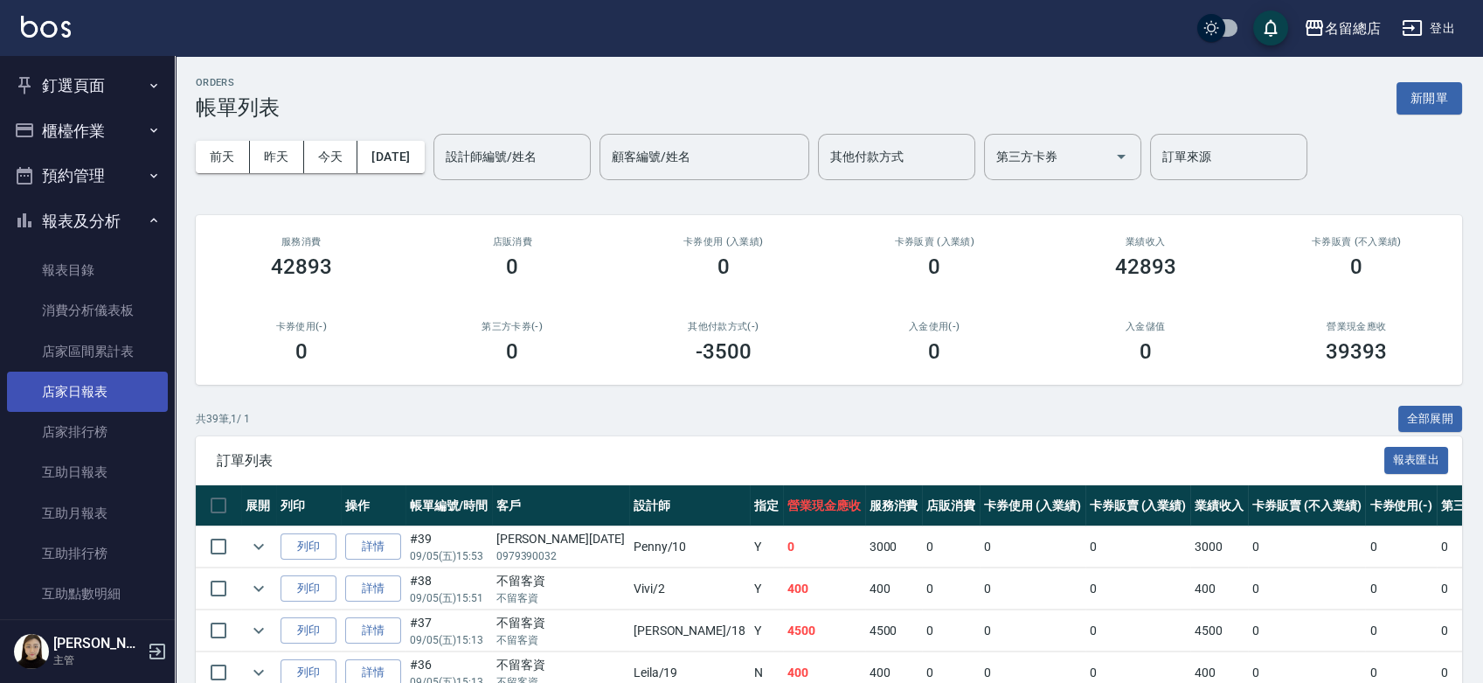
click at [71, 393] on link "店家日報表" at bounding box center [87, 391] width 161 height 40
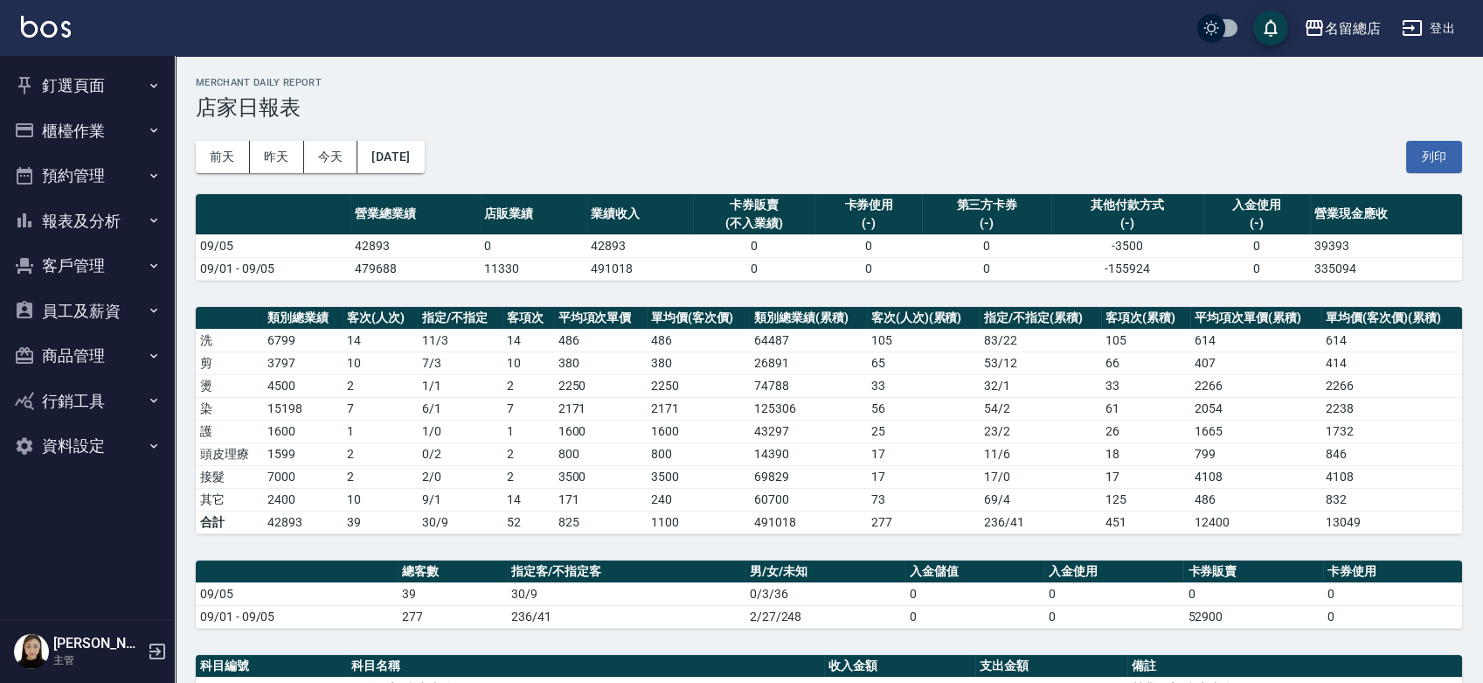
click at [72, 131] on button "櫃檯作業" at bounding box center [87, 130] width 161 height 45
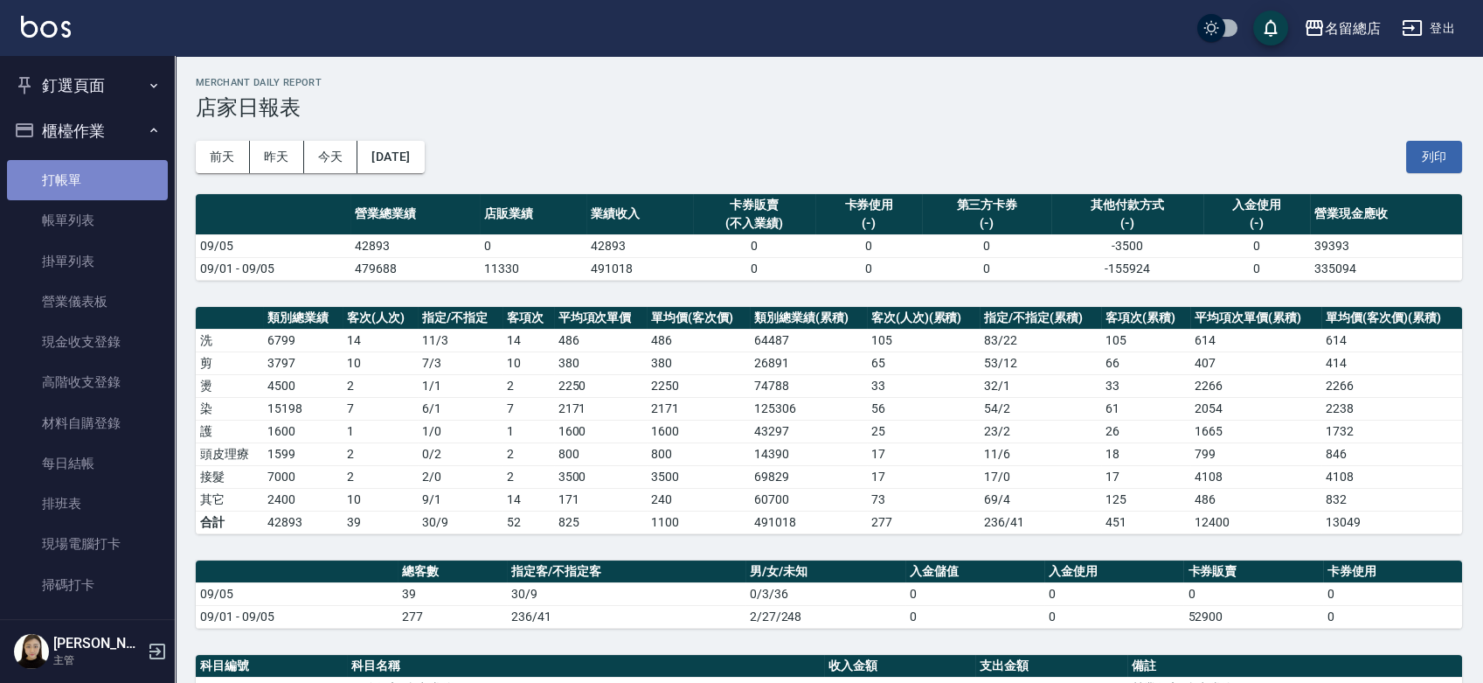
click at [88, 184] on link "打帳單" at bounding box center [87, 180] width 161 height 40
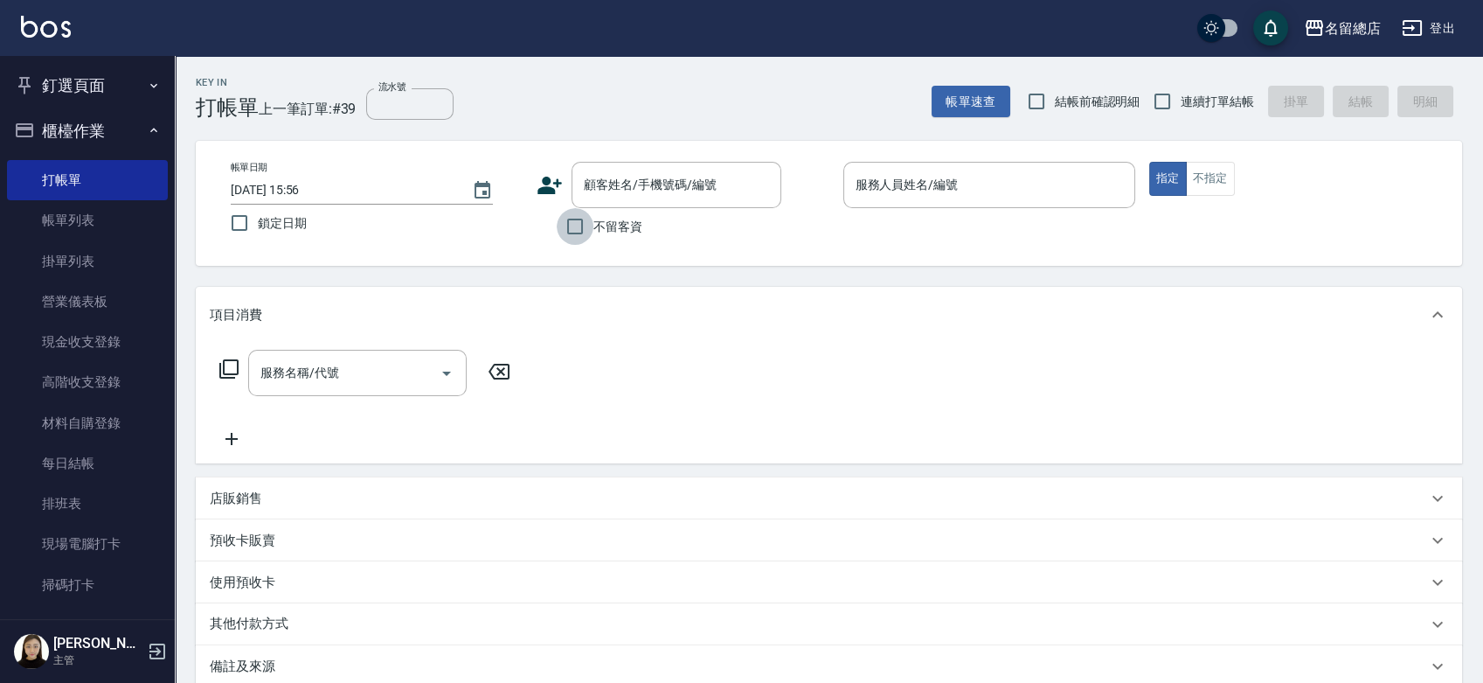
click at [568, 225] on input "不留客資" at bounding box center [575, 226] width 37 height 37
checkbox input "true"
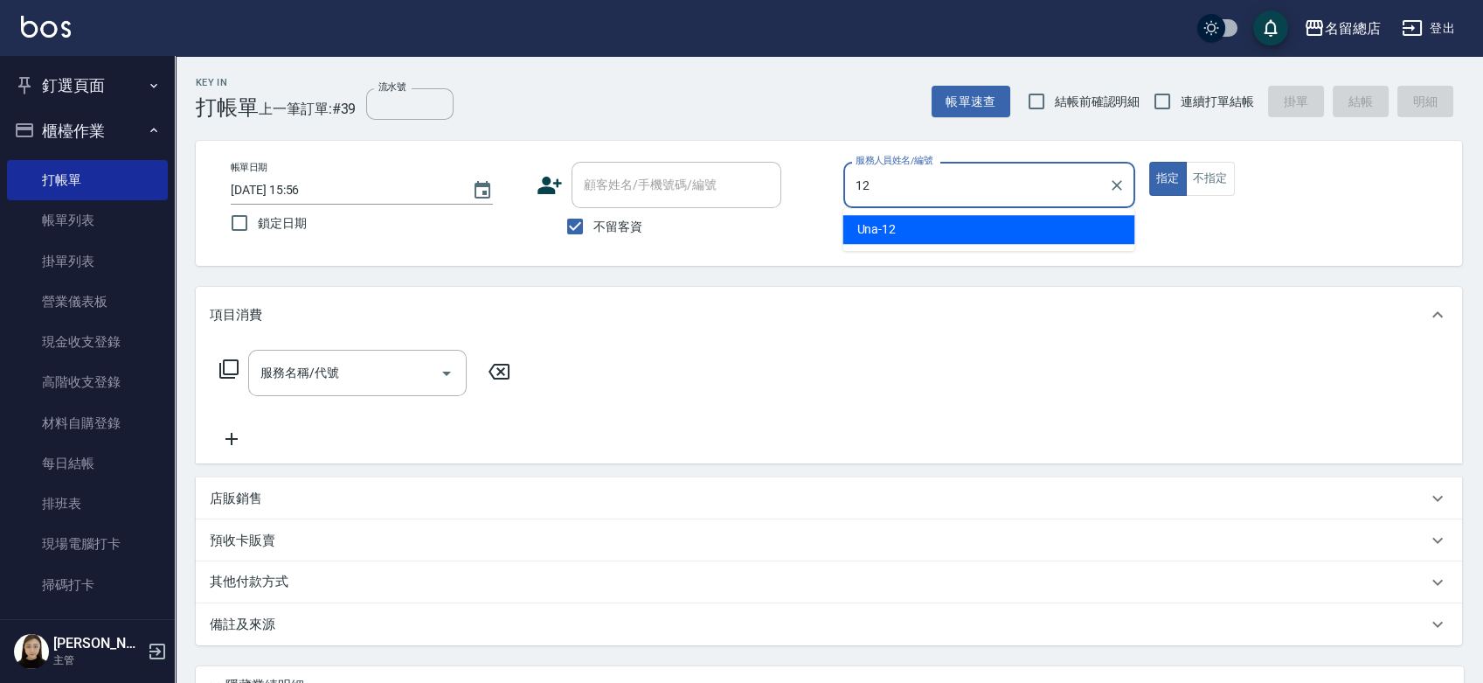
type input "Una-12"
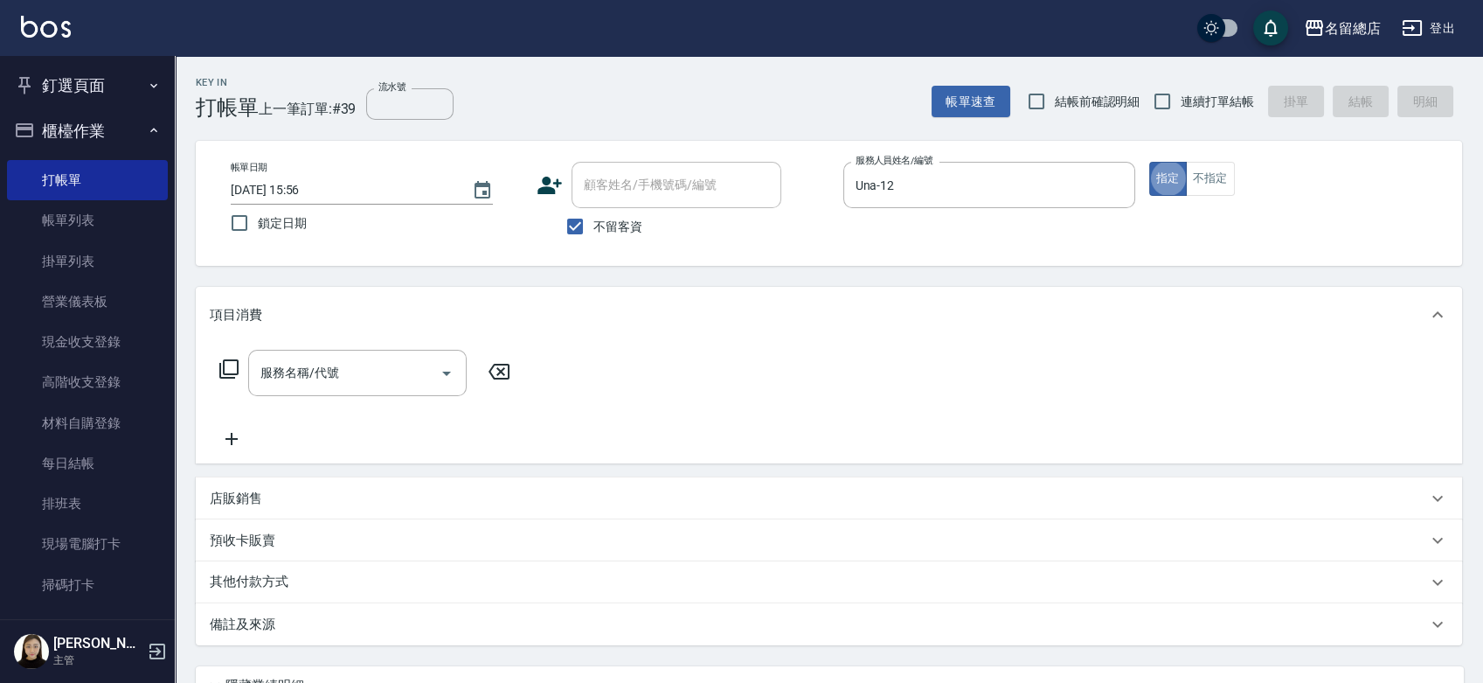
type button "true"
click at [1209, 176] on button "不指定" at bounding box center [1210, 179] width 49 height 34
type button "false"
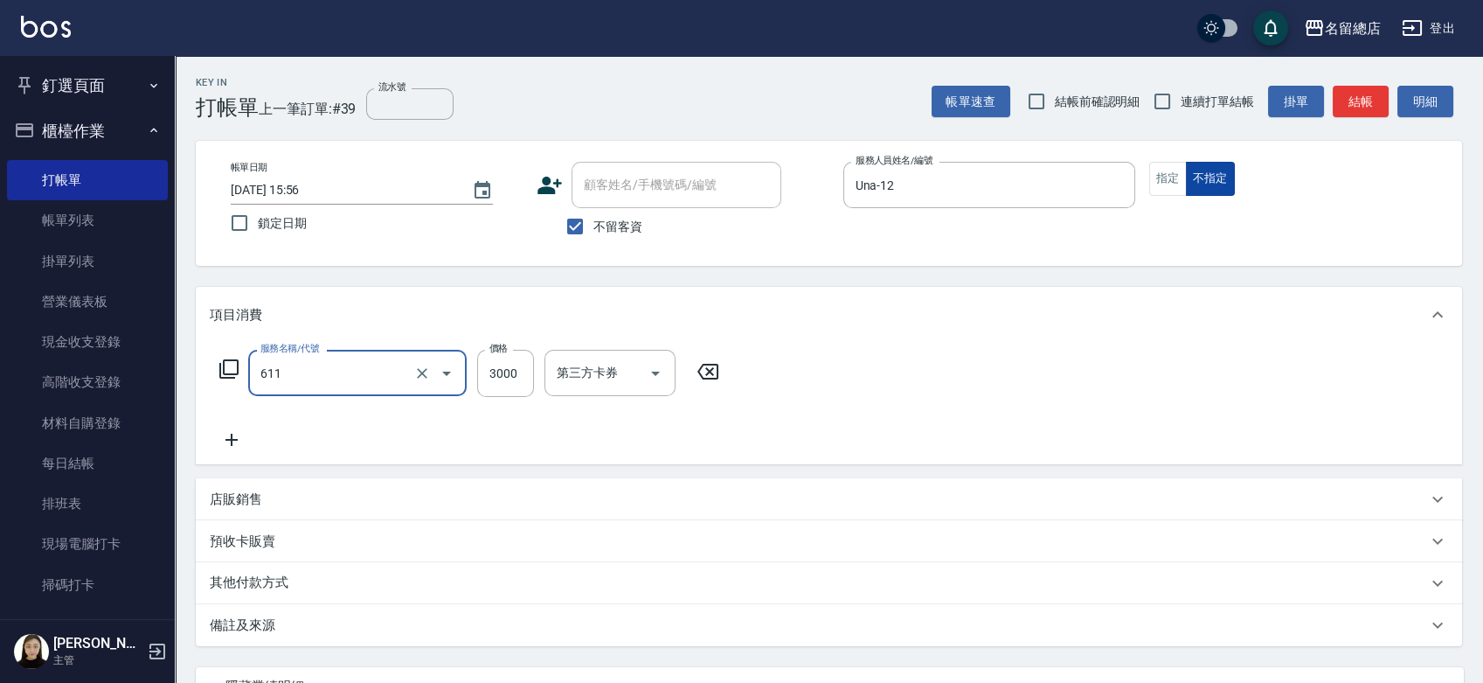
type input "洗髮卷3000(611)"
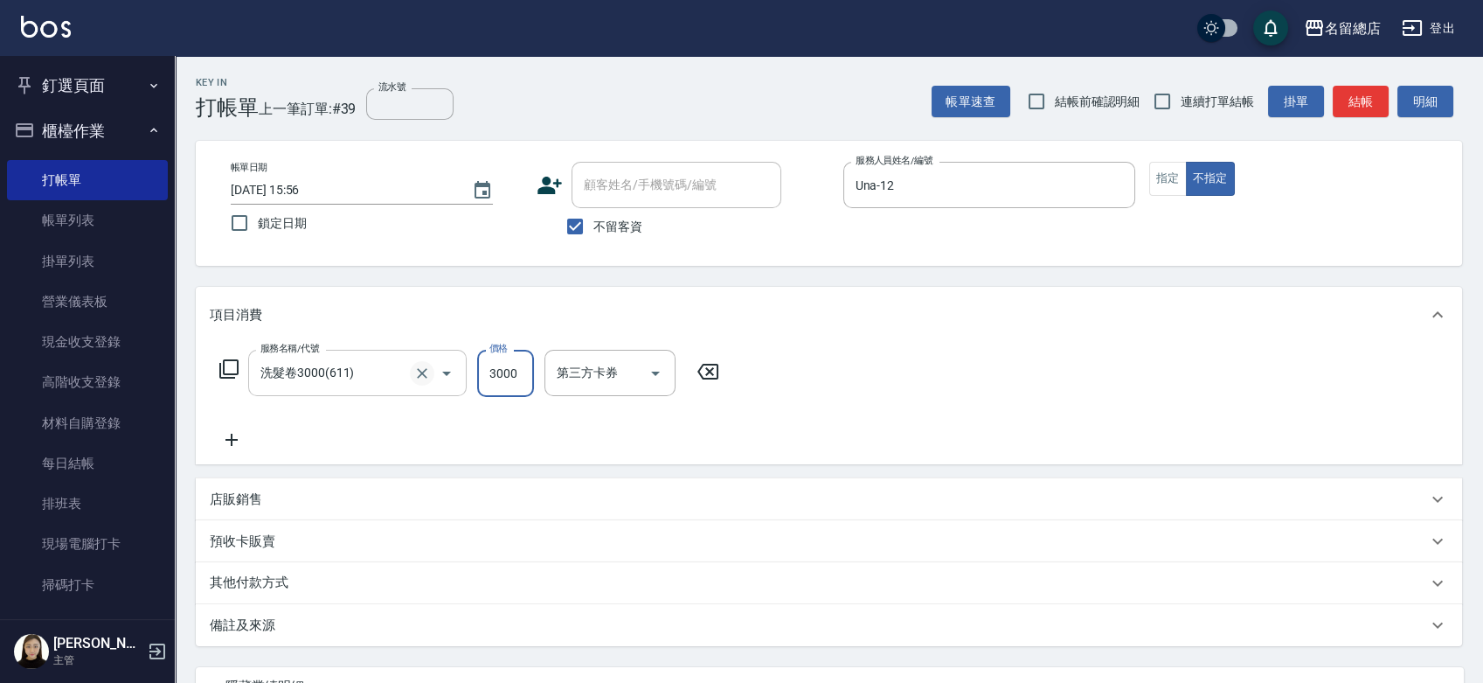
click at [419, 368] on icon "Clear" at bounding box center [421, 372] width 17 height 17
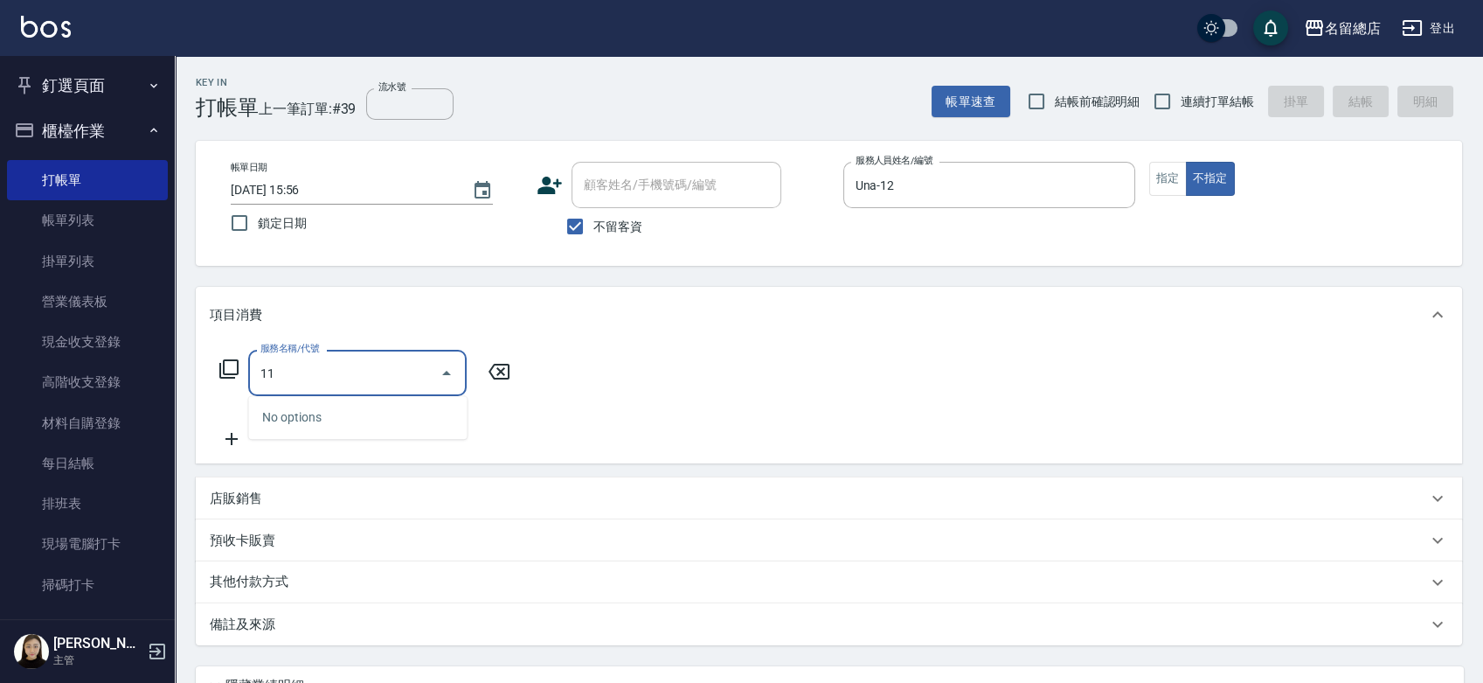
type input "1"
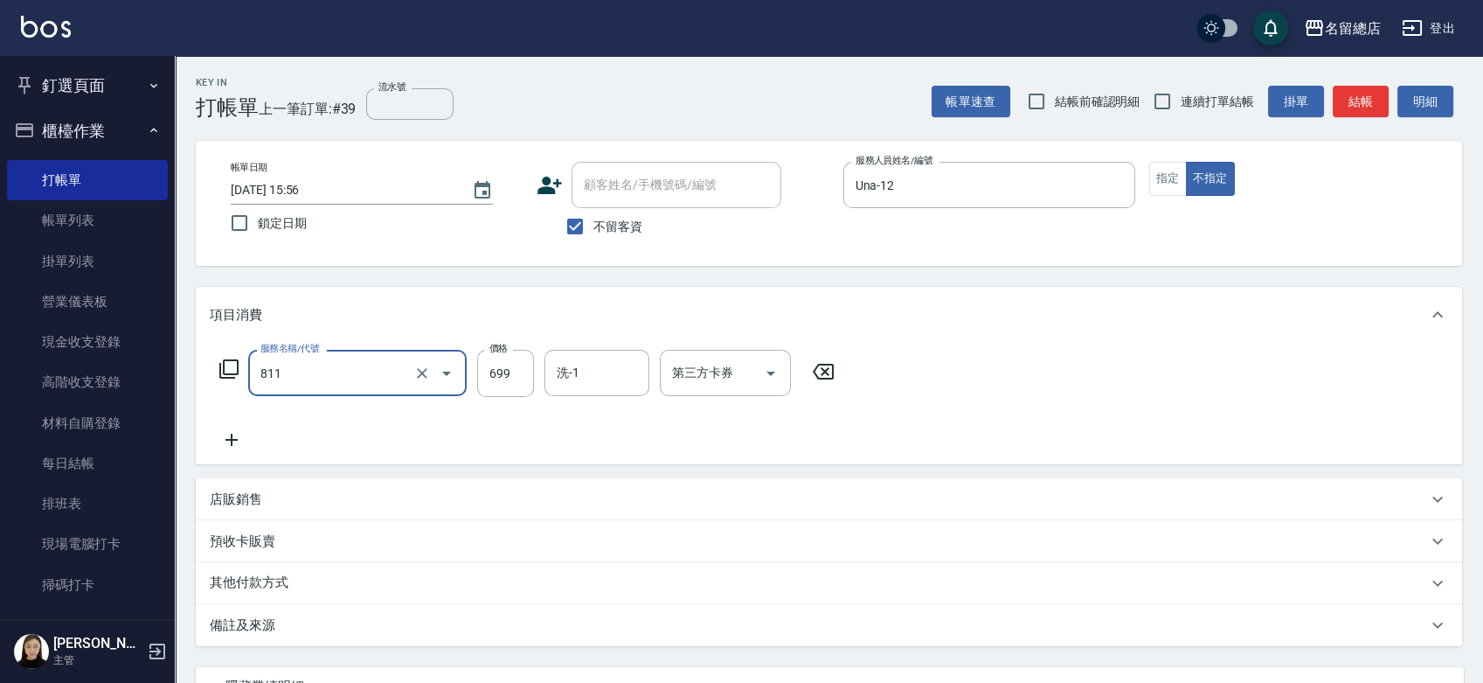
type input "洗+剪(811)"
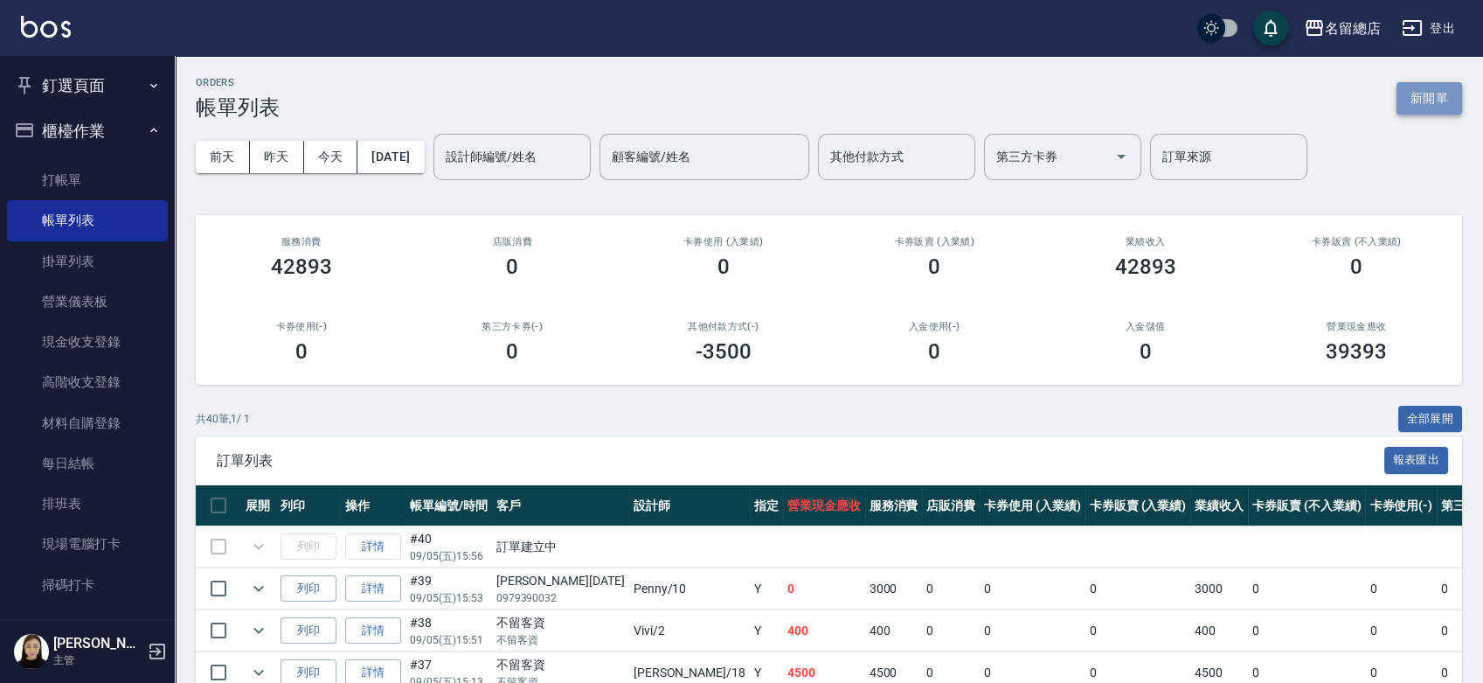
click at [1452, 91] on button "新開單" at bounding box center [1429, 98] width 66 height 32
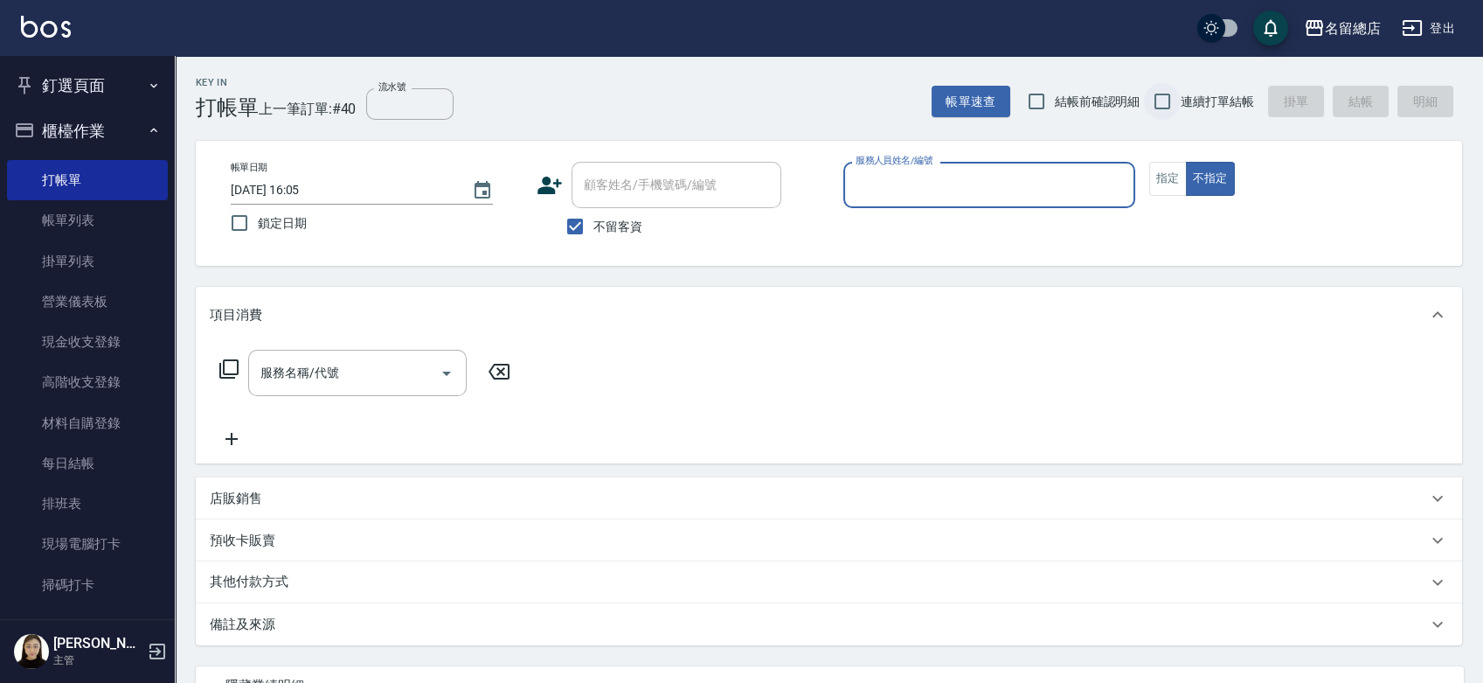
click at [1163, 96] on input "連續打單結帳" at bounding box center [1162, 101] width 37 height 37
checkbox input "true"
